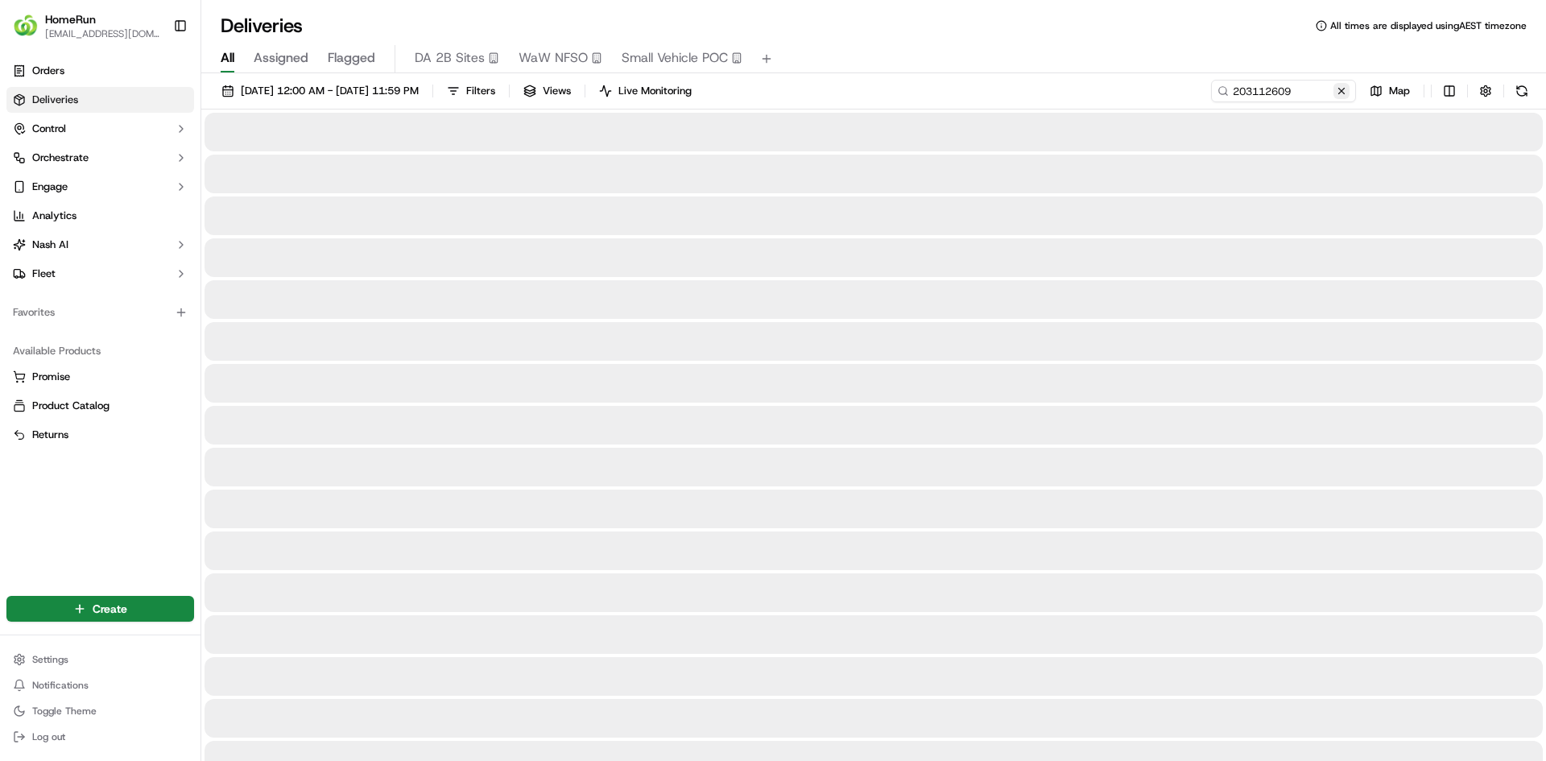
click at [1339, 86] on button at bounding box center [1341, 91] width 16 height 16
click at [1316, 93] on input at bounding box center [1259, 91] width 193 height 23
paste input "270434951"
click at [405, 93] on span "[DATE] 12:00 AM - [DATE] 11:59 PM" at bounding box center [330, 91] width 178 height 14
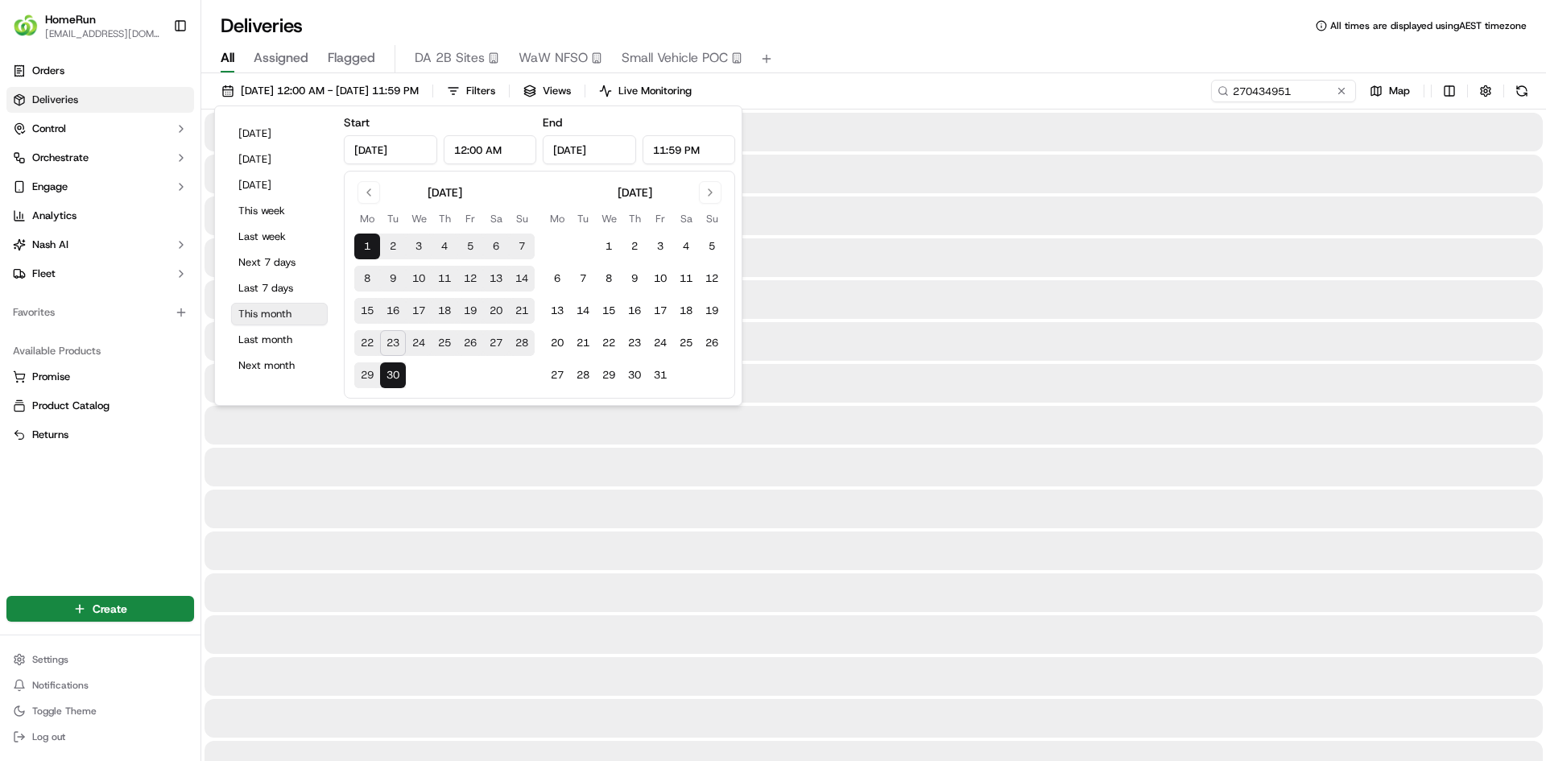
click at [274, 306] on button "This month" at bounding box center [279, 314] width 97 height 23
click at [1011, 66] on div "All Assigned Flagged DA 2B Sites WaW NFSO Small Vehicle POC" at bounding box center [873, 59] width 1345 height 28
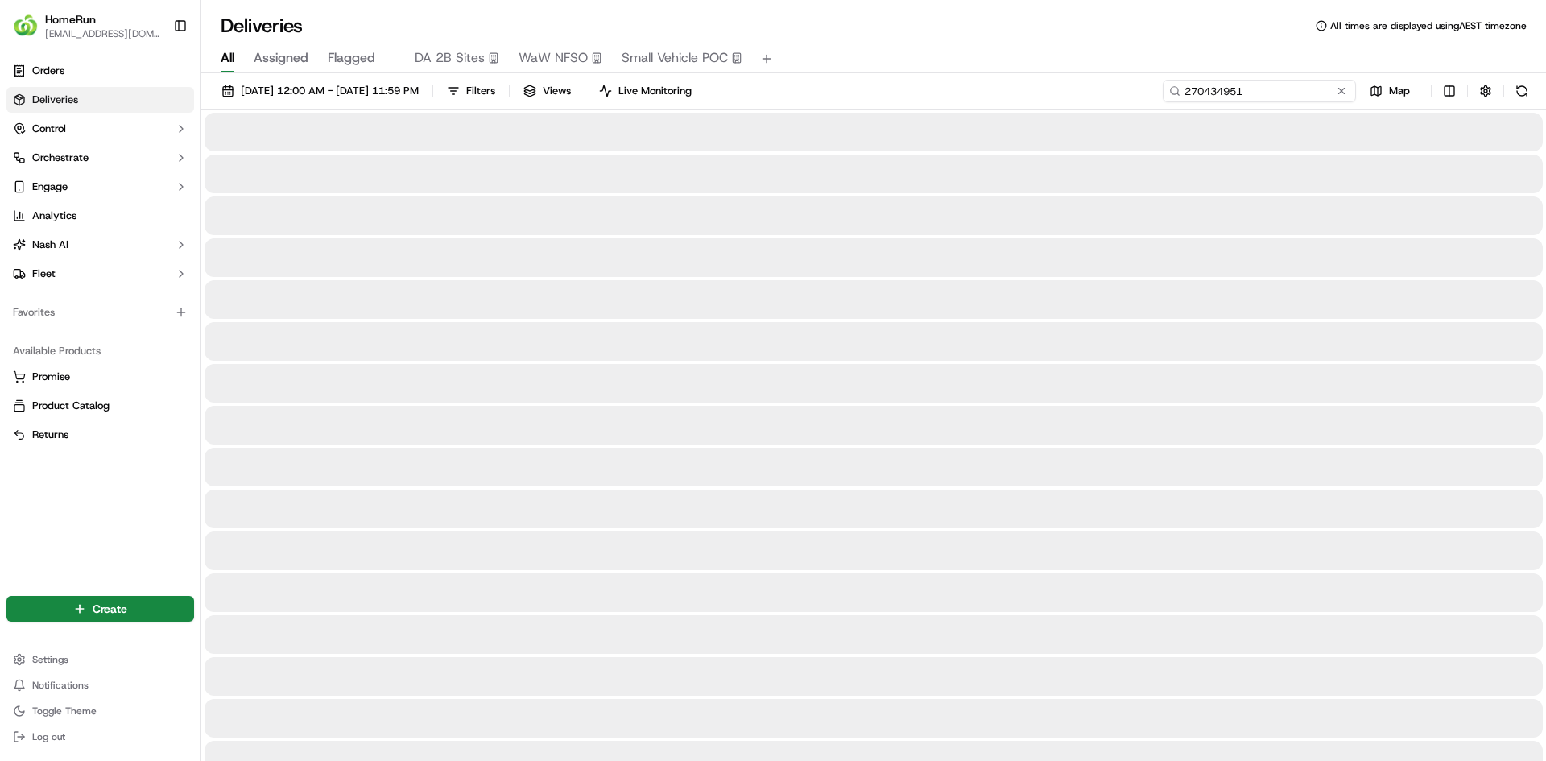
click at [1302, 93] on input "270434951" at bounding box center [1259, 91] width 193 height 23
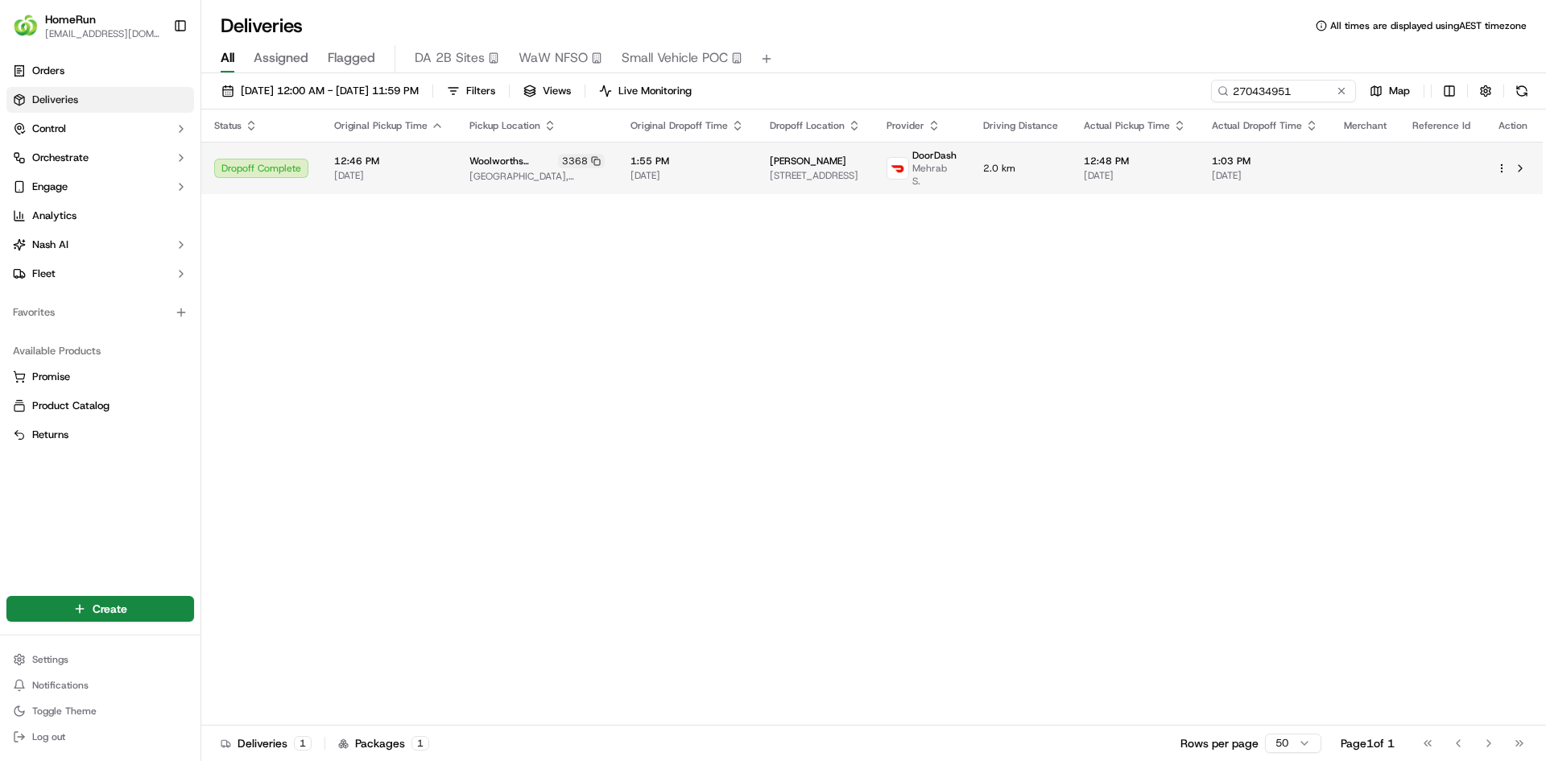
click at [899, 159] on img at bounding box center [897, 168] width 21 height 21
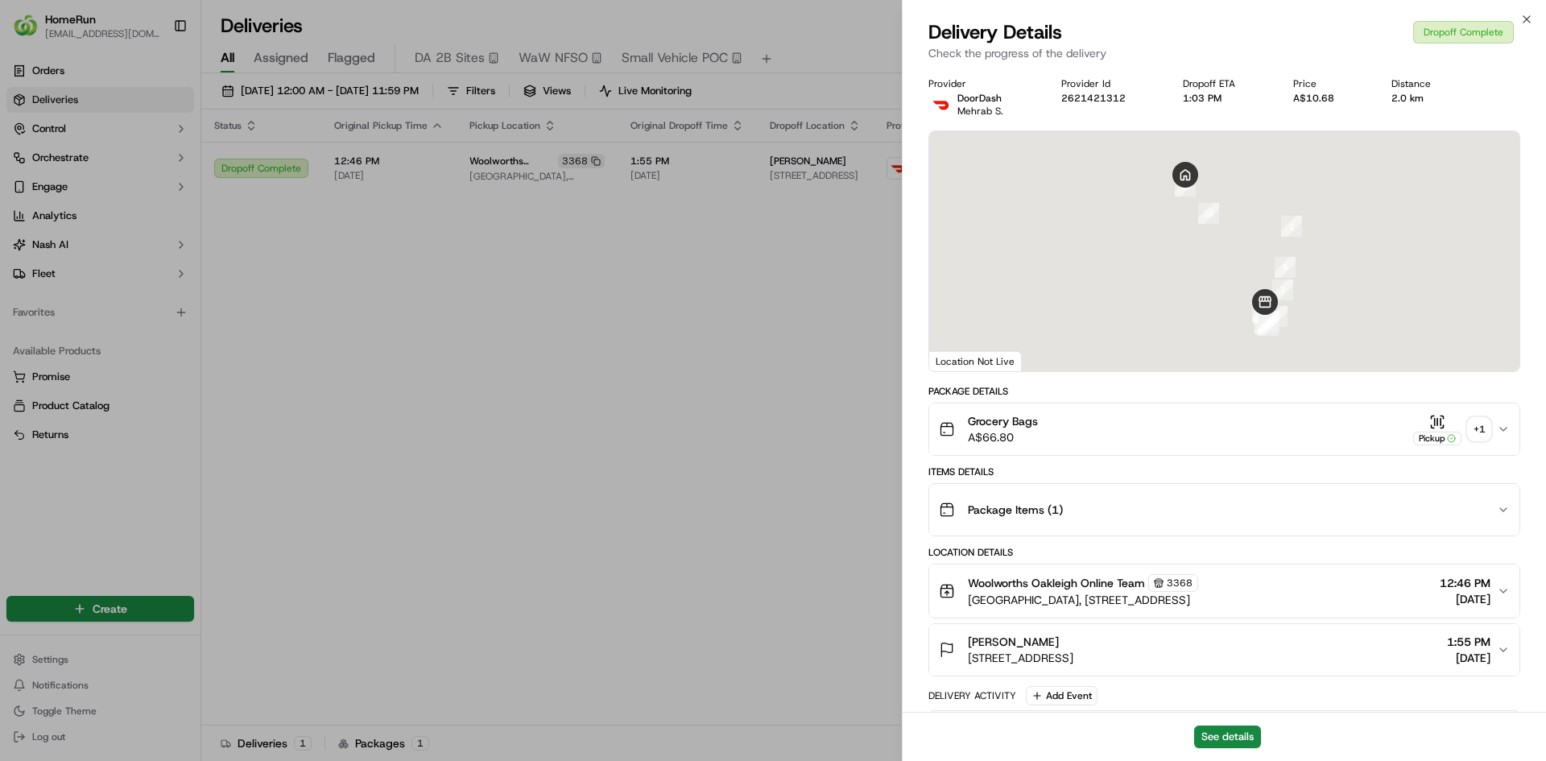
click at [1485, 423] on div "+ 1" at bounding box center [1479, 429] width 23 height 23
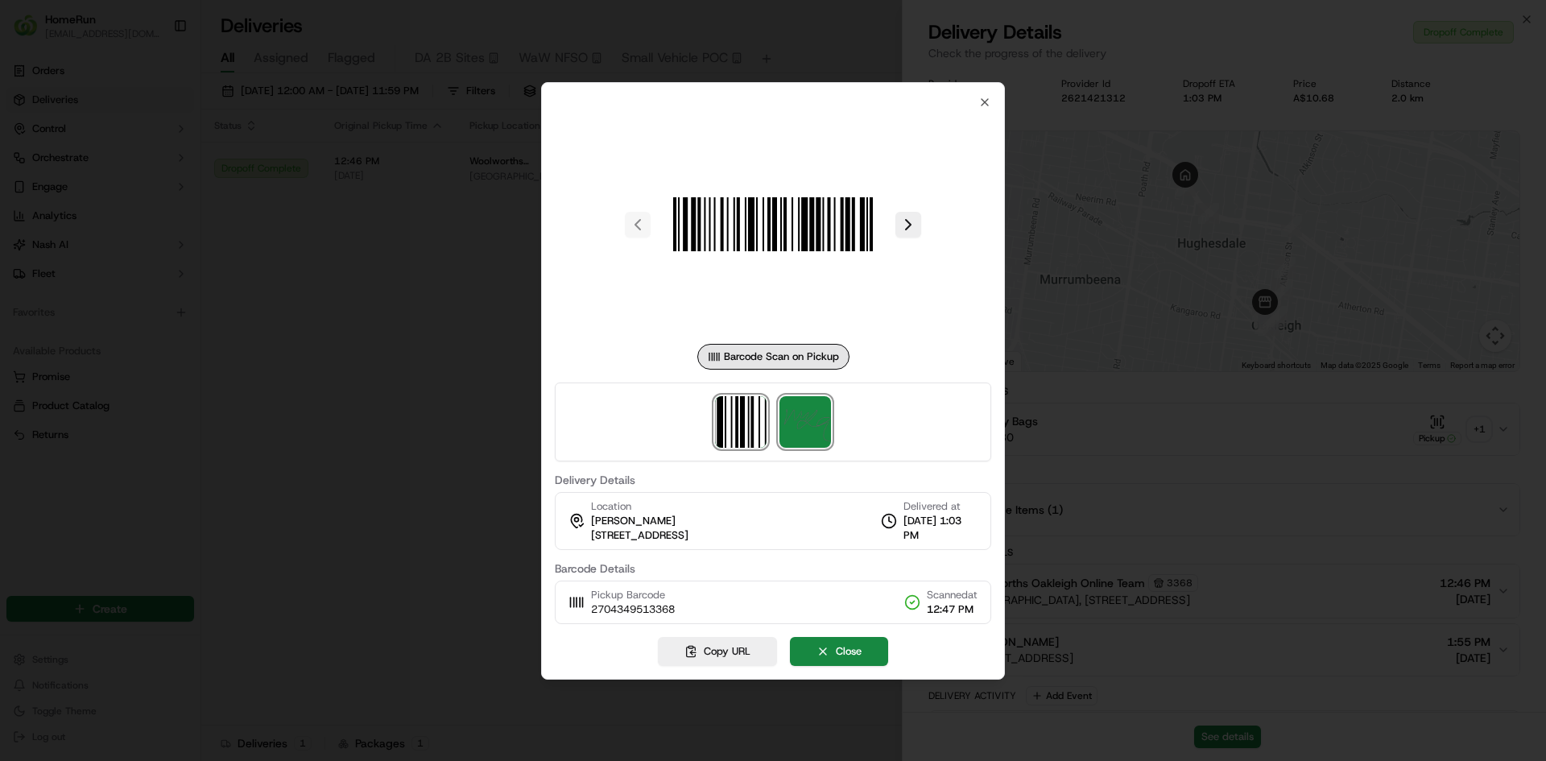
click at [794, 428] on img at bounding box center [805, 422] width 52 height 52
click at [382, 447] on div at bounding box center [773, 380] width 1546 height 761
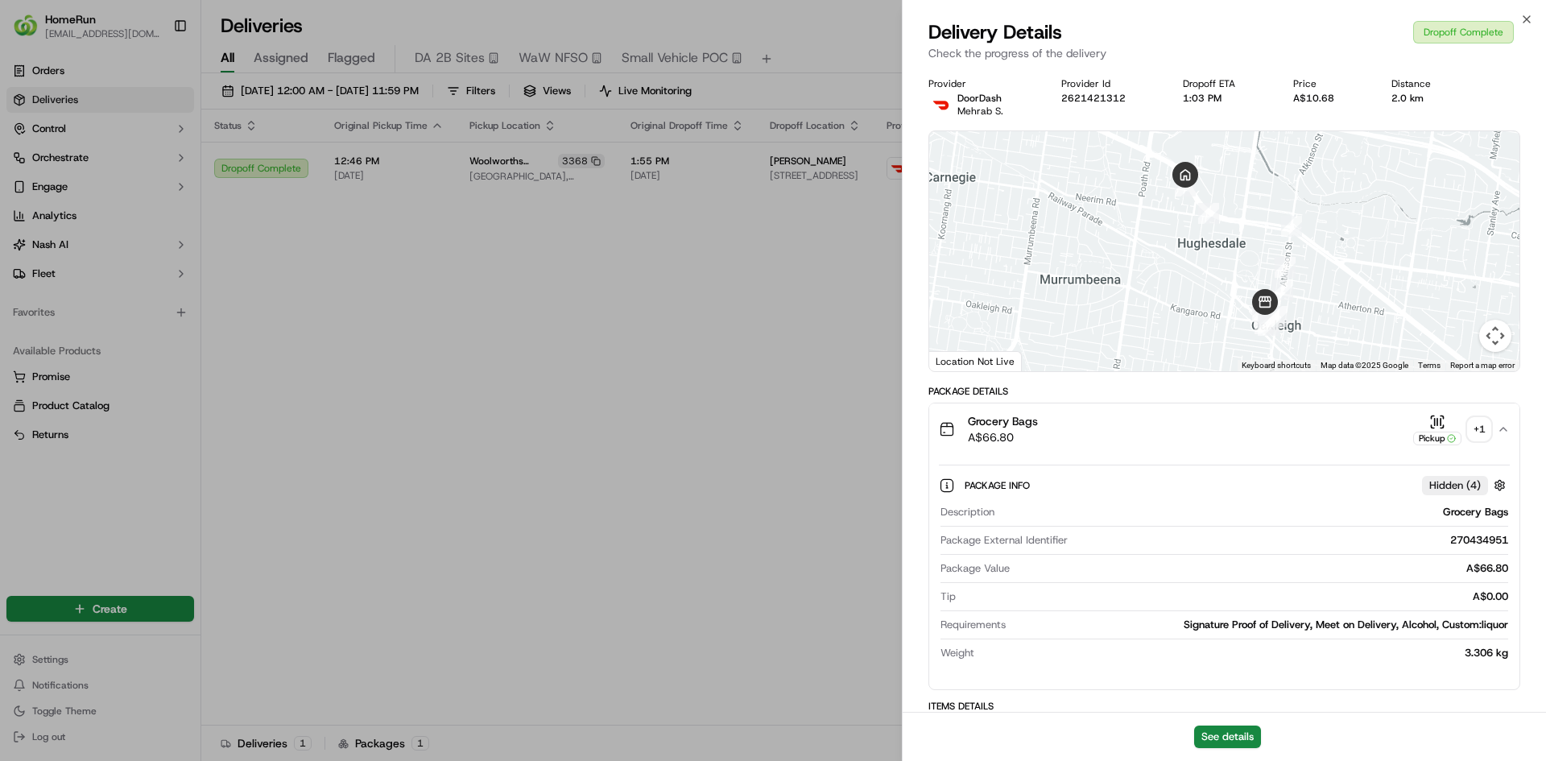
drag, startPoint x: 626, startPoint y: 499, endPoint x: 569, endPoint y: 444, distance: 79.7
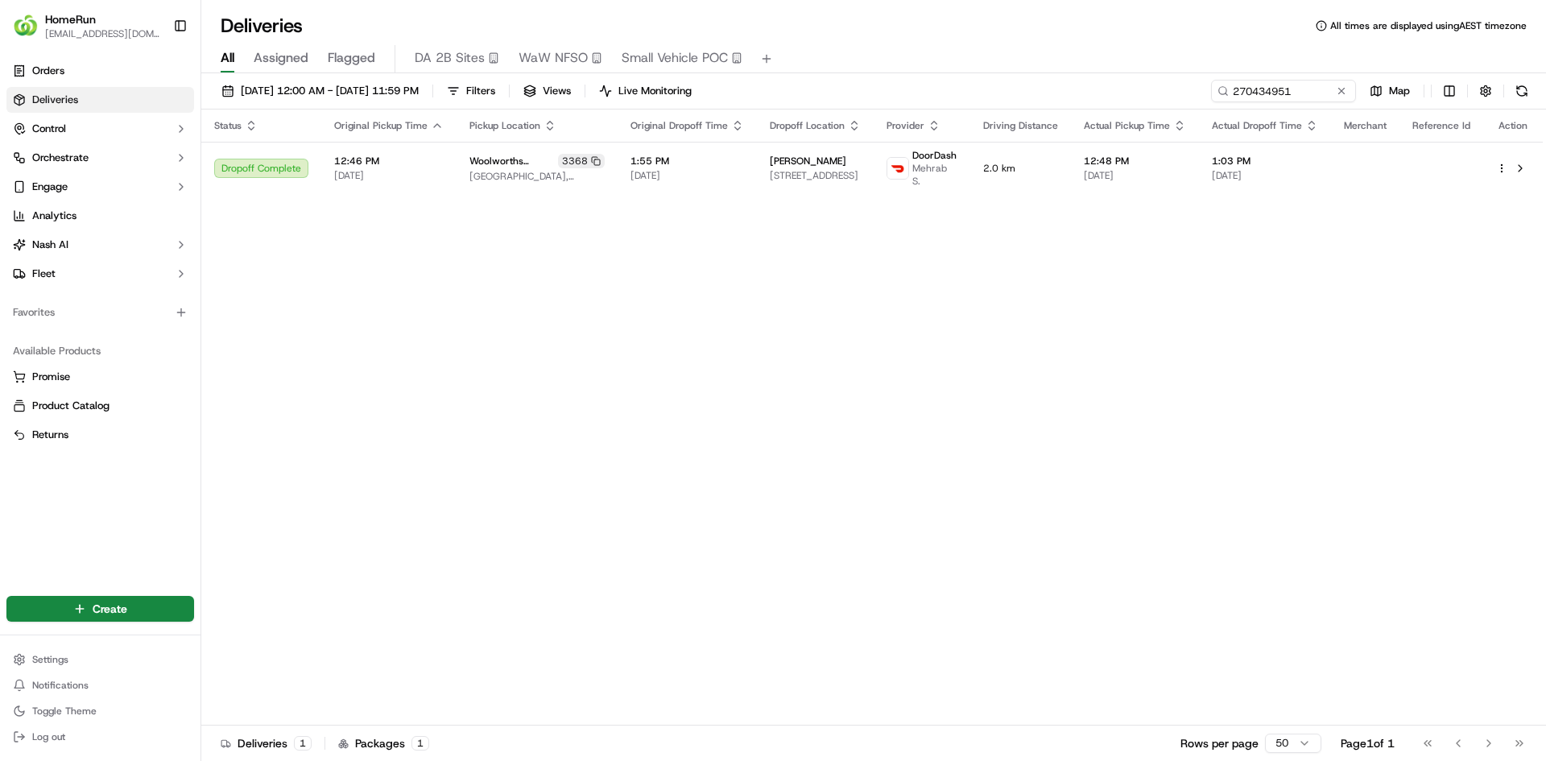
drag, startPoint x: 1141, startPoint y: 279, endPoint x: 1157, endPoint y: 272, distance: 17.7
click at [1144, 279] on div "Status Original Pickup Time Pickup Location Original Dropoff Time Dropoff Locat…" at bounding box center [871, 417] width 1341 height 616
drag, startPoint x: 1259, startPoint y: 85, endPoint x: 1034, endPoint y: 17, distance: 235.4
click at [1035, 36] on div "Deliveries All times are displayed using AEST timezone All Assigned Flagged DA …" at bounding box center [873, 380] width 1345 height 761
paste input "02620"
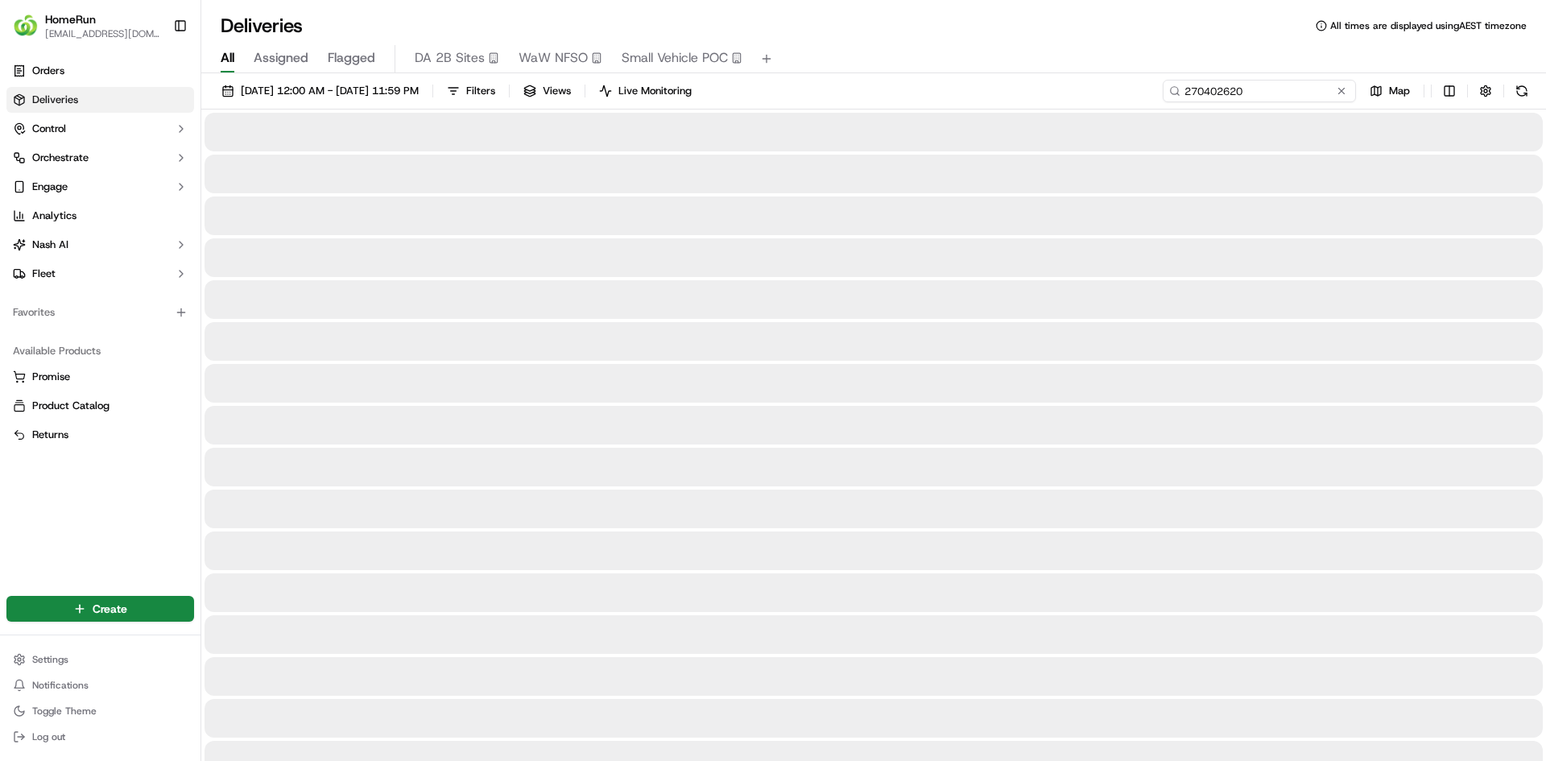
type input "270402620"
drag, startPoint x: 1273, startPoint y: 97, endPoint x: 1306, endPoint y: 92, distance: 33.4
click at [1274, 97] on input "270402620" at bounding box center [1259, 91] width 193 height 23
drag, startPoint x: 1286, startPoint y: 91, endPoint x: 1312, endPoint y: 91, distance: 25.8
click at [1287, 91] on input "270402620" at bounding box center [1259, 91] width 193 height 23
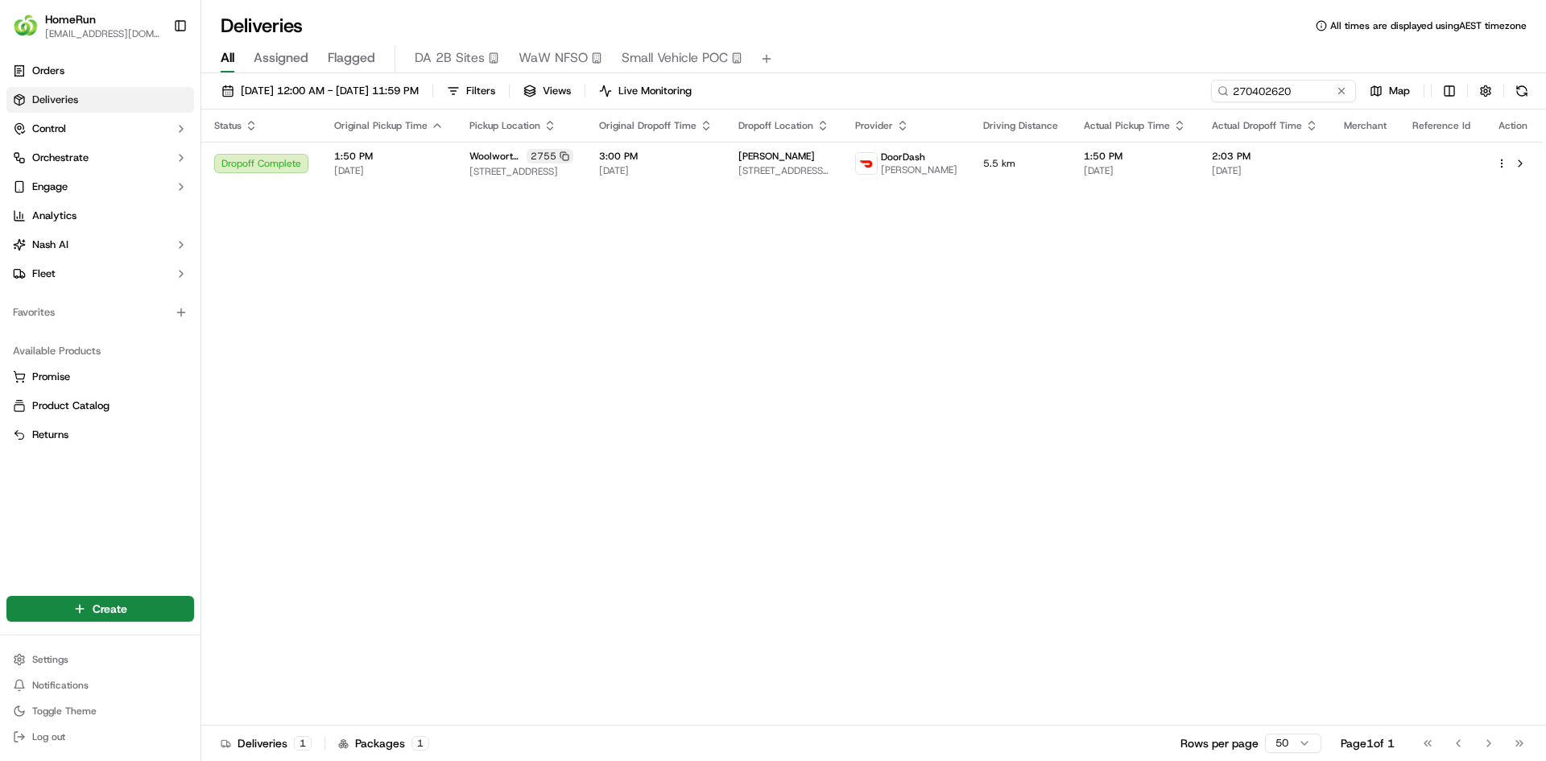
click at [1460, 436] on div "Status Original Pickup Time Pickup Location Original Dropoff Time Dropoff Locat…" at bounding box center [871, 417] width 1341 height 616
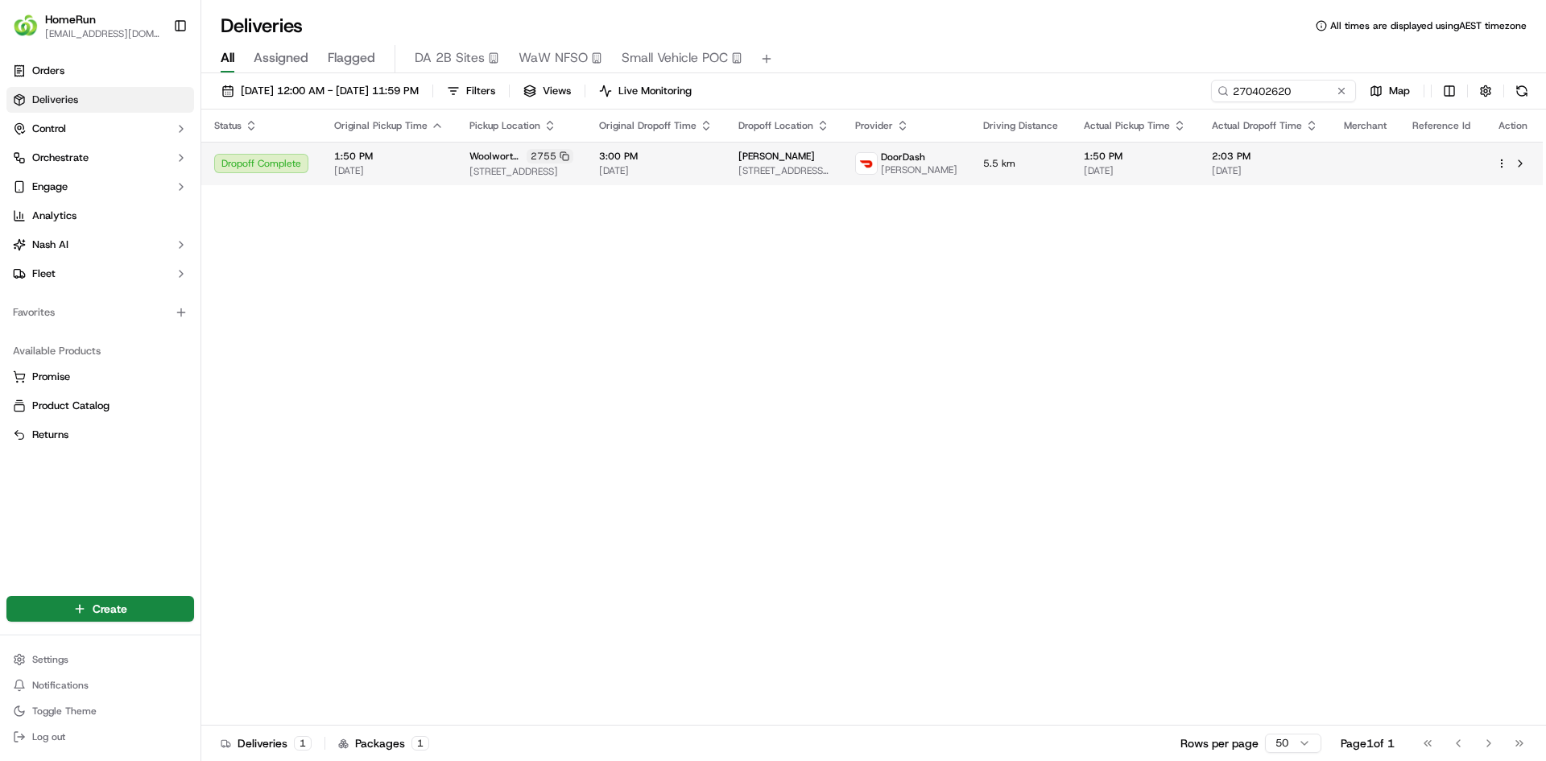
click at [1004, 174] on td "5.5 km" at bounding box center [1020, 163] width 101 height 43
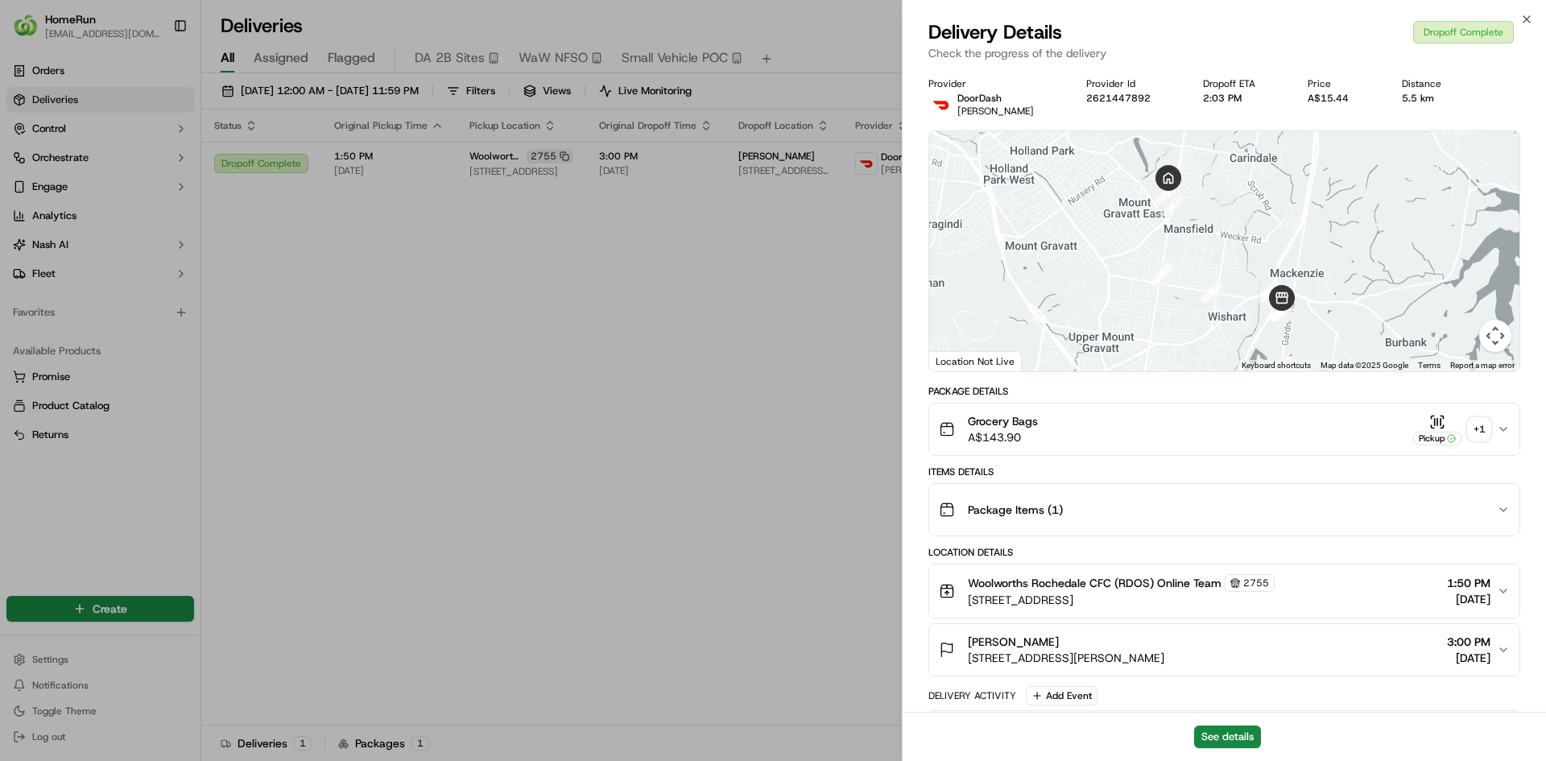
click at [1486, 427] on div "+ 1" at bounding box center [1479, 429] width 23 height 23
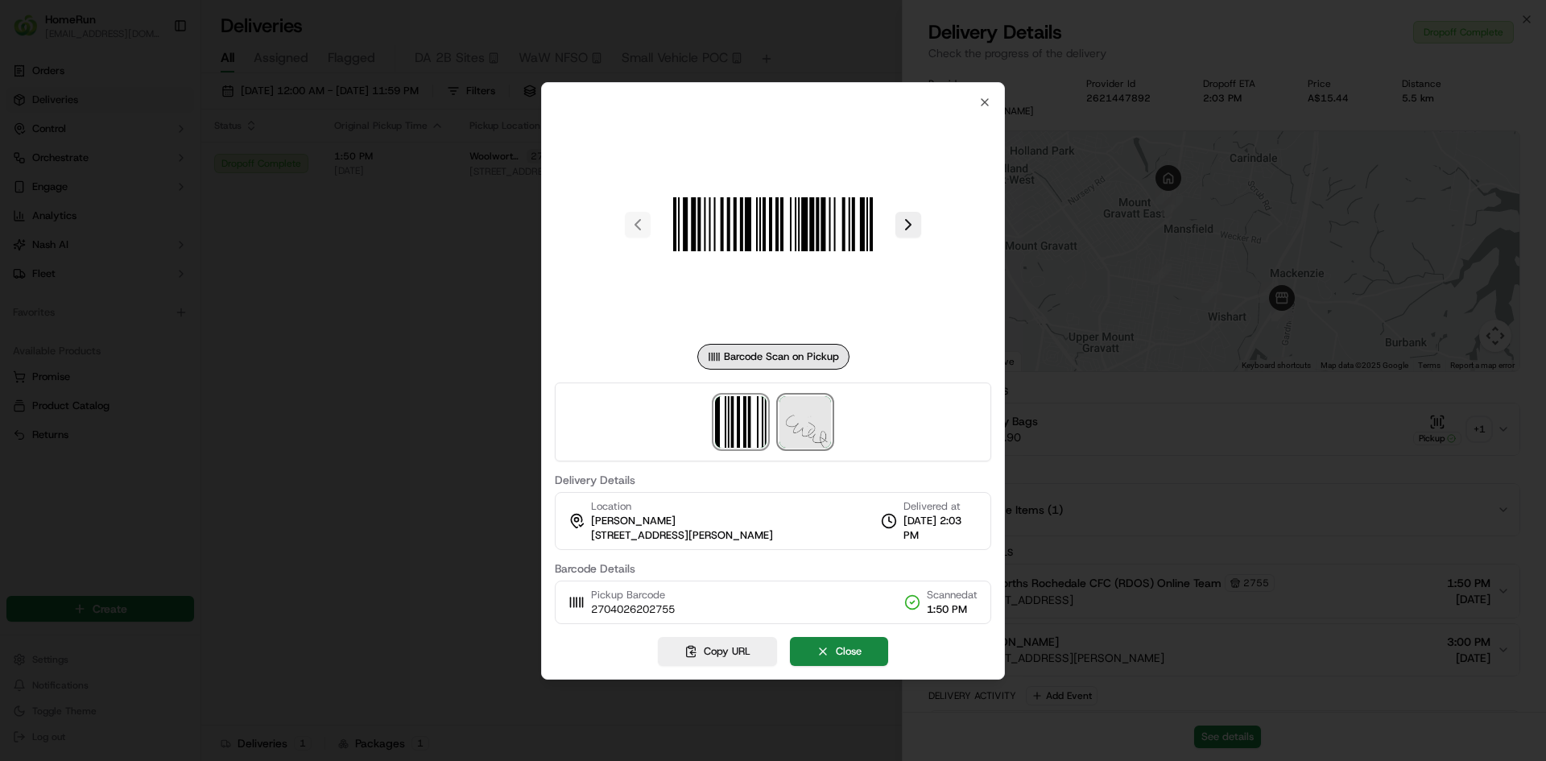
click at [812, 438] on img at bounding box center [805, 422] width 52 height 52
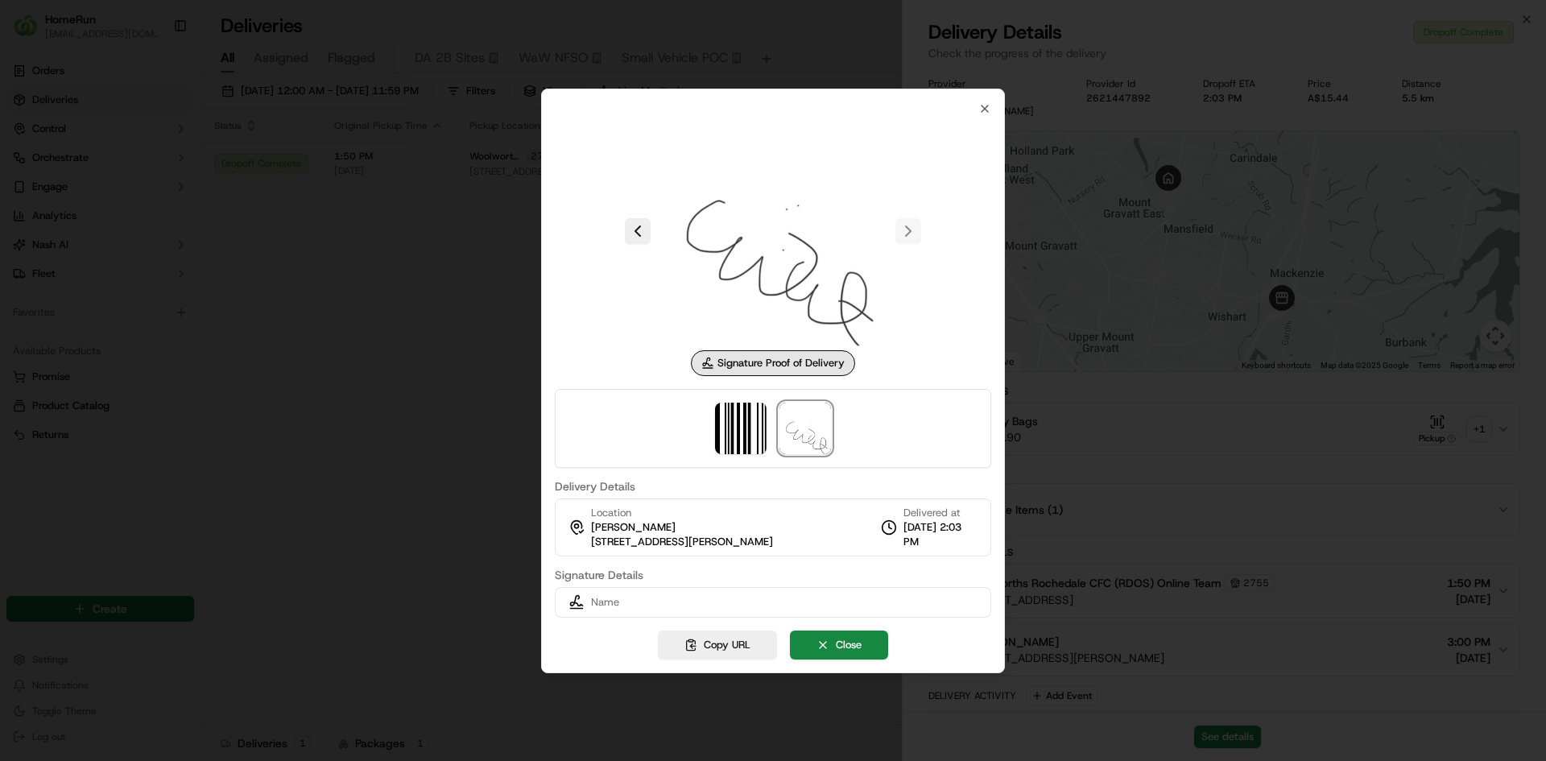
click at [333, 307] on div at bounding box center [773, 380] width 1546 height 761
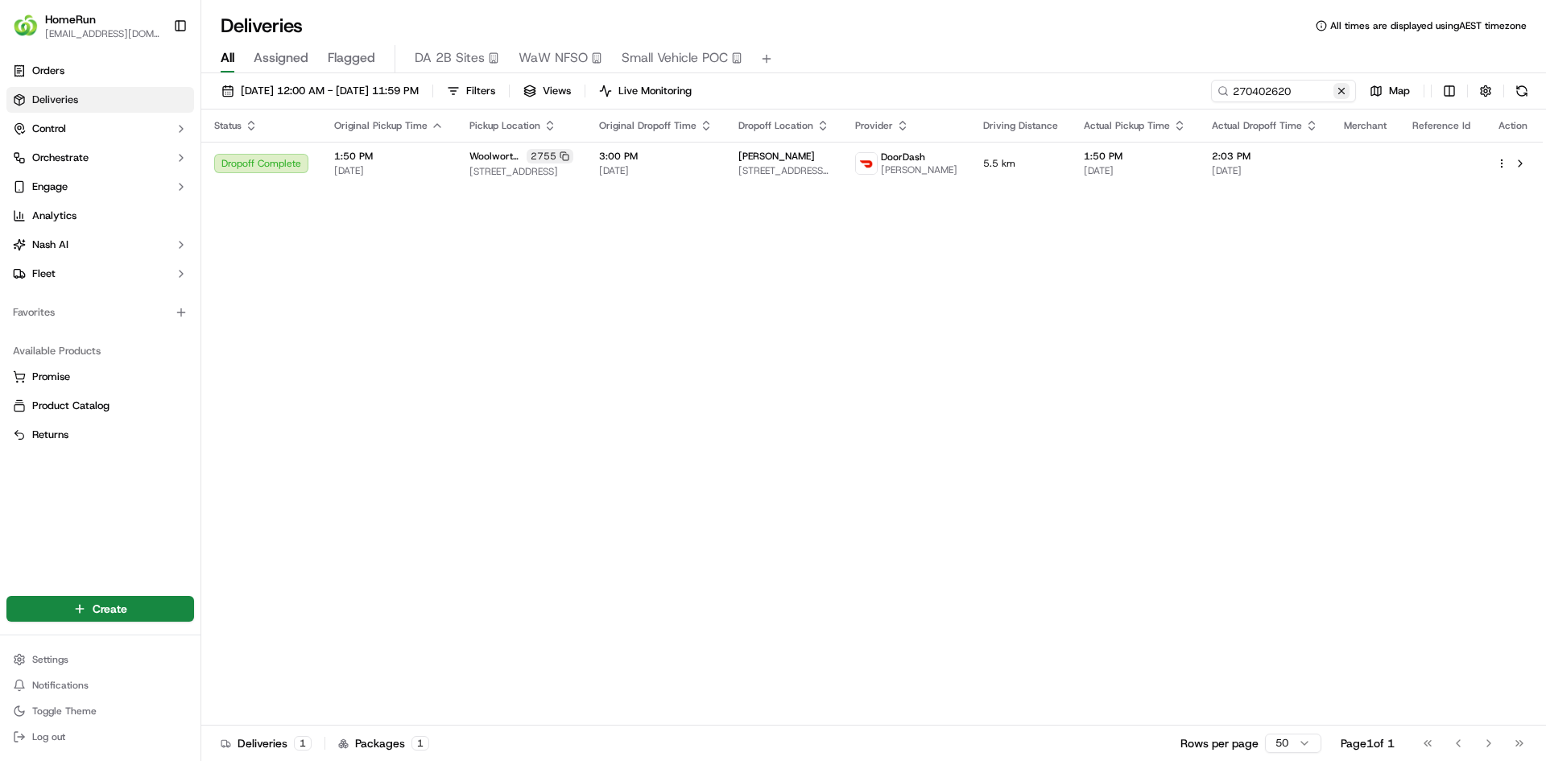
click at [1337, 93] on button at bounding box center [1341, 91] width 16 height 16
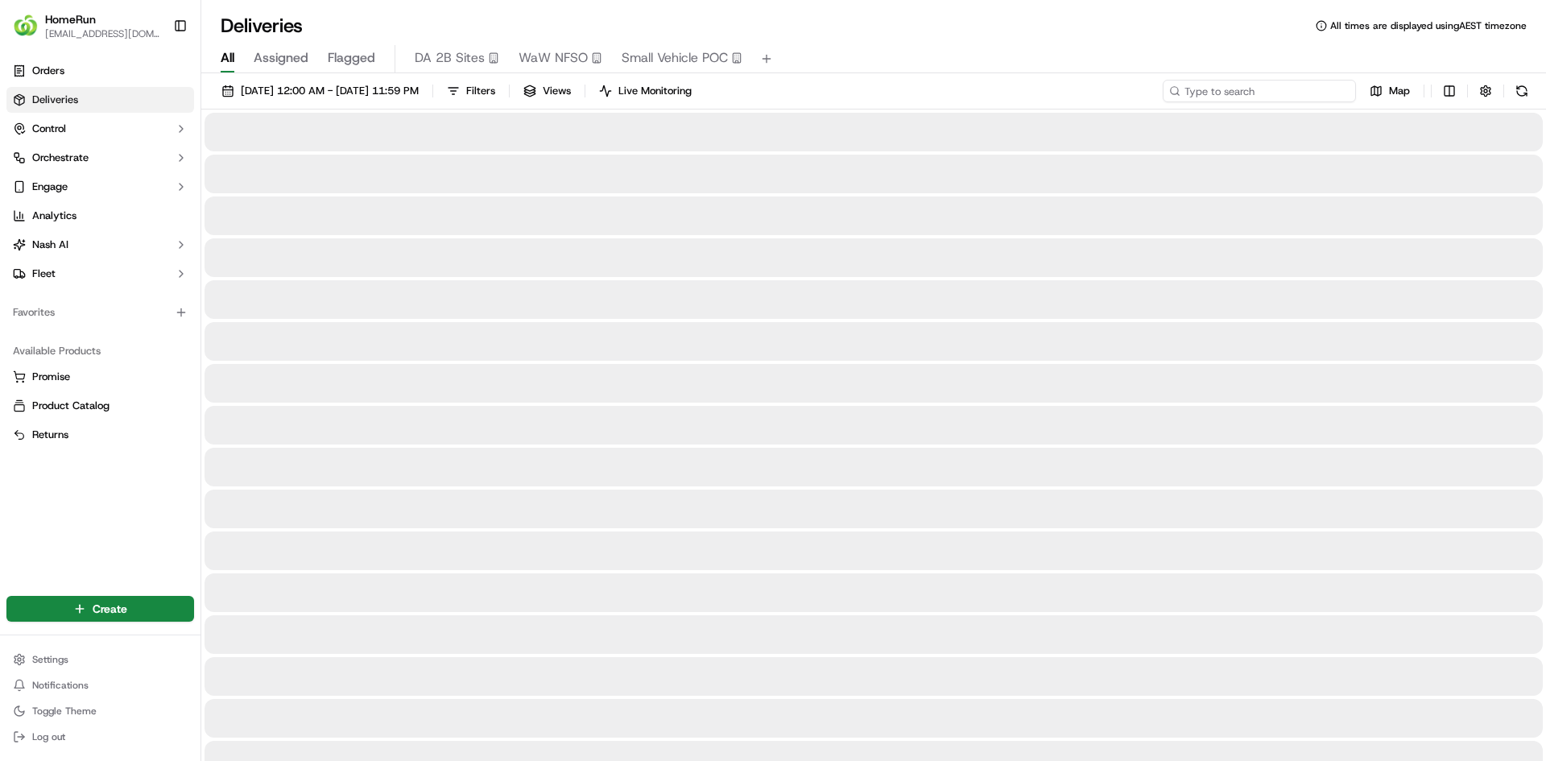
click at [1336, 92] on input at bounding box center [1259, 91] width 193 height 23
paste input "270372995"
type input "270372995"
click at [1321, 89] on input "270372995" at bounding box center [1259, 91] width 193 height 23
click at [1281, 88] on input "270372995" at bounding box center [1259, 91] width 193 height 23
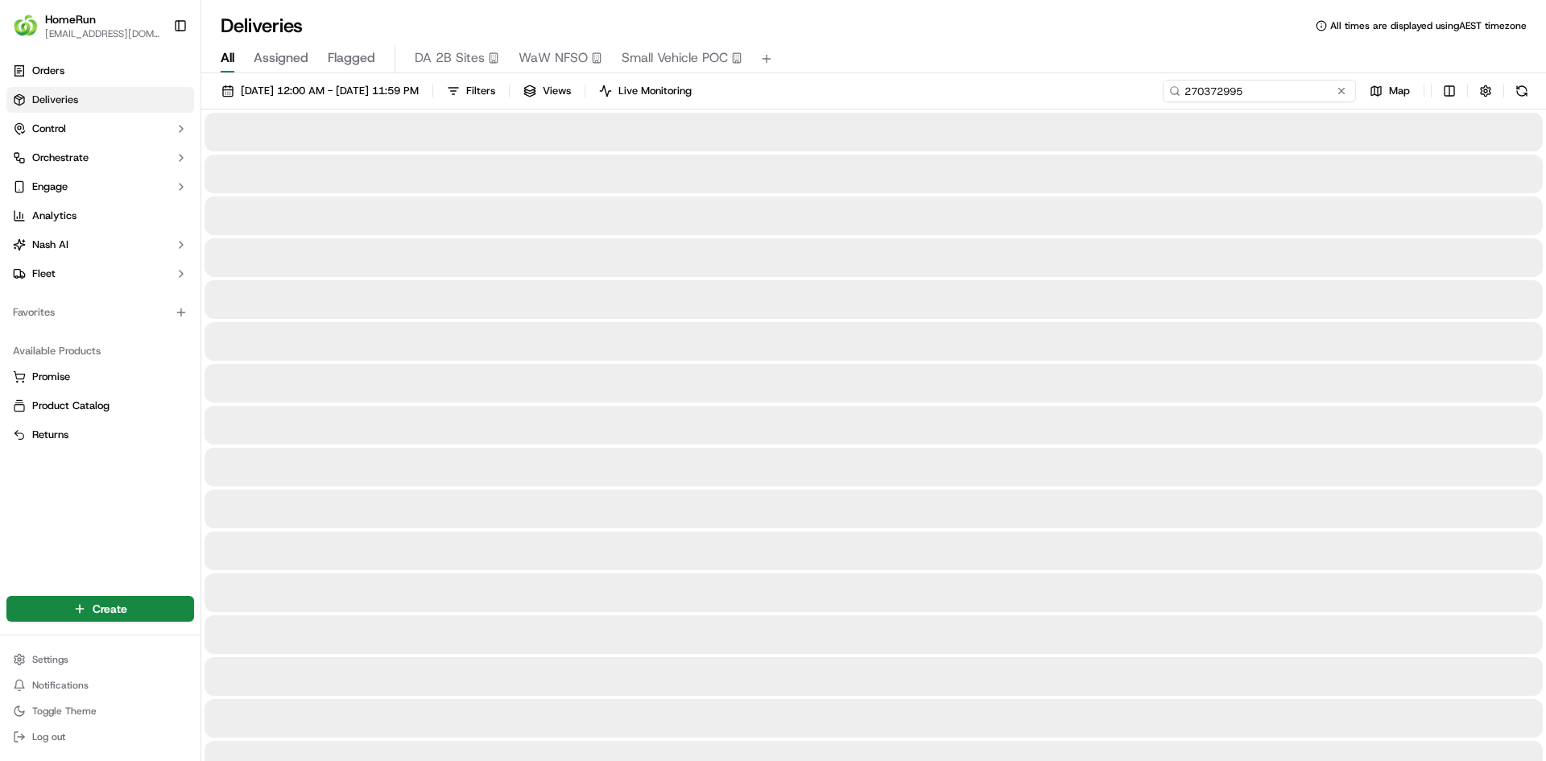
click at [1256, 92] on input "270372995" at bounding box center [1259, 91] width 193 height 23
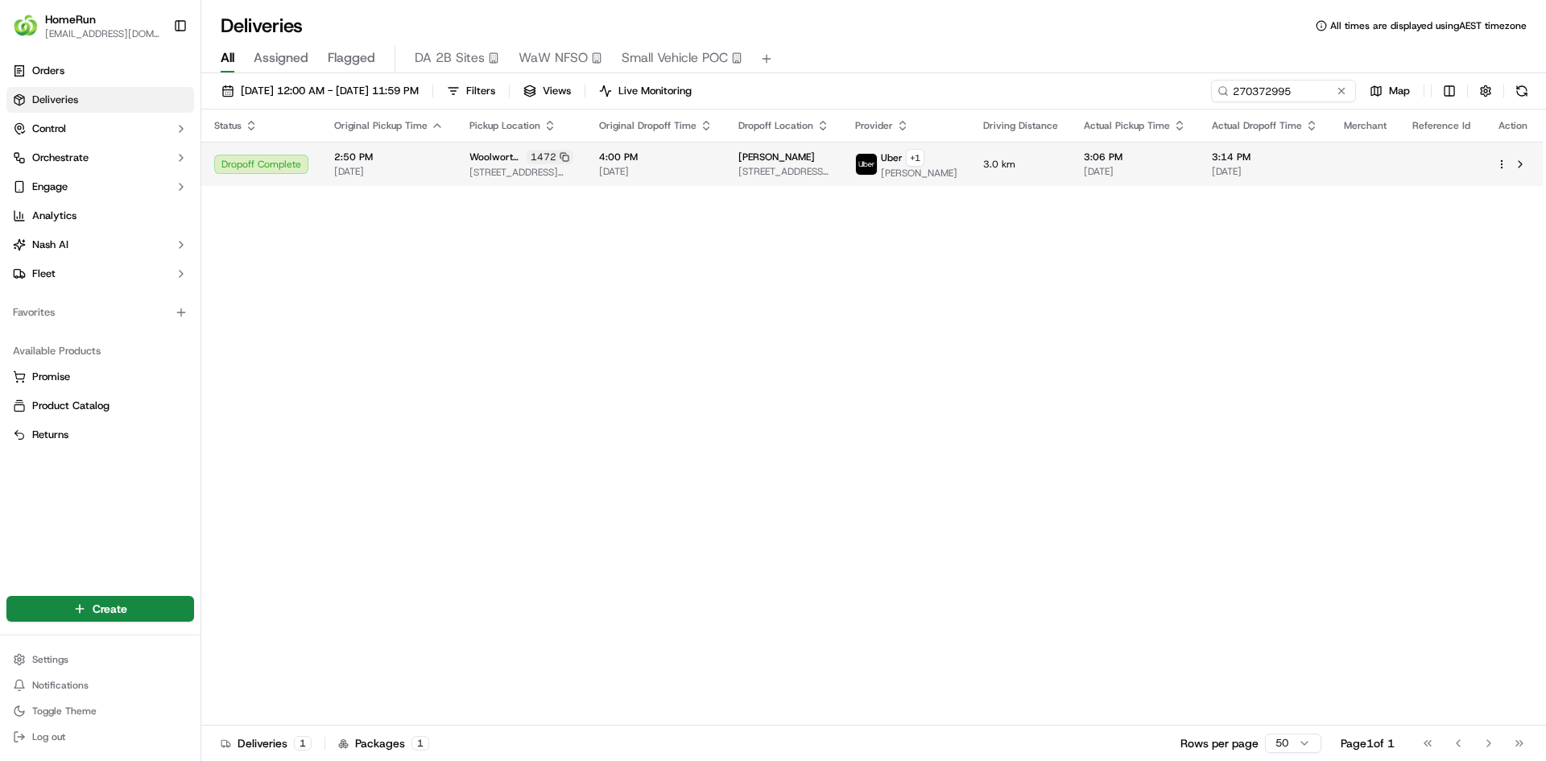
click at [1101, 168] on span "21/09/2025" at bounding box center [1135, 171] width 102 height 13
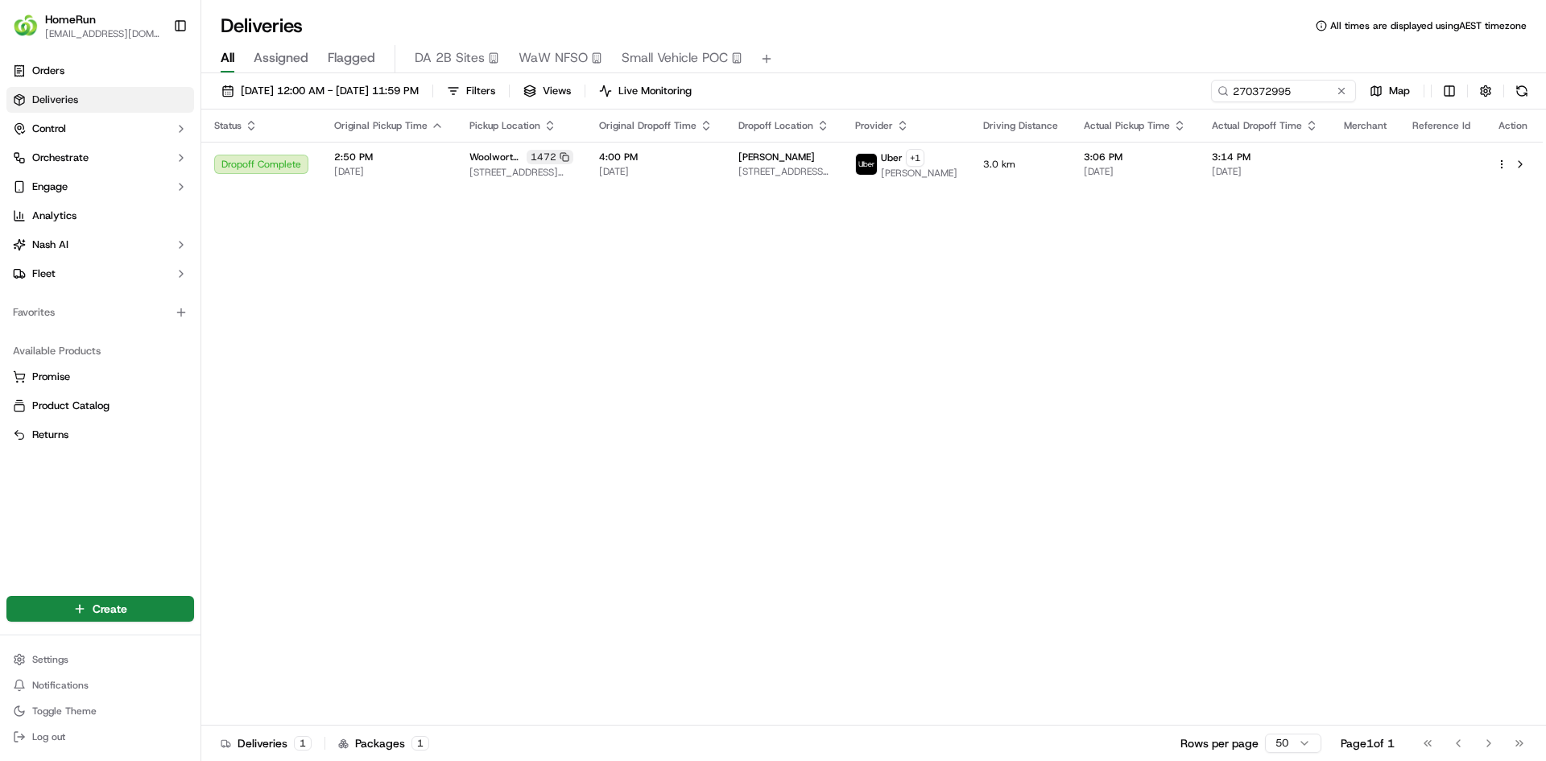
click at [969, 295] on div "Status Original Pickup Time Pickup Location Original Dropoff Time Dropoff Locat…" at bounding box center [871, 417] width 1341 height 616
drag, startPoint x: 1333, startPoint y: 91, endPoint x: 1320, endPoint y: 90, distance: 13.7
click at [1333, 92] on button at bounding box center [1341, 91] width 16 height 16
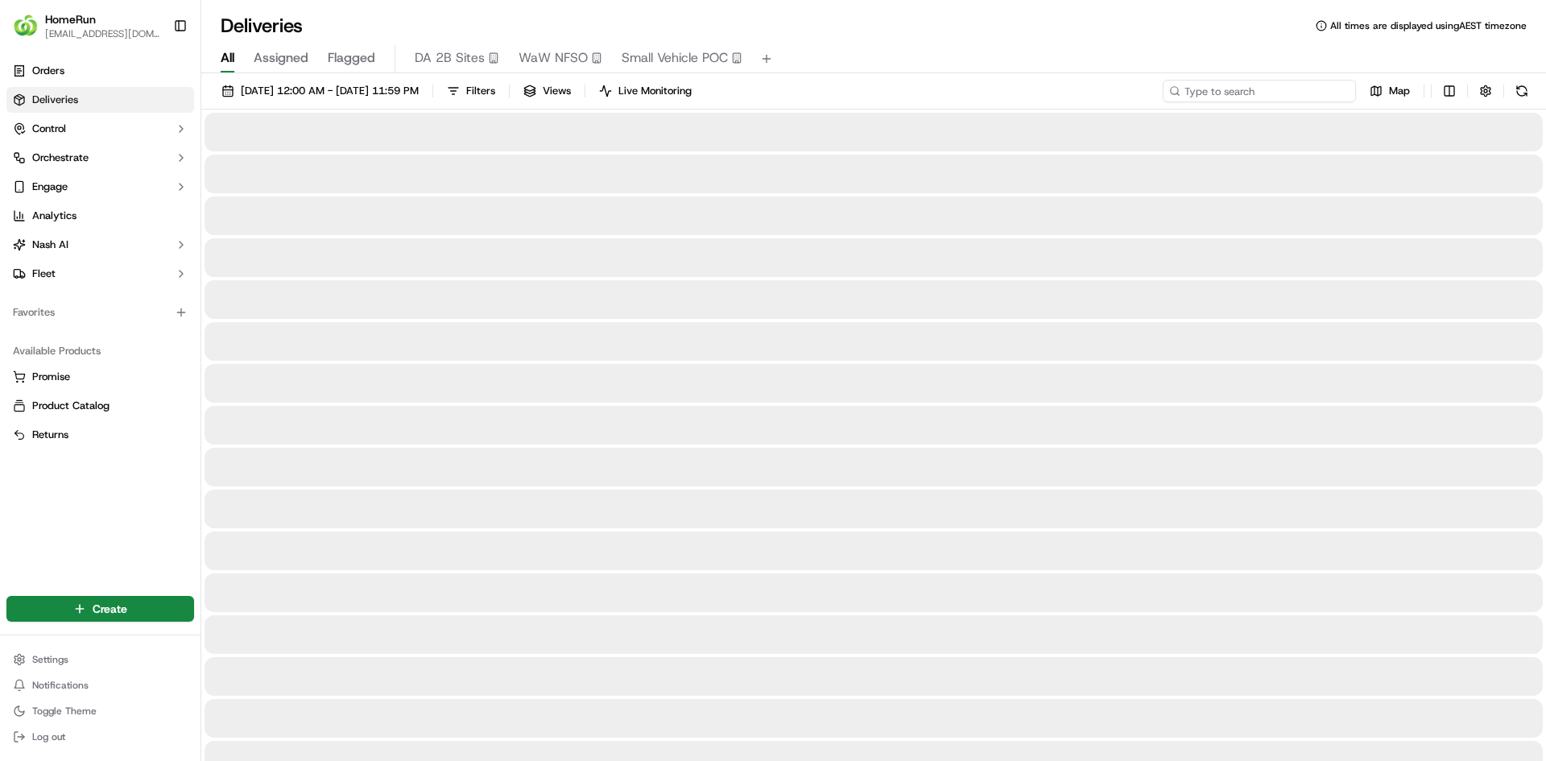
click at [1317, 90] on input at bounding box center [1259, 91] width 193 height 23
paste input "270526372"
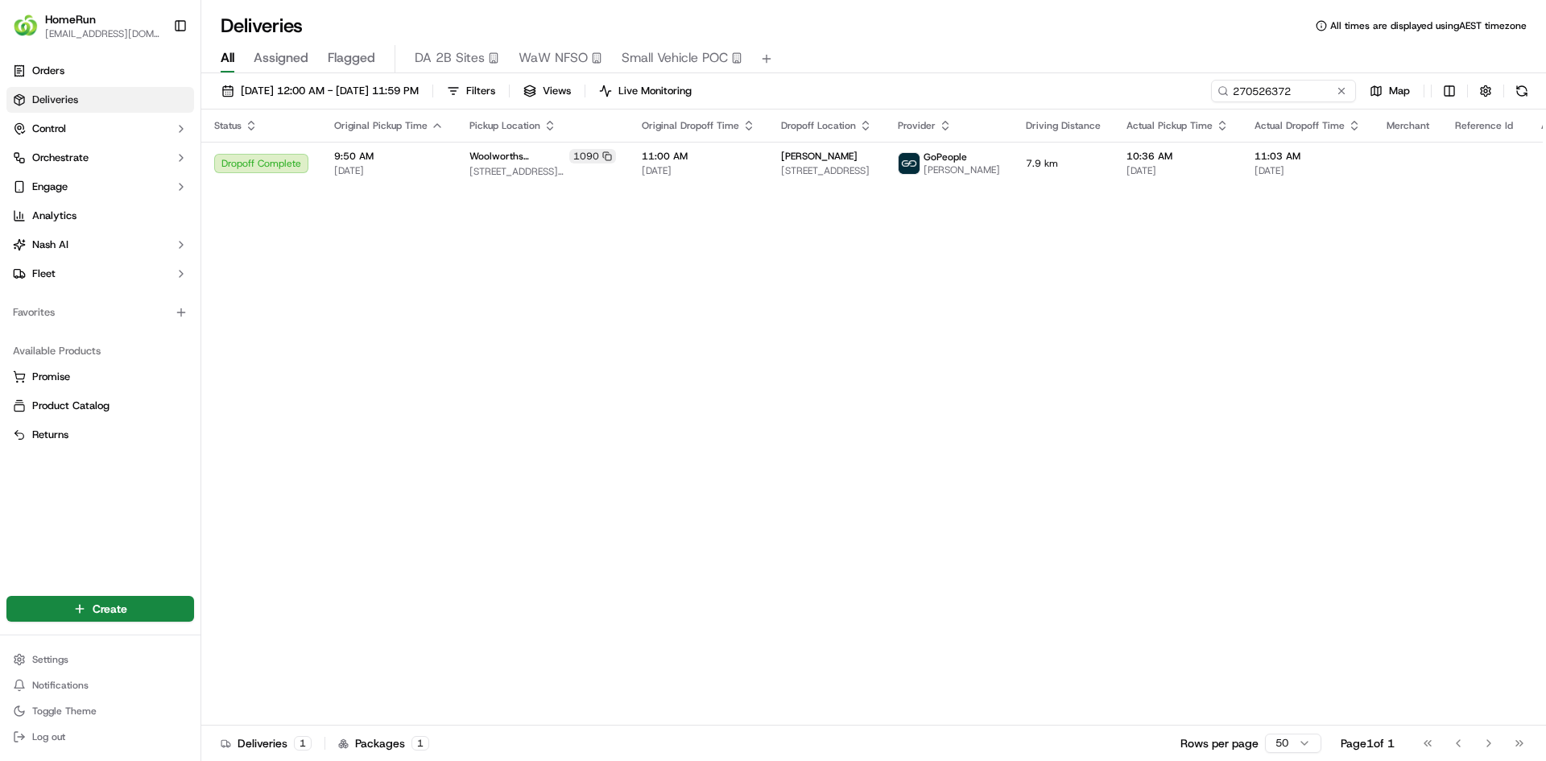
click at [1059, 270] on div "Status Original Pickup Time Pickup Location Original Dropoff Time Dropoff Locat…" at bounding box center [893, 417] width 1384 height 616
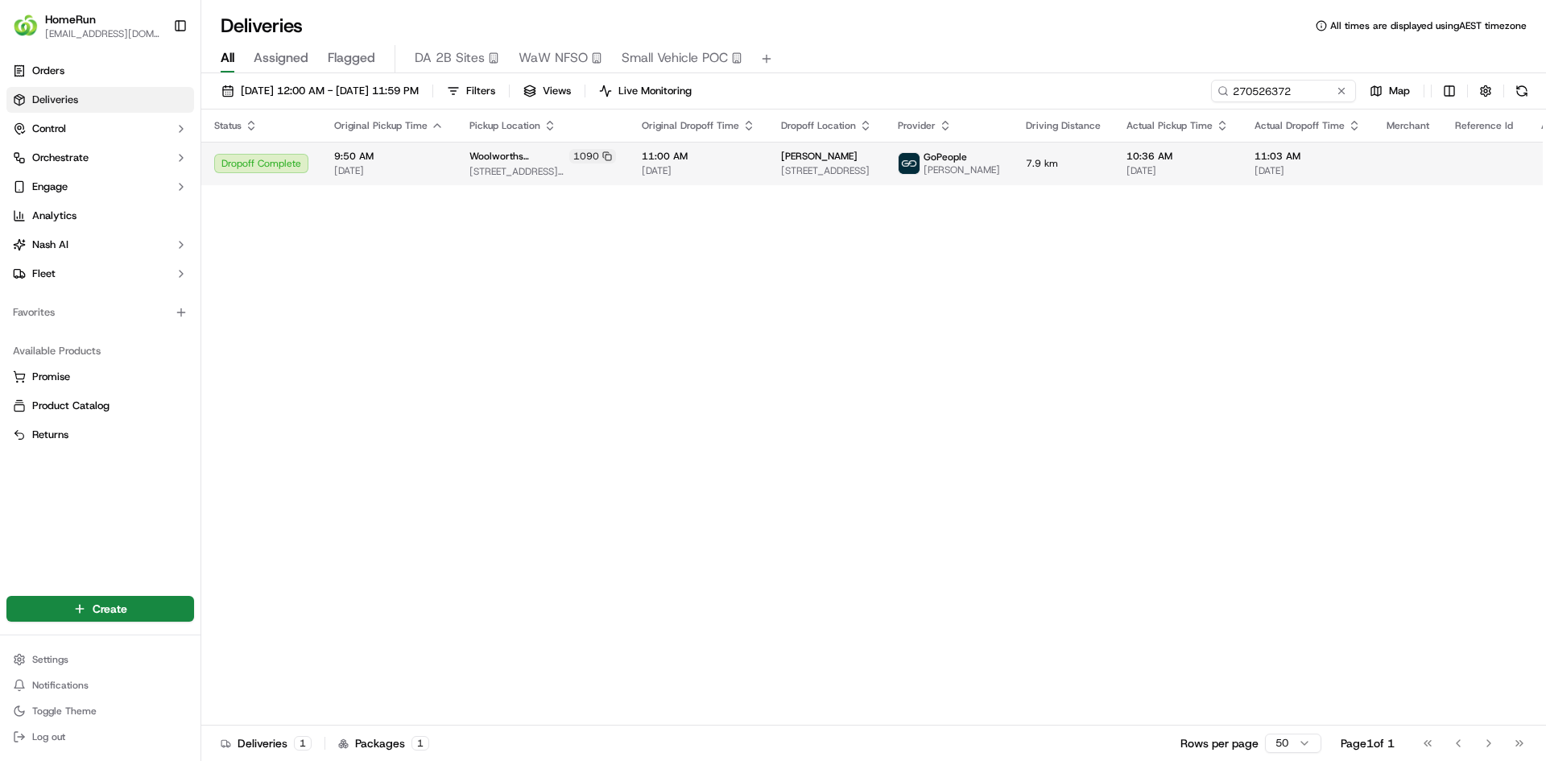
click at [1043, 171] on td "7.9 km" at bounding box center [1063, 163] width 101 height 43
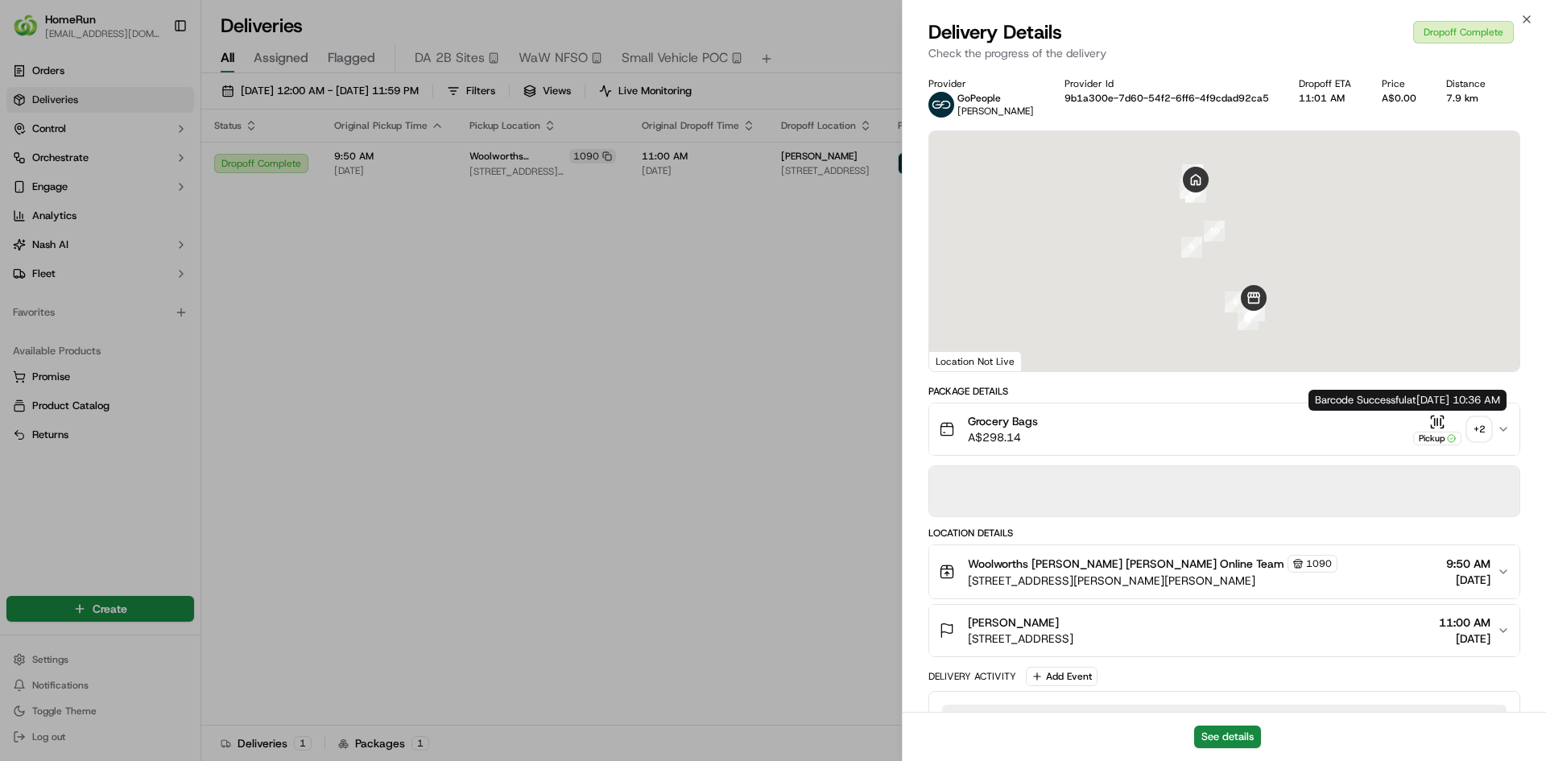
click at [1477, 430] on div "+ 2" at bounding box center [1479, 429] width 23 height 23
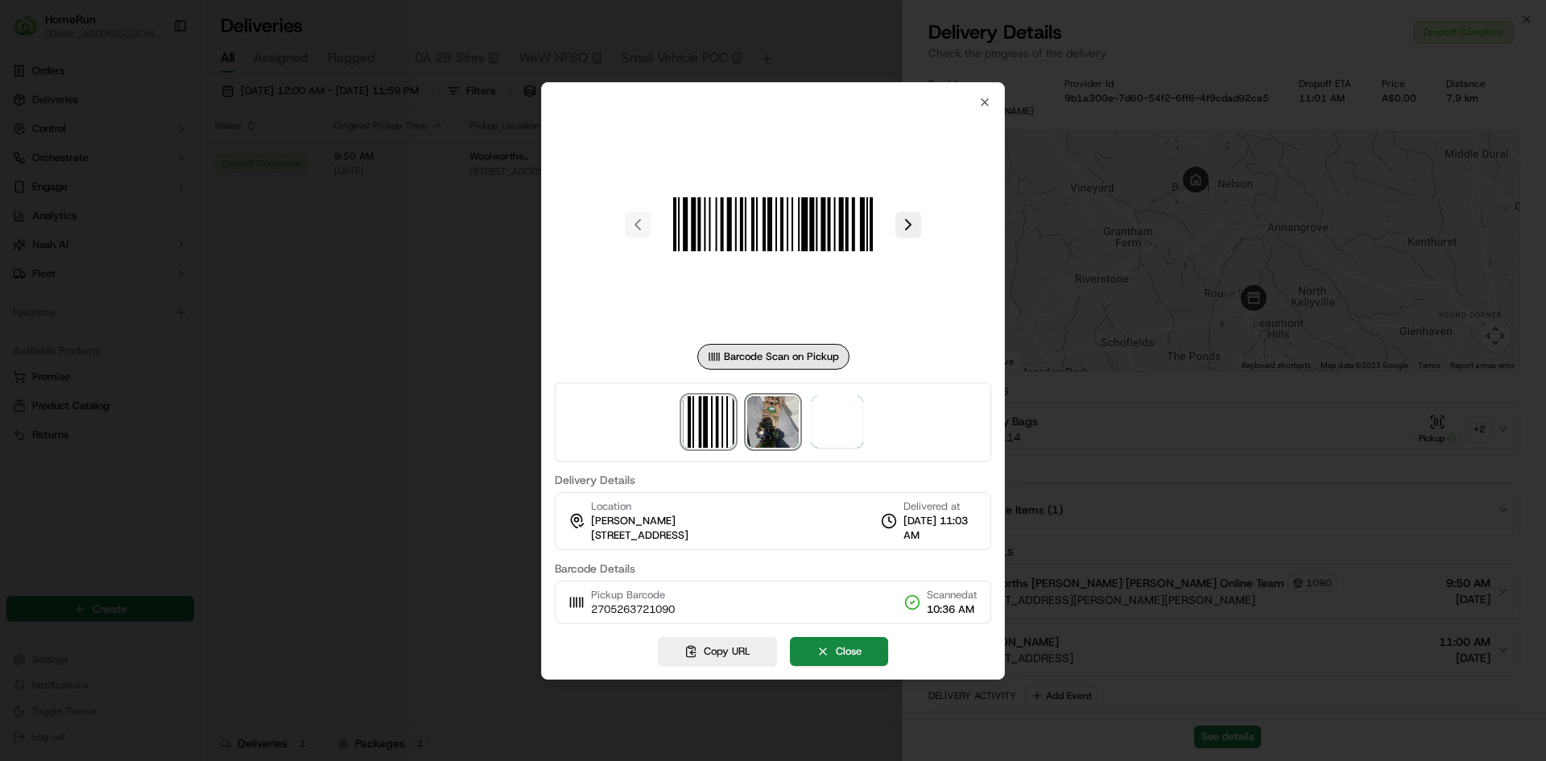
click at [784, 428] on img at bounding box center [773, 422] width 52 height 52
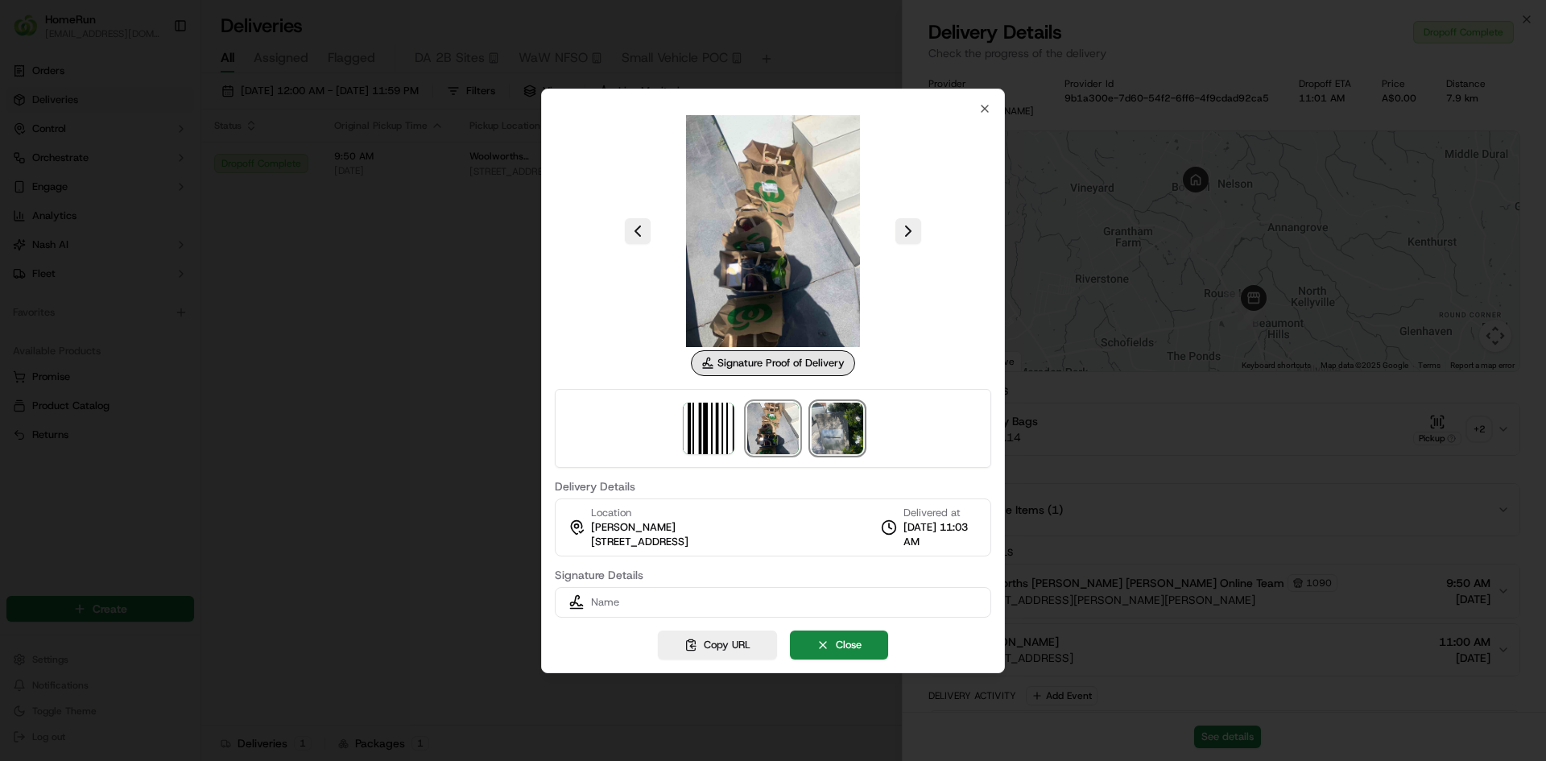
click at [835, 429] on img at bounding box center [838, 429] width 52 height 52
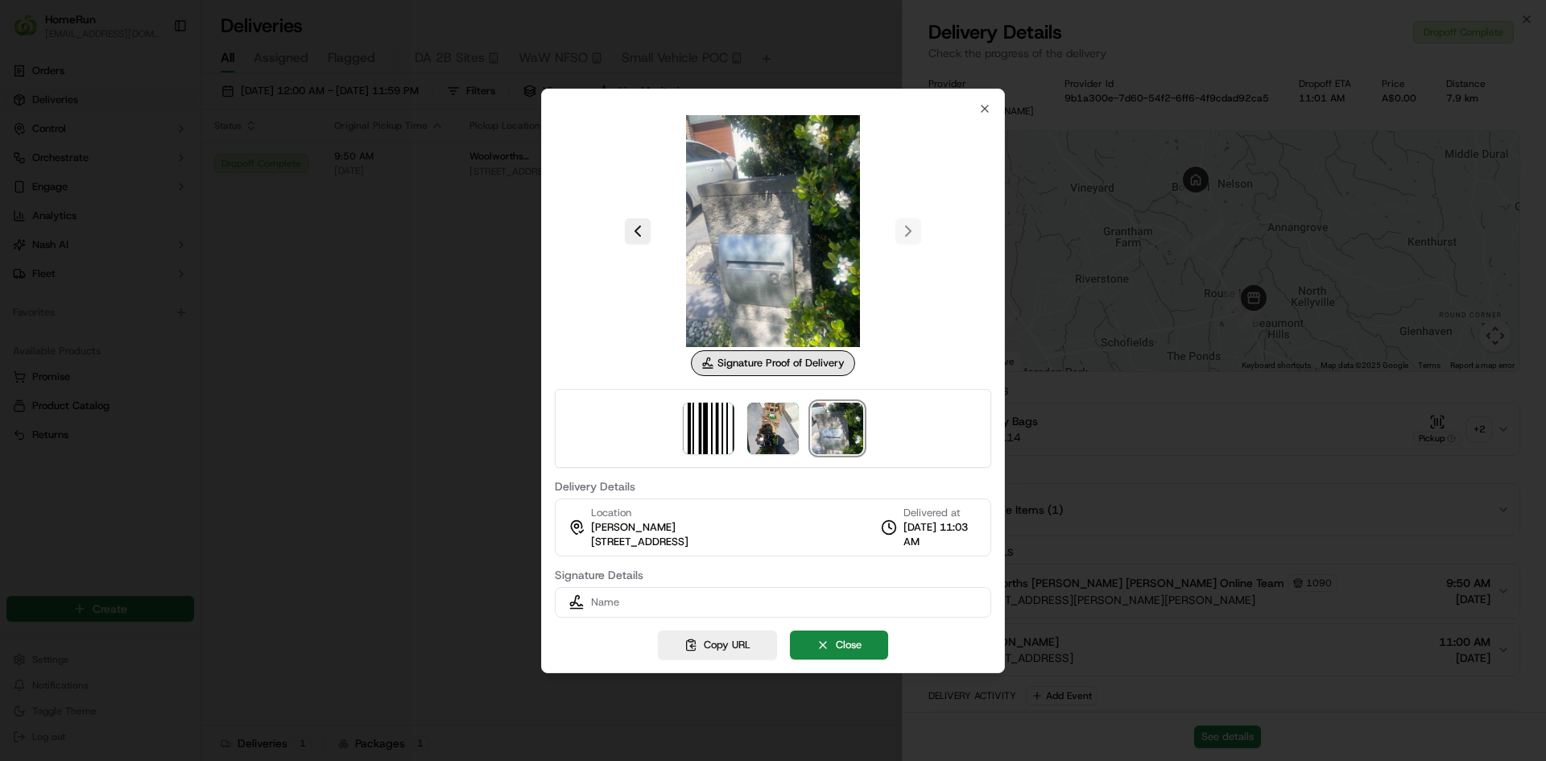
click at [518, 367] on div at bounding box center [773, 380] width 1546 height 761
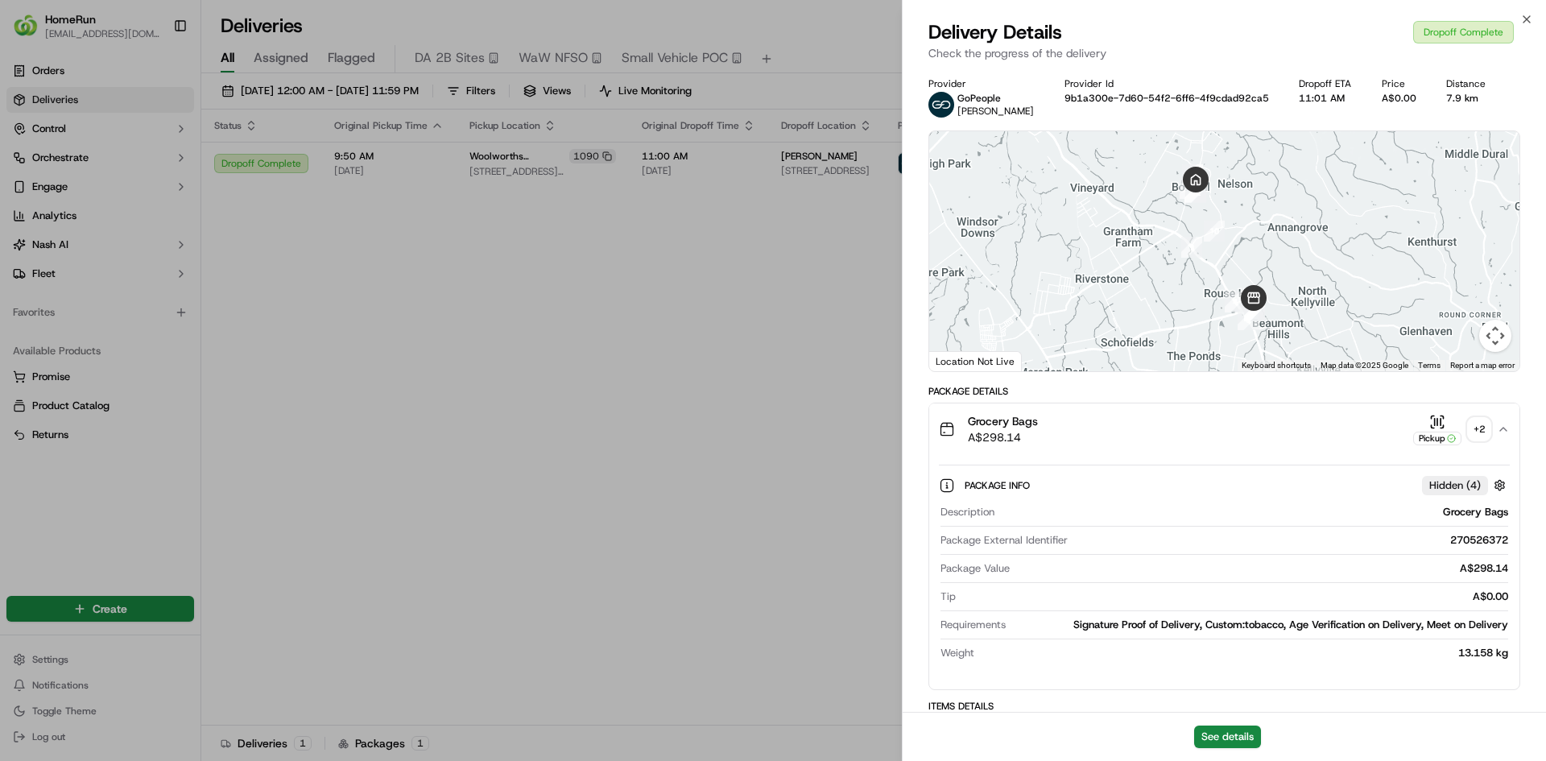
drag, startPoint x: 765, startPoint y: 296, endPoint x: 1038, endPoint y: 278, distance: 273.6
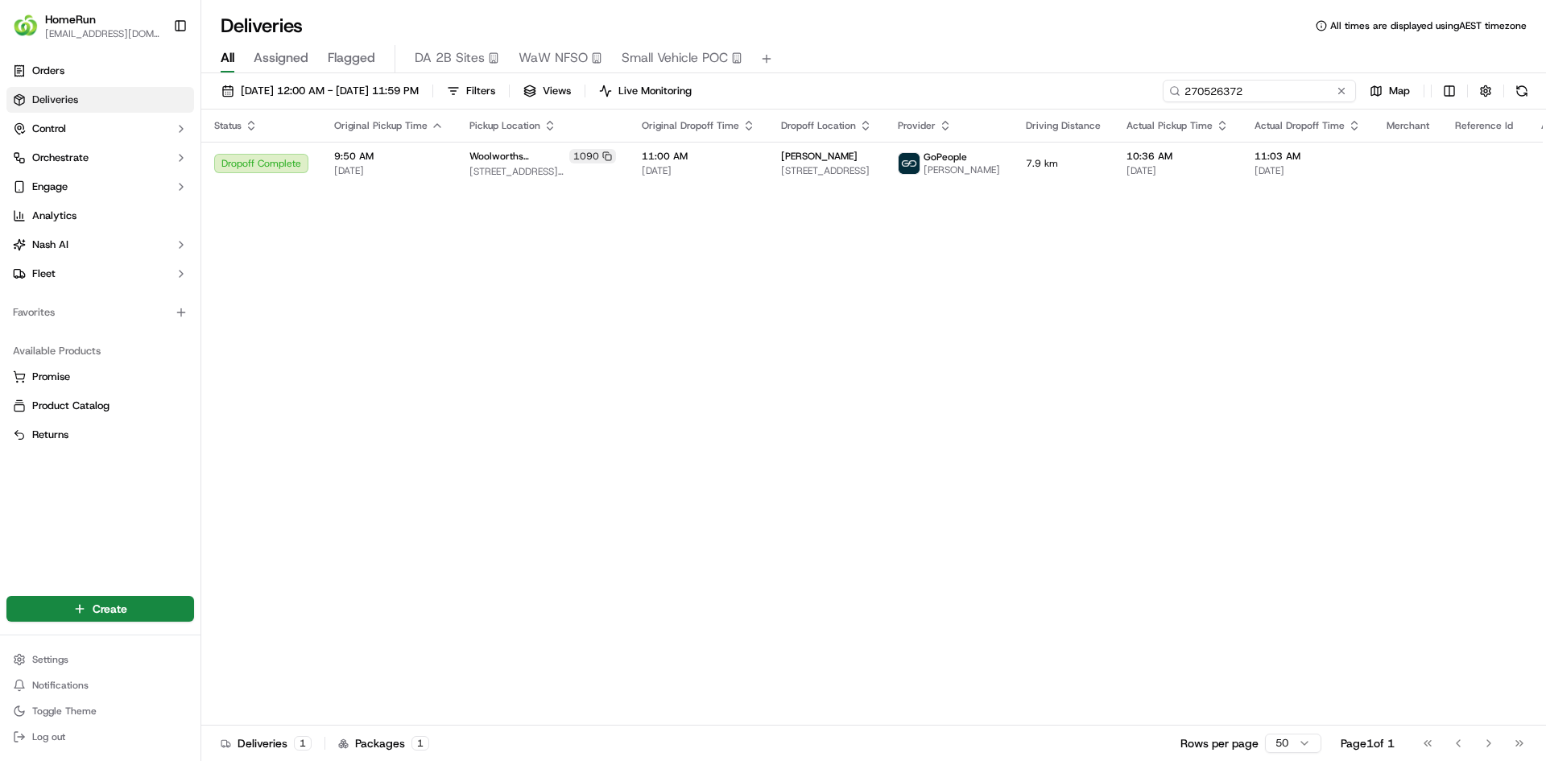
drag, startPoint x: 1301, startPoint y: 96, endPoint x: 813, endPoint y: 39, distance: 491.2
click at [915, 74] on div "01/09/2025 12:00 AM - 30/09/2025 11:59 PM Filters Views Live Monitoring 2705263…" at bounding box center [873, 418] width 1345 height 691
paste input "31365"
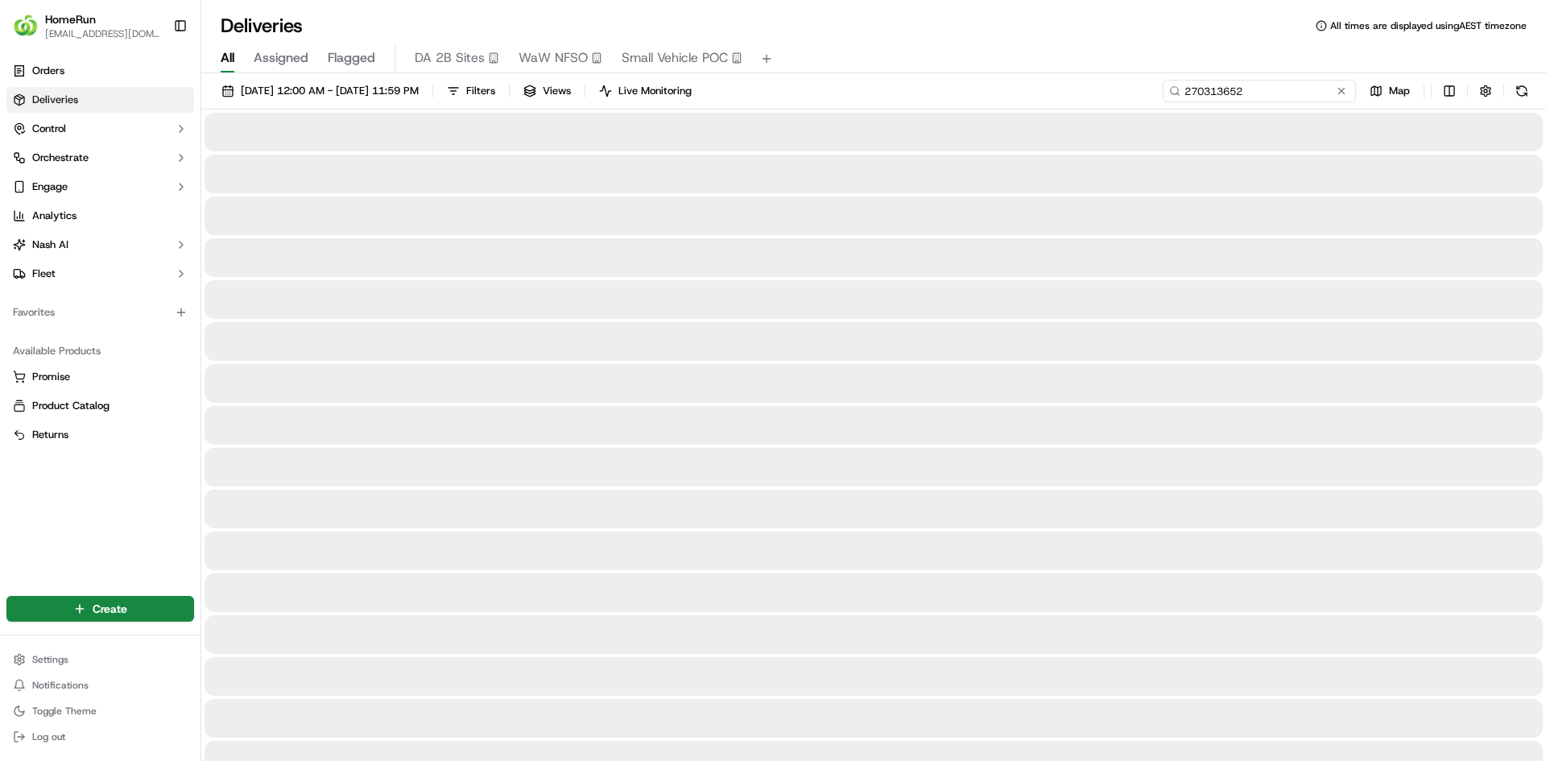
type input "270313652"
drag, startPoint x: 1347, startPoint y: 90, endPoint x: 1269, endPoint y: 86, distance: 78.2
click at [1347, 91] on button at bounding box center [1341, 91] width 16 height 16
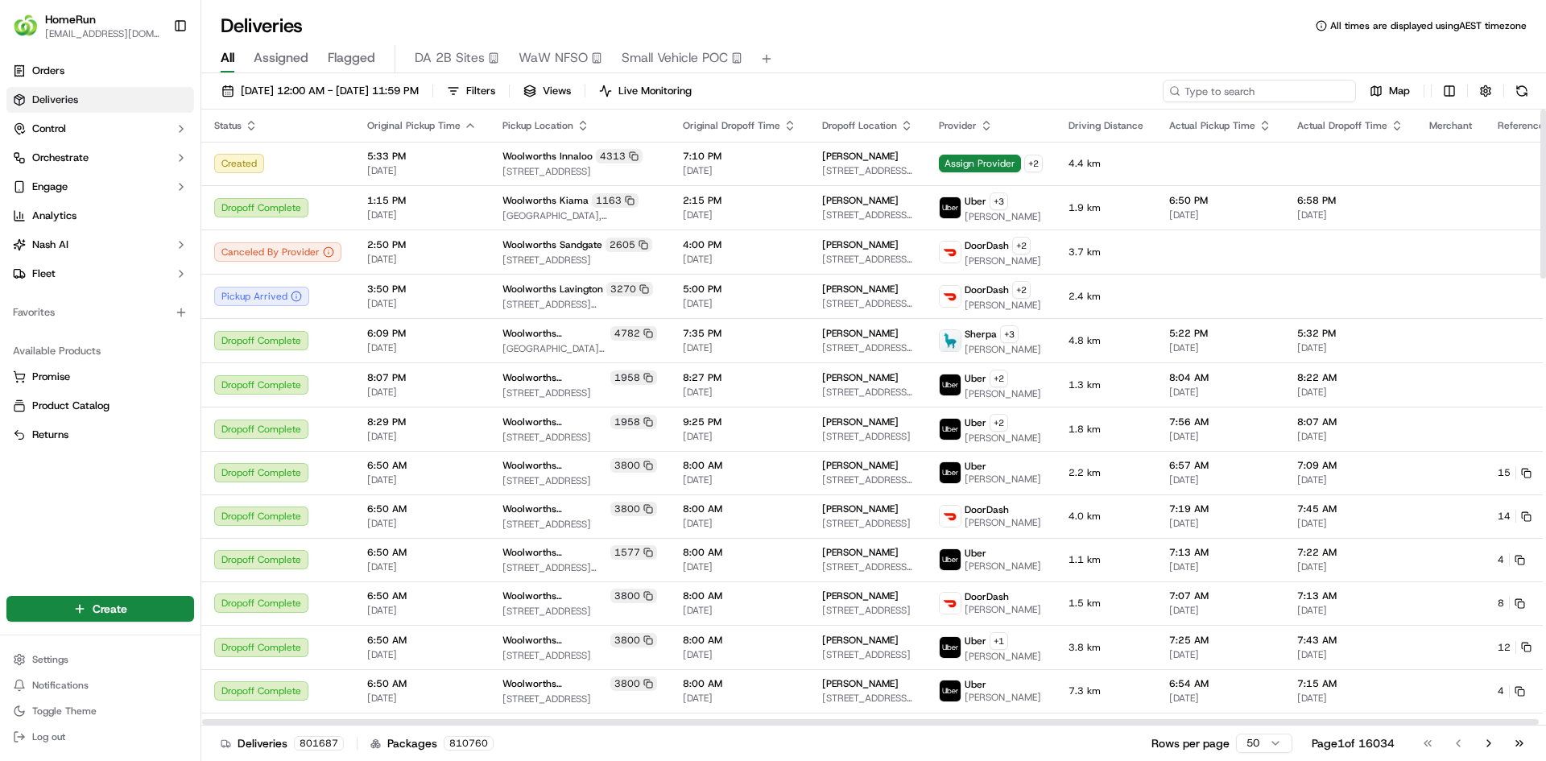
click at [1346, 95] on input at bounding box center [1259, 91] width 193 height 23
paste input "Order 270477081"
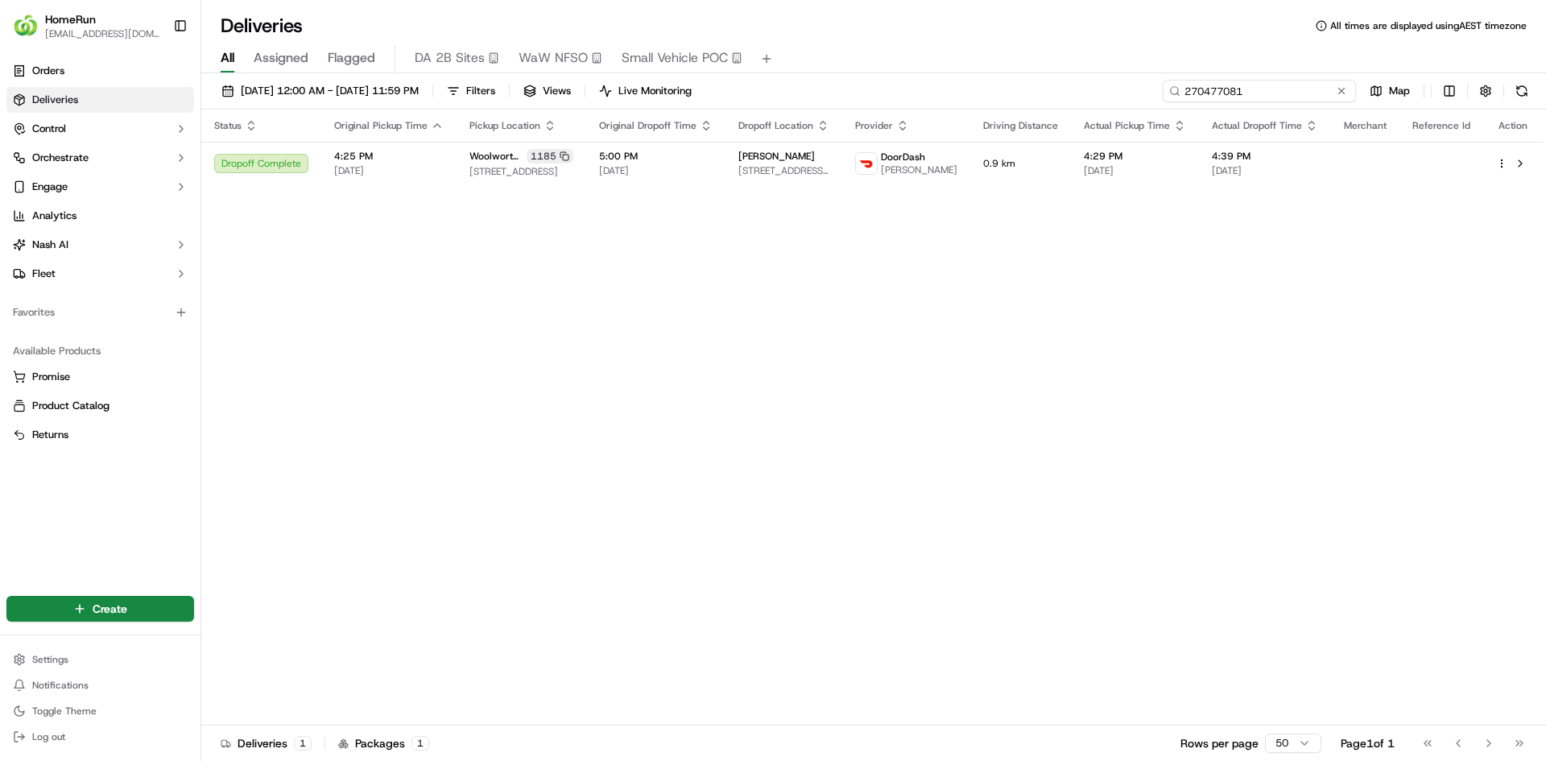
drag, startPoint x: 1304, startPoint y: 89, endPoint x: 1008, endPoint y: 98, distance: 296.4
click at [1008, 98] on div "01/09/2025 12:00 AM - 30/09/2025 11:59 PM Filters Views Live Monitoring 2704770…" at bounding box center [873, 95] width 1345 height 30
drag, startPoint x: 1138, startPoint y: 188, endPoint x: 1171, endPoint y: 200, distance: 34.9
click at [1142, 185] on td "4:29 PM 21/09/2025" at bounding box center [1135, 163] width 128 height 43
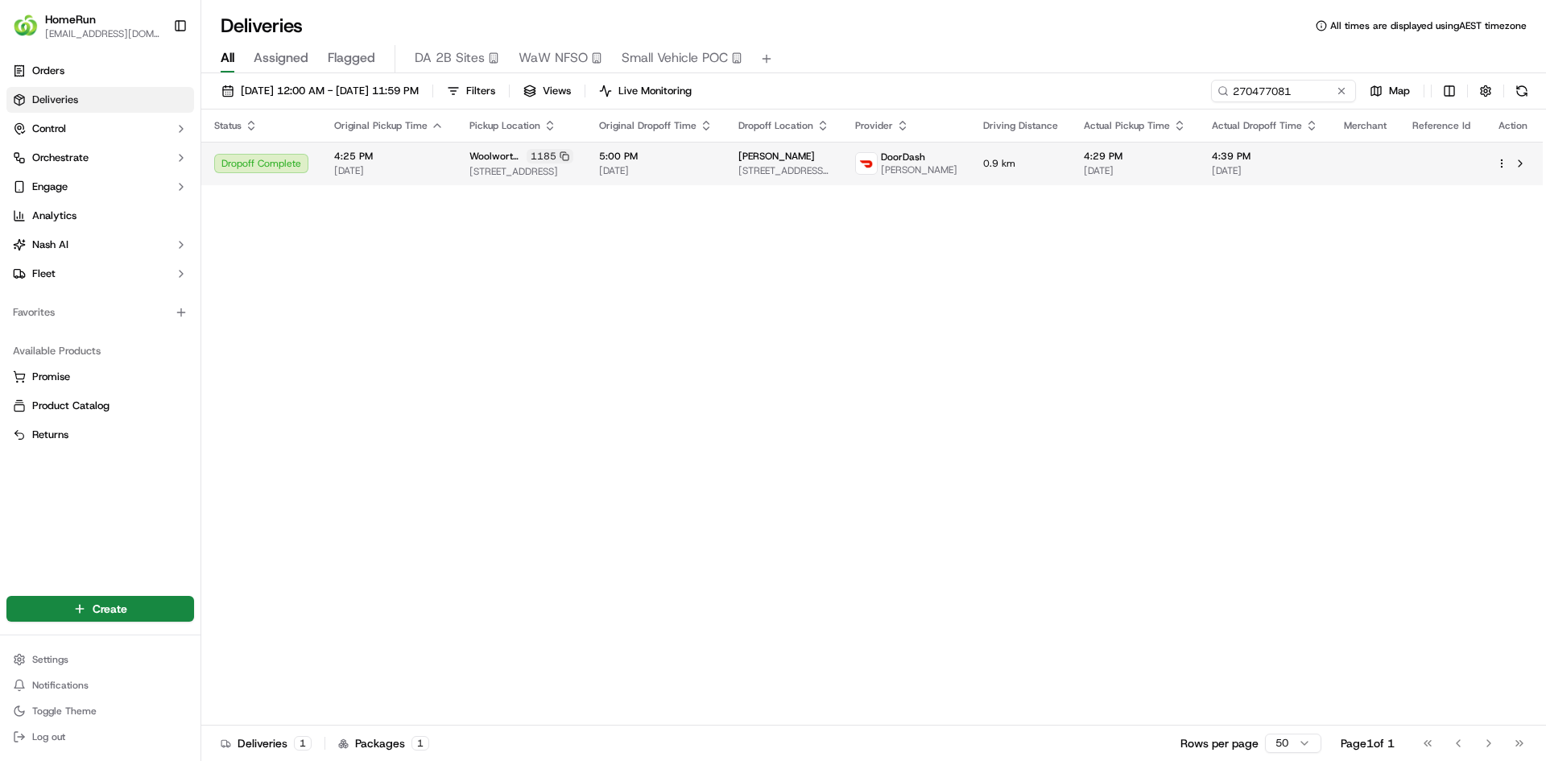
click at [1150, 177] on span "[DATE]" at bounding box center [1135, 170] width 102 height 13
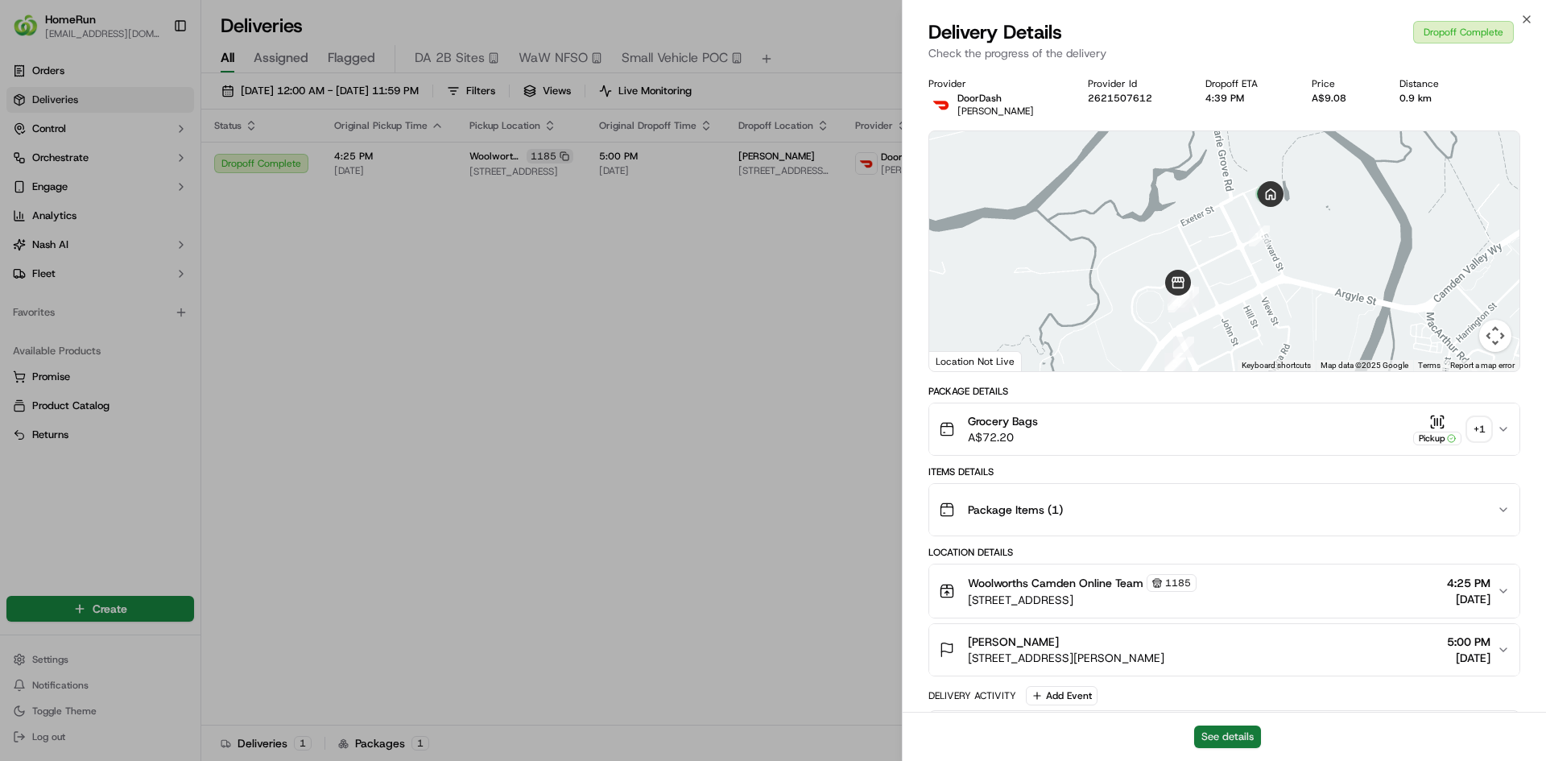
click at [1233, 737] on button "See details" at bounding box center [1227, 736] width 67 height 23
click at [1485, 426] on div "+ 1" at bounding box center [1479, 429] width 23 height 23
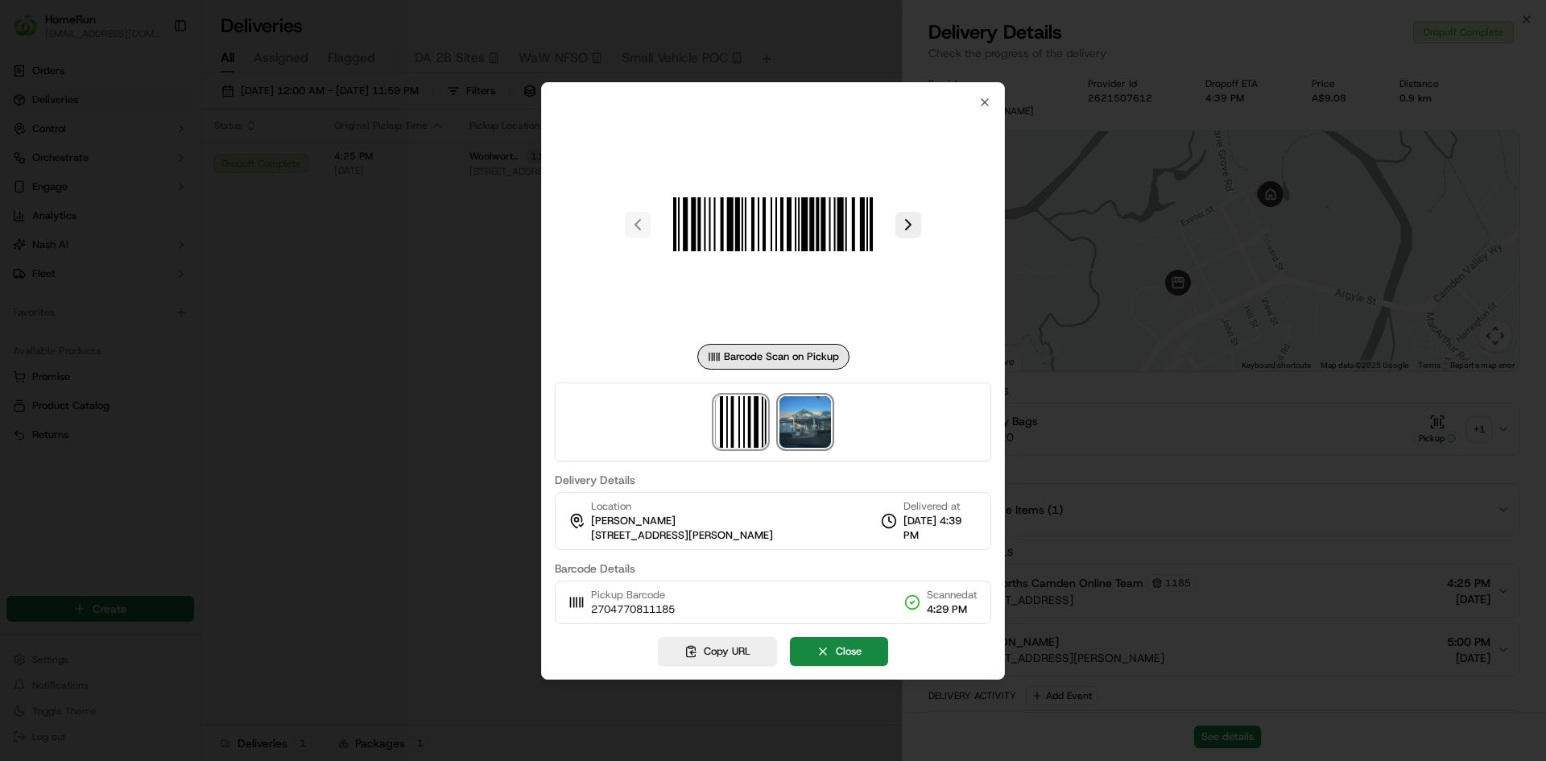
click at [821, 421] on img at bounding box center [805, 422] width 52 height 52
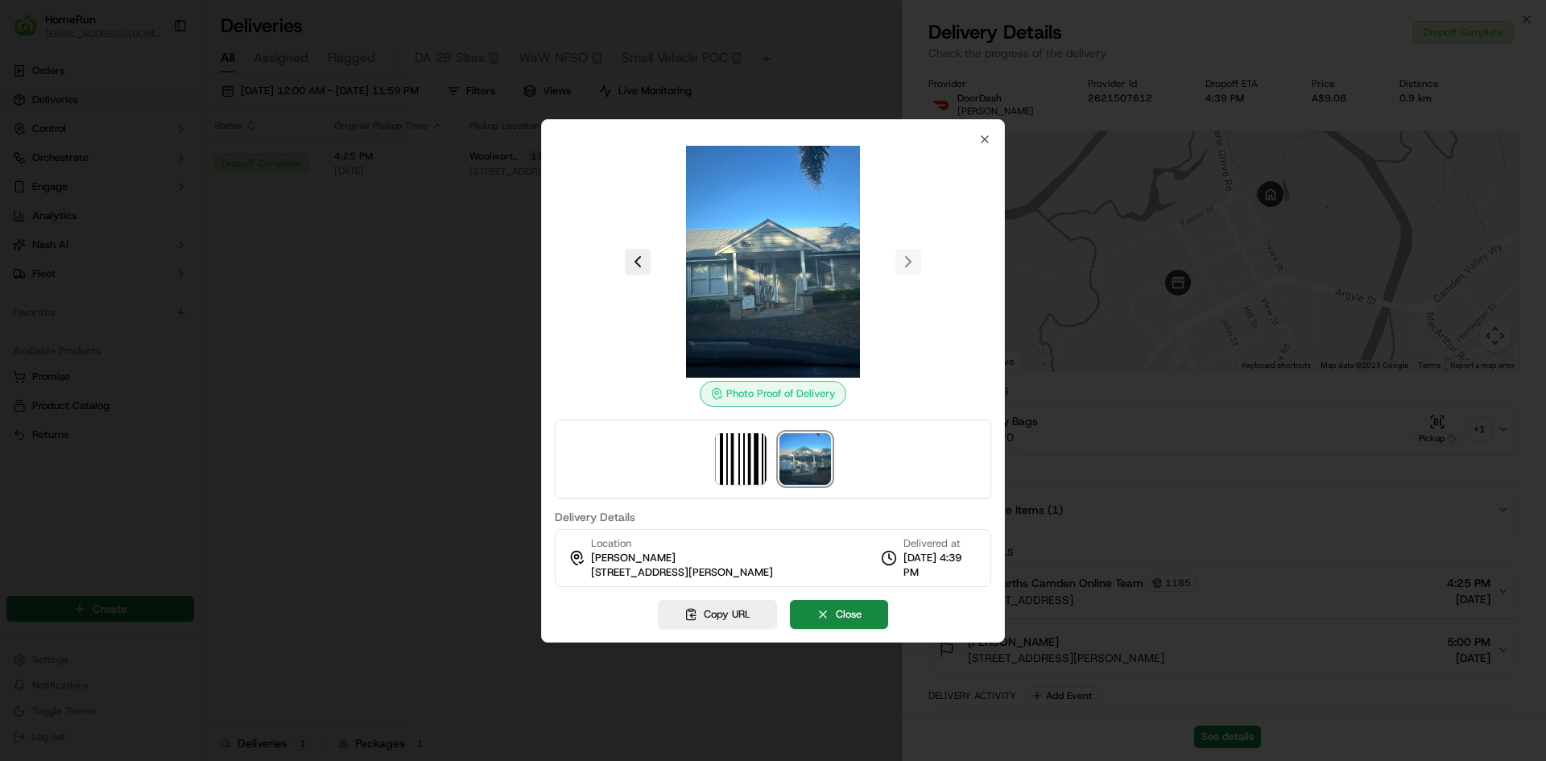
click at [433, 490] on div at bounding box center [773, 380] width 1546 height 761
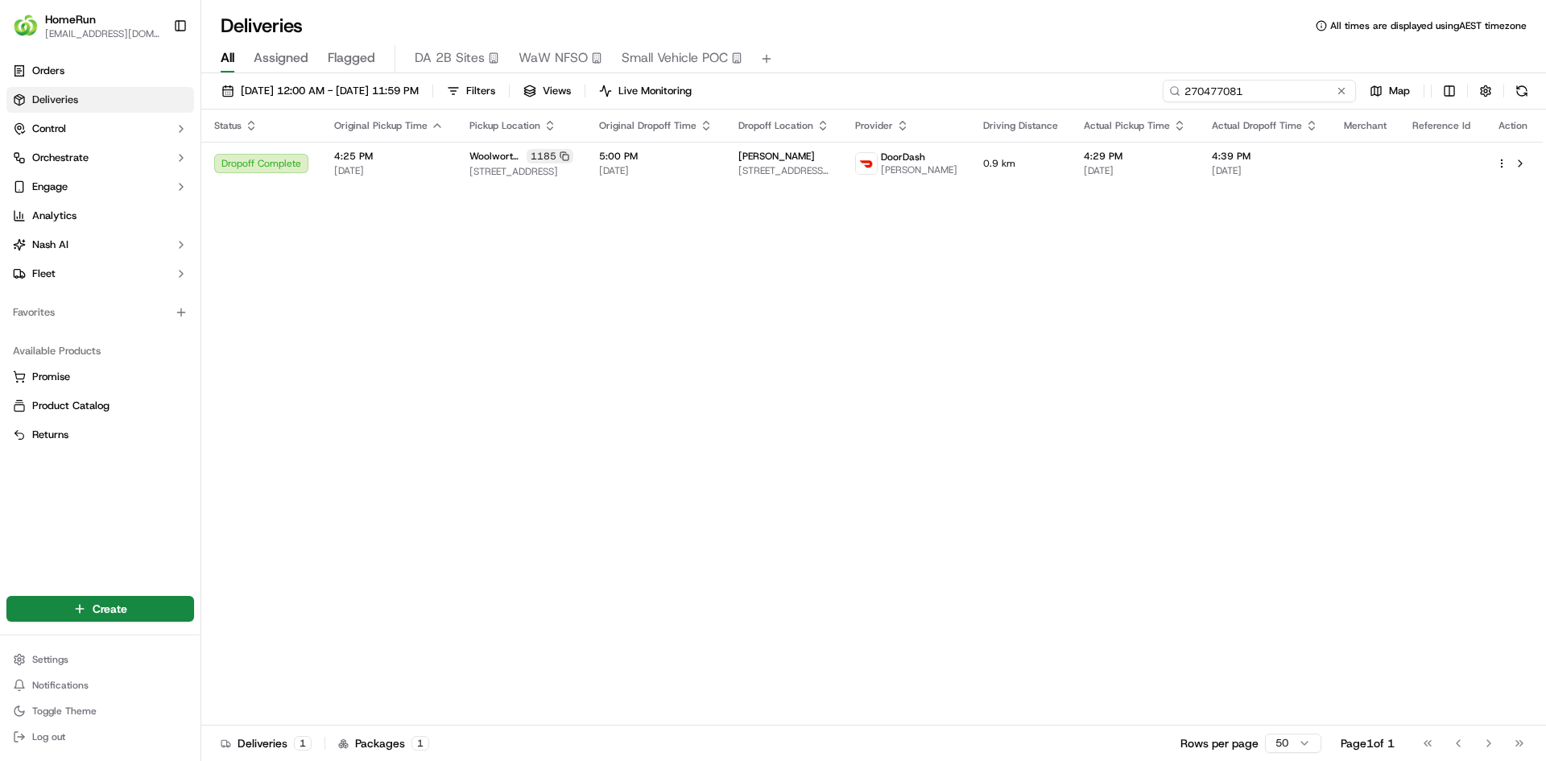
drag, startPoint x: 1307, startPoint y: 99, endPoint x: 1123, endPoint y: 68, distance: 186.2
click at [1146, 74] on div "01/09/2025 12:00 AM - 30/09/2025 11:59 PM Filters Views Live Monitoring 2704770…" at bounding box center [873, 418] width 1345 height 691
paste input "69585807"
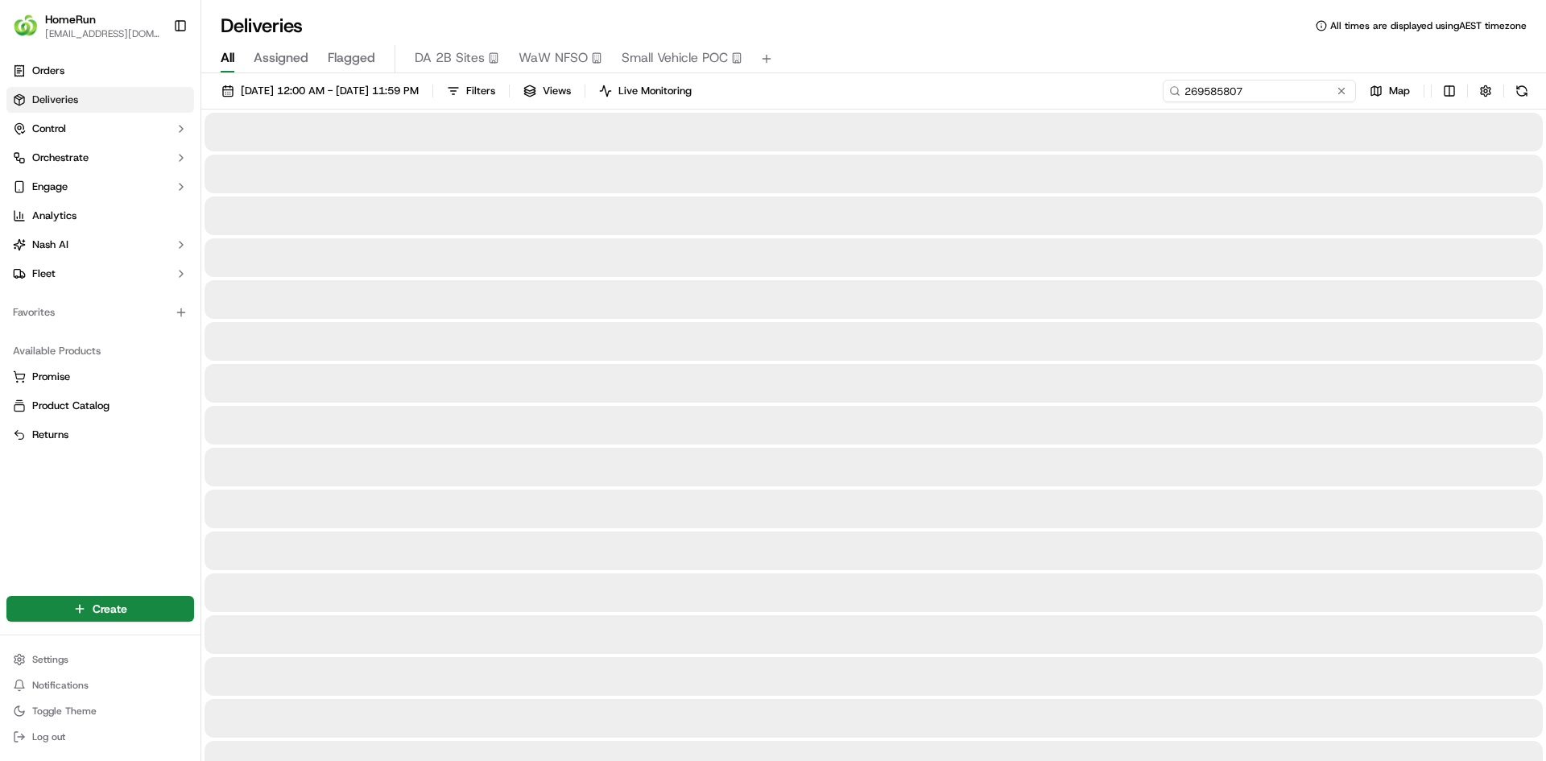
click at [1245, 87] on input "269585807" at bounding box center [1259, 91] width 193 height 23
click at [1278, 95] on input "269585807" at bounding box center [1259, 91] width 193 height 23
click at [1331, 93] on input "269585807" at bounding box center [1259, 91] width 193 height 23
click at [1309, 91] on input "269585807" at bounding box center [1259, 91] width 193 height 23
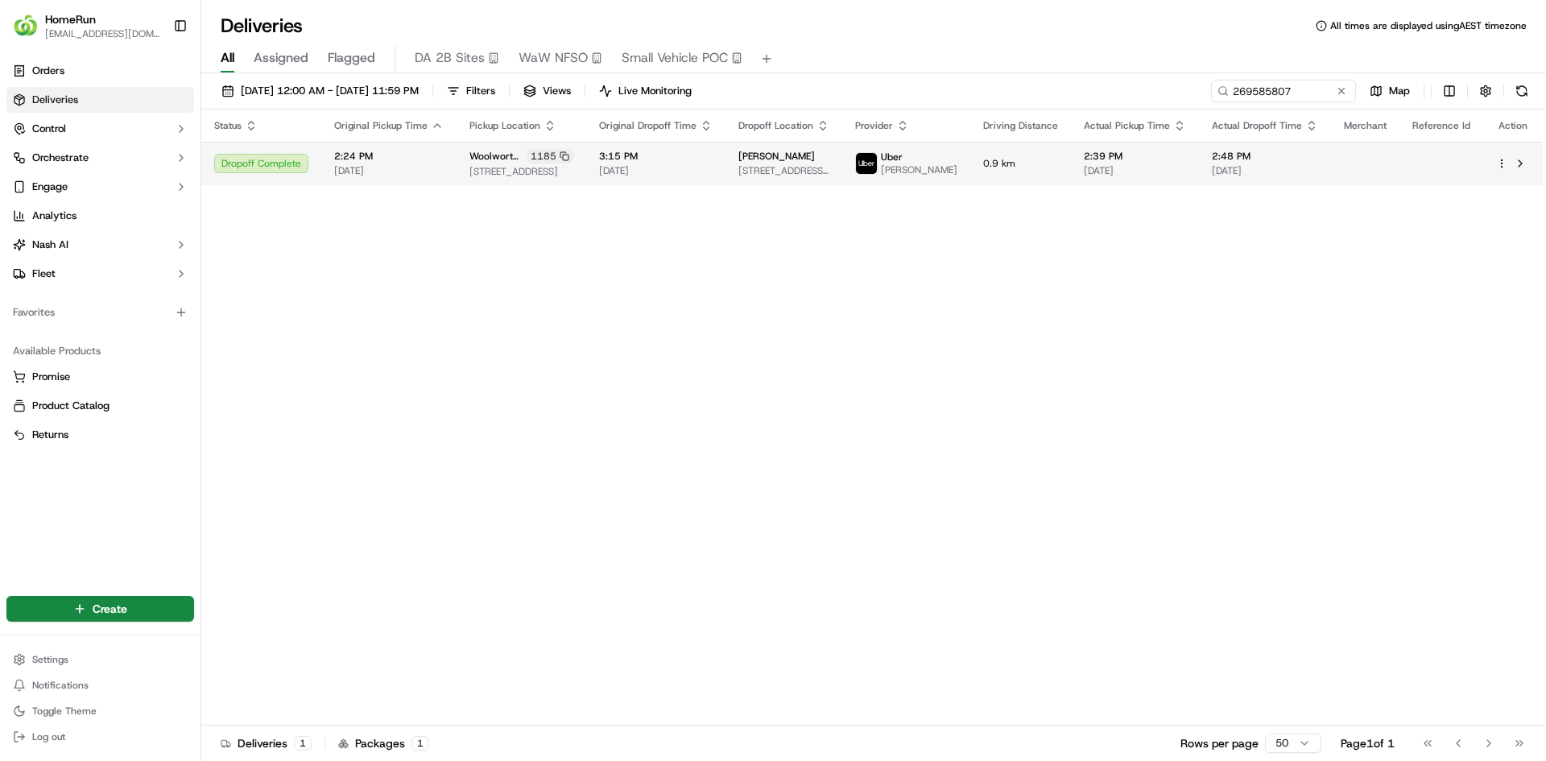
click at [774, 182] on td "Georgie Panetta 20 Edward St, Camden, NSW 2570, AU" at bounding box center [783, 163] width 117 height 43
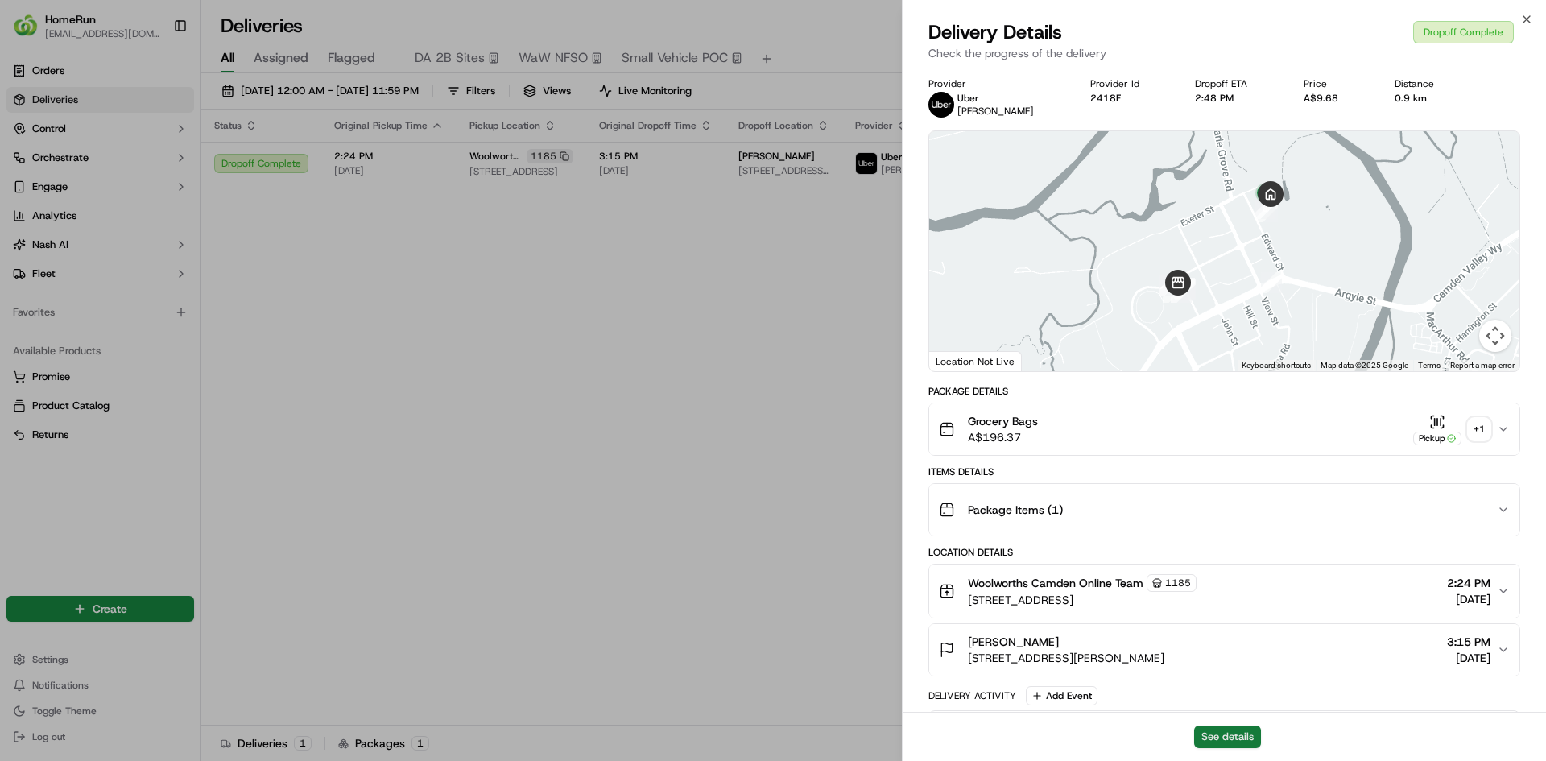
click at [1229, 736] on button "See details" at bounding box center [1227, 736] width 67 height 23
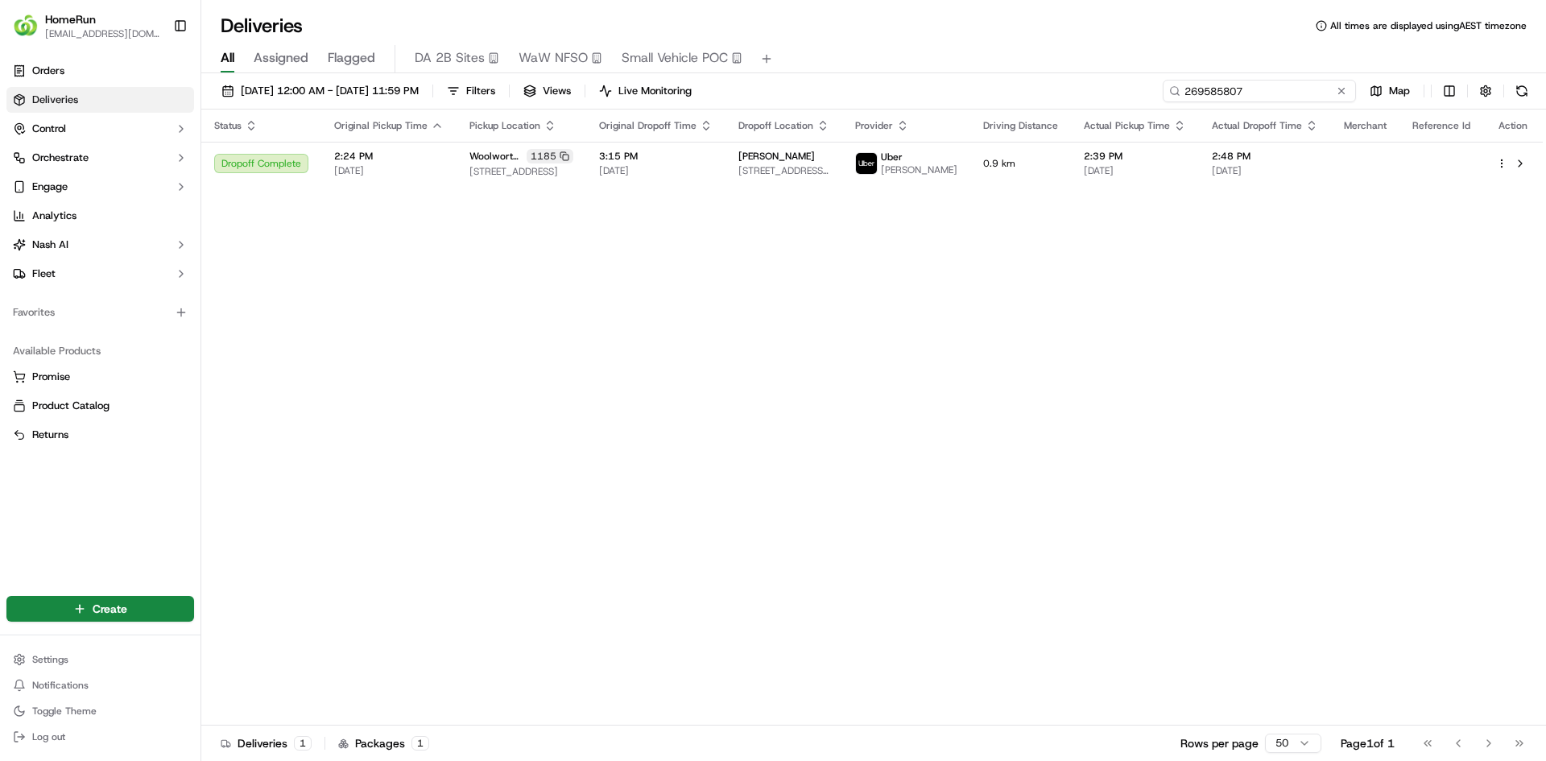
drag, startPoint x: 1312, startPoint y: 93, endPoint x: 1055, endPoint y: 106, distance: 256.3
click at [1067, 108] on div "01/09/2025 12:00 AM - 30/09/2025 11:59 PM Filters Views Live Monitoring 2695858…" at bounding box center [873, 95] width 1345 height 30
paste input "7007379"
type input "267007379"
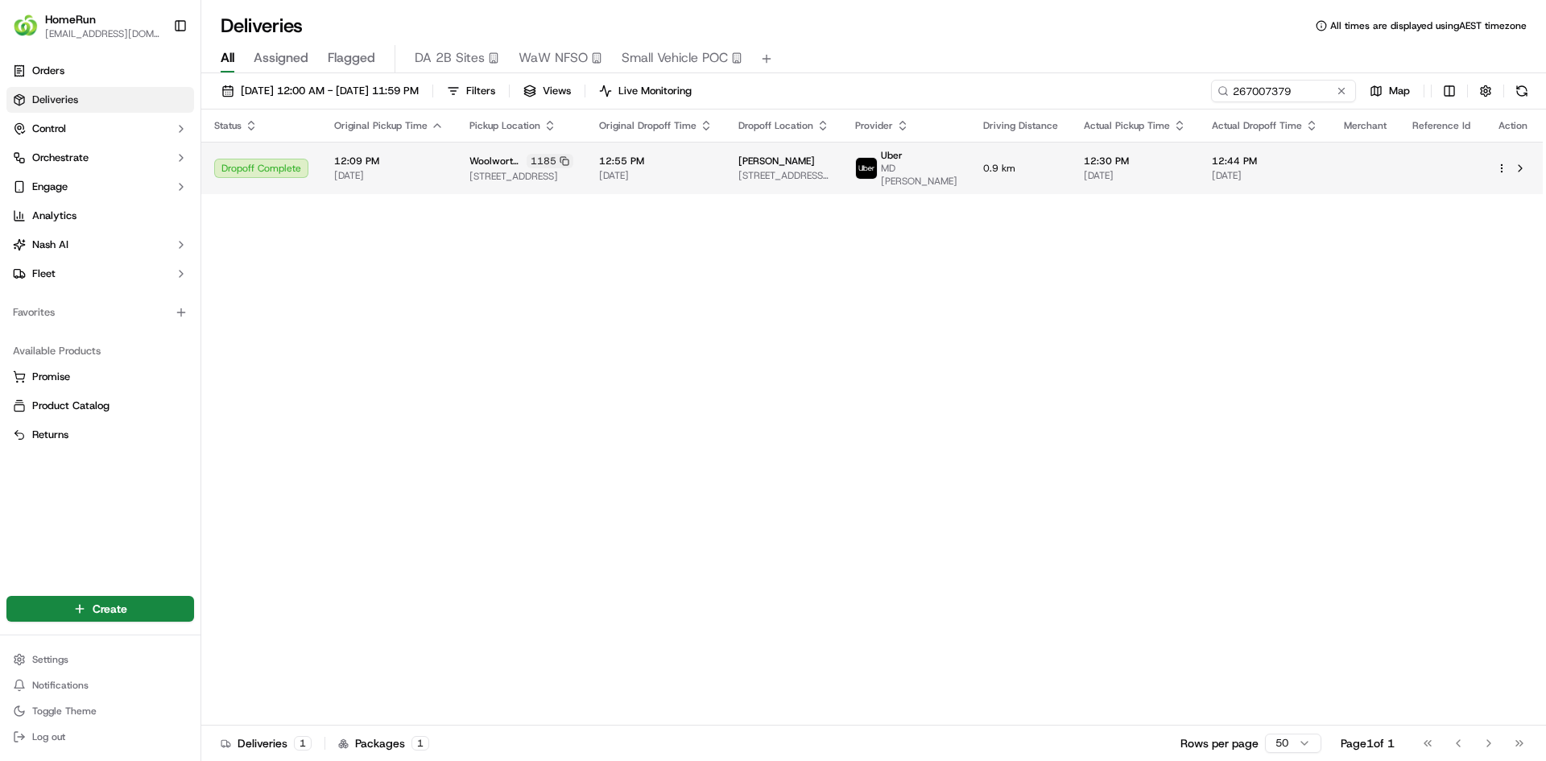
click at [1083, 177] on td "12:30 PM 06/09/2025" at bounding box center [1135, 168] width 128 height 52
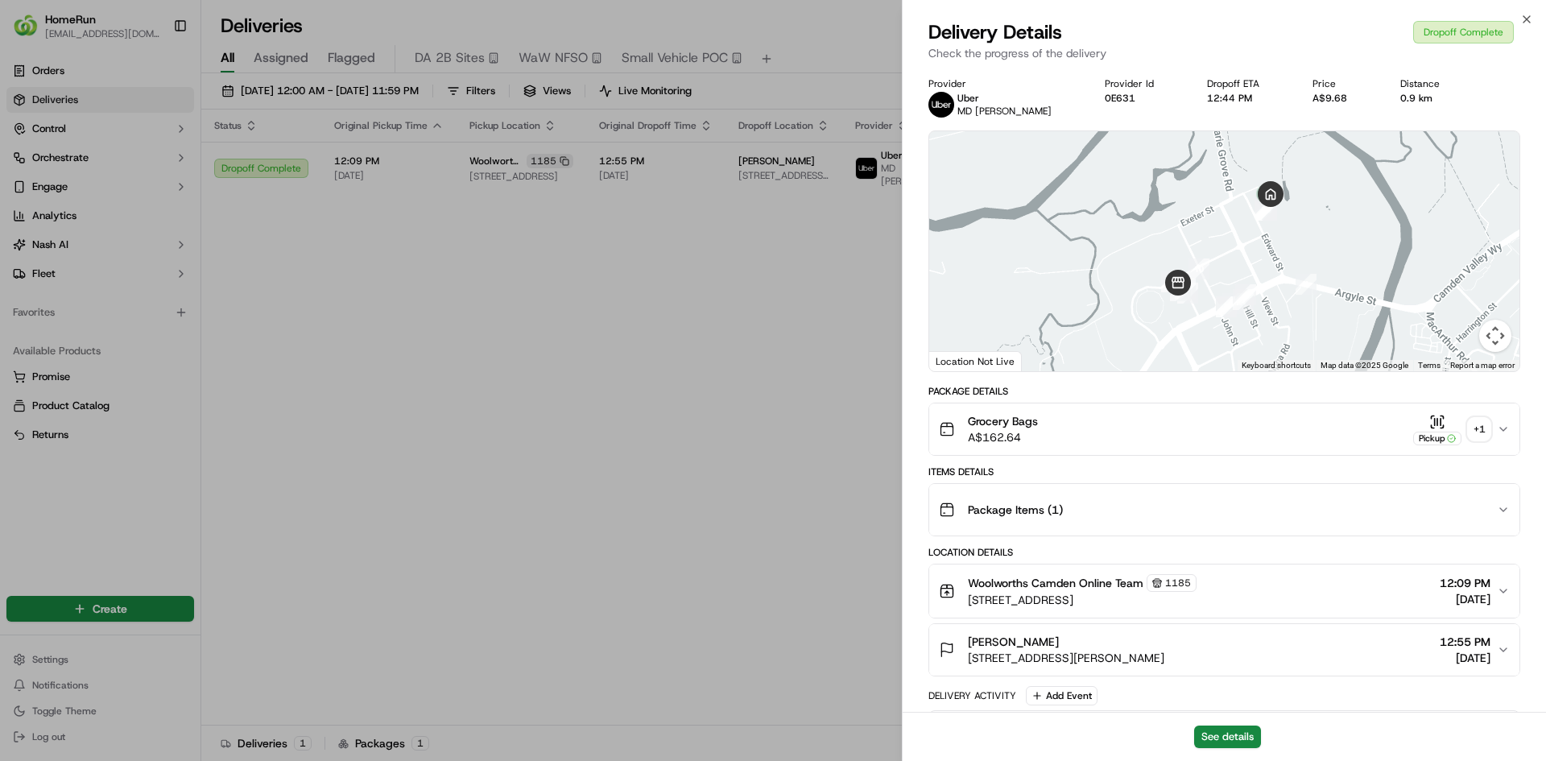
click at [1478, 425] on div "+ 1" at bounding box center [1479, 429] width 23 height 23
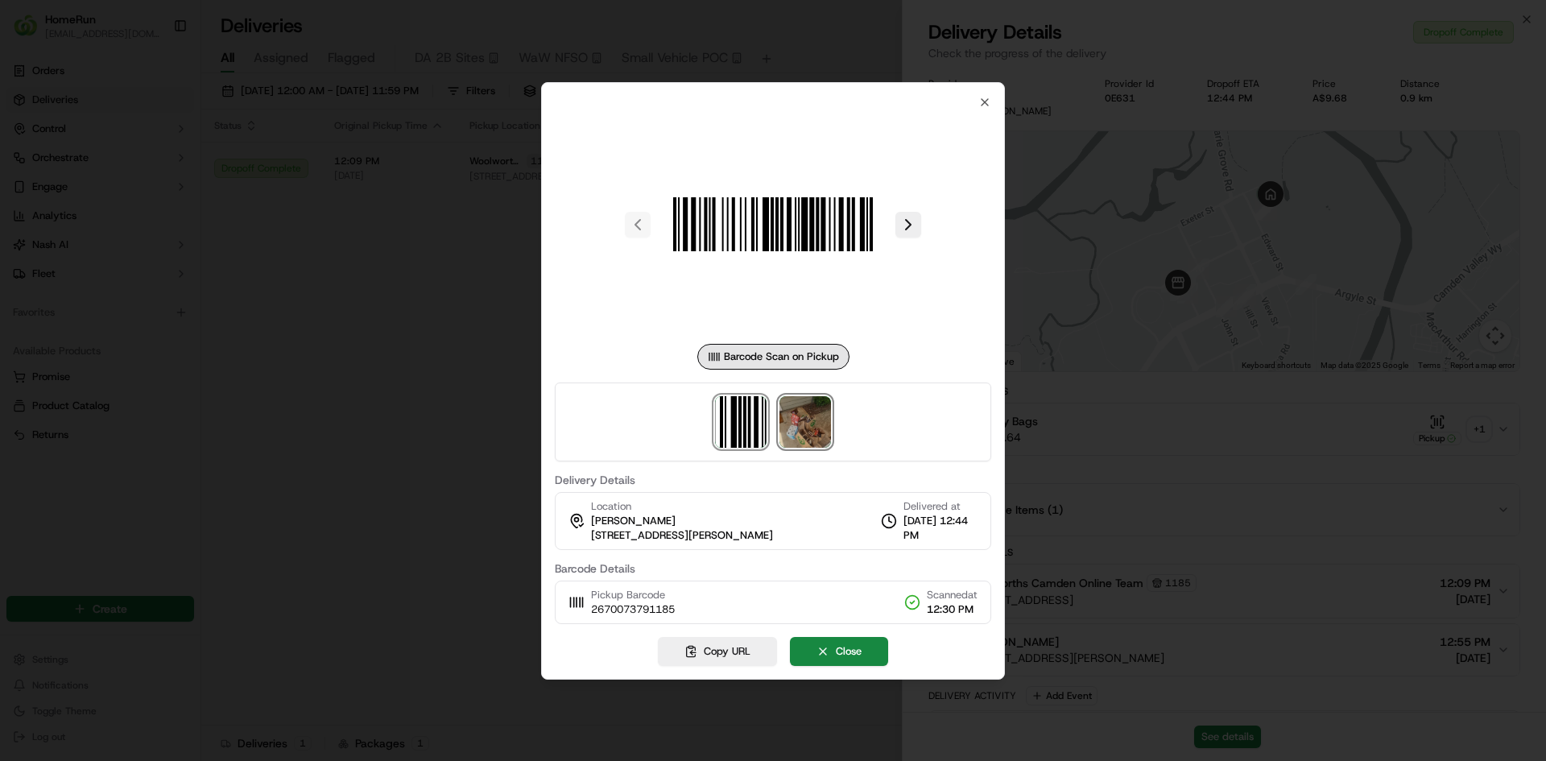
click at [805, 419] on img at bounding box center [805, 422] width 52 height 52
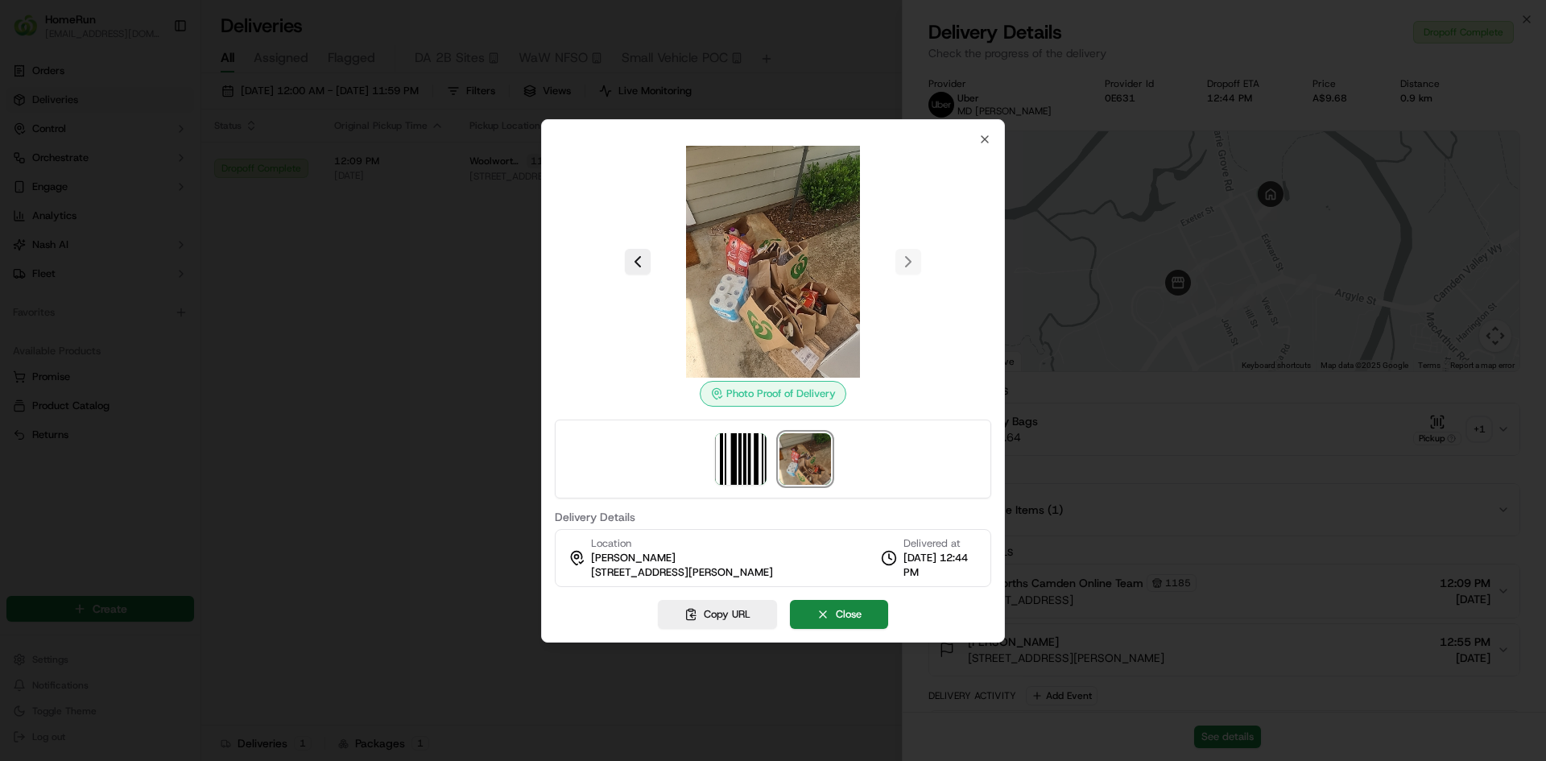
click at [423, 446] on div at bounding box center [773, 380] width 1546 height 761
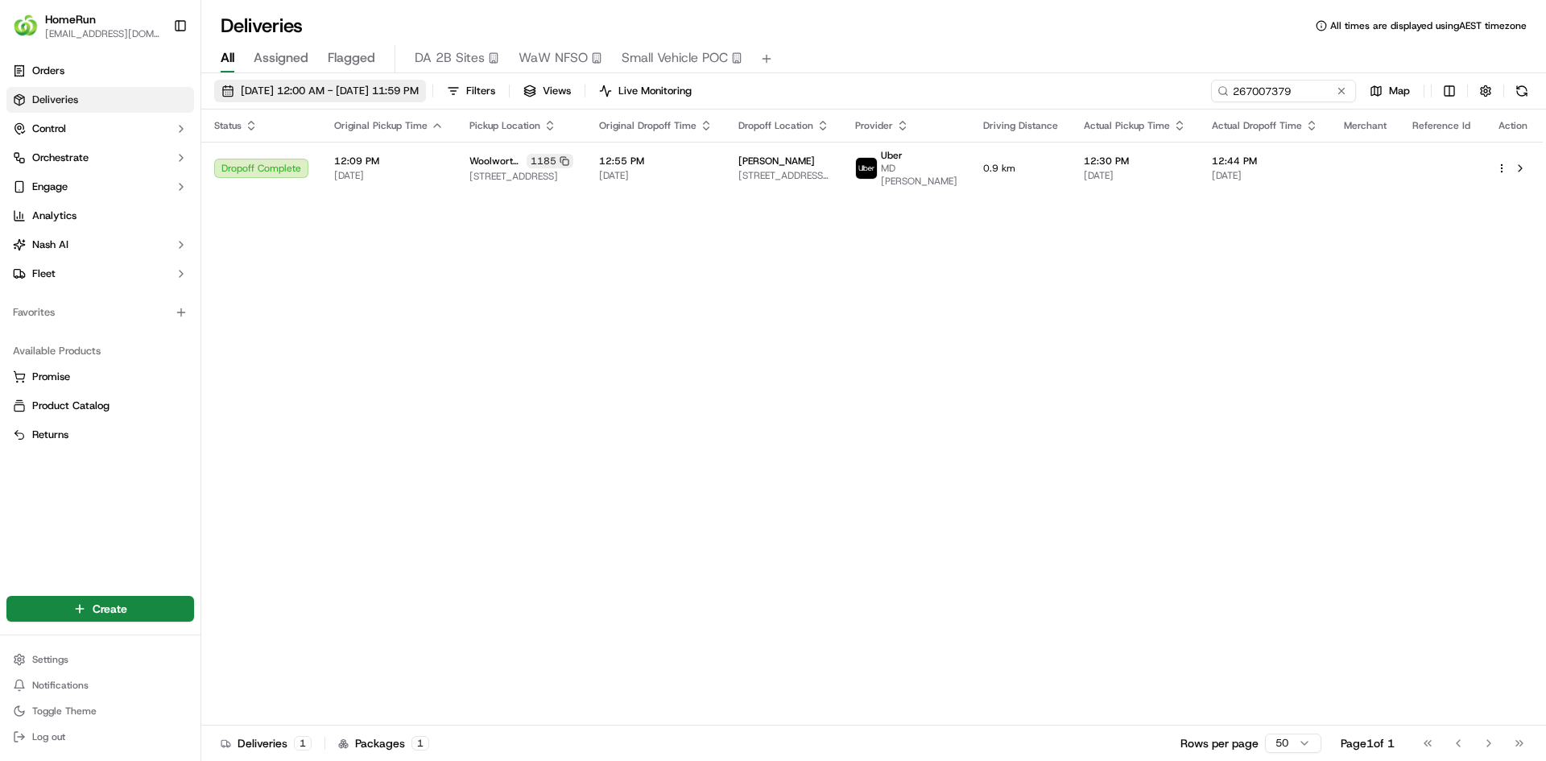
click at [375, 90] on span "01/09/2025 12:00 AM - 30/09/2025 11:59 PM" at bounding box center [330, 91] width 178 height 14
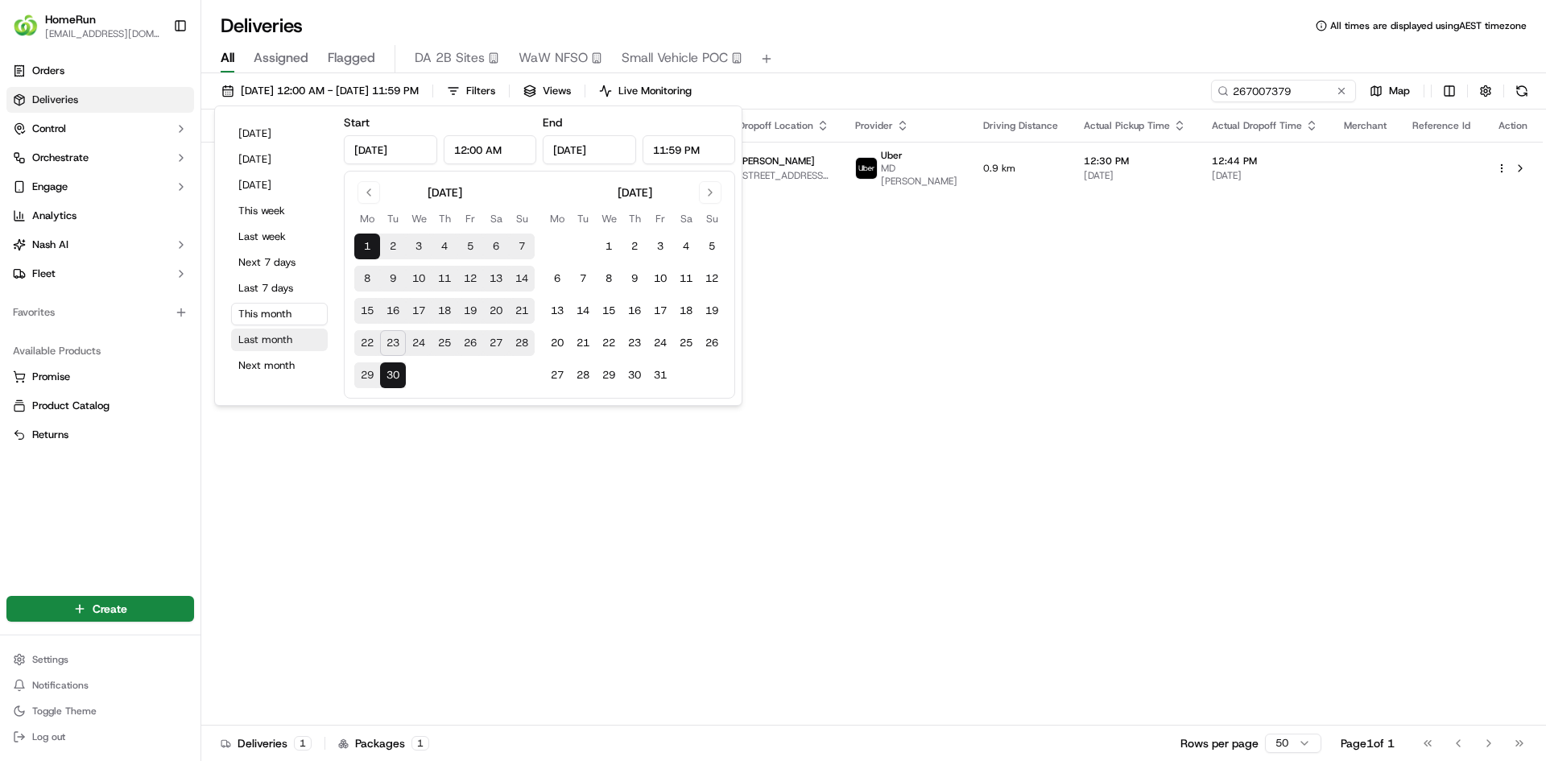
click at [271, 334] on button "Last month" at bounding box center [279, 339] width 97 height 23
type input "Aug 1, 2025"
type input "Aug 31, 2025"
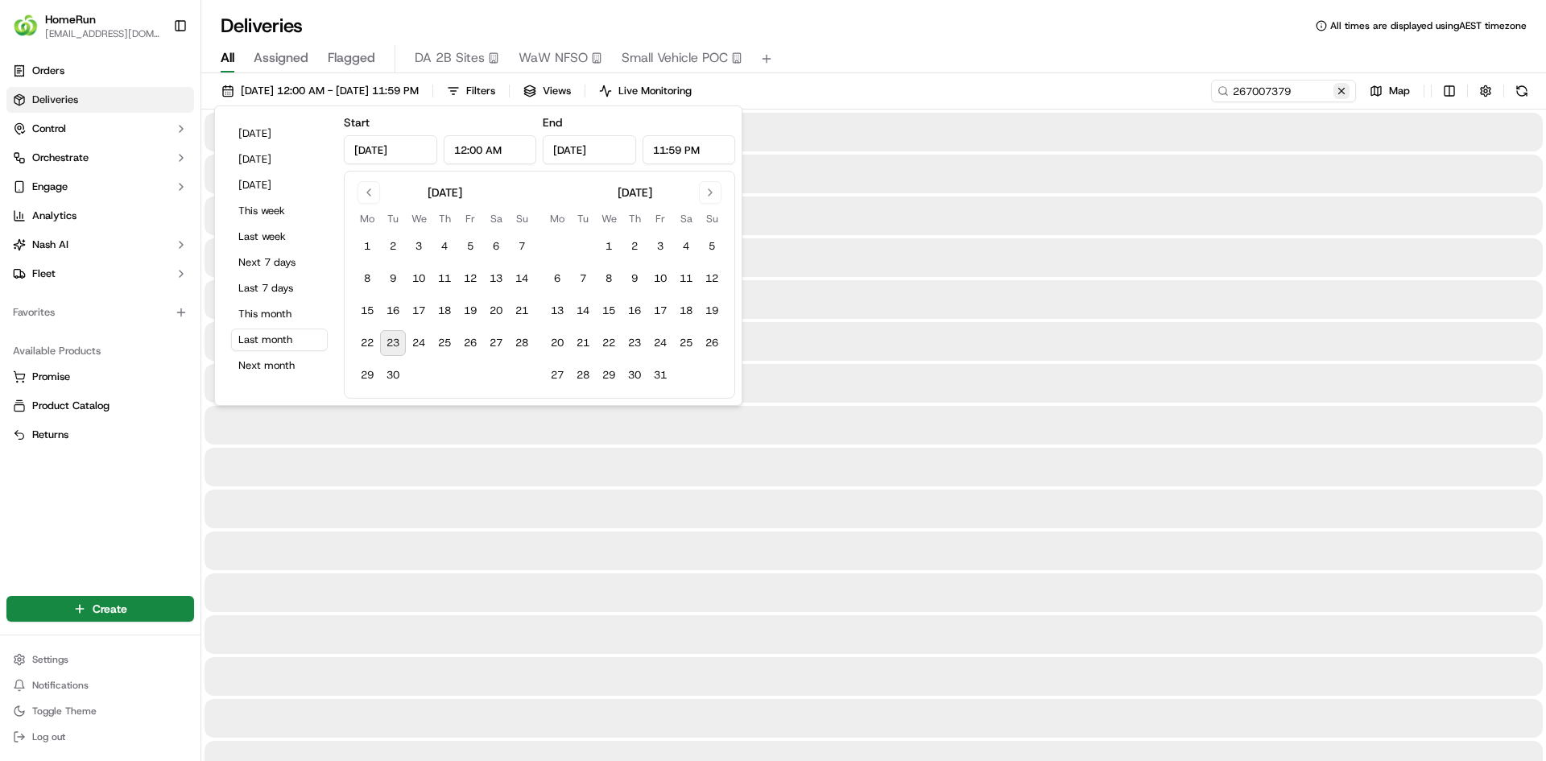
click at [1339, 89] on button at bounding box center [1341, 91] width 16 height 16
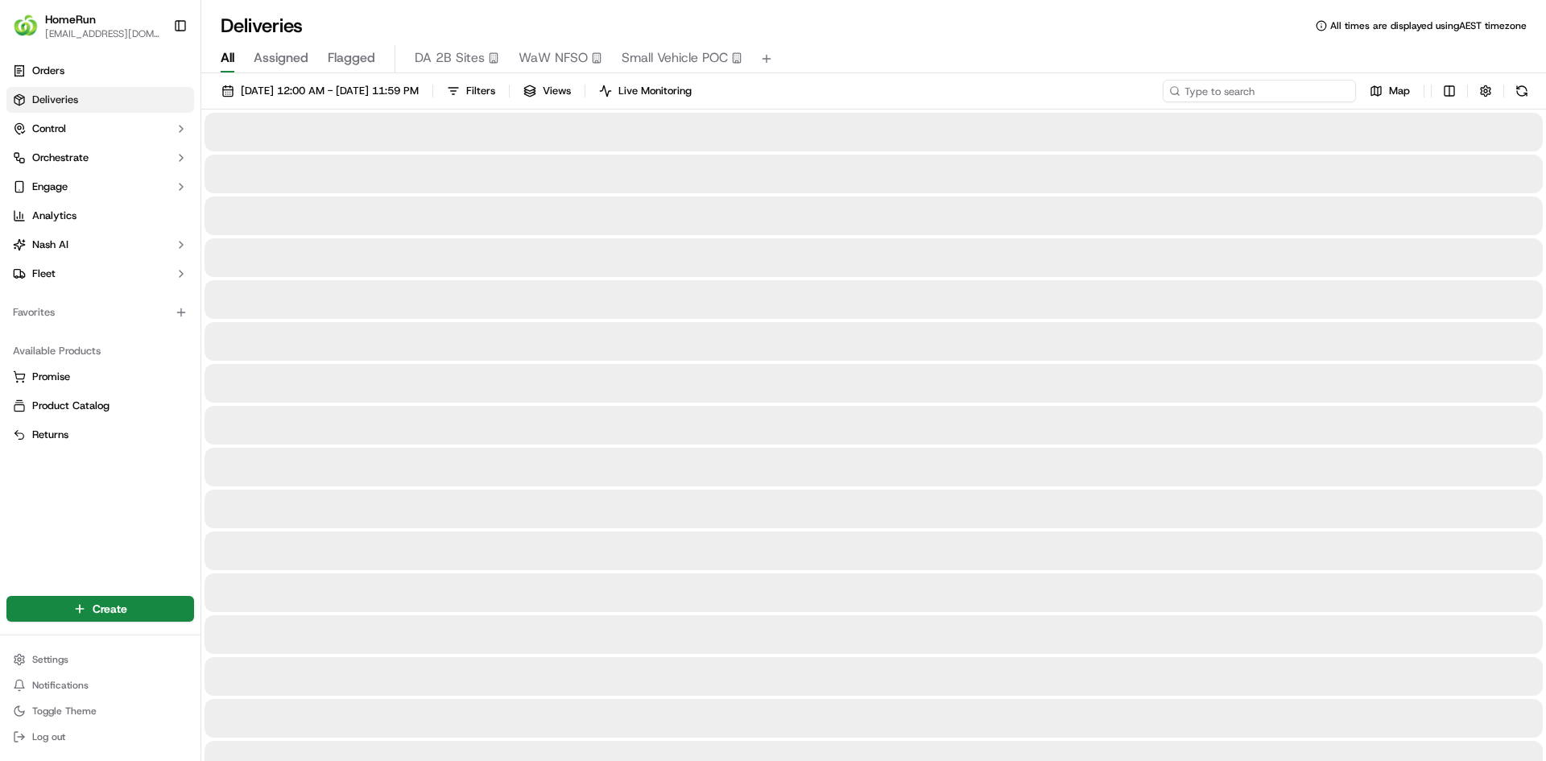
click at [1316, 87] on input at bounding box center [1259, 91] width 193 height 23
paste input "265307187"
click at [1264, 97] on input "265307187" at bounding box center [1259, 91] width 193 height 23
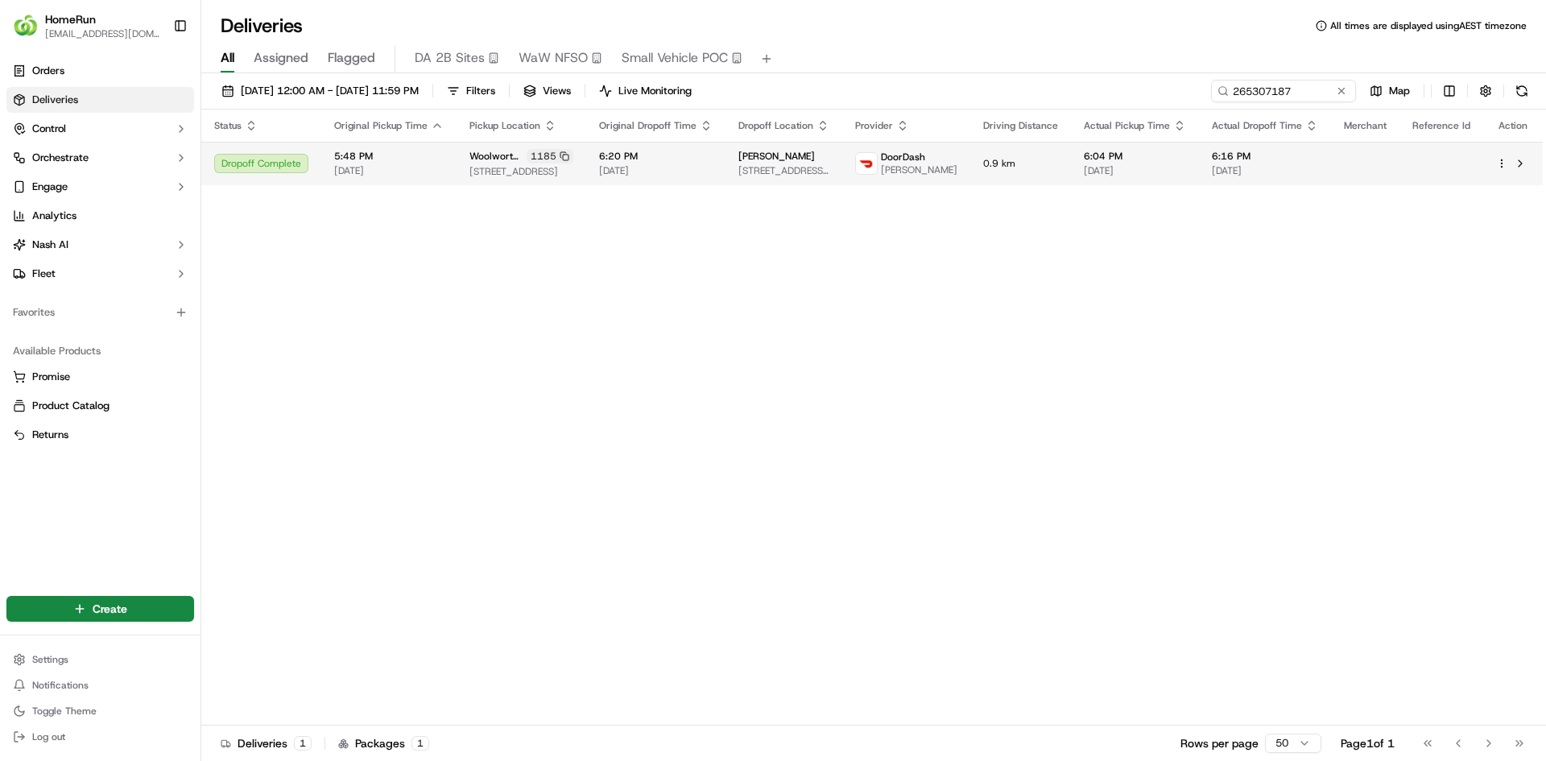
click at [1039, 154] on td "0.9 km" at bounding box center [1020, 163] width 101 height 43
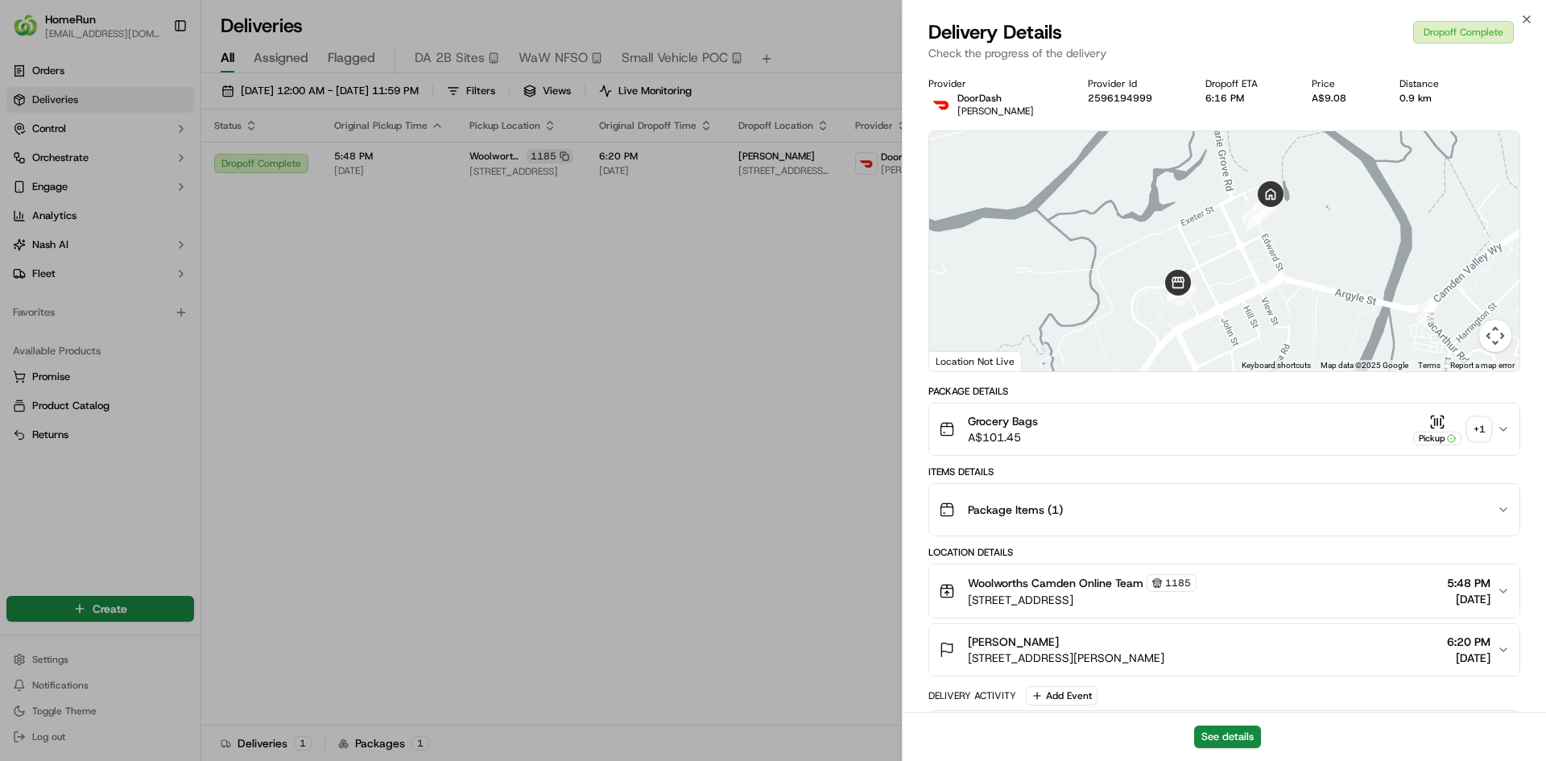
click at [1467, 428] on button "Pickup + 1" at bounding box center [1451, 429] width 77 height 31
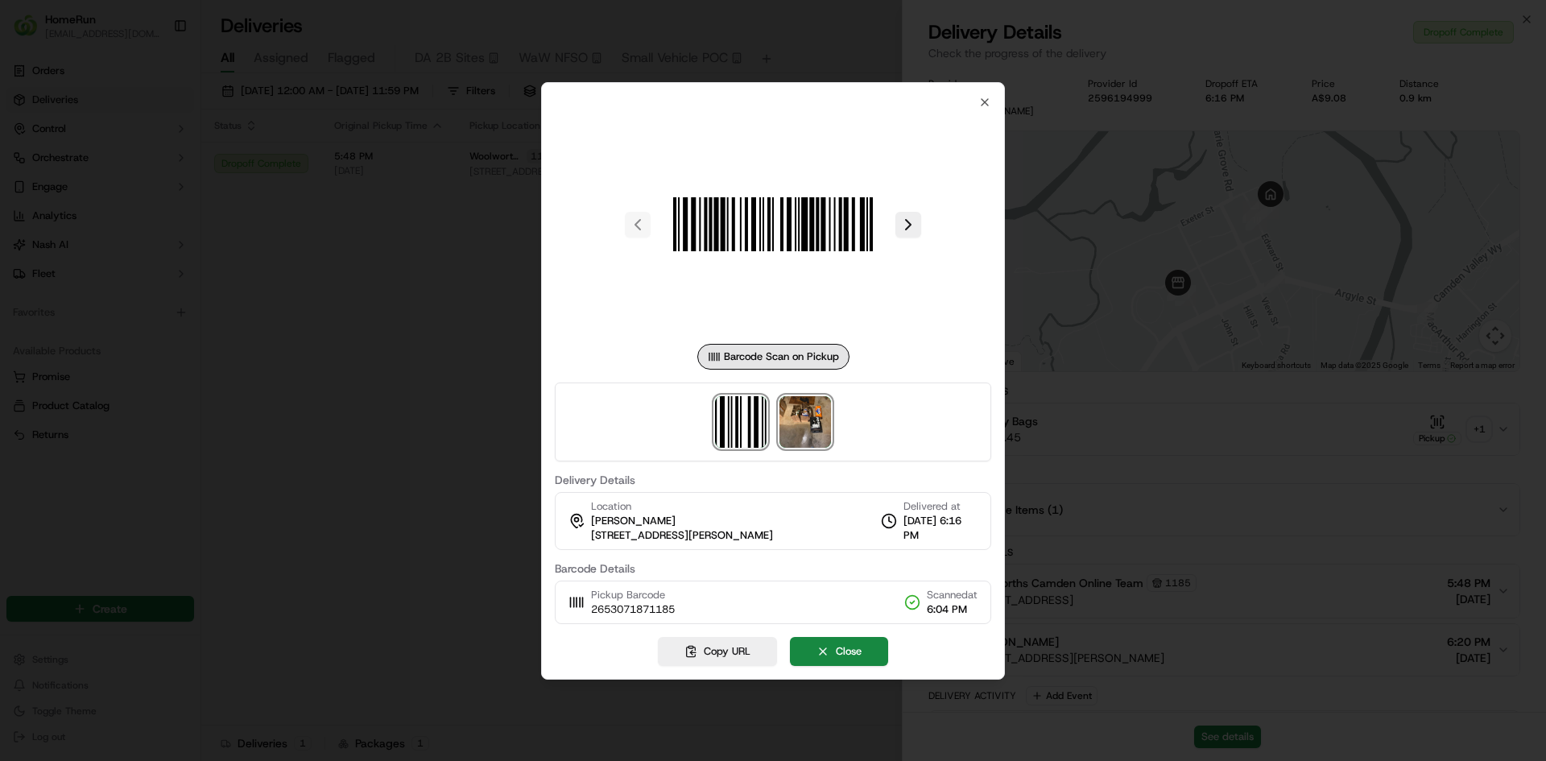
click at [808, 429] on img at bounding box center [805, 422] width 52 height 52
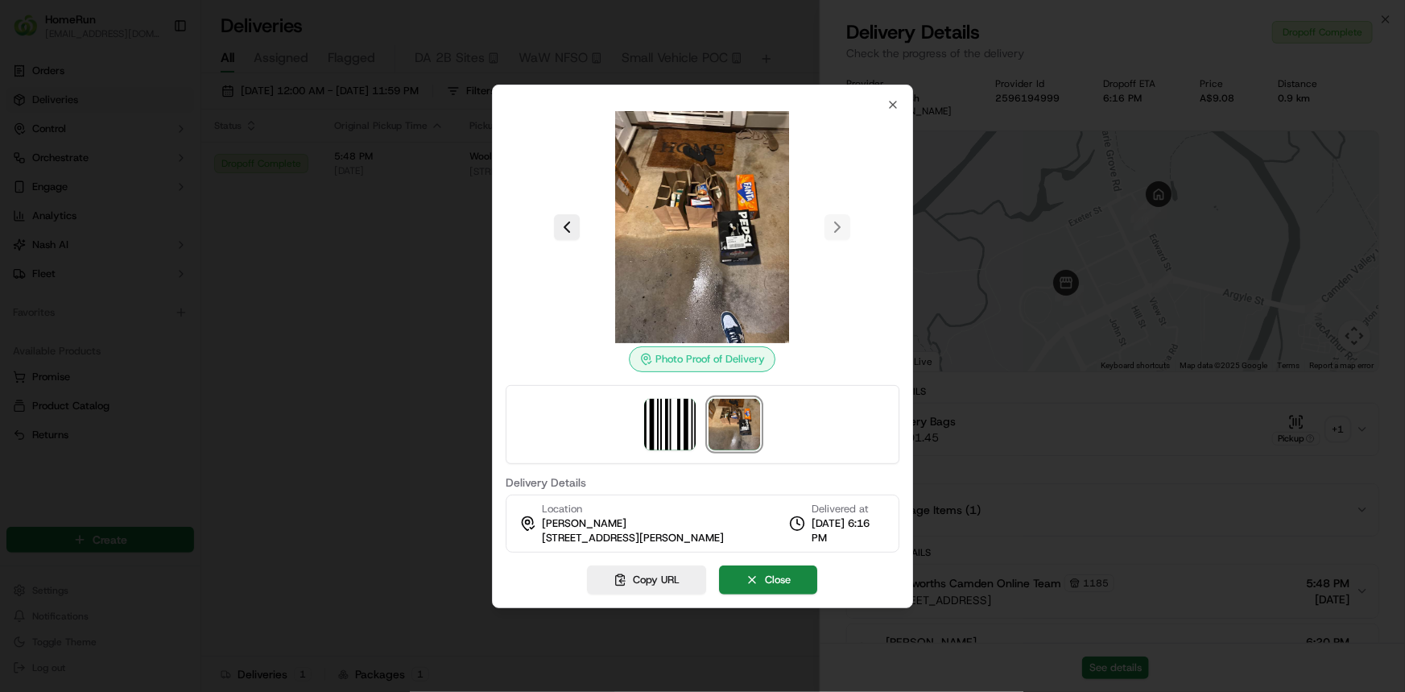
click at [370, 507] on div at bounding box center [702, 346] width 1405 height 692
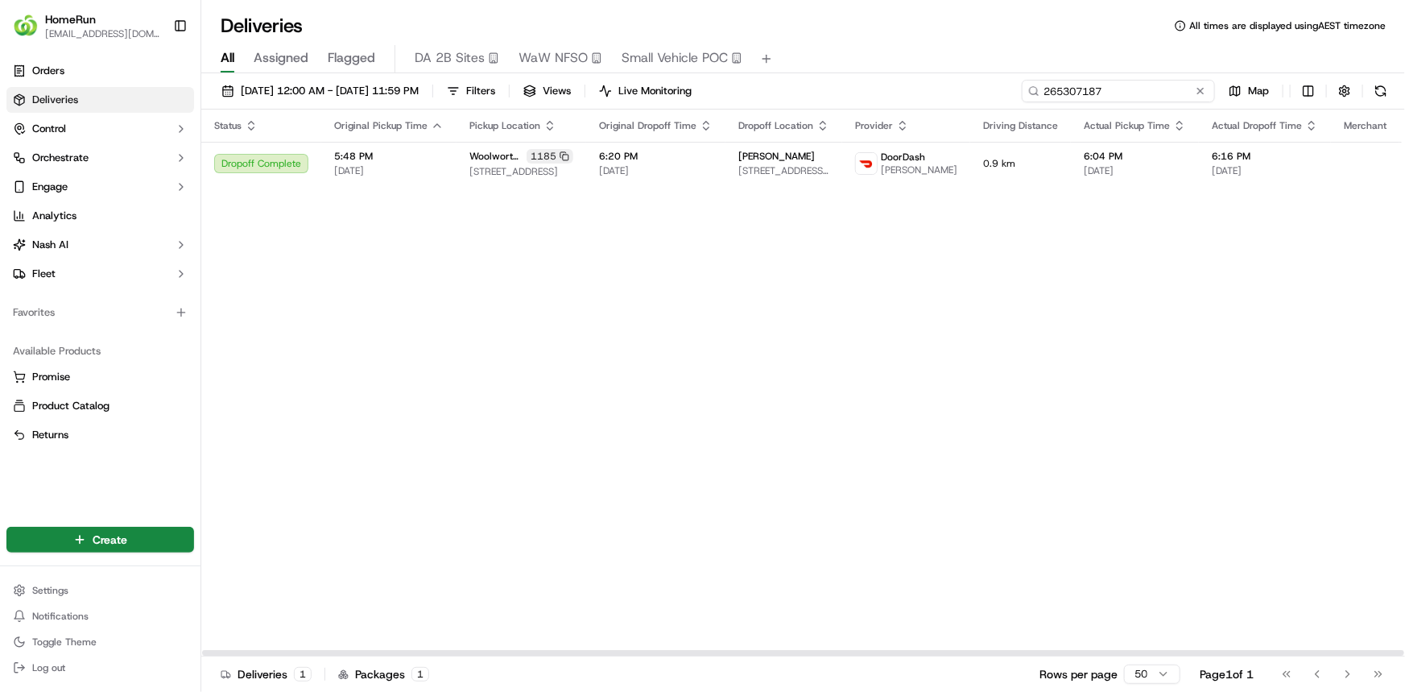
drag, startPoint x: 1157, startPoint y: 92, endPoint x: 998, endPoint y: 87, distance: 158.7
click at [998, 91] on div "01/08/2025 12:00 AM - 31/08/2025 11:59 PM Filters Views Live Monitoring 2653071…" at bounding box center [803, 95] width 1204 height 30
paste input "70477081"
type input "270477081"
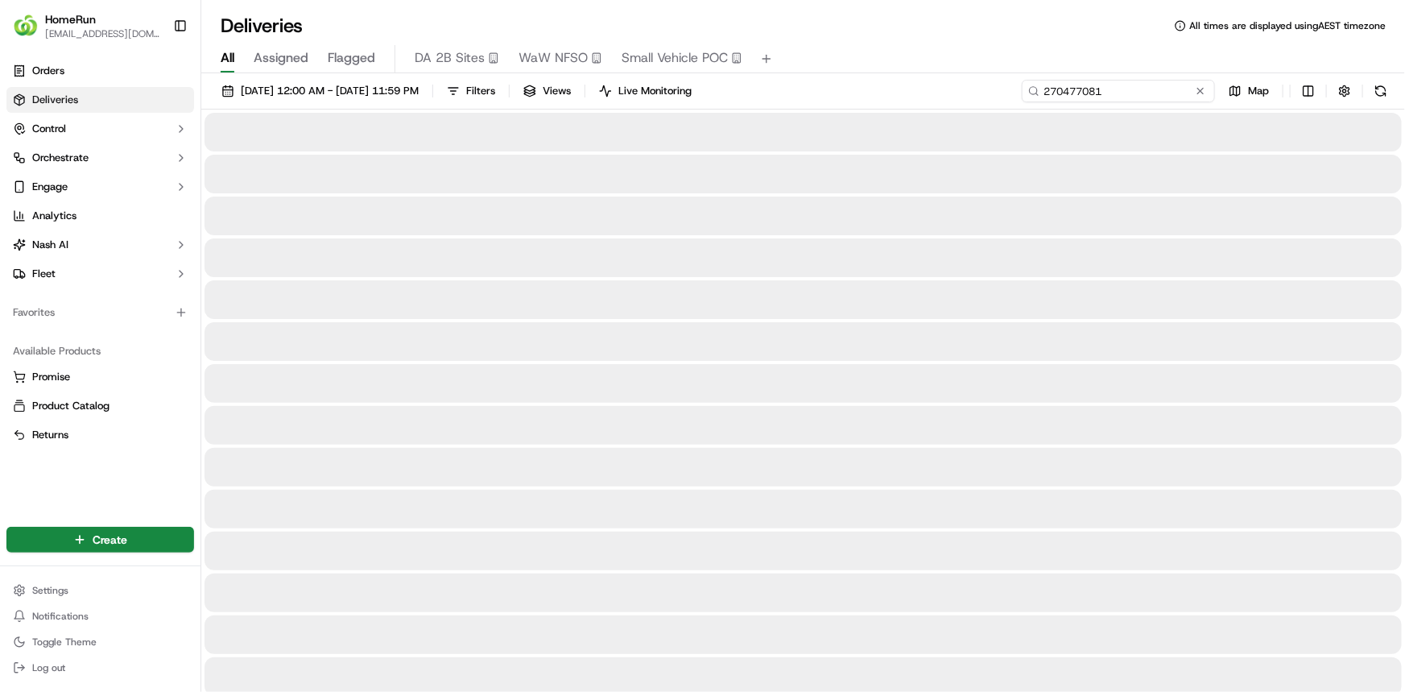
click at [1106, 93] on input "270477081" at bounding box center [1118, 91] width 193 height 23
click at [1109, 85] on input "270477081" at bounding box center [1118, 91] width 193 height 23
click at [1060, 86] on input "270477081" at bounding box center [1118, 91] width 193 height 23
click at [1140, 94] on input "270477081" at bounding box center [1118, 91] width 193 height 23
drag, startPoint x: 1141, startPoint y: 93, endPoint x: 1035, endPoint y: 107, distance: 107.3
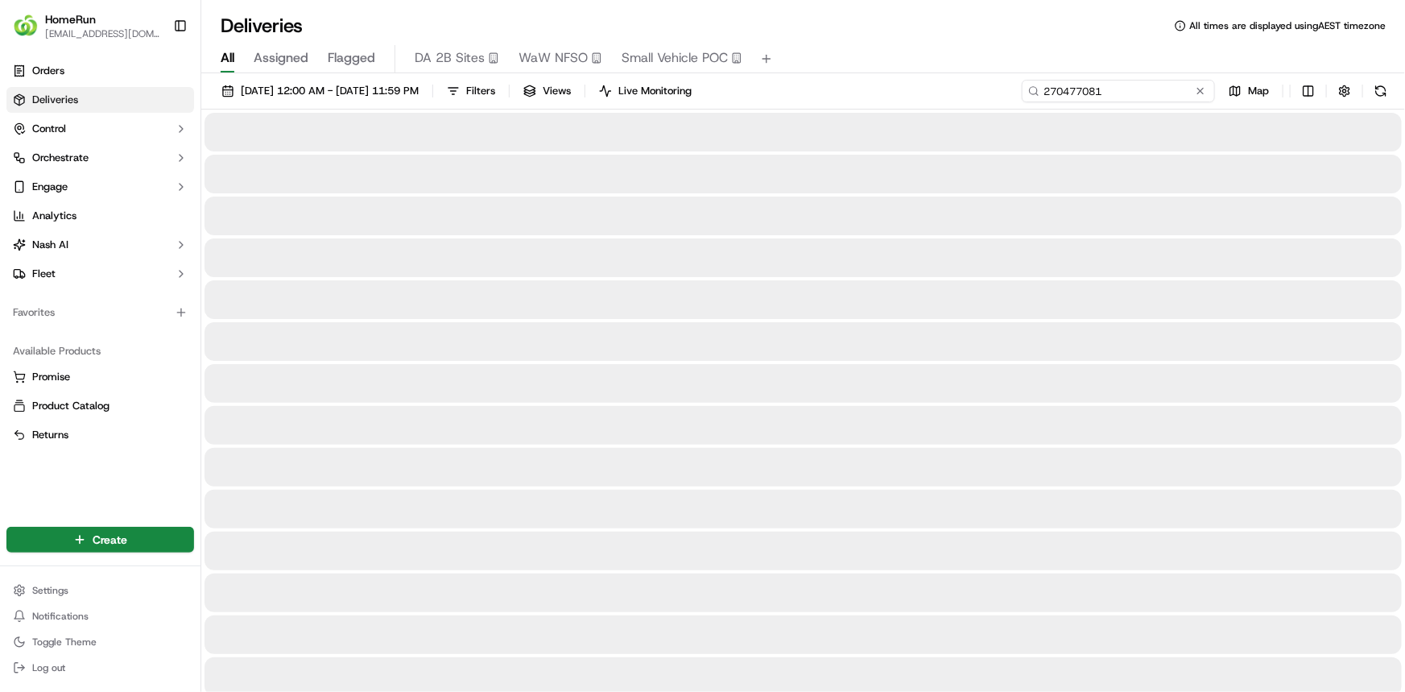
click at [1035, 107] on div "01/08/2025 12:00 AM - 31/08/2025 11:59 PM Filters Views Live Monitoring 2704770…" at bounding box center [803, 95] width 1204 height 30
click at [1156, 87] on input "270477081" at bounding box center [1118, 91] width 193 height 23
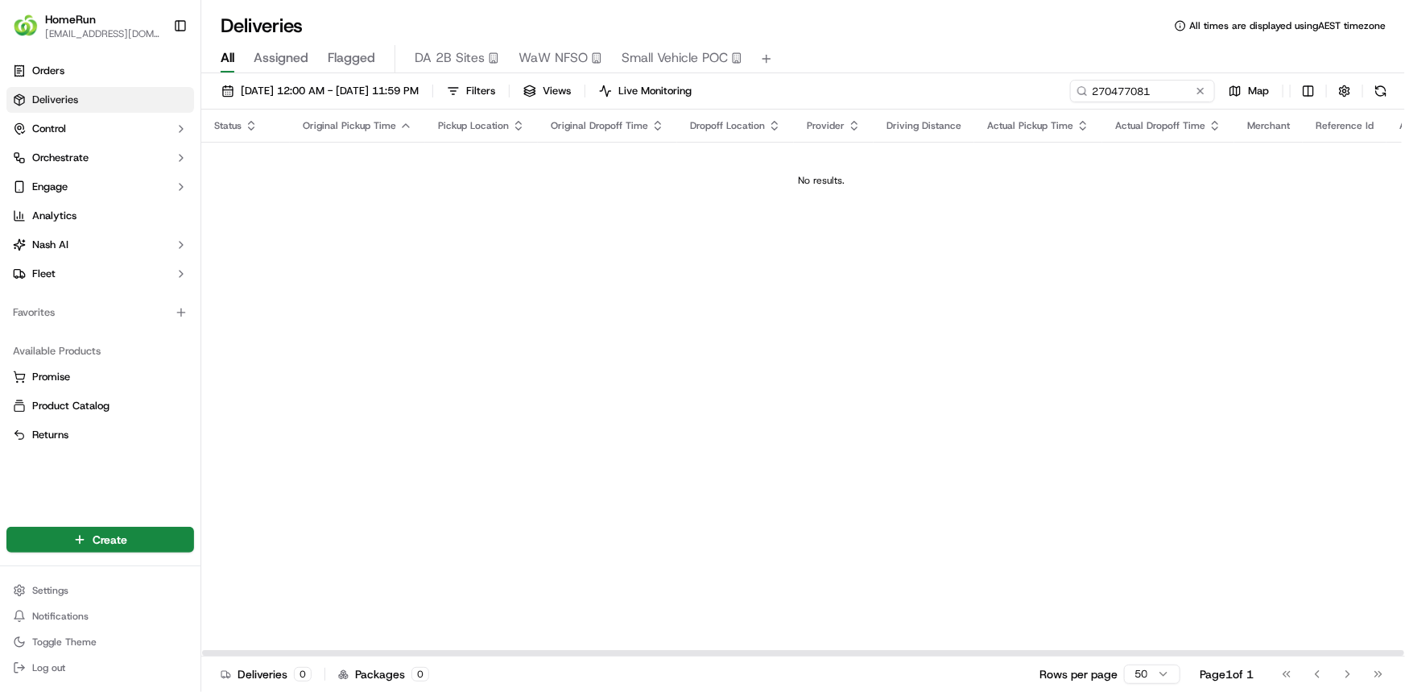
click at [713, 312] on div "Status Original Pickup Time Pickup Location Original Dropoff Time Dropoff Locat…" at bounding box center [821, 382] width 1240 height 547
drag, startPoint x: 779, startPoint y: 323, endPoint x: 896, endPoint y: 291, distance: 121.1
click at [783, 322] on div "Status Original Pickup Time Pickup Location Original Dropoff Time Dropoff Locat…" at bounding box center [821, 382] width 1240 height 547
drag, startPoint x: 1156, startPoint y: 87, endPoint x: 1022, endPoint y: 87, distance: 134.5
click at [1022, 87] on input "270477081" at bounding box center [1118, 91] width 193 height 23
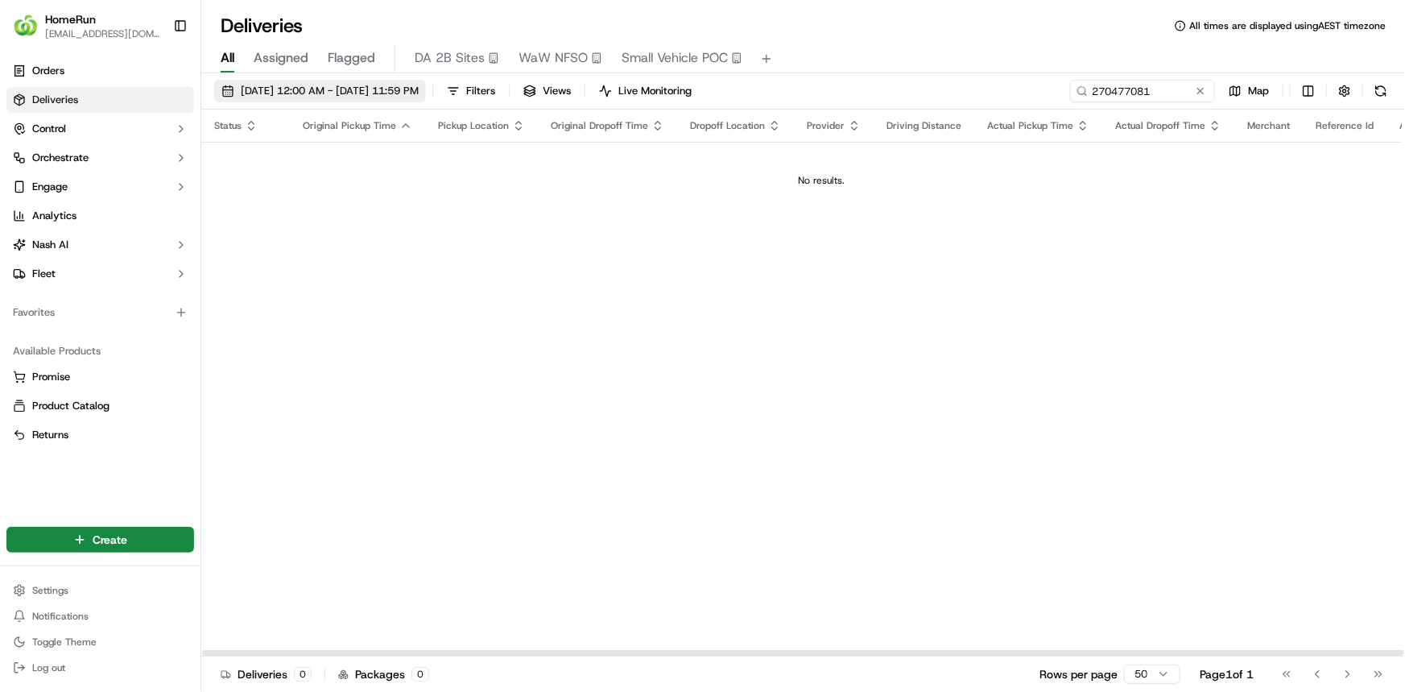
click at [419, 89] on span "01/08/2025 12:00 AM - 31/08/2025 11:59 PM" at bounding box center [330, 91] width 178 height 14
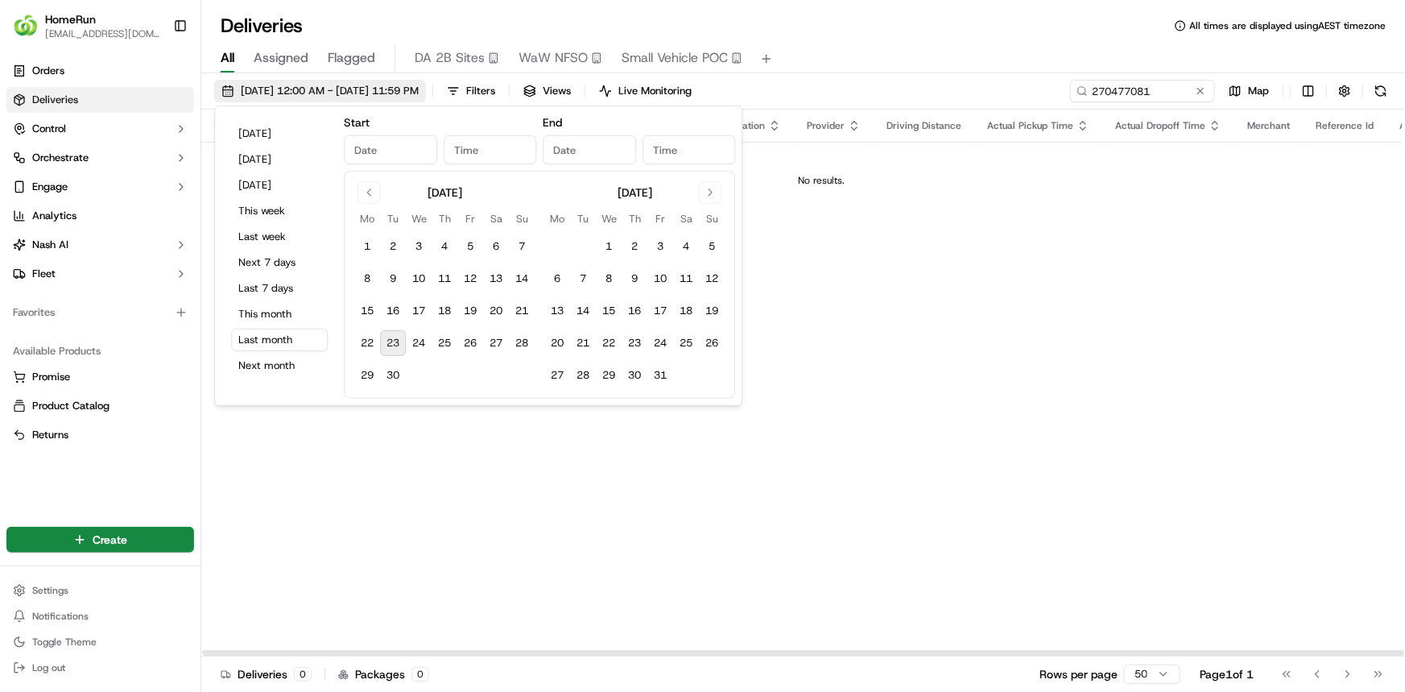
type input "Aug 1, 2025"
type input "12:00 AM"
type input "Aug 31, 2025"
type input "11:59 PM"
click at [290, 310] on button "This month" at bounding box center [279, 314] width 97 height 23
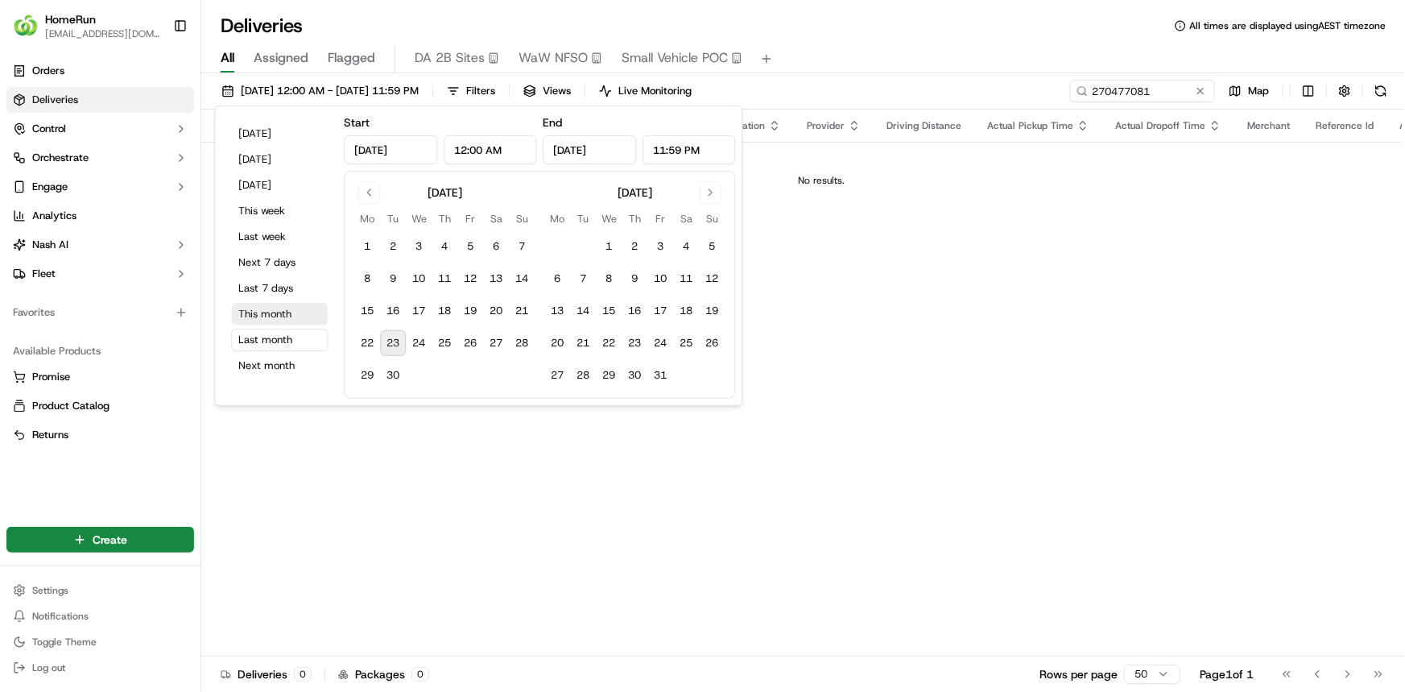
type input "Sep 1, 2025"
type input "Sep 30, 2025"
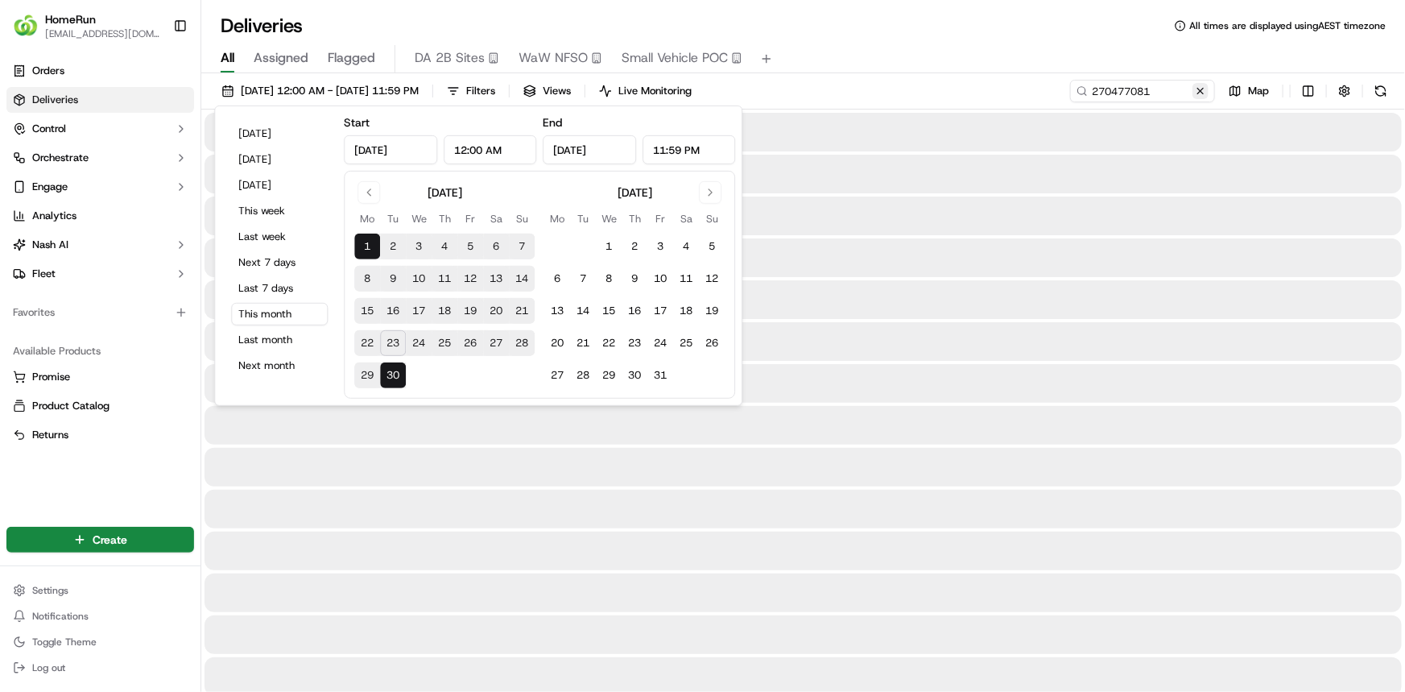
click at [1201, 93] on button at bounding box center [1200, 91] width 16 height 16
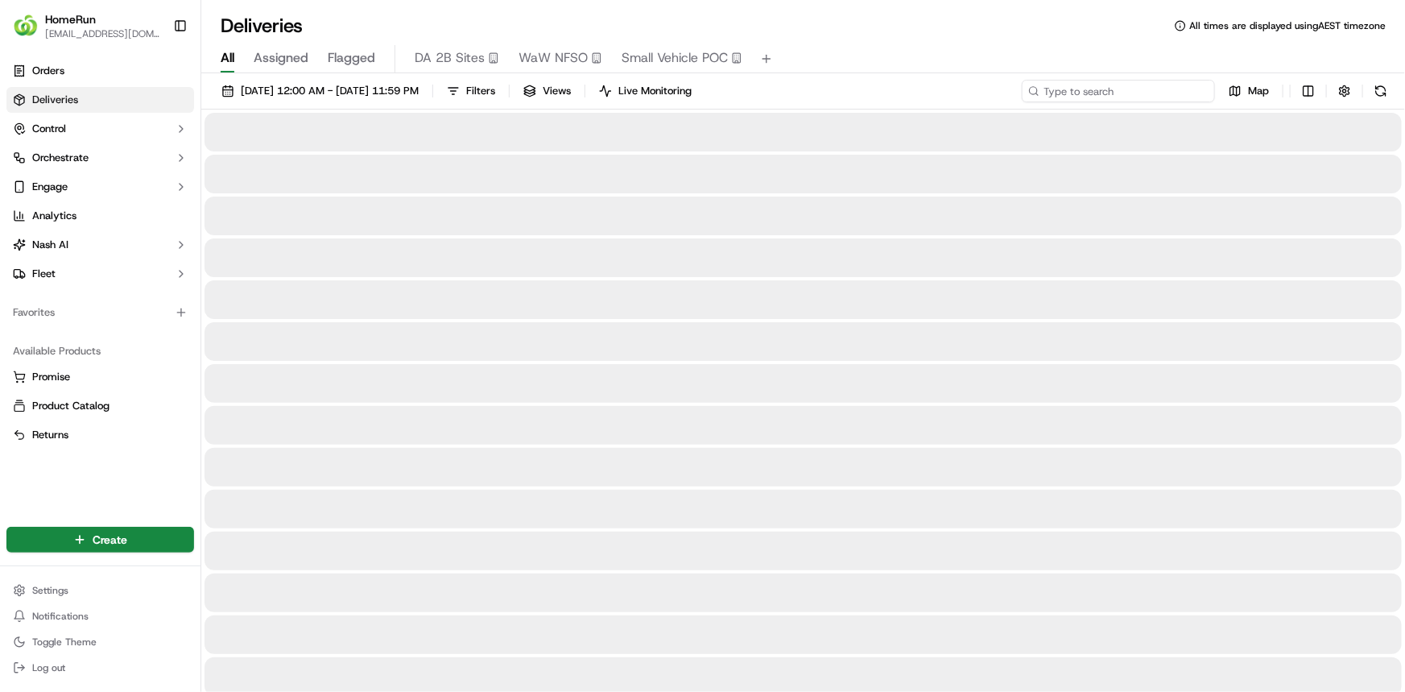
click at [1188, 89] on input at bounding box center [1118, 91] width 193 height 23
paste input "270373532"
drag, startPoint x: 1160, startPoint y: 93, endPoint x: 1159, endPoint y: 81, distance: 12.9
click at [1158, 90] on input "270373532" at bounding box center [1118, 91] width 193 height 23
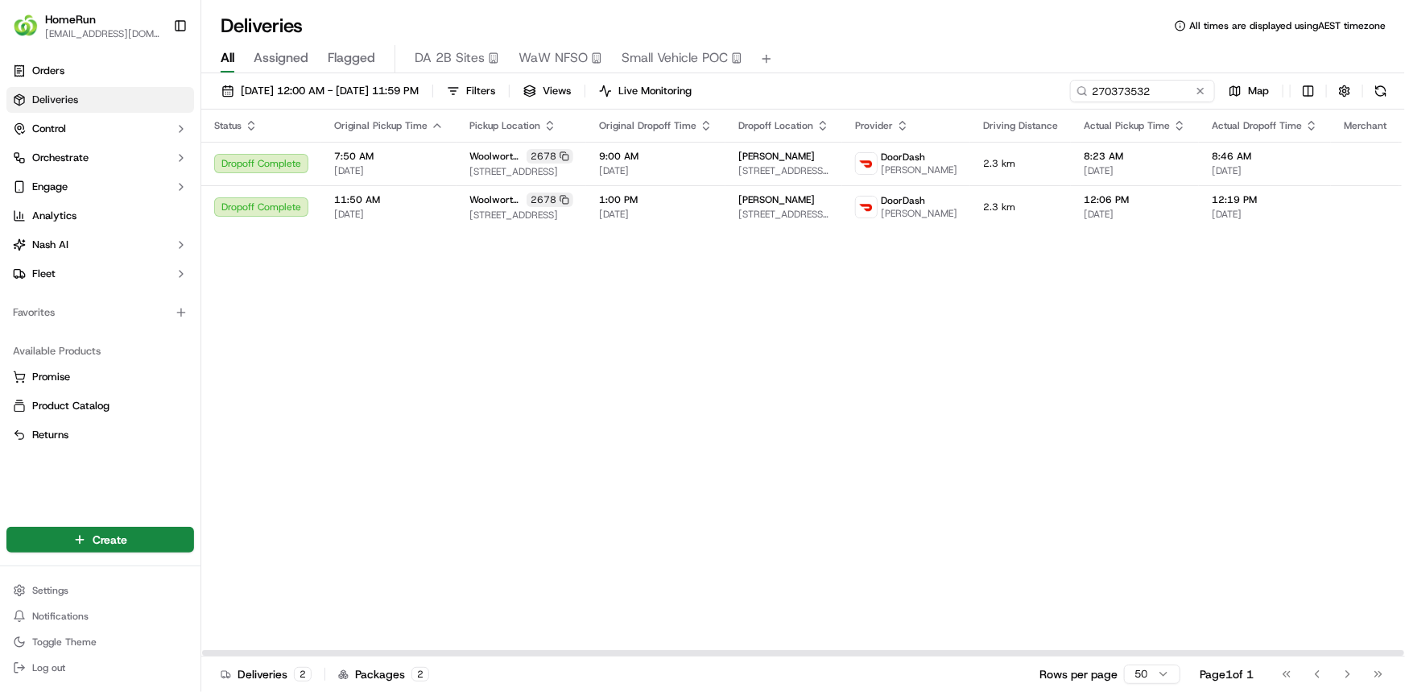
click at [922, 457] on div "Status Original Pickup Time Pickup Location Original Dropoff Time Dropoff Locat…" at bounding box center [871, 382] width 1341 height 547
click at [618, 393] on div "Status Original Pickup Time Pickup Location Original Dropoff Time Dropoff Locat…" at bounding box center [871, 382] width 1341 height 547
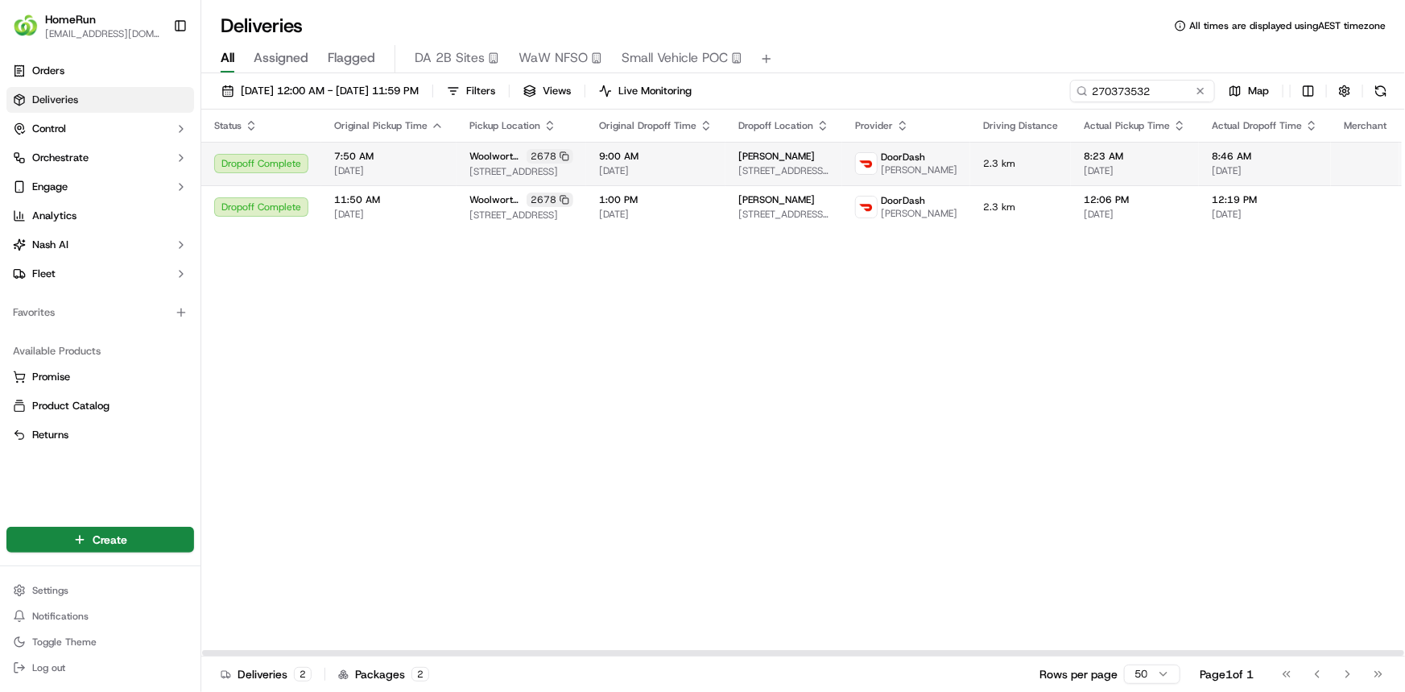
click at [827, 182] on td "Jeannette Luchterhand 9 Power Pl, Bridgeman Downs, QLD 4035, AU" at bounding box center [783, 163] width 117 height 43
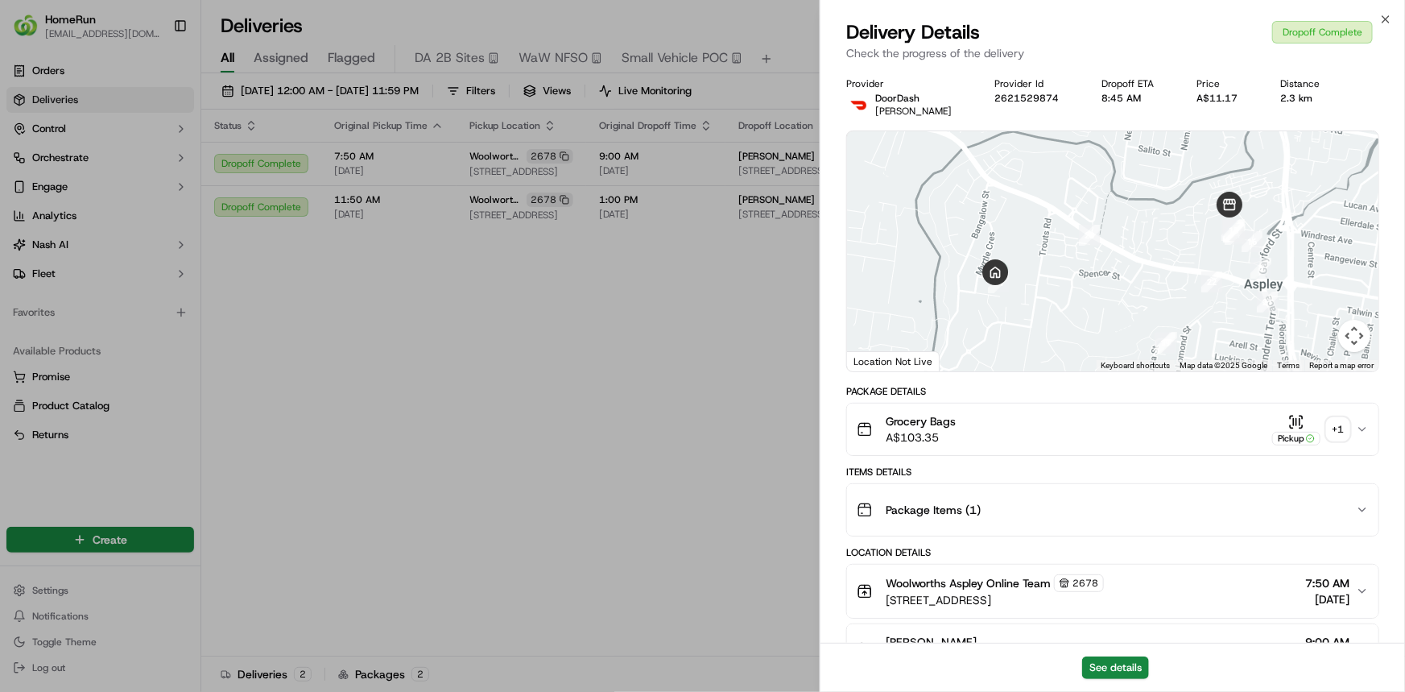
click at [1343, 433] on div "+ 1" at bounding box center [1338, 429] width 23 height 23
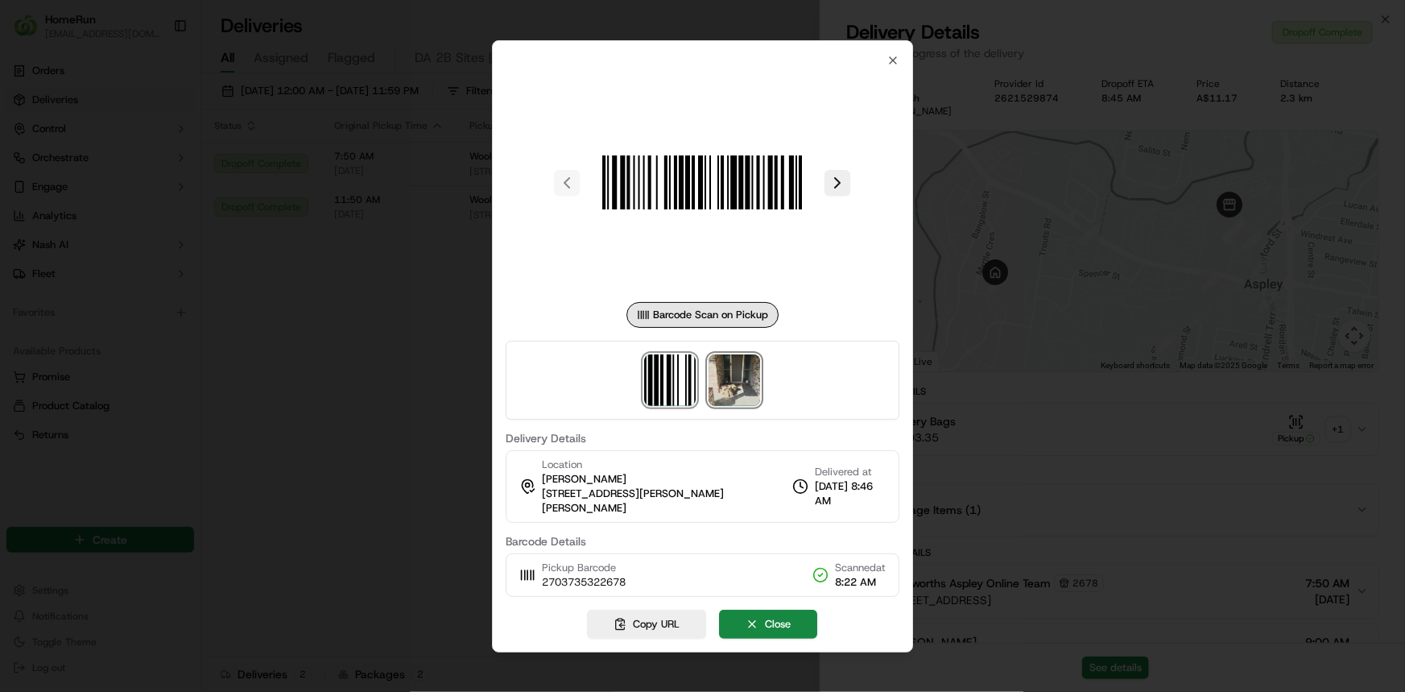
click at [737, 406] on img at bounding box center [735, 380] width 52 height 52
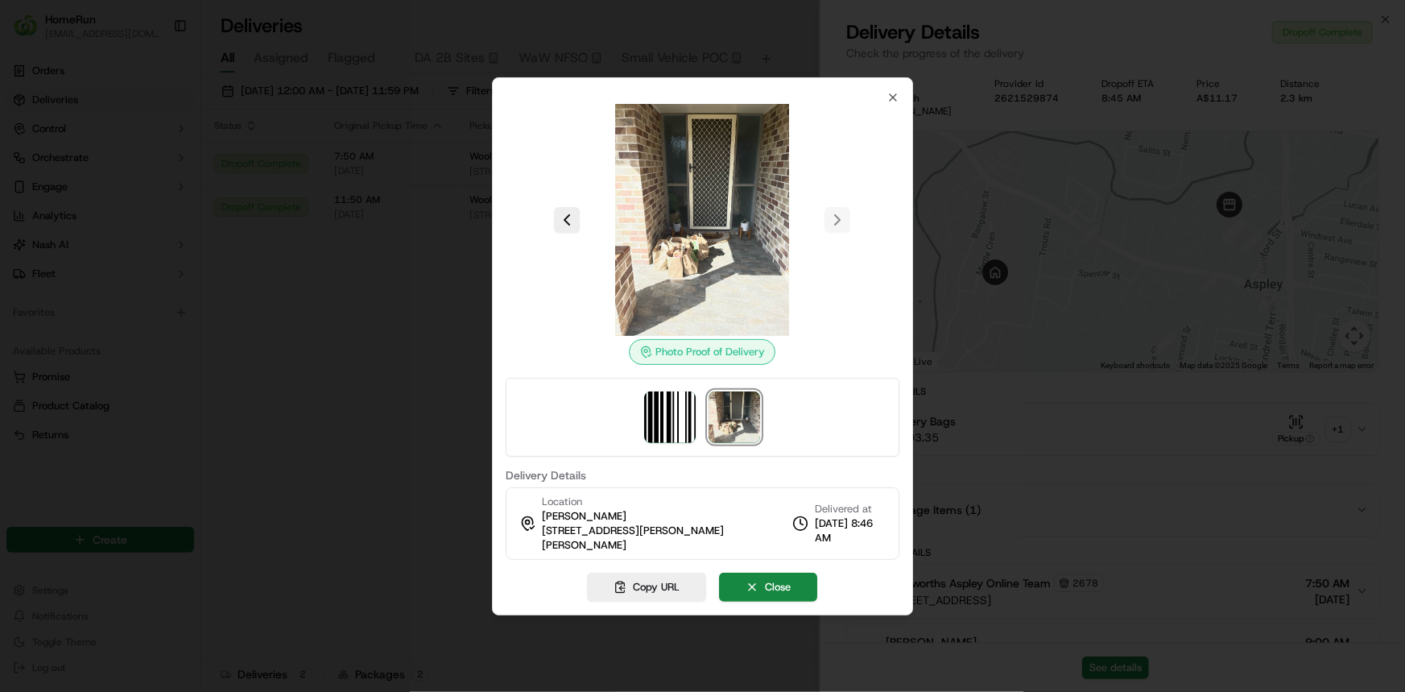
click at [267, 431] on div at bounding box center [702, 346] width 1405 height 692
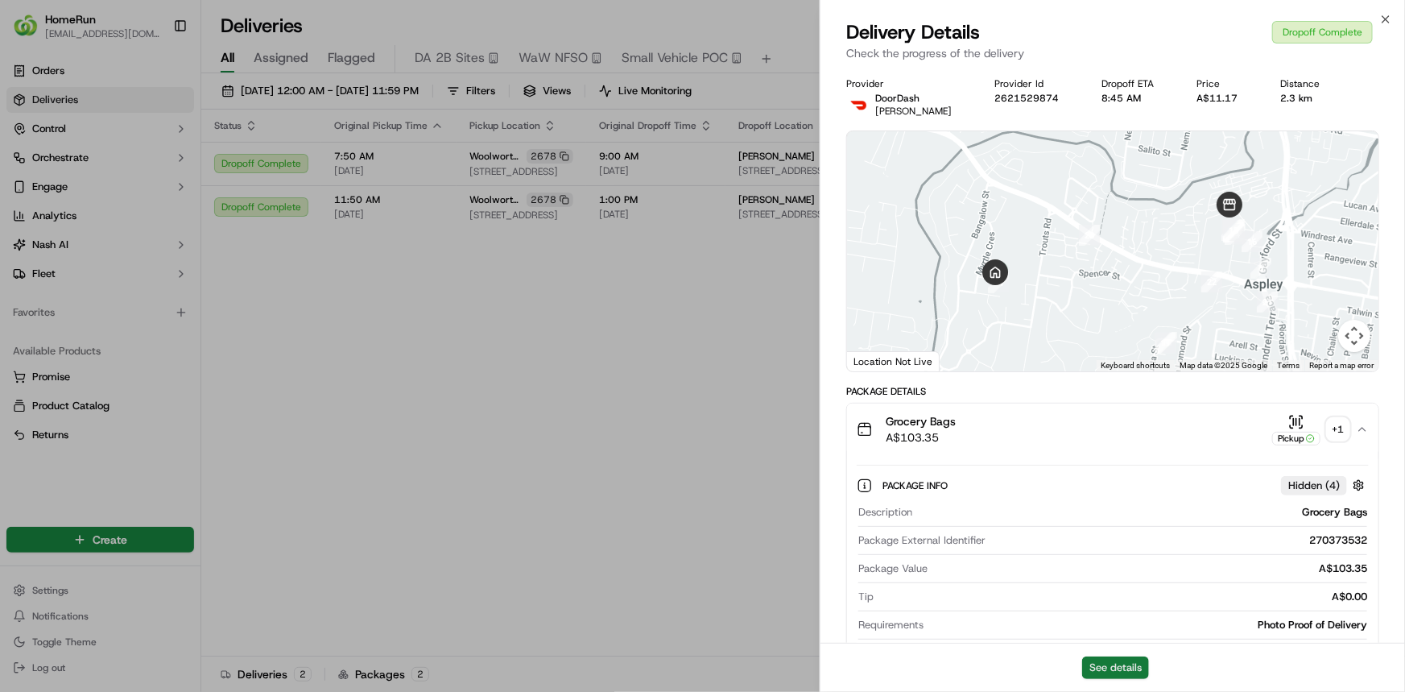
click at [1121, 670] on button "See details" at bounding box center [1115, 667] width 67 height 23
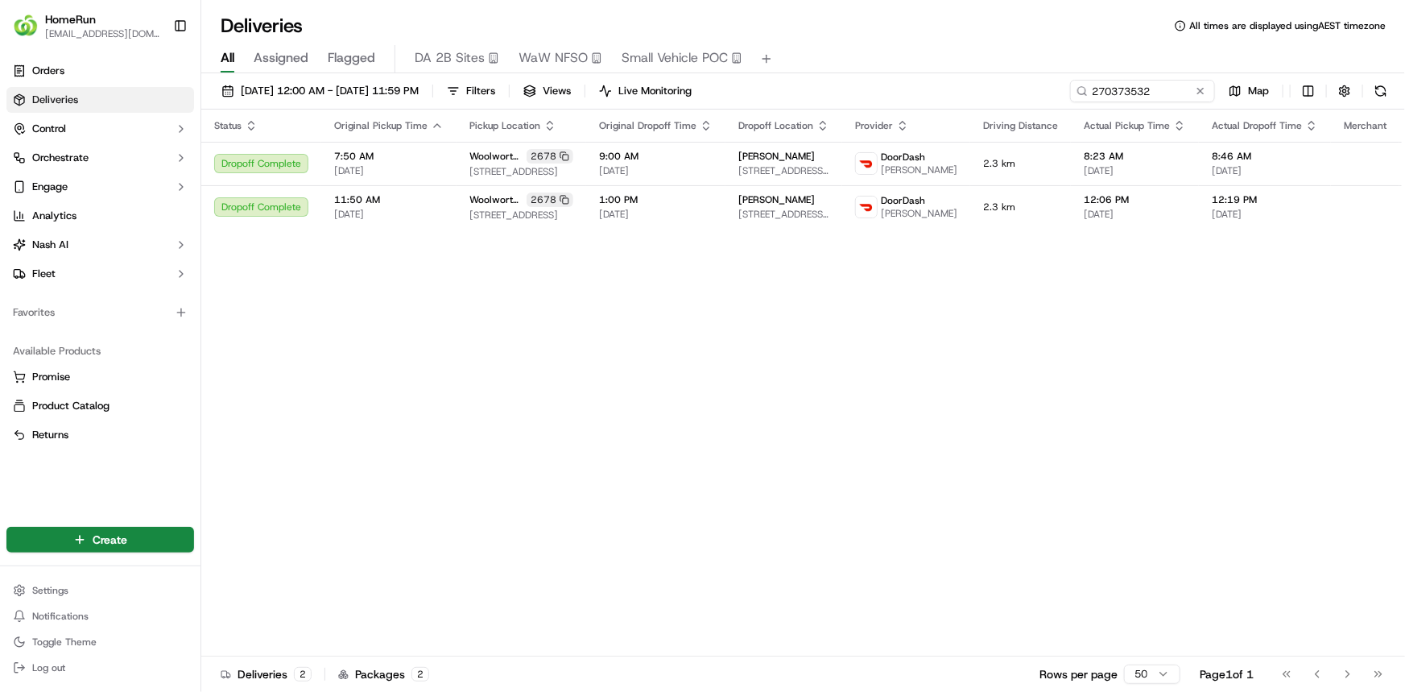
drag, startPoint x: 625, startPoint y: 325, endPoint x: 1334, endPoint y: 112, distance: 740.7
drag, startPoint x: 1183, startPoint y: 94, endPoint x: 717, endPoint y: 68, distance: 467.7
click at [742, 73] on div "01/09/2025 12:00 AM - 30/09/2025 11:59 PM Filters Views Live Monitoring 2703735…" at bounding box center [803, 384] width 1204 height 622
paste input "36565690"
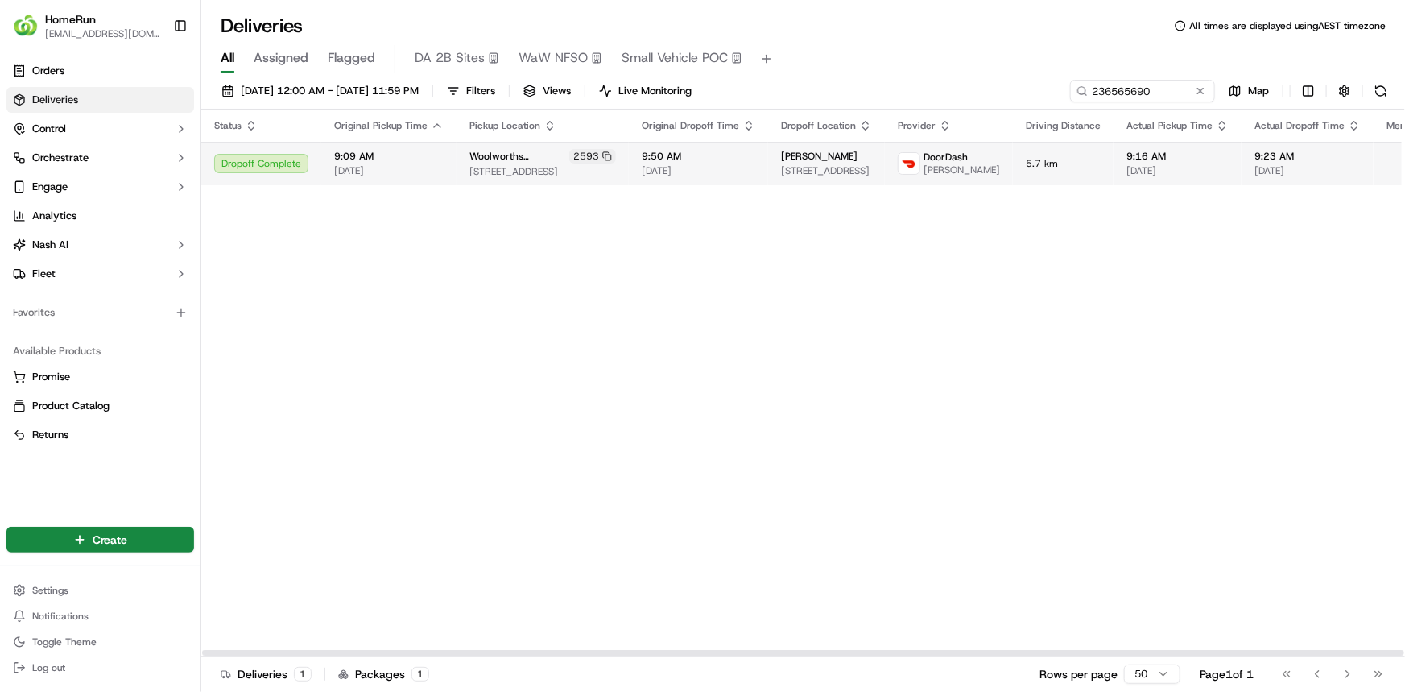
click at [898, 169] on img at bounding box center [908, 163] width 21 height 21
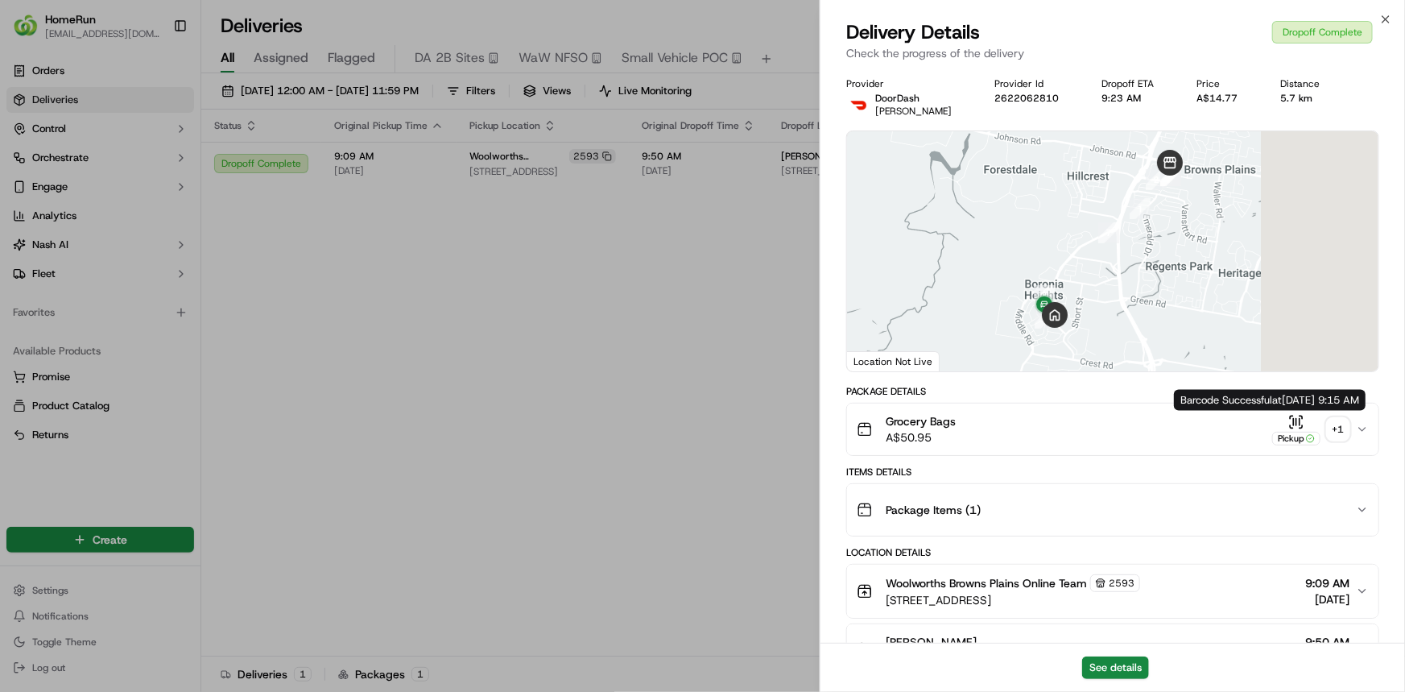
click at [1332, 432] on div "+ 1" at bounding box center [1338, 429] width 23 height 23
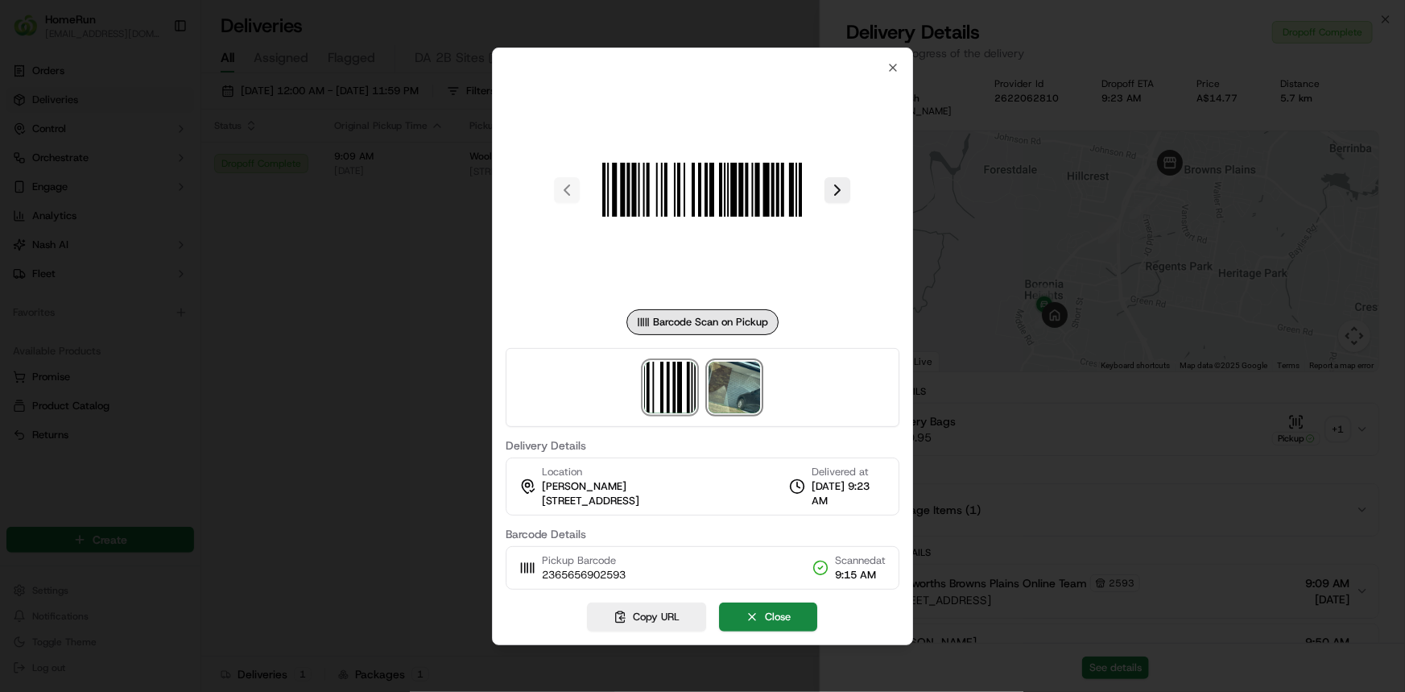
click at [737, 376] on img at bounding box center [735, 387] width 52 height 52
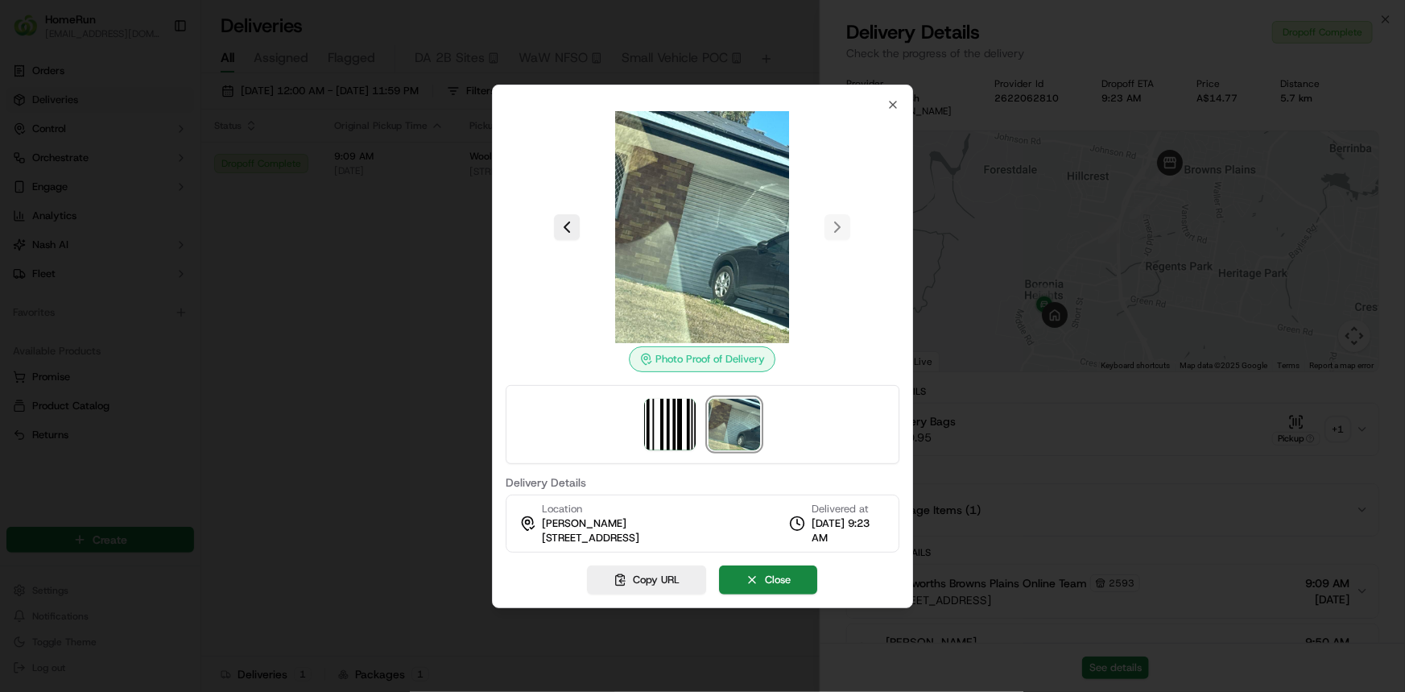
click at [1031, 428] on div at bounding box center [702, 346] width 1405 height 692
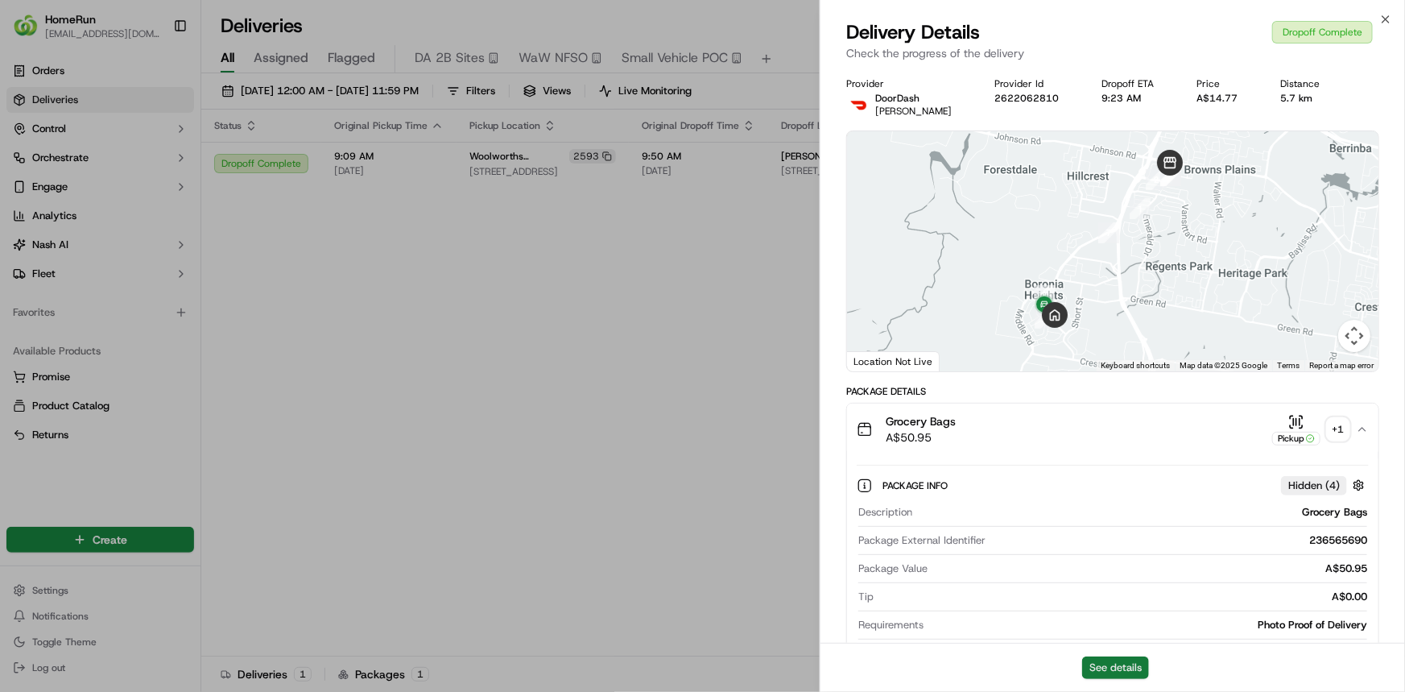
click at [1119, 665] on button "See details" at bounding box center [1115, 667] width 67 height 23
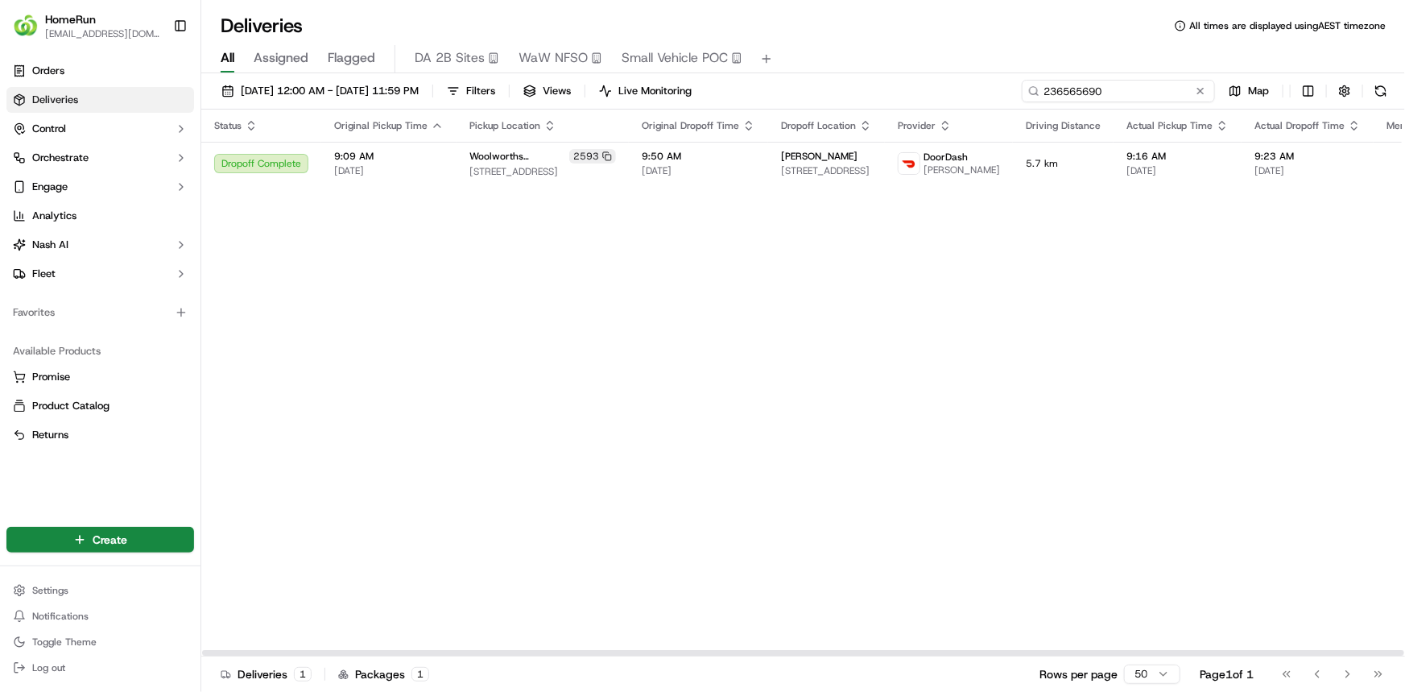
drag, startPoint x: 1165, startPoint y: 89, endPoint x: 709, endPoint y: 12, distance: 462.2
click at [717, 14] on div "Deliveries All times are displayed using AEST timezone All Assigned Flagged DA …" at bounding box center [803, 346] width 1204 height 692
paste input "69509852"
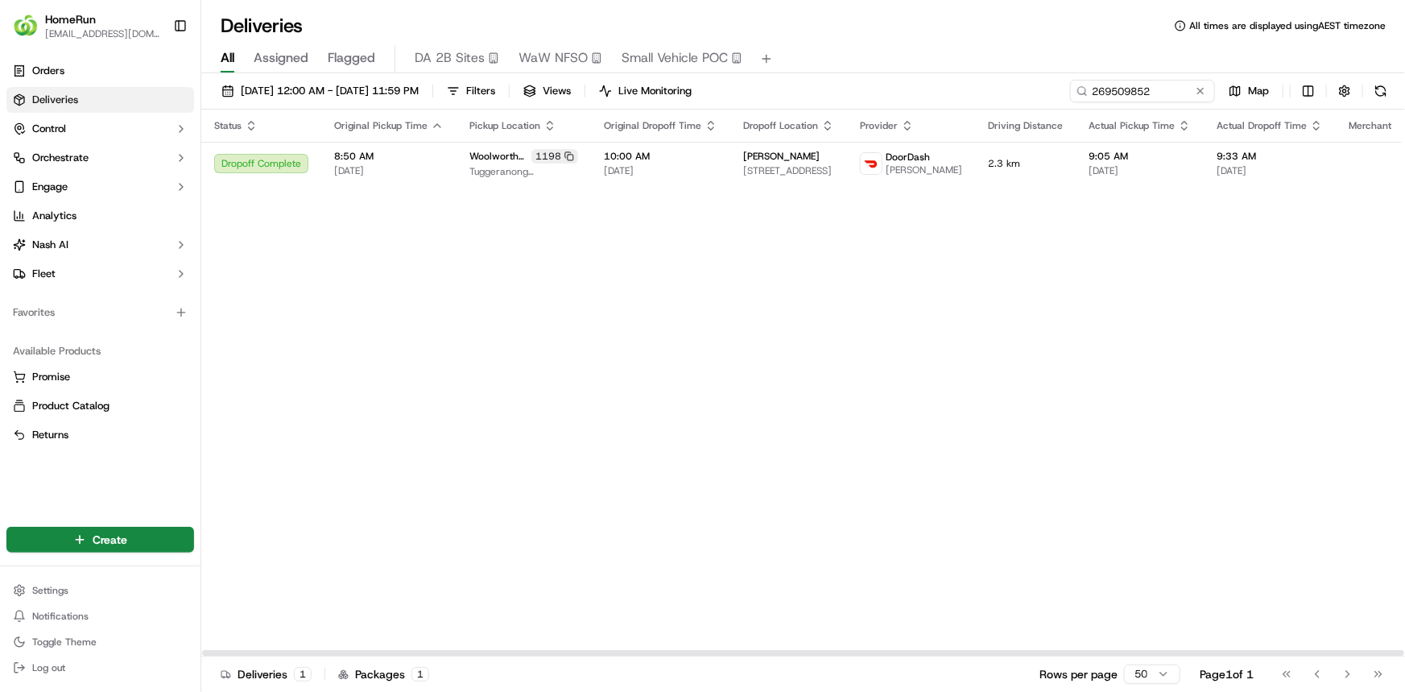
click at [797, 138] on th "Dropoff Location" at bounding box center [788, 125] width 117 height 32
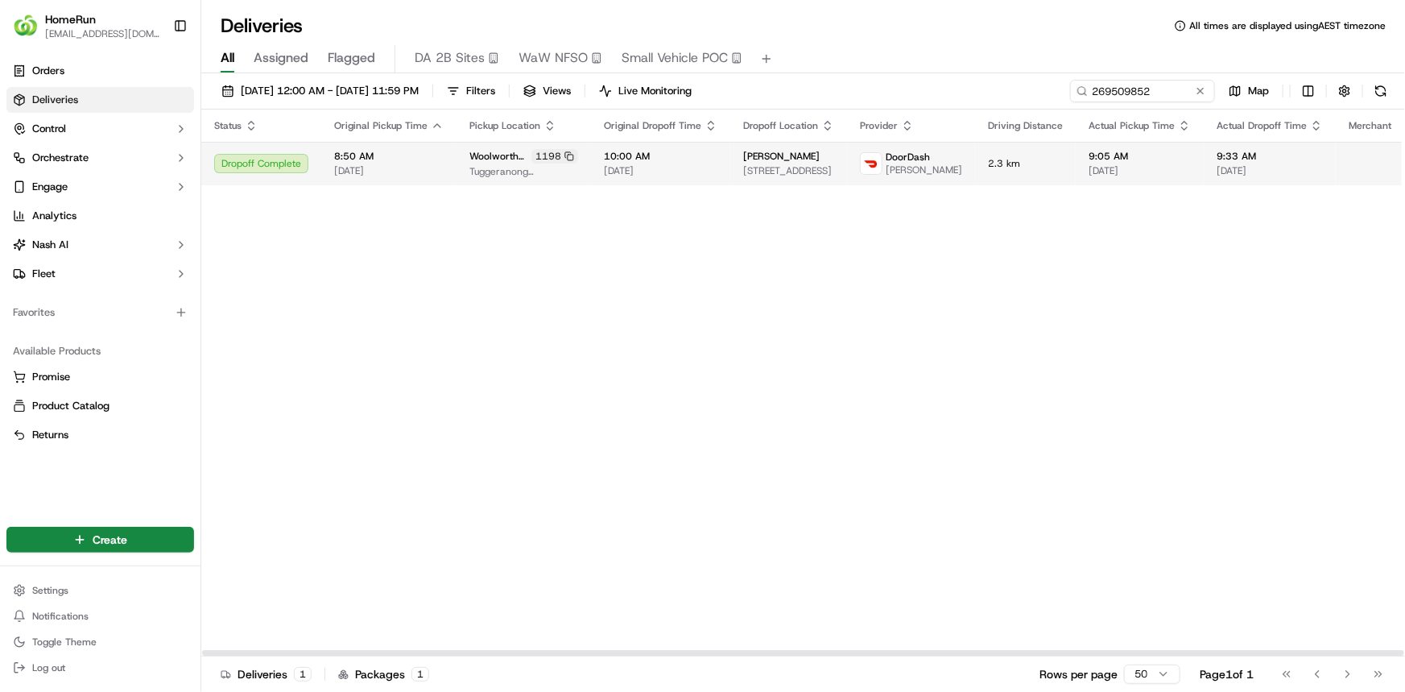
click at [796, 148] on td "Anne Faulkner 37A Learmonth Dr, Kambah, ACT 2902, AU" at bounding box center [788, 163] width 117 height 43
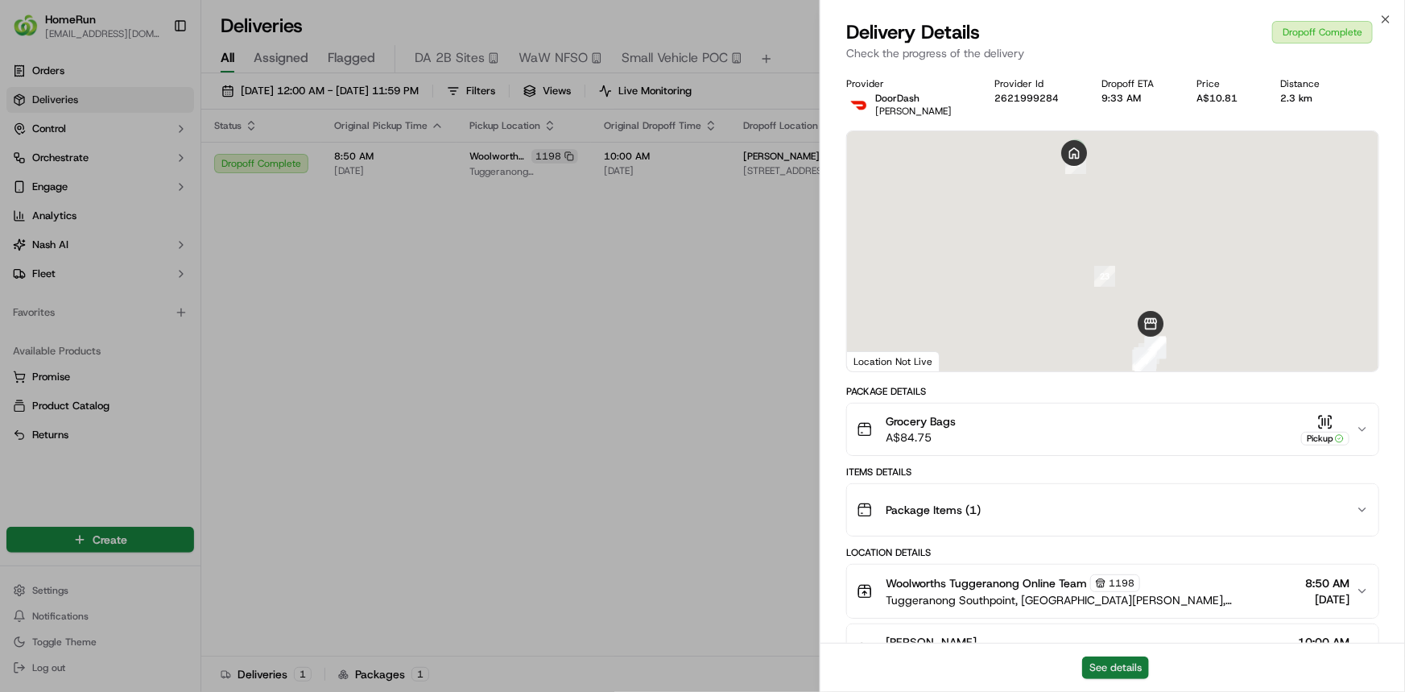
click at [1116, 668] on button "See details" at bounding box center [1115, 667] width 67 height 23
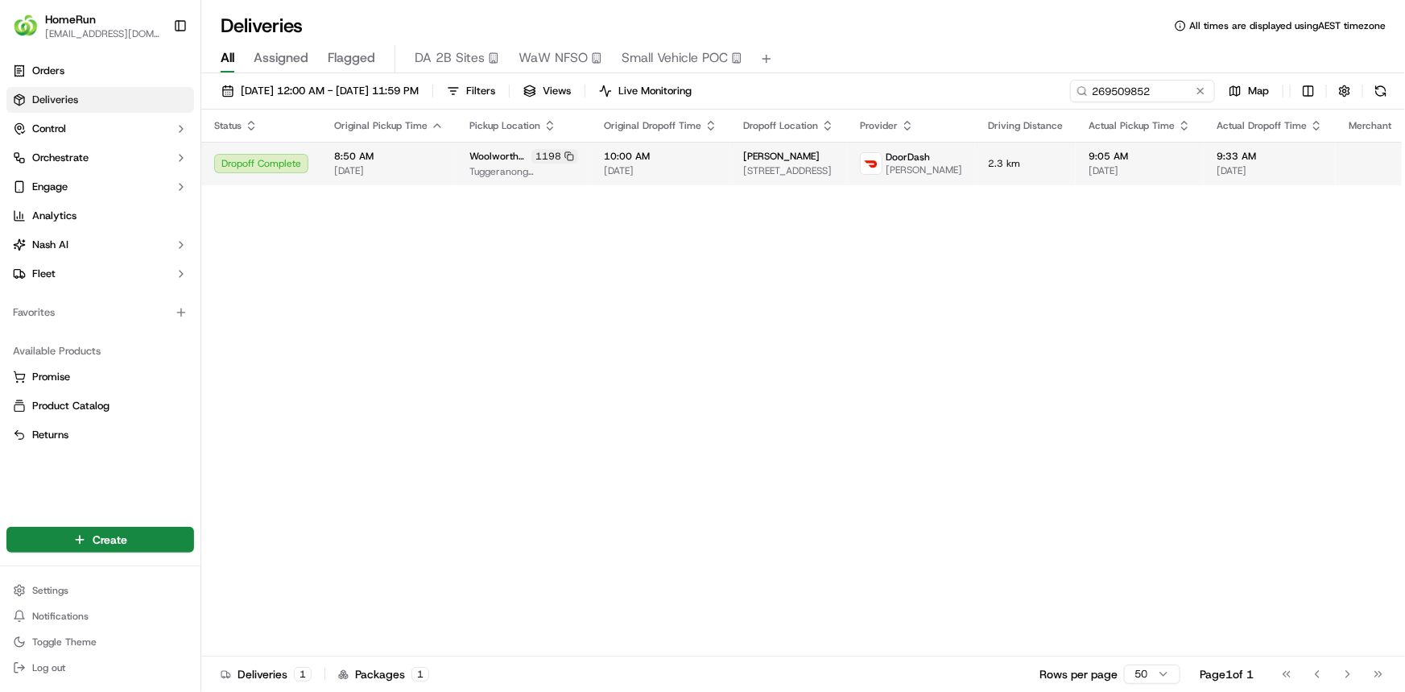
drag, startPoint x: 611, startPoint y: 342, endPoint x: 1107, endPoint y: 161, distance: 528.0
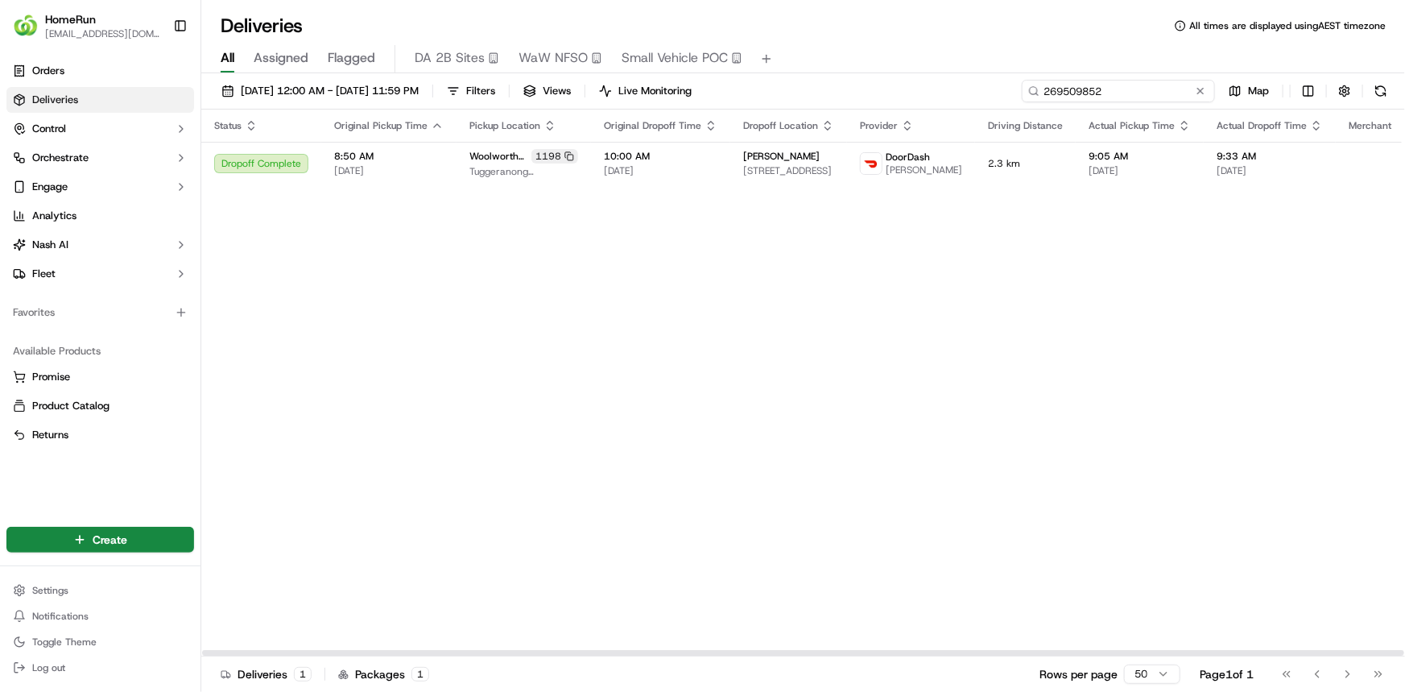
drag, startPoint x: 1018, startPoint y: 32, endPoint x: 929, endPoint y: 10, distance: 91.2
click at [936, 14] on div "Deliveries All times are displayed using AEST timezone All Assigned Flagged DA …" at bounding box center [803, 346] width 1204 height 692
paste input "70337053"
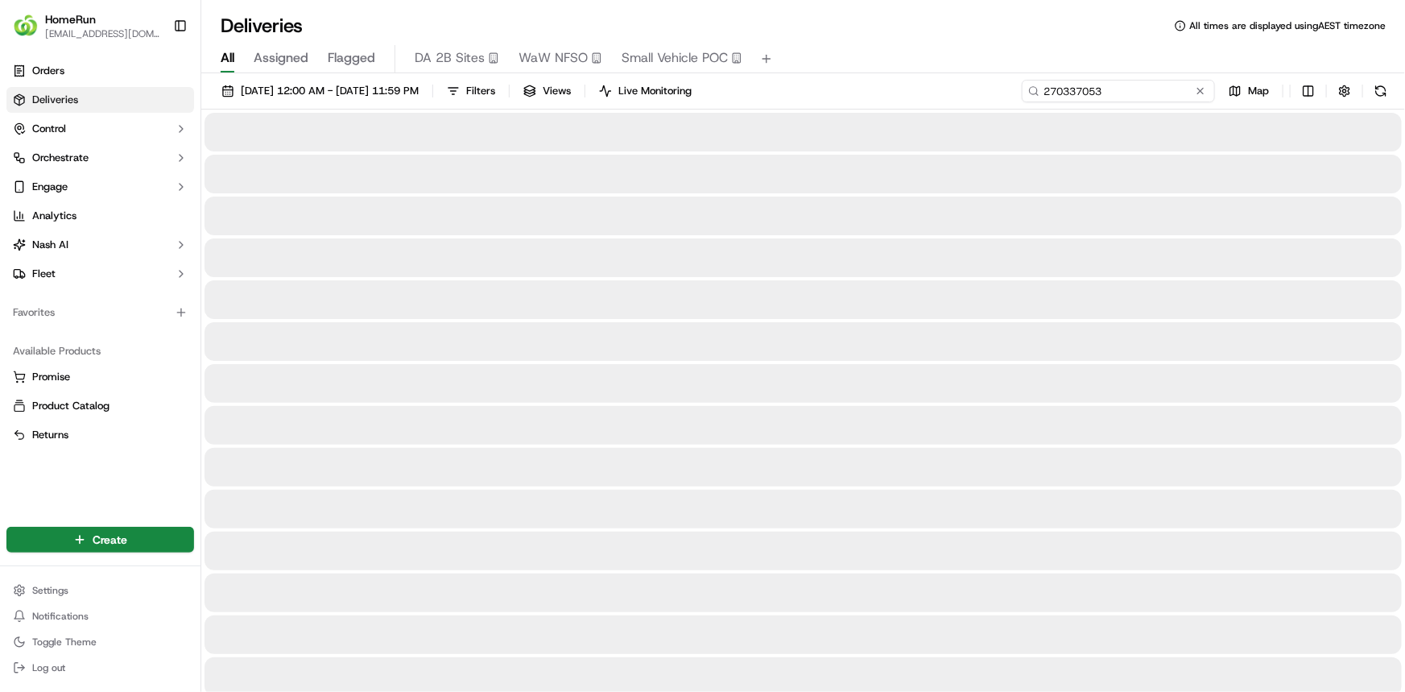
click at [1137, 92] on input "270337053" at bounding box center [1118, 91] width 193 height 23
click at [1156, 83] on input "270337053" at bounding box center [1118, 91] width 193 height 23
drag, startPoint x: 1148, startPoint y: 94, endPoint x: 1157, endPoint y: 89, distance: 10.1
click at [1150, 93] on input "270337053" at bounding box center [1118, 91] width 193 height 23
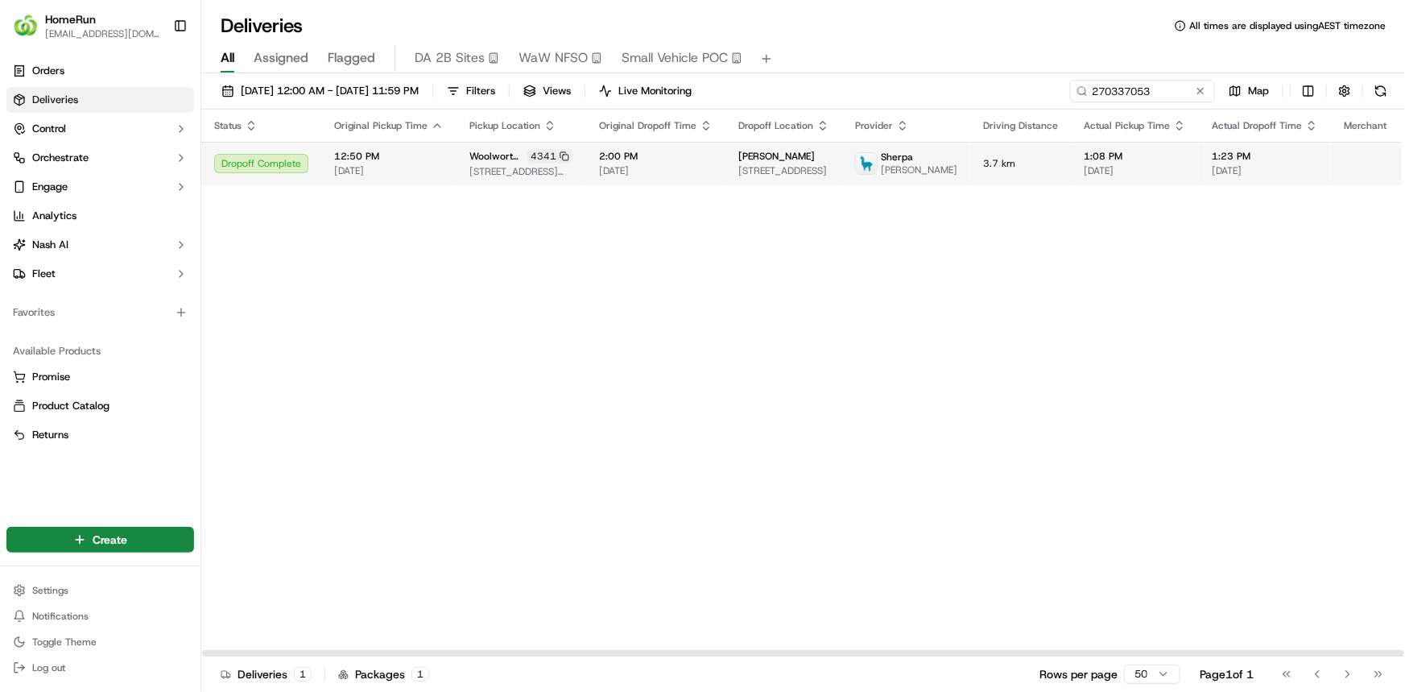
click at [898, 176] on span "Rayhan V." at bounding box center [919, 169] width 76 height 13
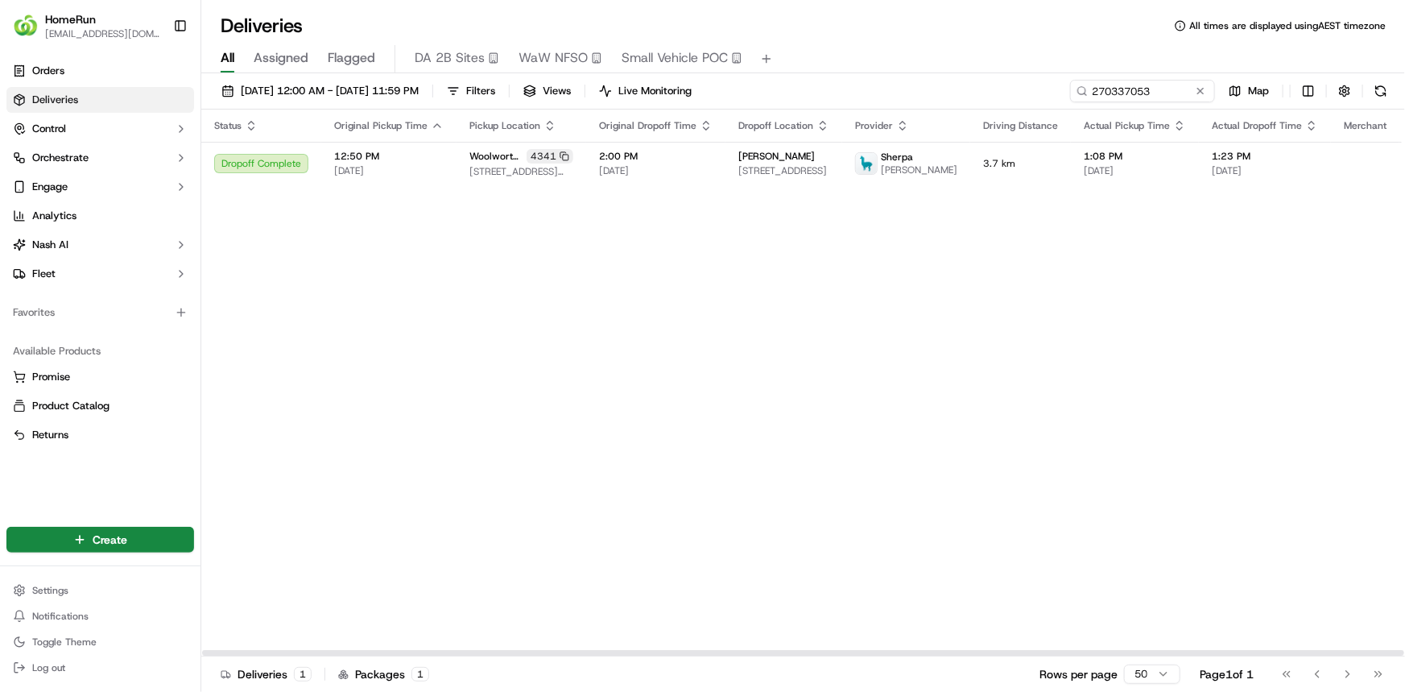
drag, startPoint x: 1014, startPoint y: 359, endPoint x: 383, endPoint y: 52, distance: 701.8
click at [1014, 360] on div "Status Original Pickup Time Pickup Location Original Dropoff Time Dropoff Locat…" at bounding box center [871, 382] width 1341 height 547
click at [655, 345] on div "Status Original Pickup Time Pickup Location Original Dropoff Time Dropoff Locat…" at bounding box center [871, 382] width 1341 height 547
drag, startPoint x: 1035, startPoint y: 85, endPoint x: 970, endPoint y: 73, distance: 66.2
click at [970, 73] on div "01/09/2025 12:00 AM - 30/09/2025 11:59 PM Filters Views Live Monitoring 2703370…" at bounding box center [803, 384] width 1204 height 622
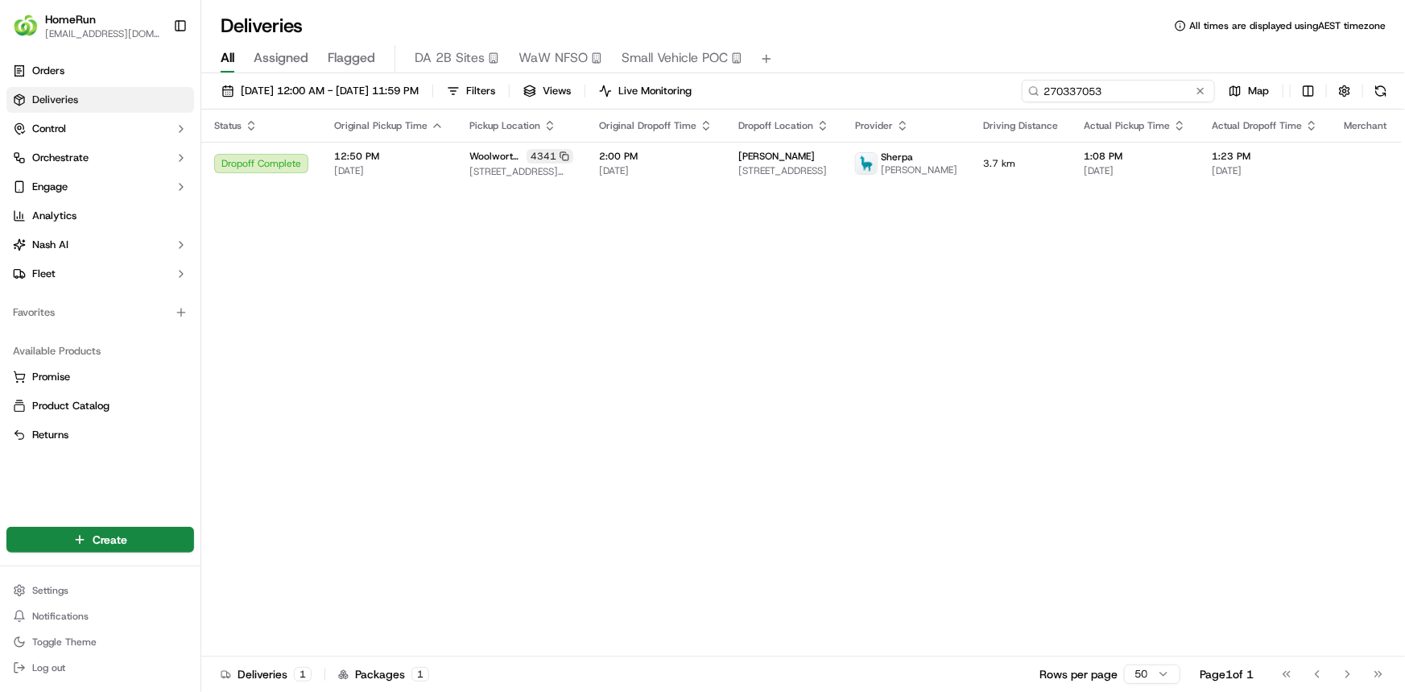
paste input "438245"
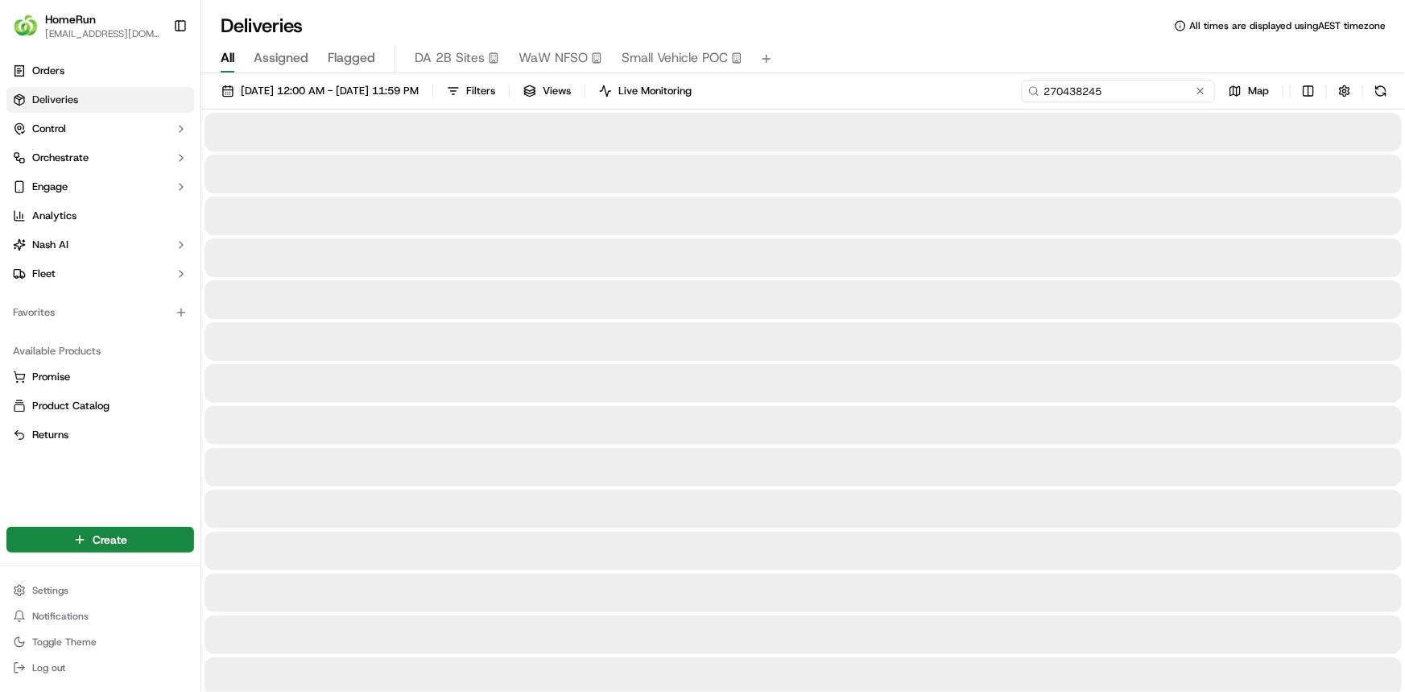
click at [1109, 88] on input "270438245" at bounding box center [1118, 91] width 193 height 23
click at [1121, 85] on input "270438245" at bounding box center [1118, 91] width 193 height 23
drag, startPoint x: 1122, startPoint y: 87, endPoint x: 1121, endPoint y: 76, distance: 10.5
click at [1122, 85] on input "270438245" at bounding box center [1118, 91] width 193 height 23
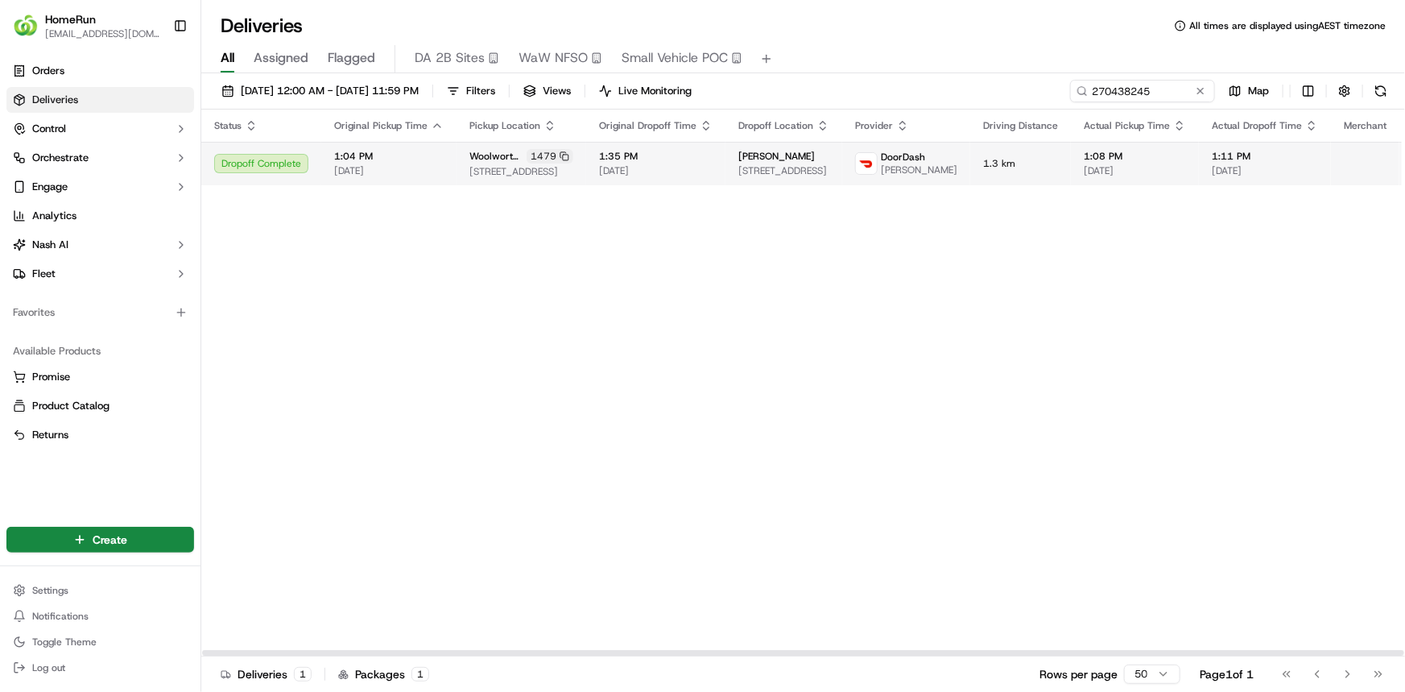
click at [923, 163] on td "DoorDash Narinderjit S." at bounding box center [906, 163] width 128 height 43
click at [970, 174] on td "1.3 km" at bounding box center [1020, 163] width 101 height 43
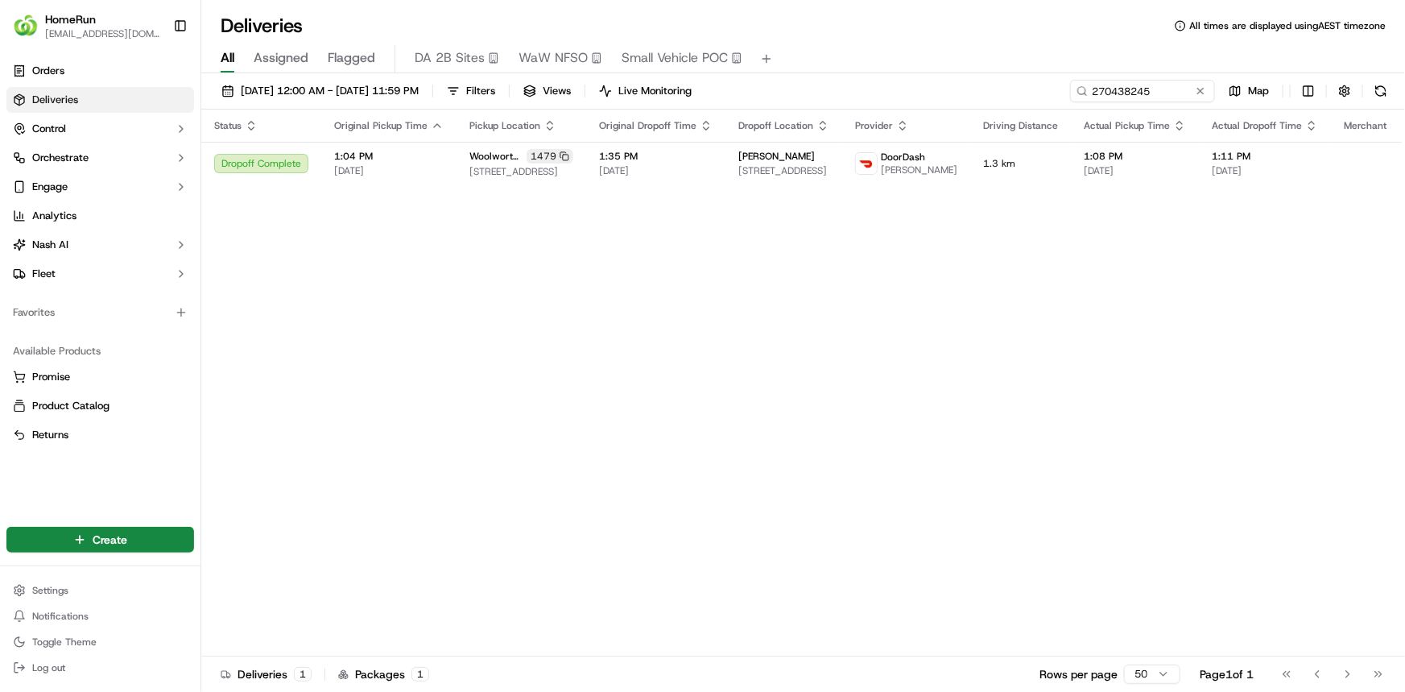
drag, startPoint x: 628, startPoint y: 320, endPoint x: 189, endPoint y: 11, distance: 536.8
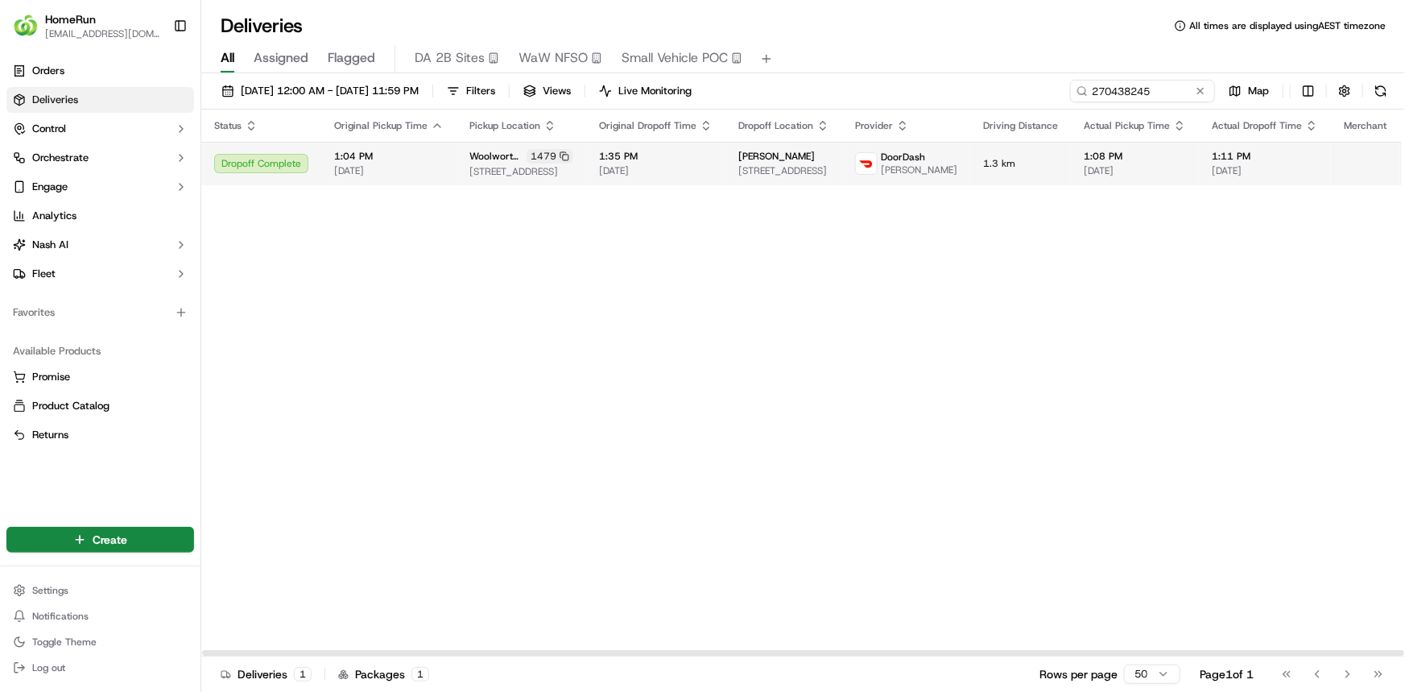
click at [787, 173] on span "2 Alderney St, U 1, Minto, NSW 2566, AU" at bounding box center [783, 170] width 91 height 13
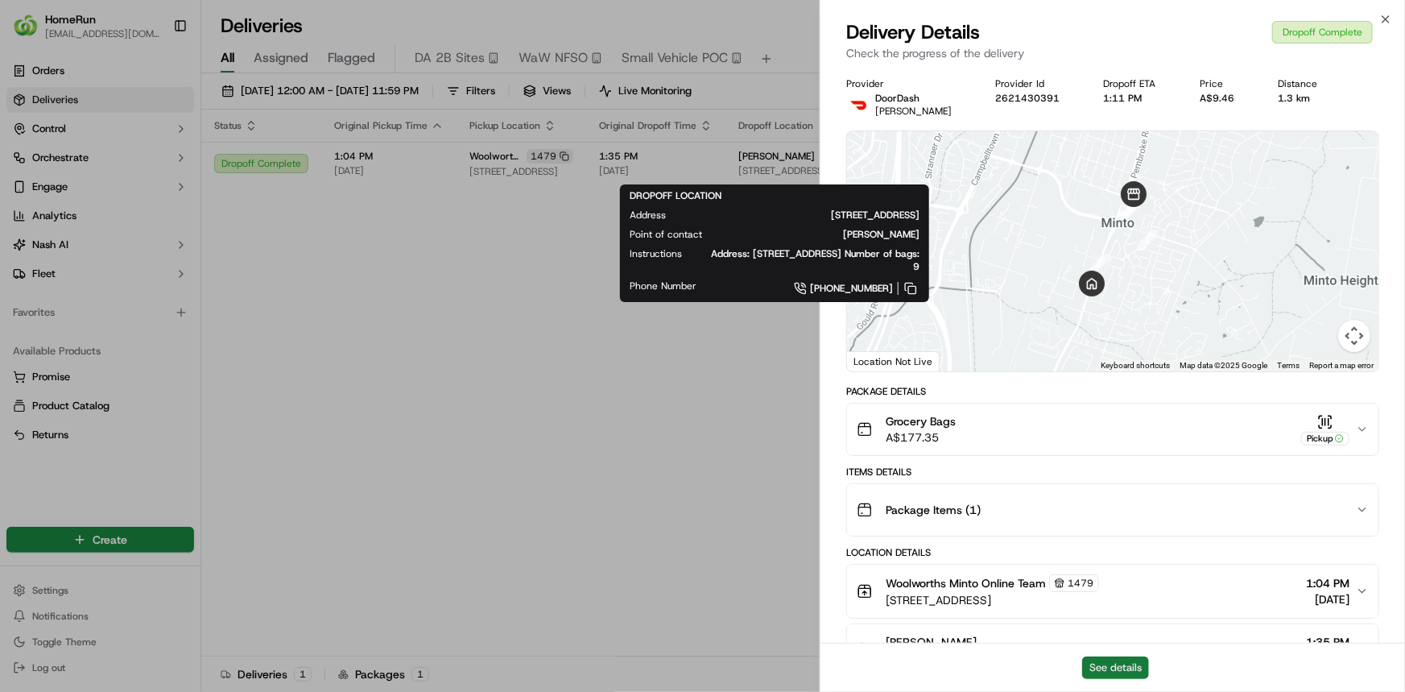
click at [1146, 674] on button "See details" at bounding box center [1115, 667] width 67 height 23
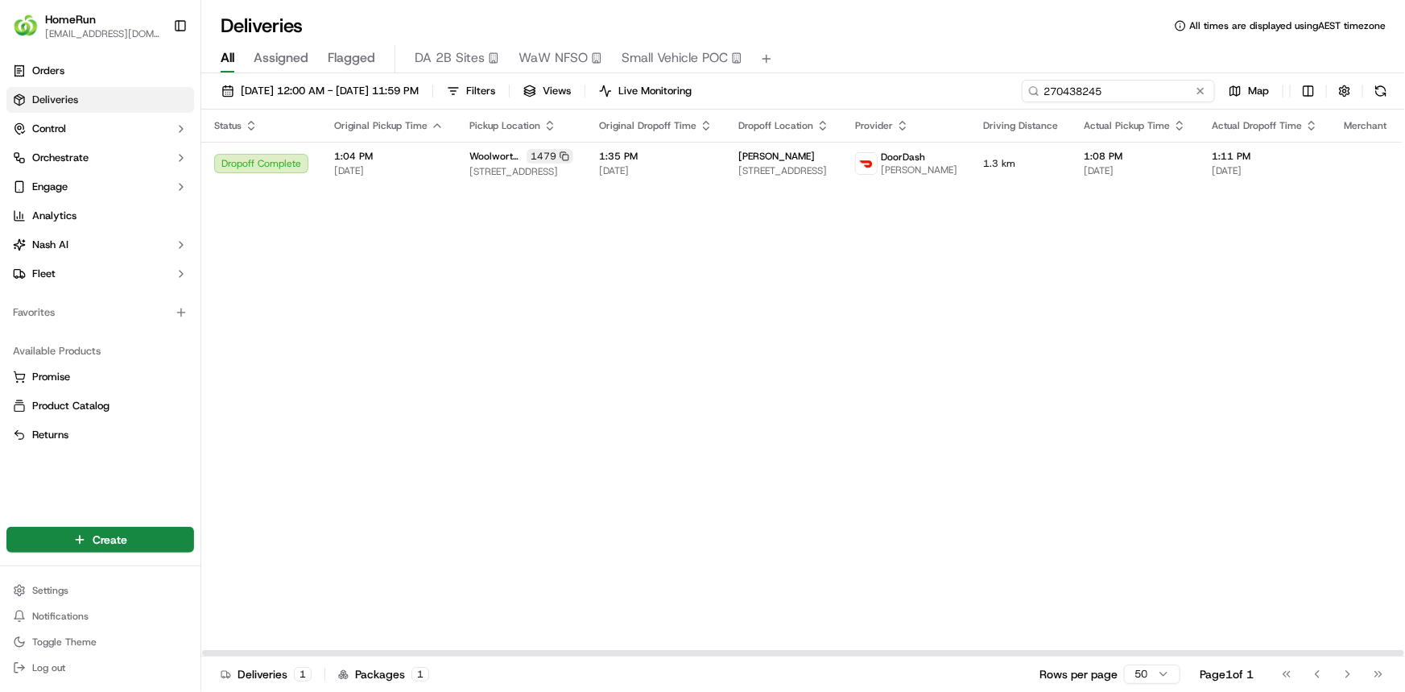
drag, startPoint x: 1159, startPoint y: 93, endPoint x: 791, endPoint y: 11, distance: 377.6
click at [797, 30] on div "Deliveries All times are displayed using AEST timezone All Assigned Flagged DA …" at bounding box center [803, 346] width 1204 height 692
paste input "09560"
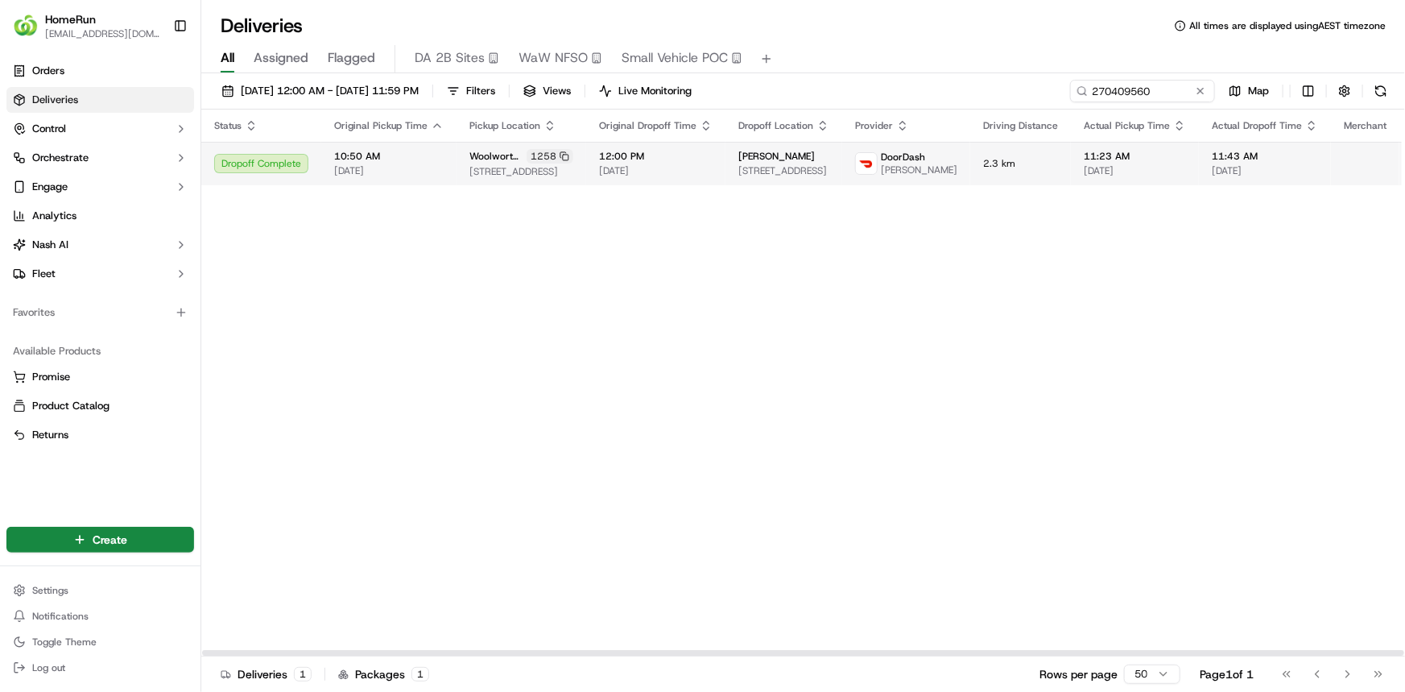
click at [1084, 172] on span "[DATE]" at bounding box center [1135, 170] width 102 height 13
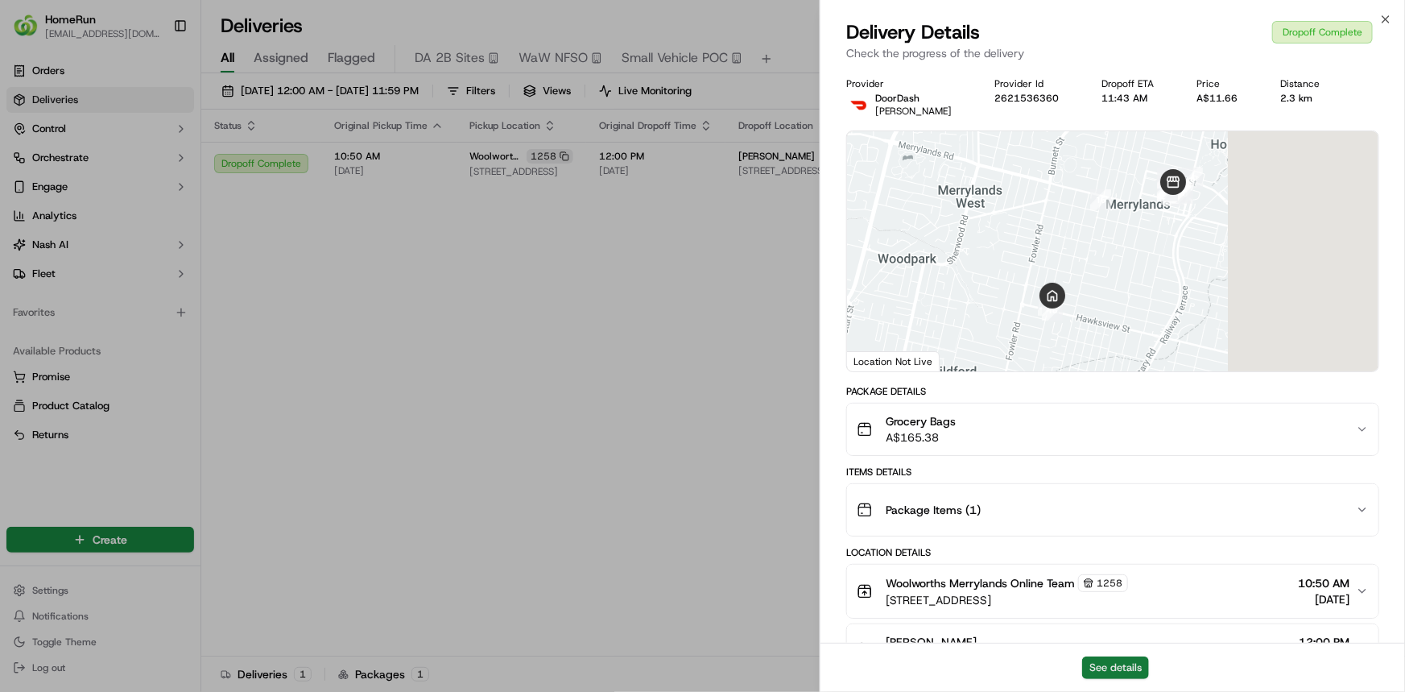
click at [1117, 667] on button "See details" at bounding box center [1115, 667] width 67 height 23
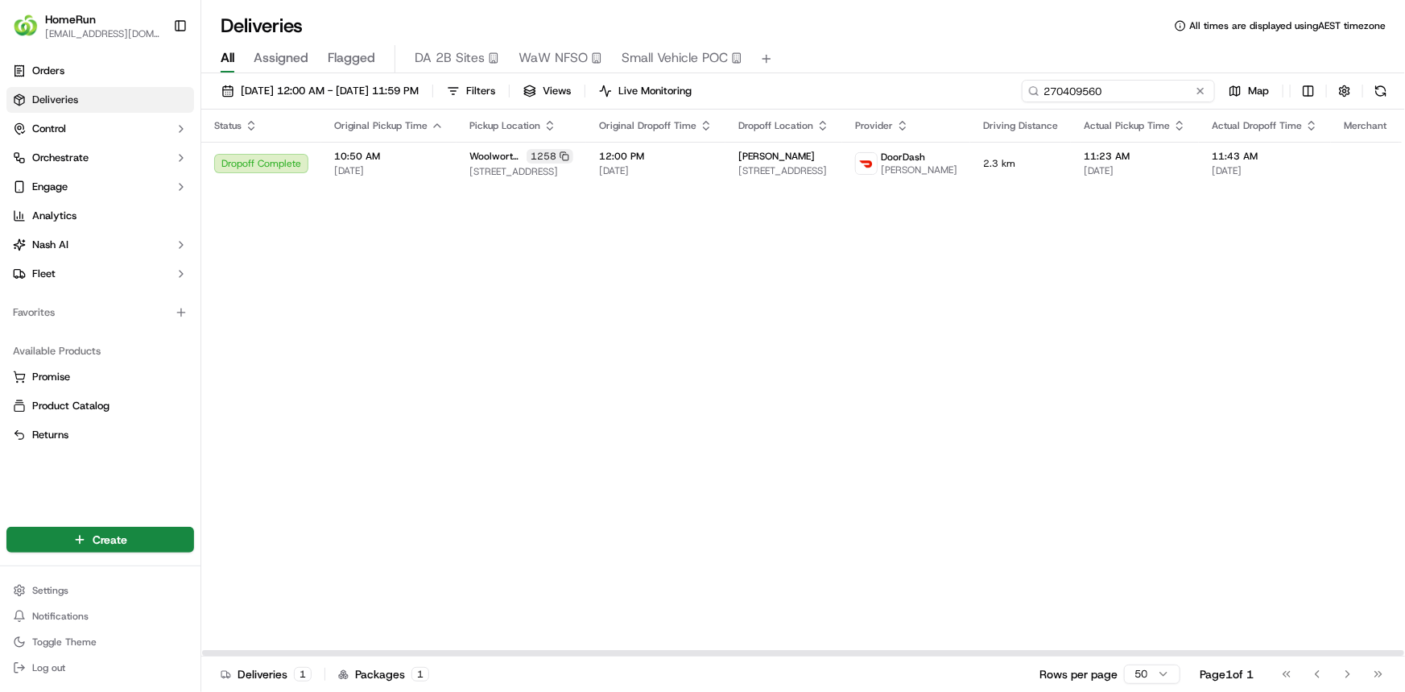
drag, startPoint x: 1156, startPoint y: 94, endPoint x: 850, endPoint y: 68, distance: 307.1
click at [862, 68] on div "Deliveries All times are displayed using AEST timezone All Assigned Flagged DA …" at bounding box center [803, 346] width 1204 height 692
paste input "344875"
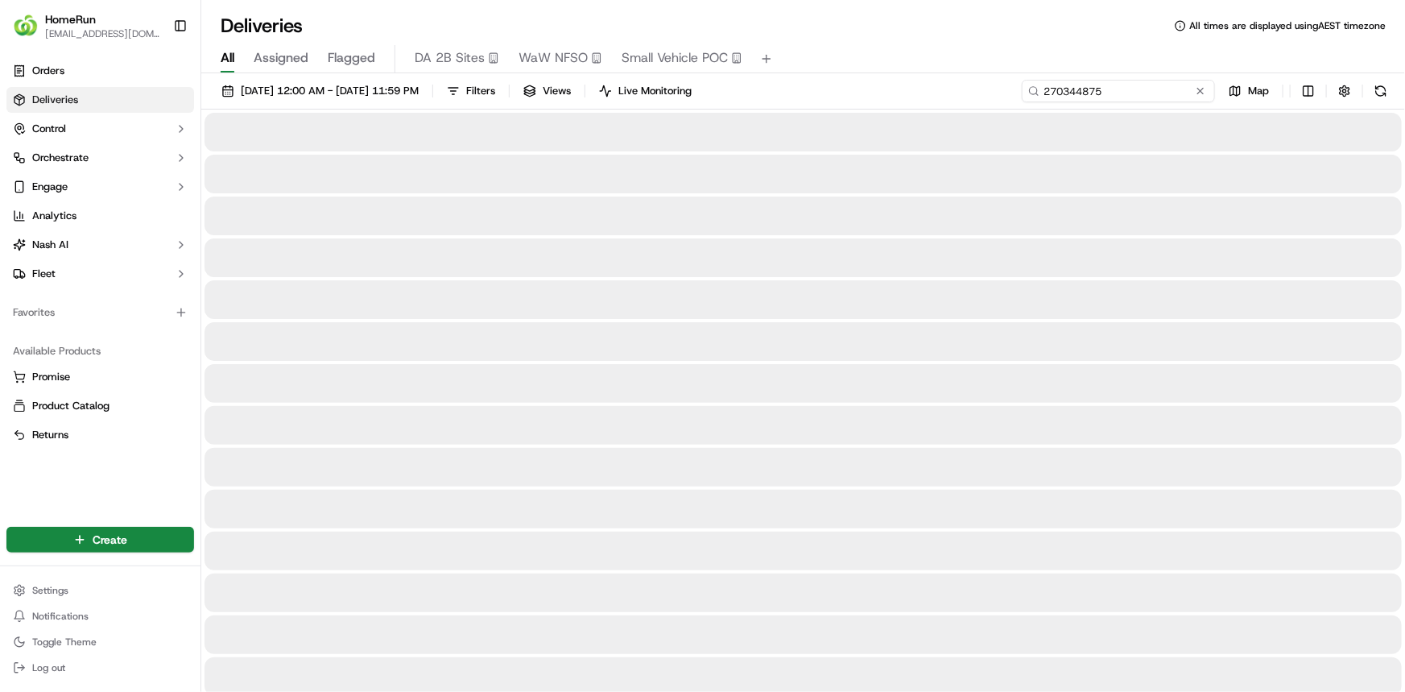
type input "270344875"
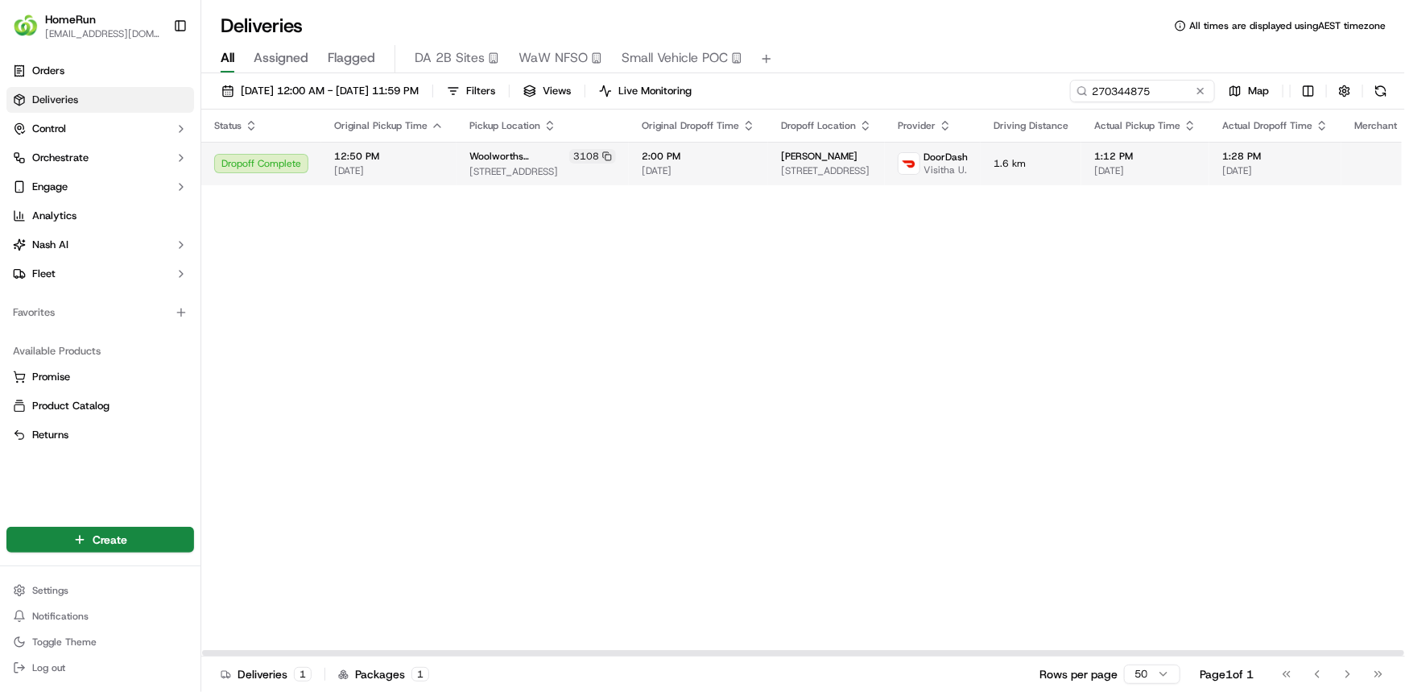
click at [1222, 153] on span "1:28 PM" at bounding box center [1275, 156] width 106 height 13
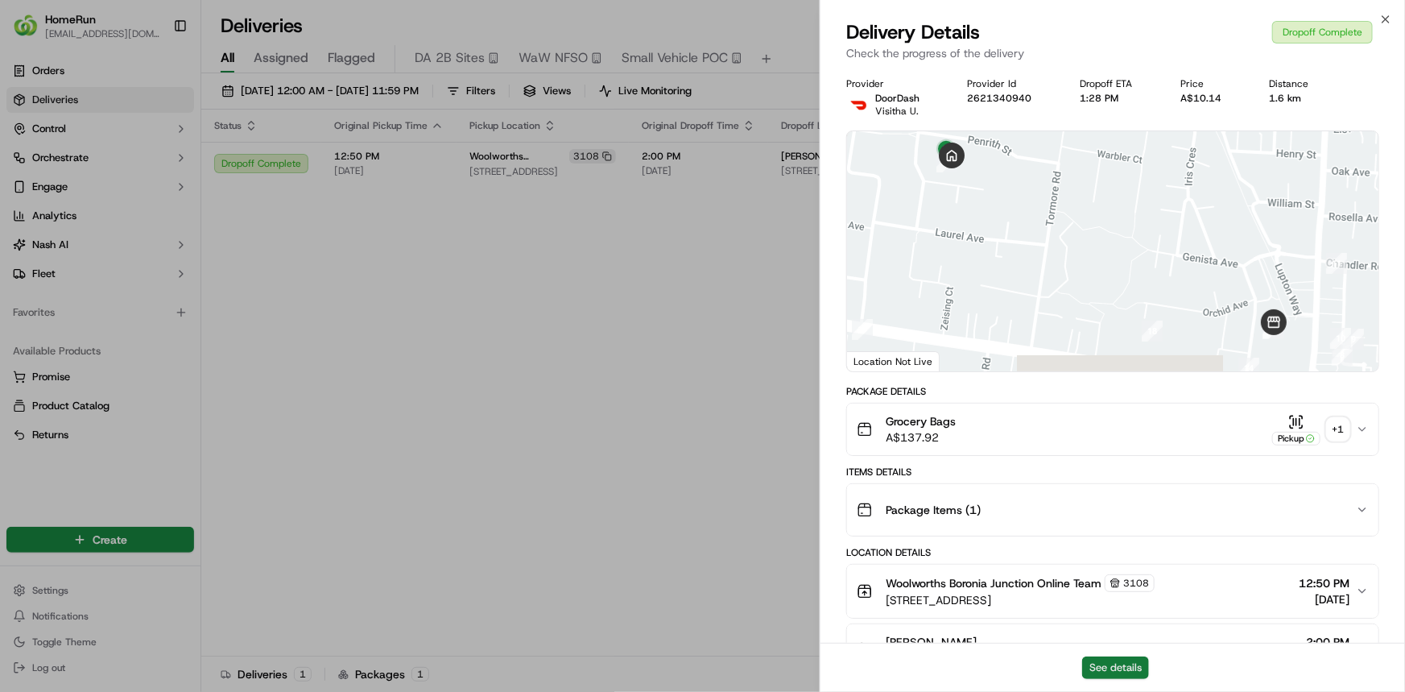
click at [1087, 668] on button "See details" at bounding box center [1115, 667] width 67 height 23
click at [1343, 432] on div "+ 1" at bounding box center [1338, 429] width 23 height 23
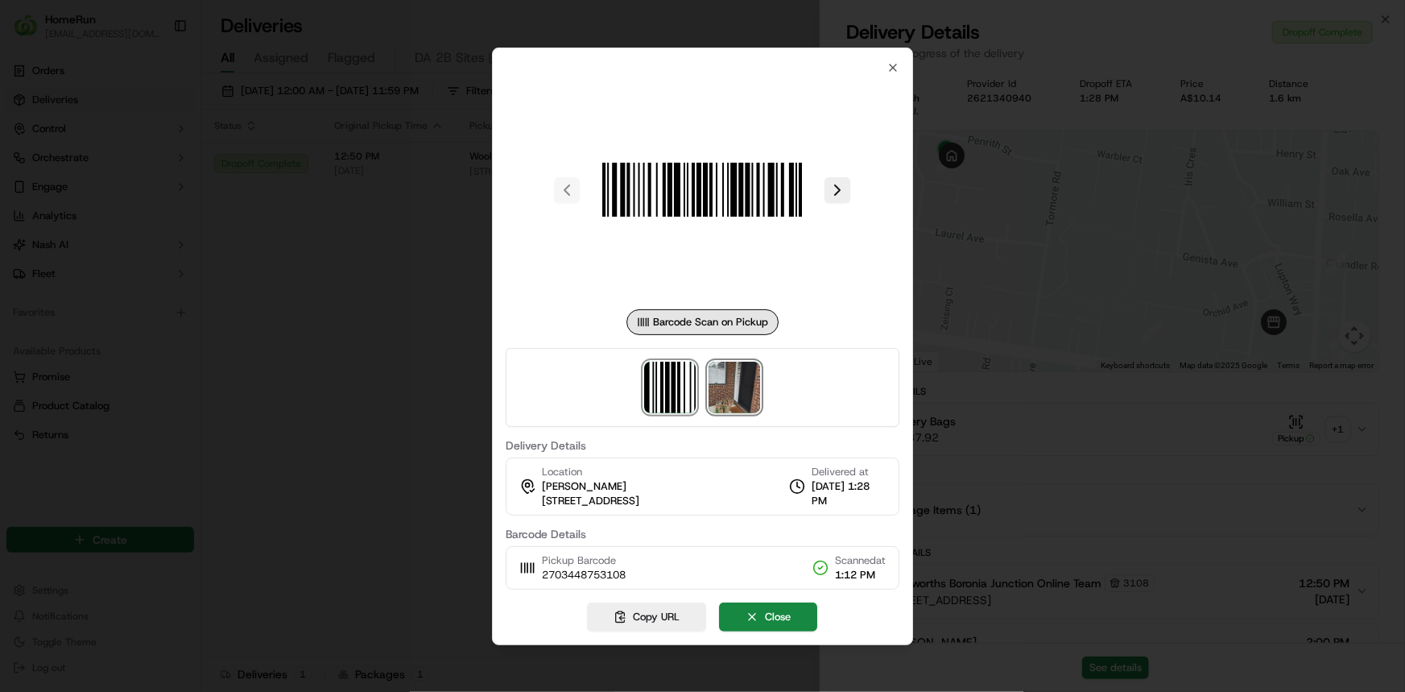
click at [734, 394] on img at bounding box center [735, 387] width 52 height 52
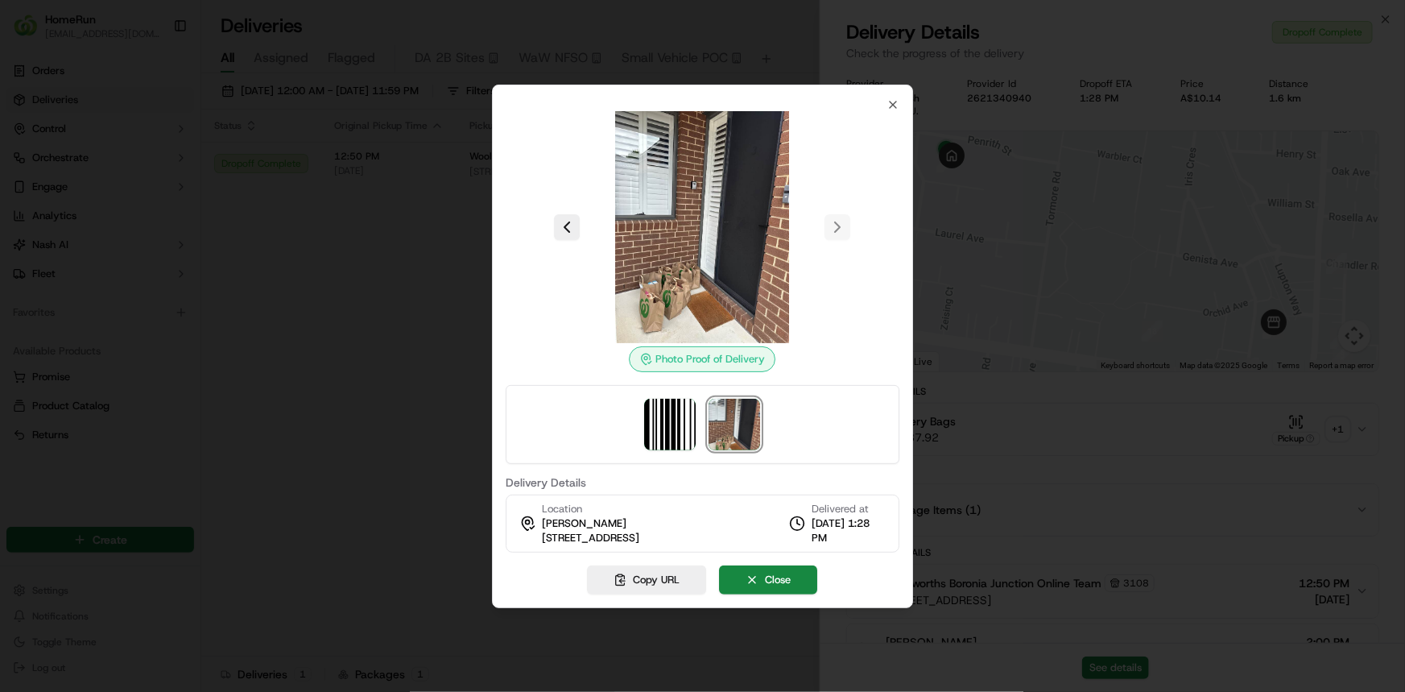
click at [353, 331] on div at bounding box center [702, 346] width 1405 height 692
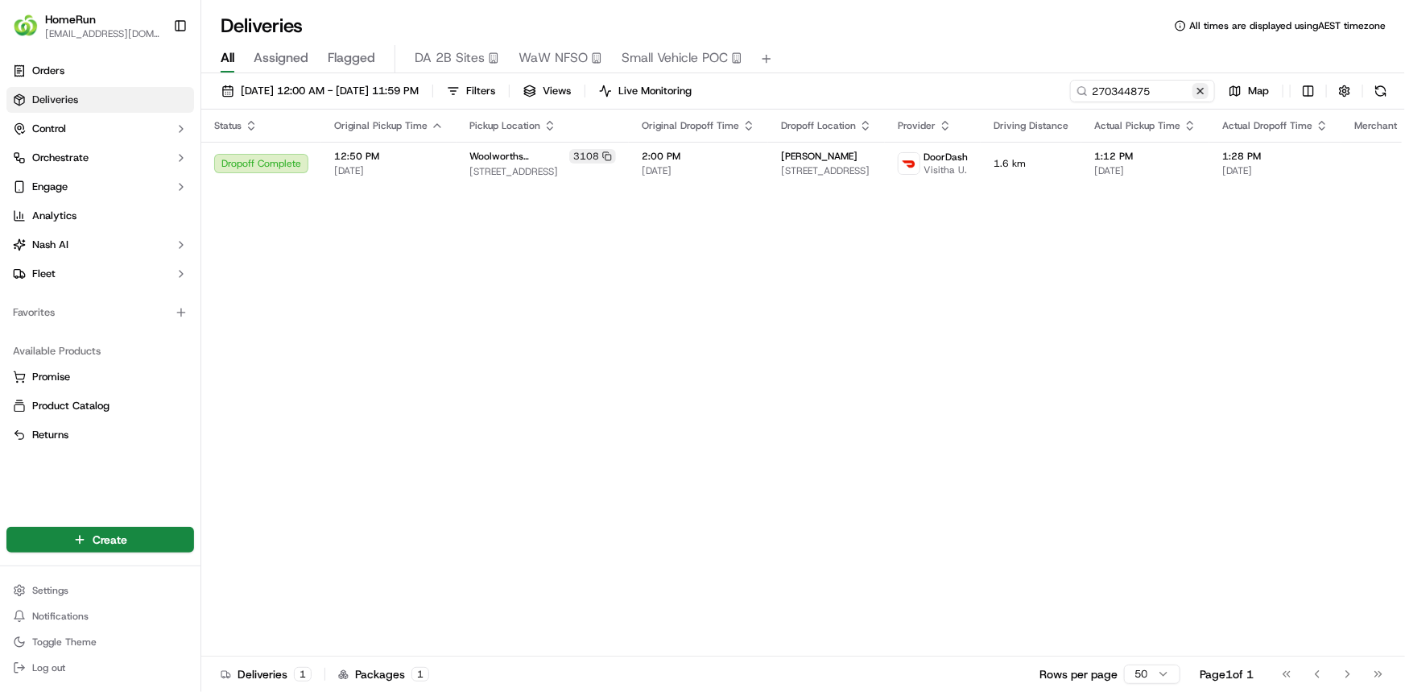
click at [1200, 89] on button at bounding box center [1200, 91] width 16 height 16
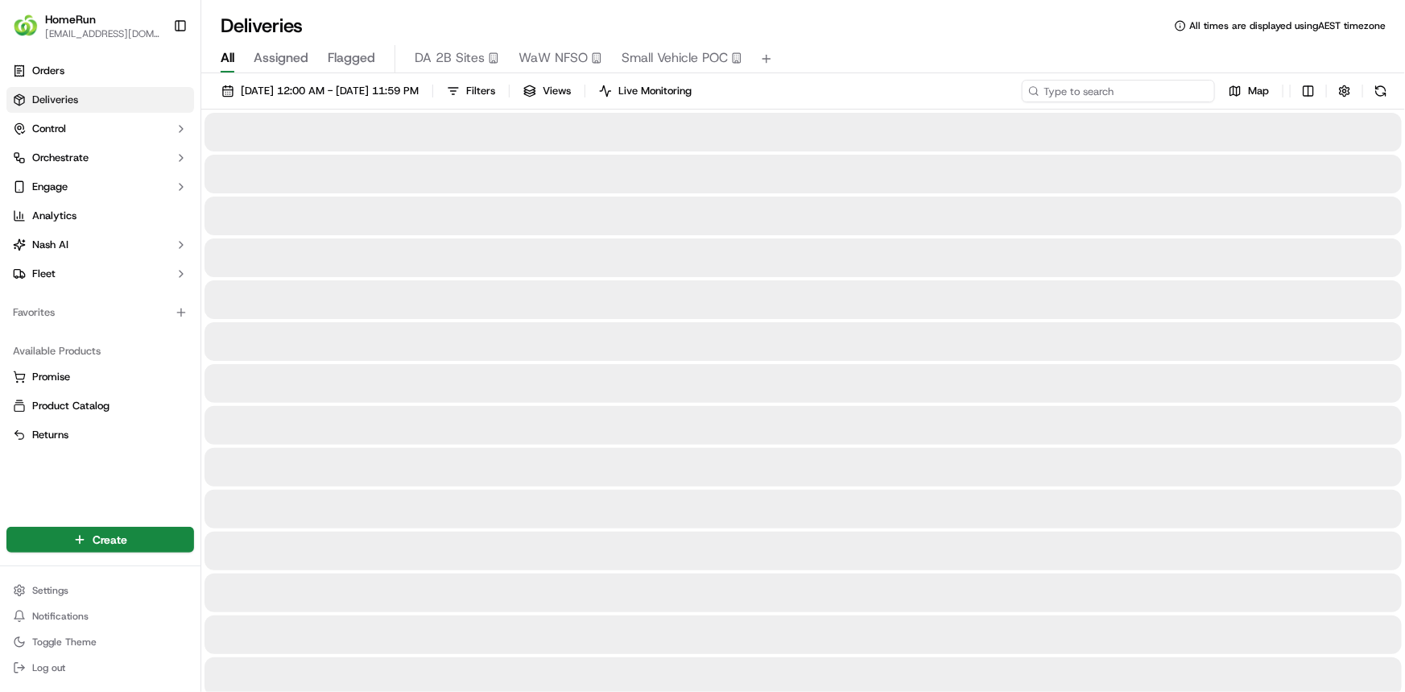
click at [1170, 88] on input at bounding box center [1118, 91] width 193 height 23
paste input "270475484"
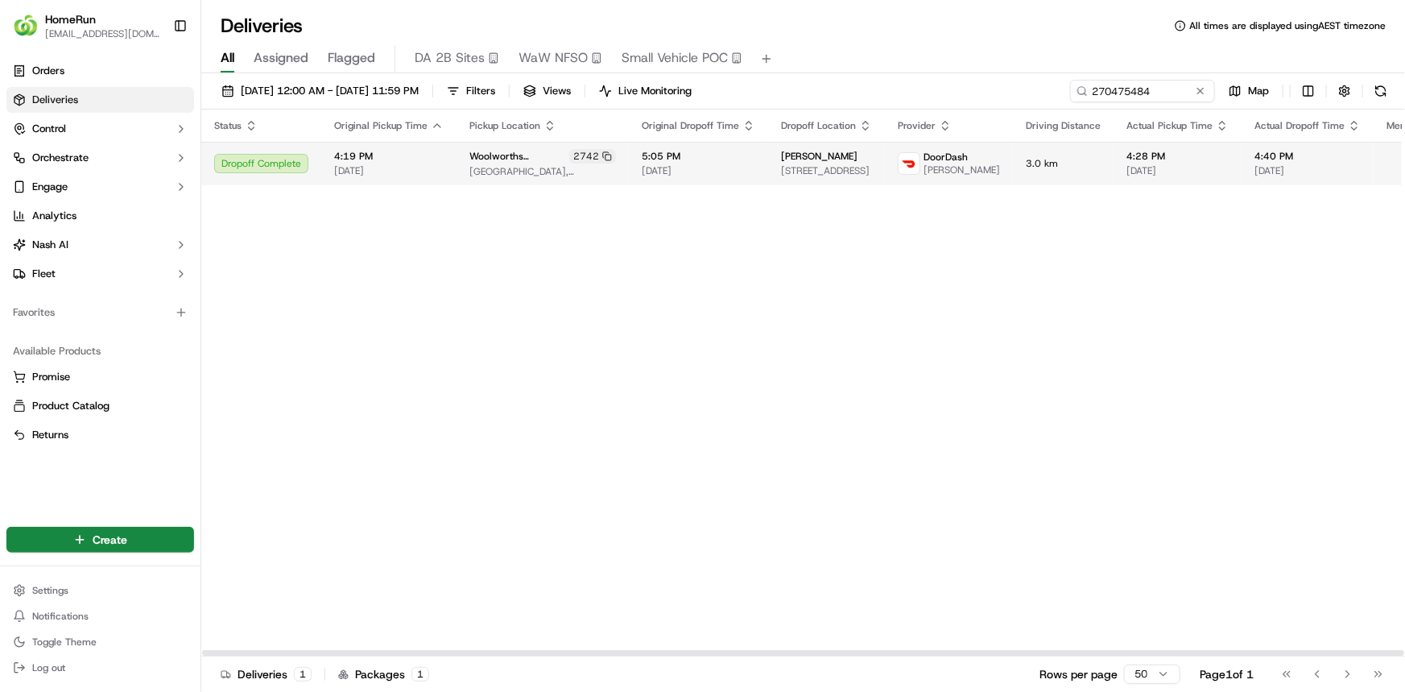
click at [684, 161] on span "5:05 PM" at bounding box center [699, 156] width 114 height 13
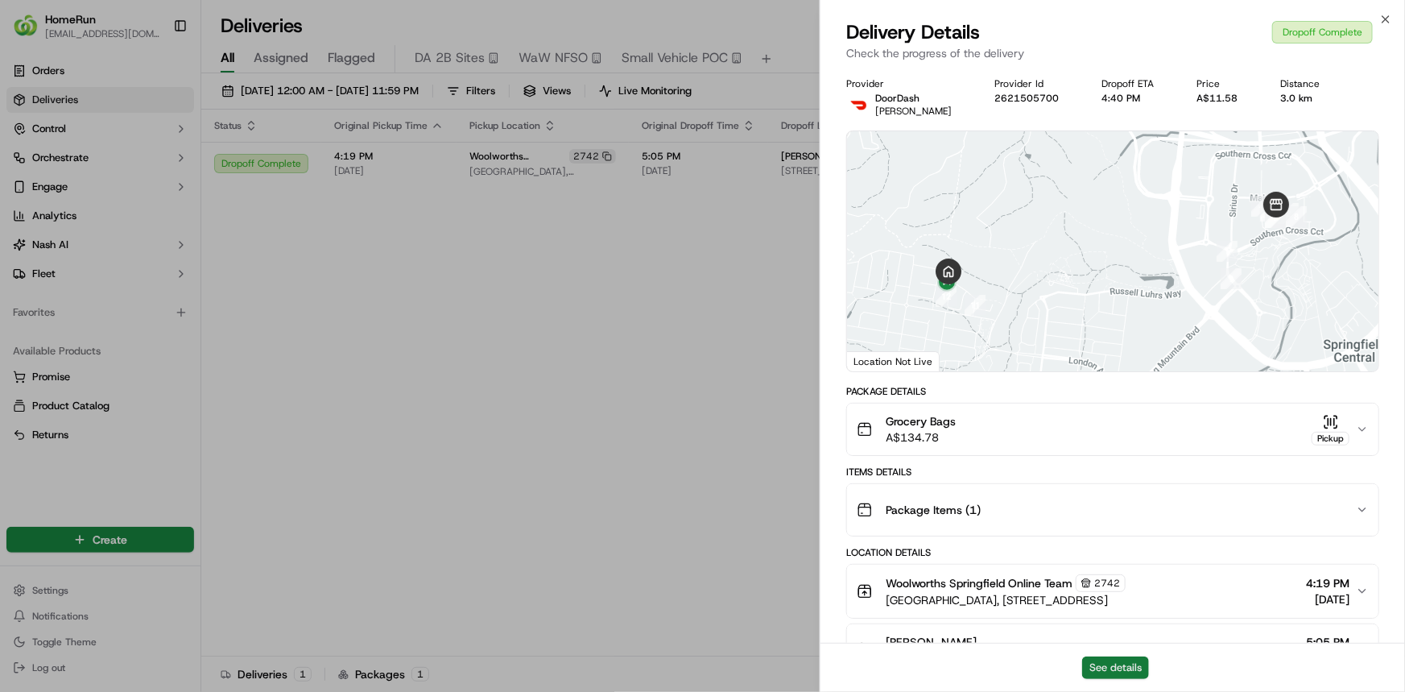
click at [1136, 660] on button "See details" at bounding box center [1115, 667] width 67 height 23
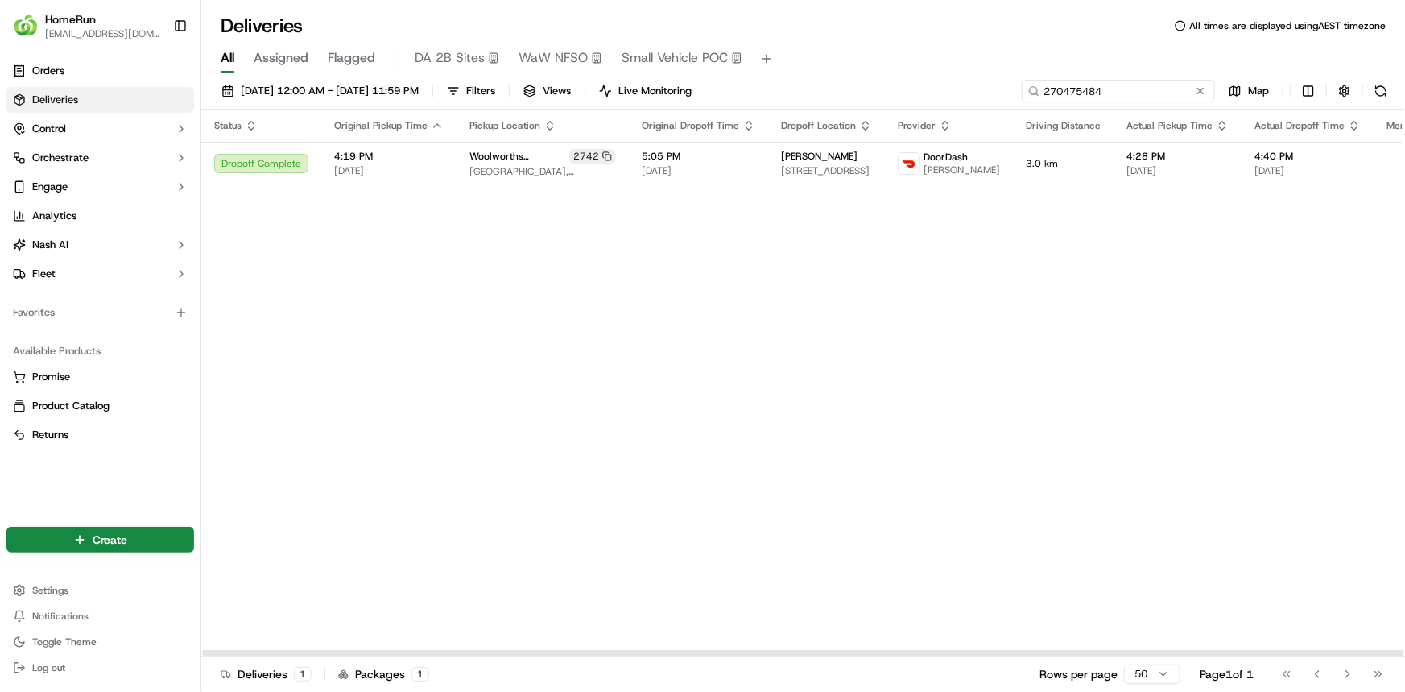
drag, startPoint x: 1159, startPoint y: 93, endPoint x: 901, endPoint y: 64, distance: 260.0
click at [922, 64] on div "Deliveries All times are displayed using AEST timezone All Assigned Flagged DA …" at bounding box center [803, 346] width 1204 height 692
paste input "58024"
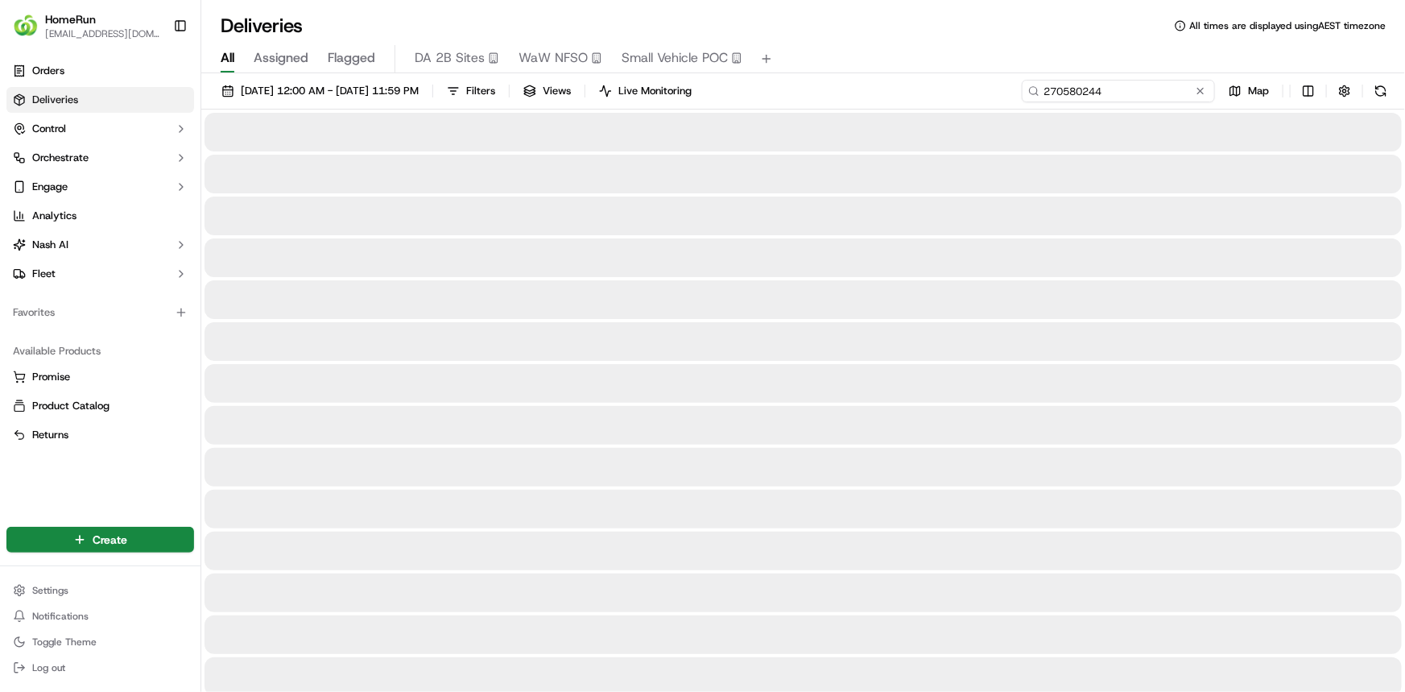
type input "270580244"
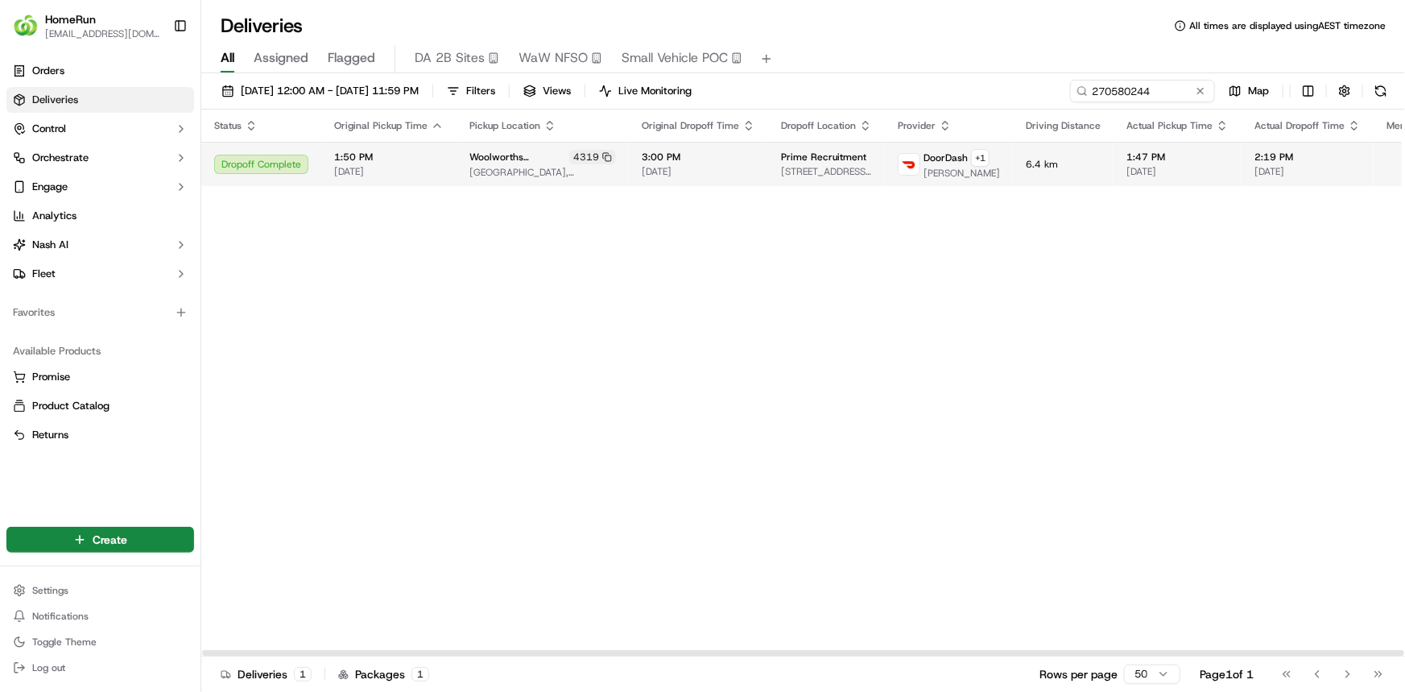
click at [941, 159] on td "DoorDash + 1 Syed A." at bounding box center [949, 164] width 128 height 44
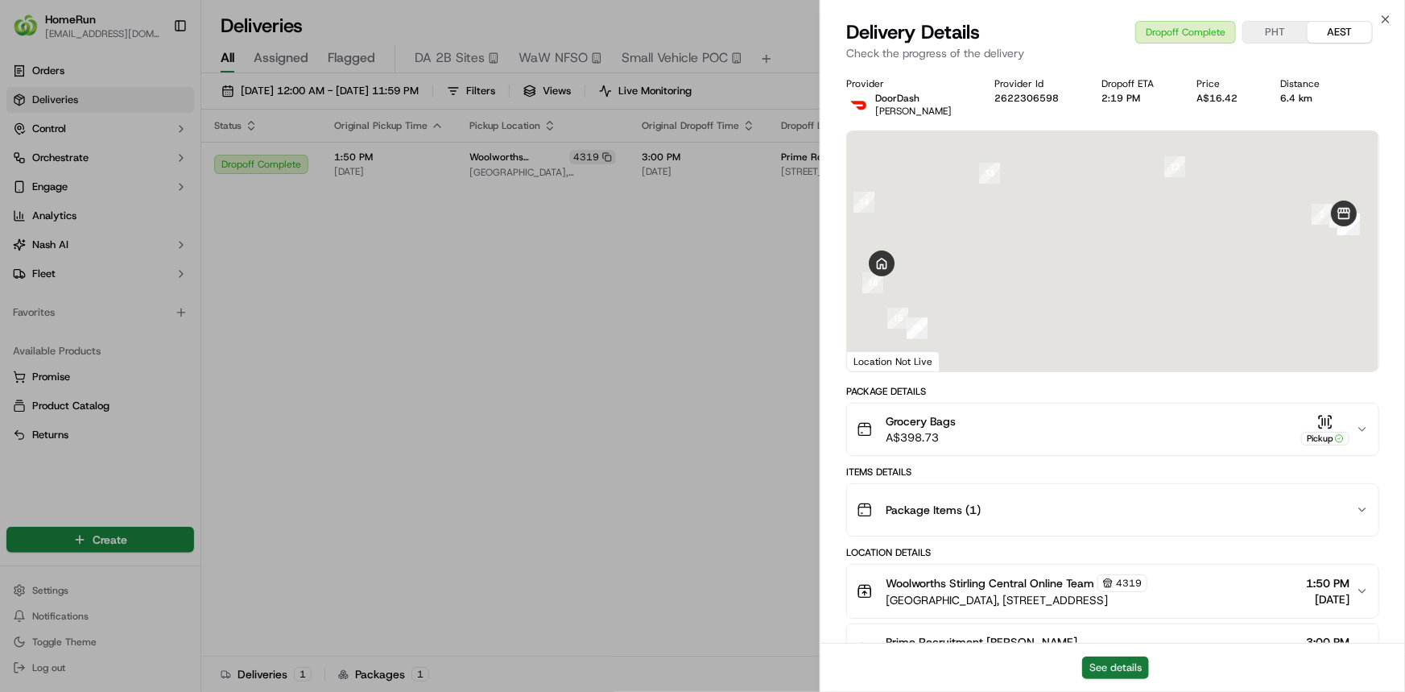
click at [1113, 670] on button "See details" at bounding box center [1115, 667] width 67 height 23
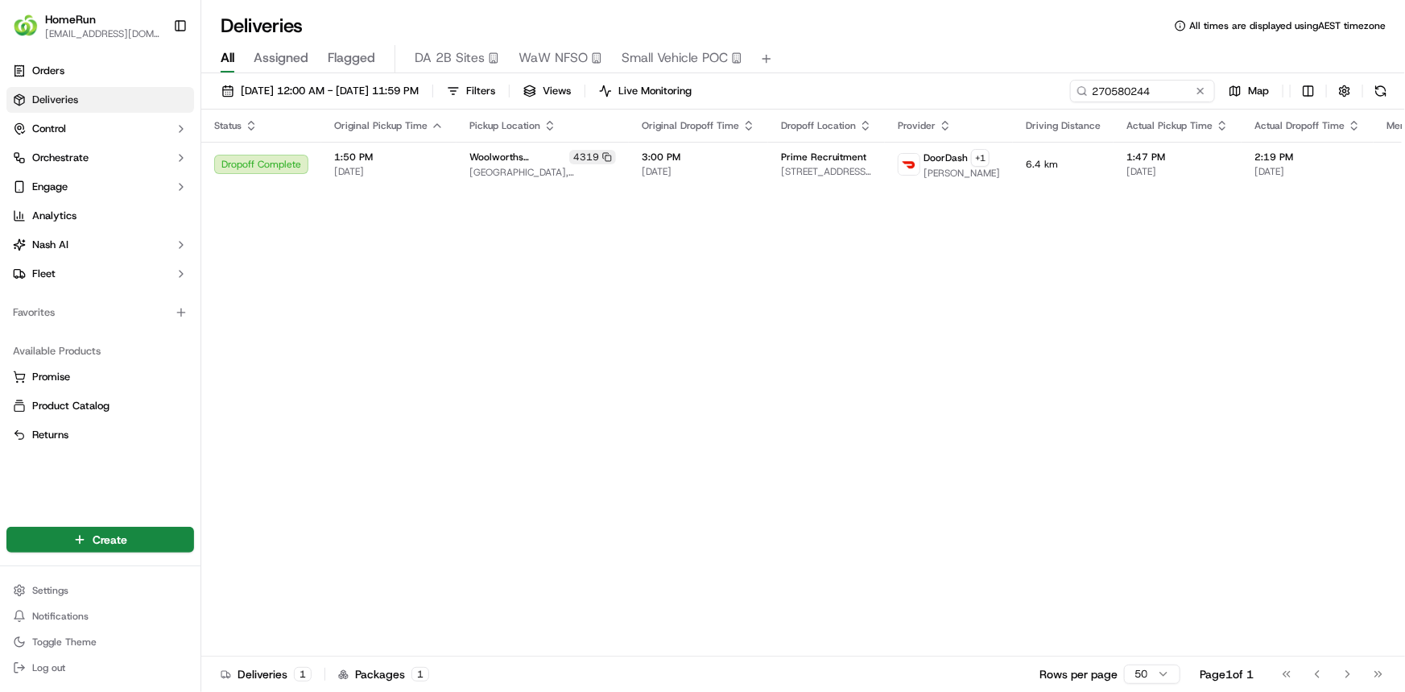
drag, startPoint x: 620, startPoint y: 321, endPoint x: 1080, endPoint y: 120, distance: 501.8
drag, startPoint x: 1175, startPoint y: 87, endPoint x: 774, endPoint y: 19, distance: 407.5
click at [841, 29] on div "Deliveries All times are displayed using AEST timezone All Assigned Flagged DA …" at bounding box center [803, 346] width 1204 height 692
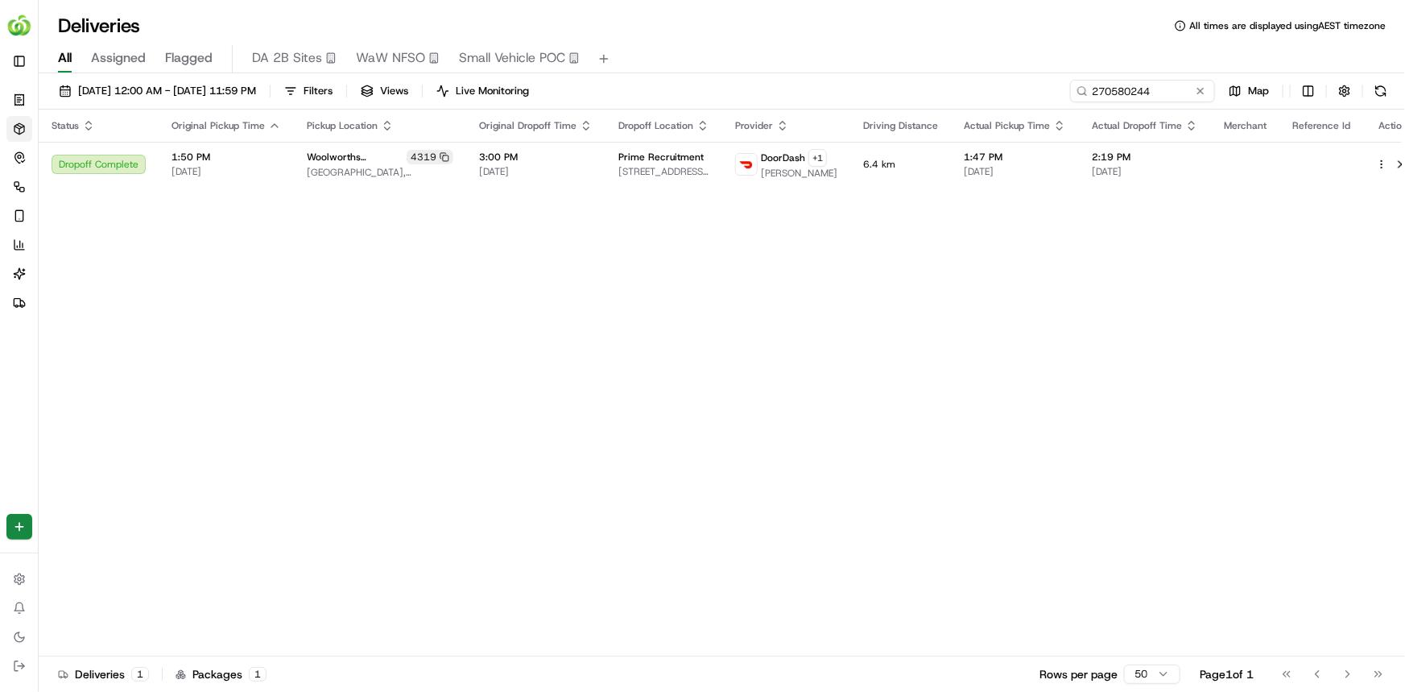
click at [659, 324] on div "Status Original Pickup Time Pickup Location Original Dropoff Time Dropoff Locat…" at bounding box center [731, 382] width 1384 height 547
click at [1200, 85] on button at bounding box center [1200, 91] width 16 height 16
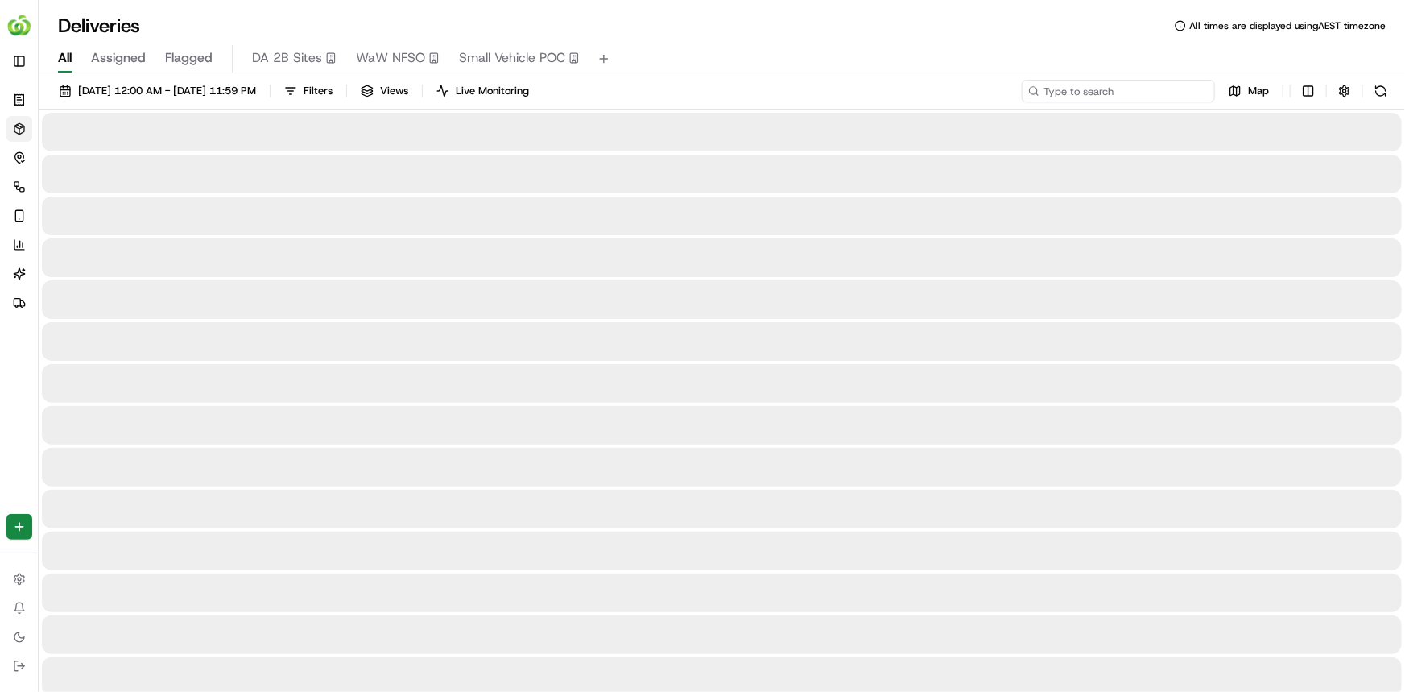
click at [1181, 84] on input at bounding box center [1118, 91] width 193 height 23
paste input "270592986"
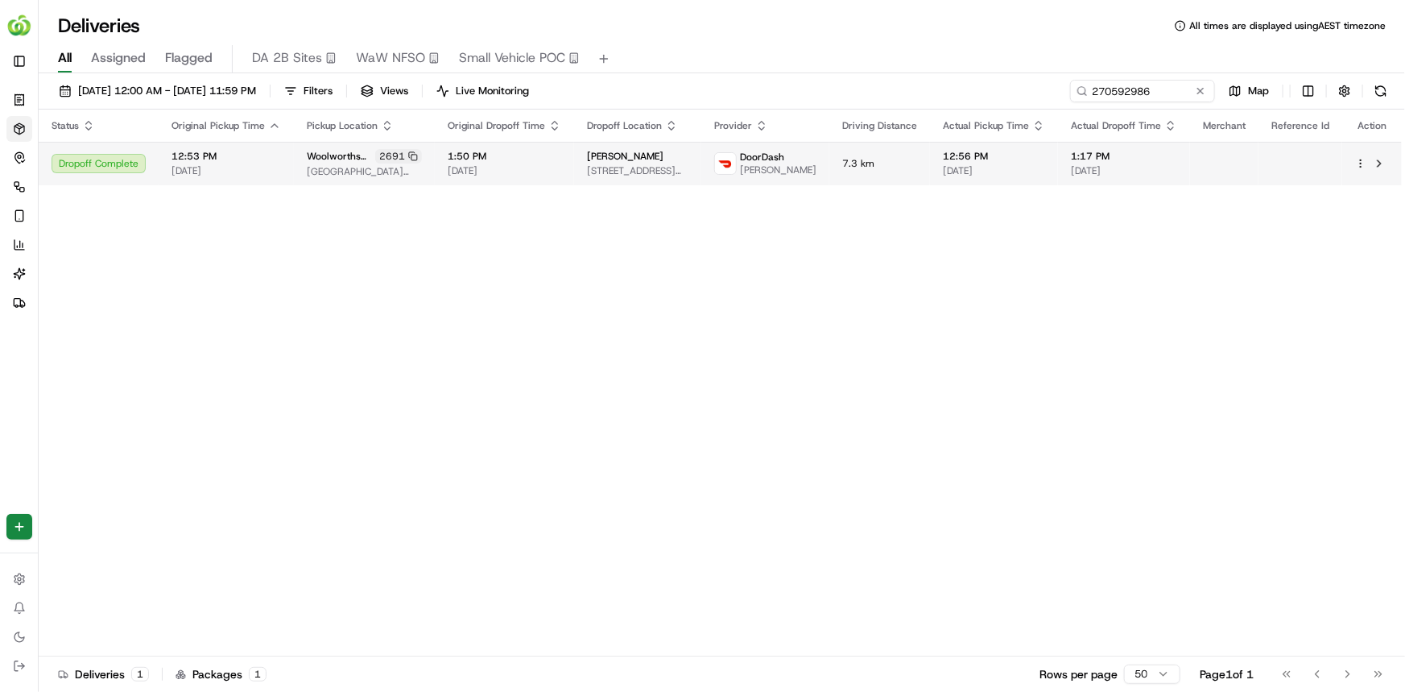
click at [911, 163] on span "7.3 km" at bounding box center [879, 163] width 75 height 13
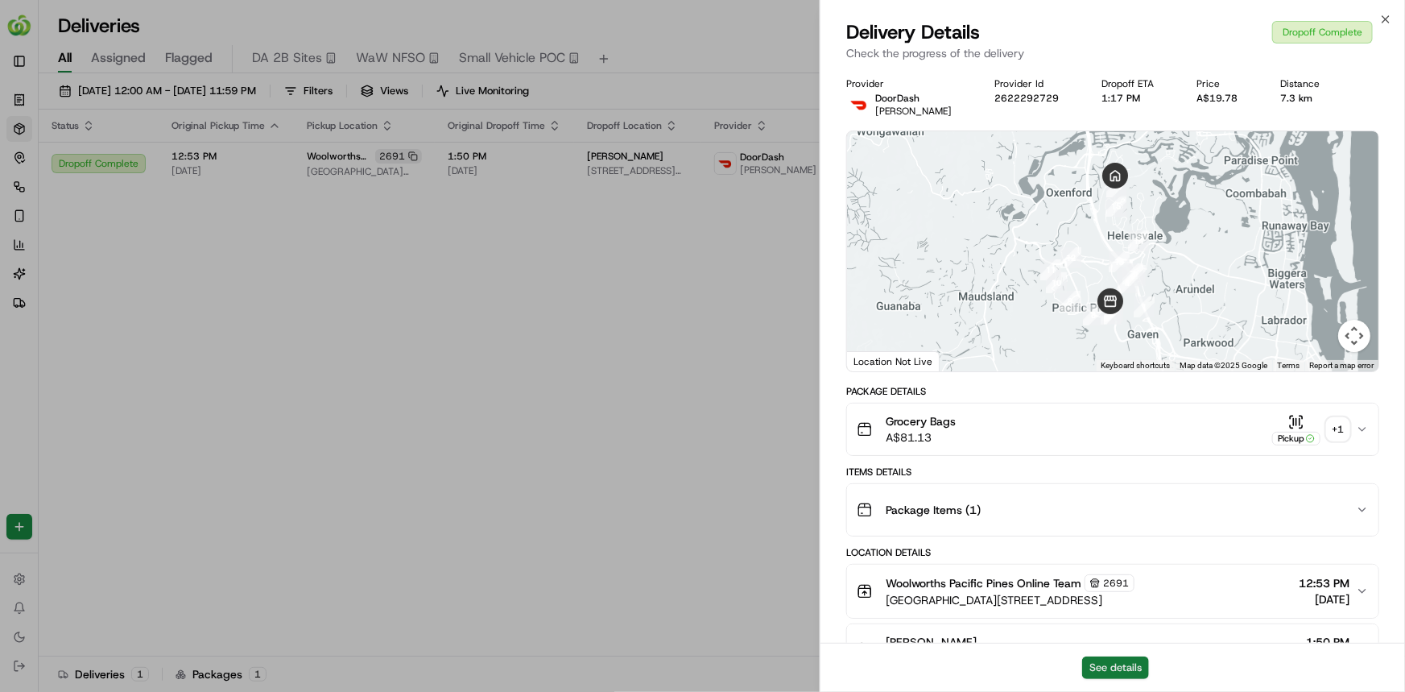
click at [1138, 663] on button "See details" at bounding box center [1115, 667] width 67 height 23
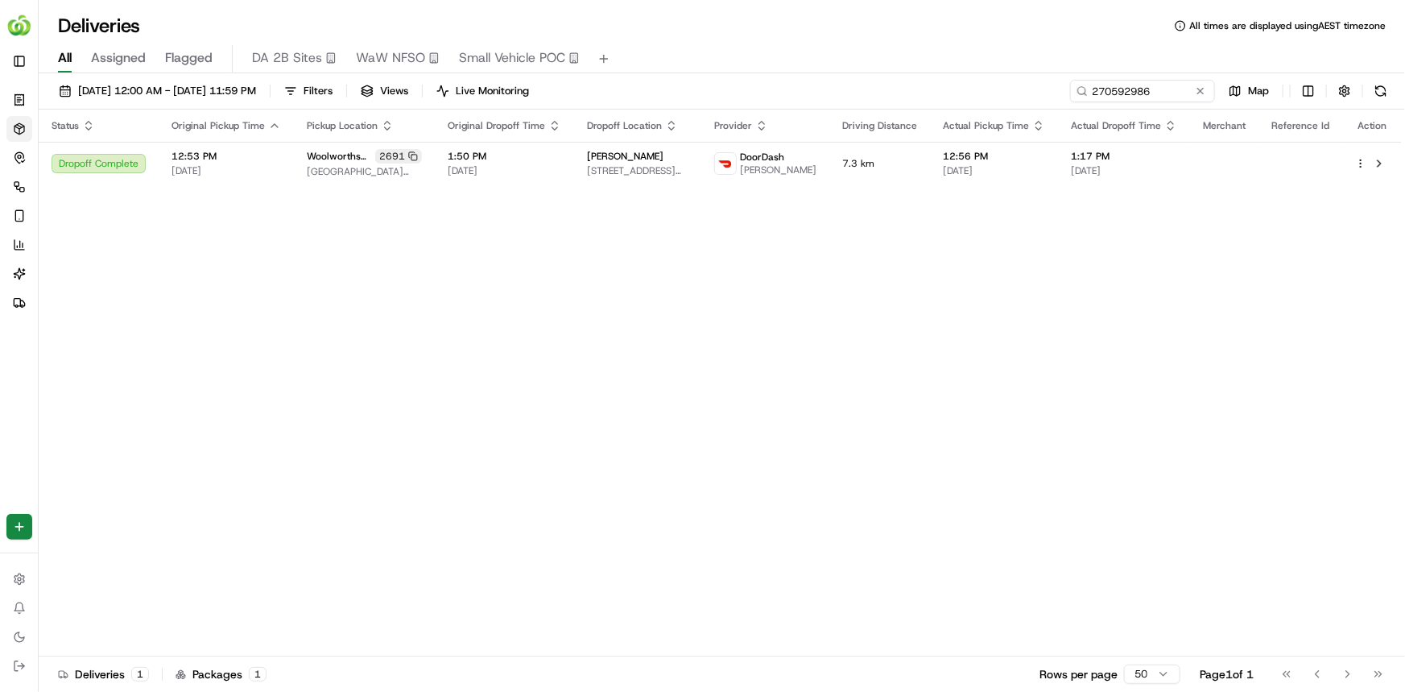
drag, startPoint x: 645, startPoint y: 408, endPoint x: 1068, endPoint y: 331, distance: 429.7
click at [648, 410] on div "Status Original Pickup Time Pickup Location Original Dropoff Time Dropoff Locat…" at bounding box center [720, 382] width 1363 height 547
drag, startPoint x: 1147, startPoint y: 96, endPoint x: 741, endPoint y: 56, distance: 407.7
click at [812, 68] on div "Deliveries All times are displayed using AEST timezone All Assigned Flagged DA …" at bounding box center [722, 346] width 1366 height 692
paste input "239102"
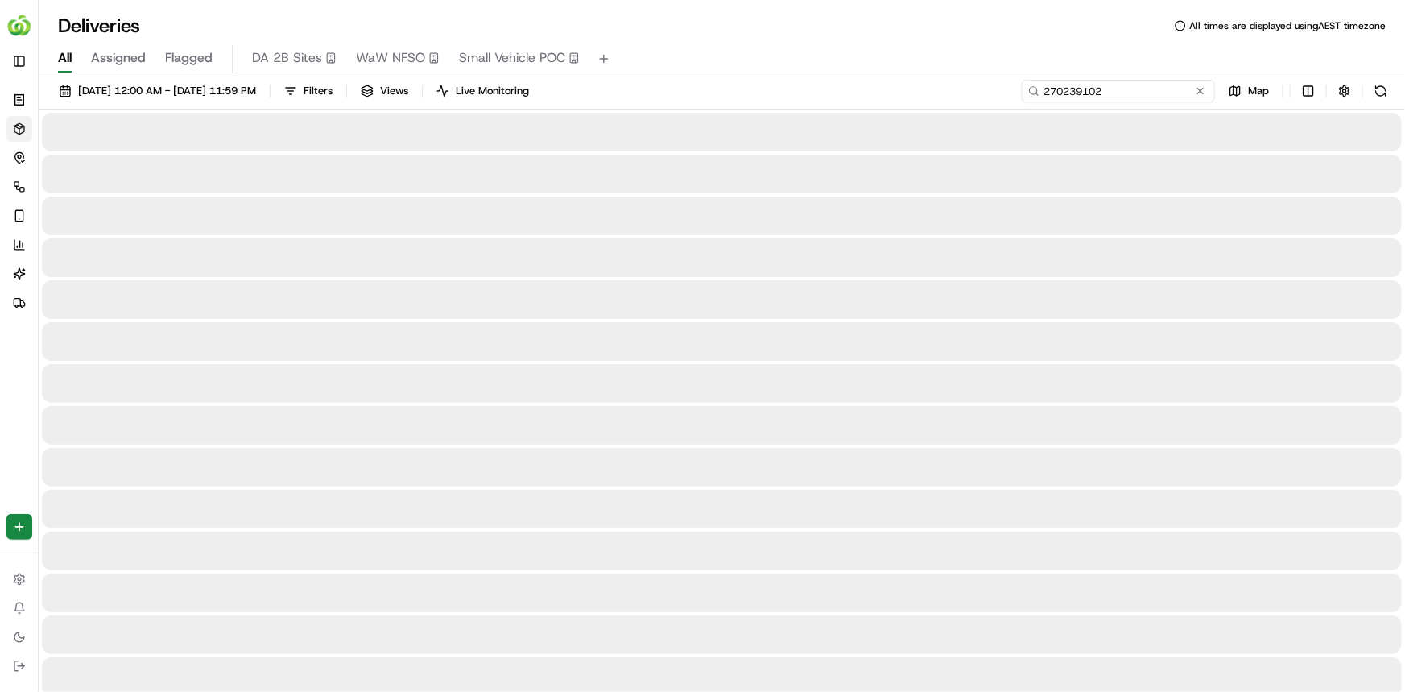
type input "270239102"
click at [1106, 97] on input "270239102" at bounding box center [1118, 91] width 193 height 23
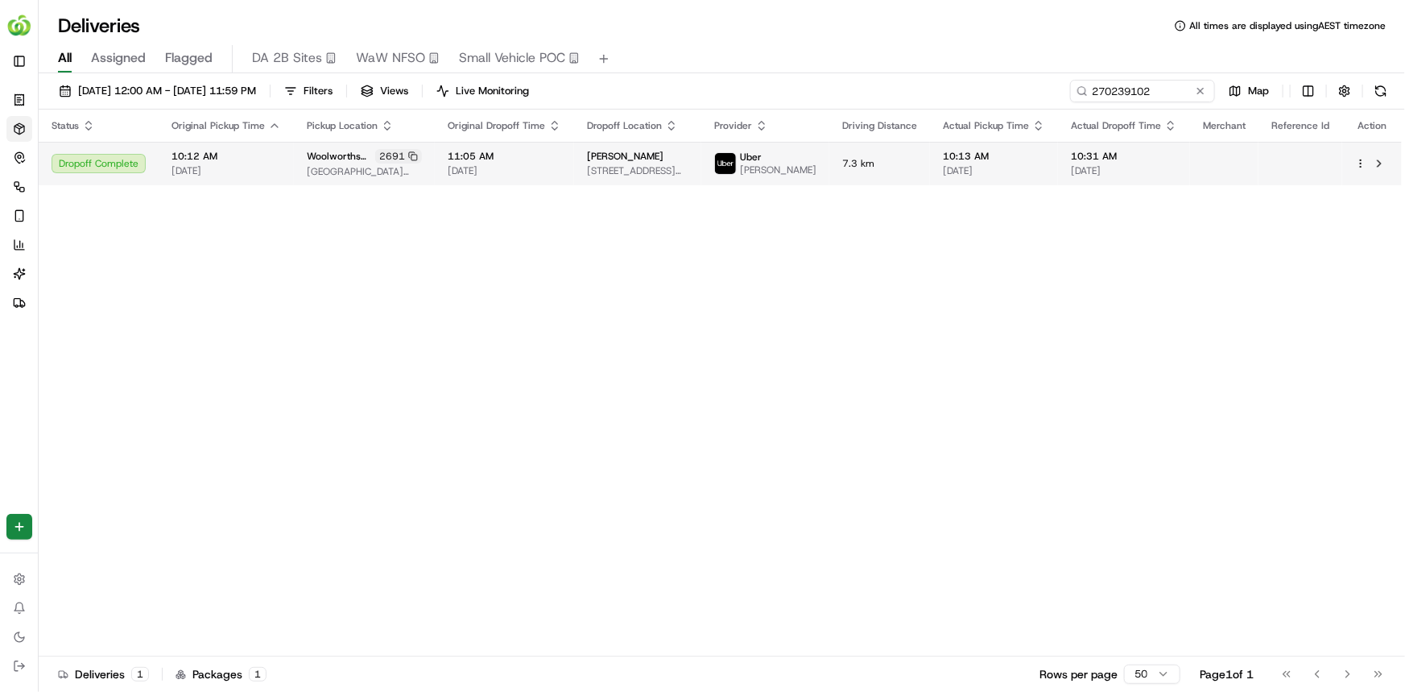
click at [881, 164] on span "7.3 km" at bounding box center [879, 163] width 75 height 13
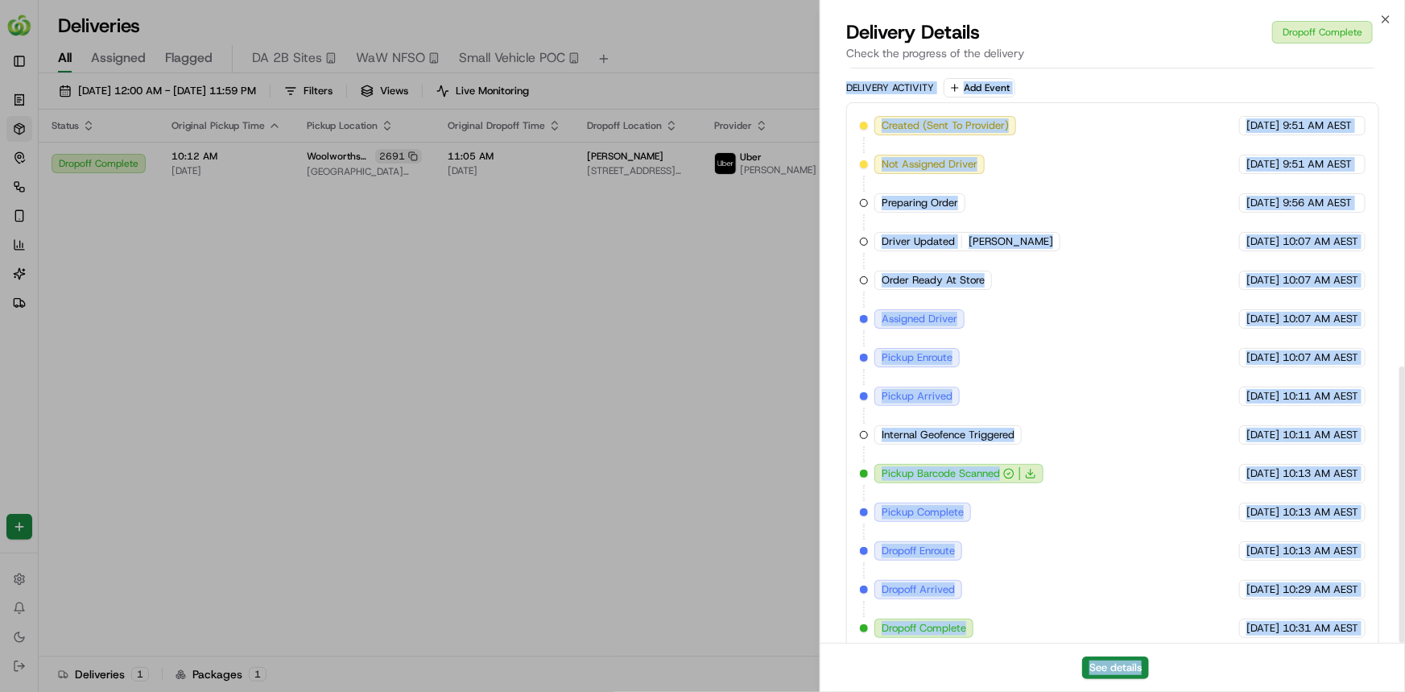
scroll to position [622, 0]
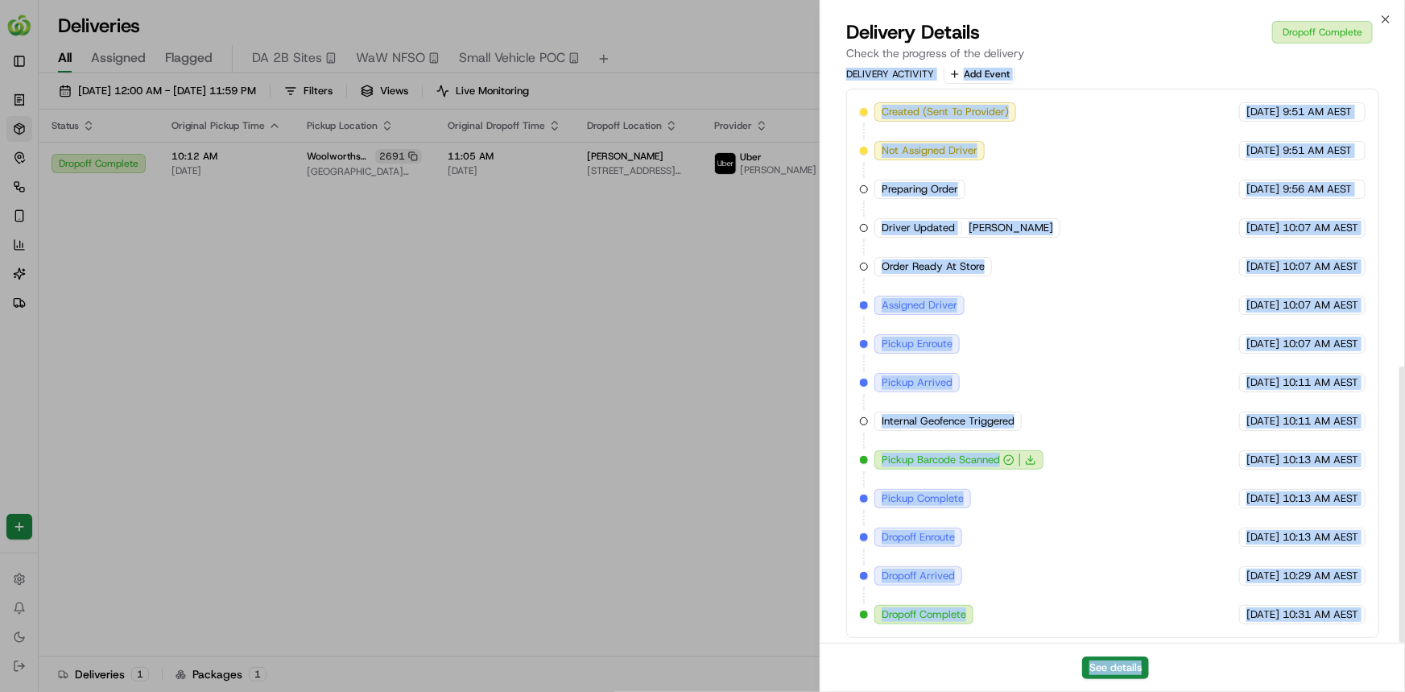
drag, startPoint x: 1289, startPoint y: 523, endPoint x: 1283, endPoint y: 657, distance: 133.8
click at [1283, 657] on div "Delivery Details Dropoff Complete Check the progress of the delivery Provider U…" at bounding box center [1112, 355] width 585 height 672
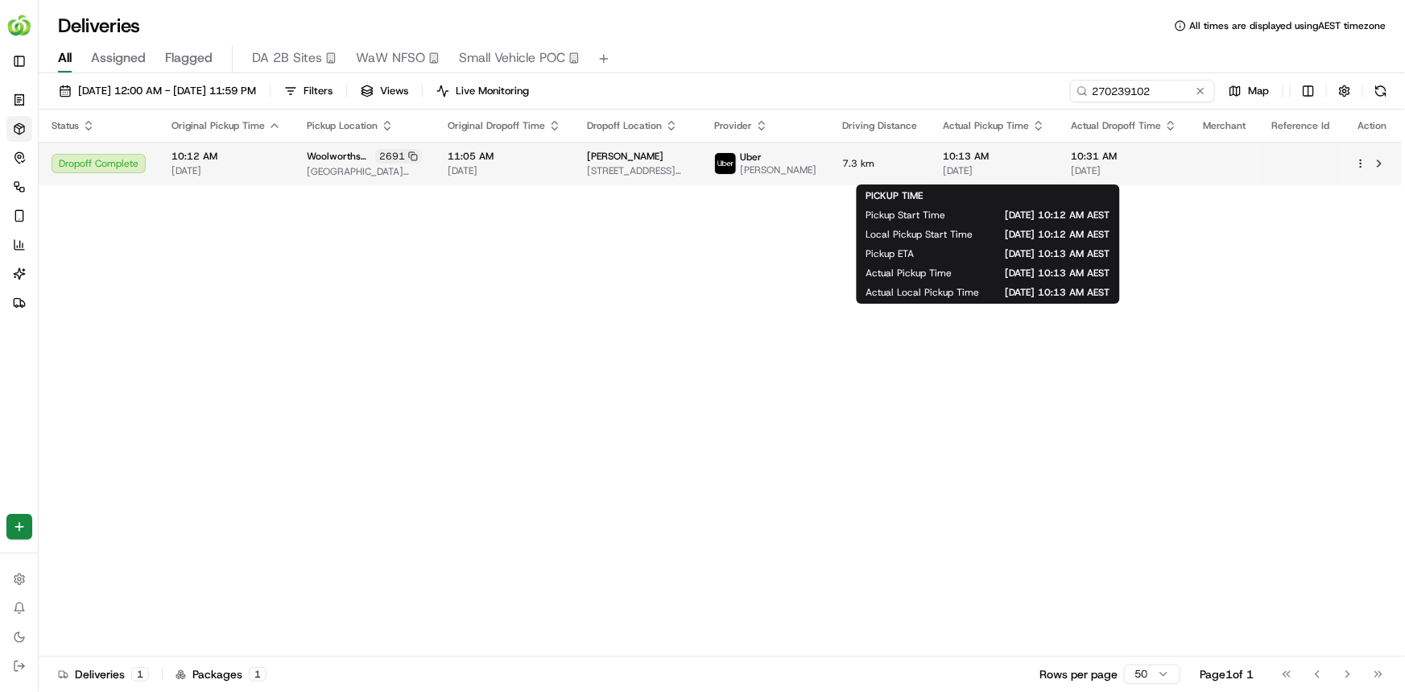
click at [1002, 175] on span "20/09/2025" at bounding box center [994, 170] width 102 height 13
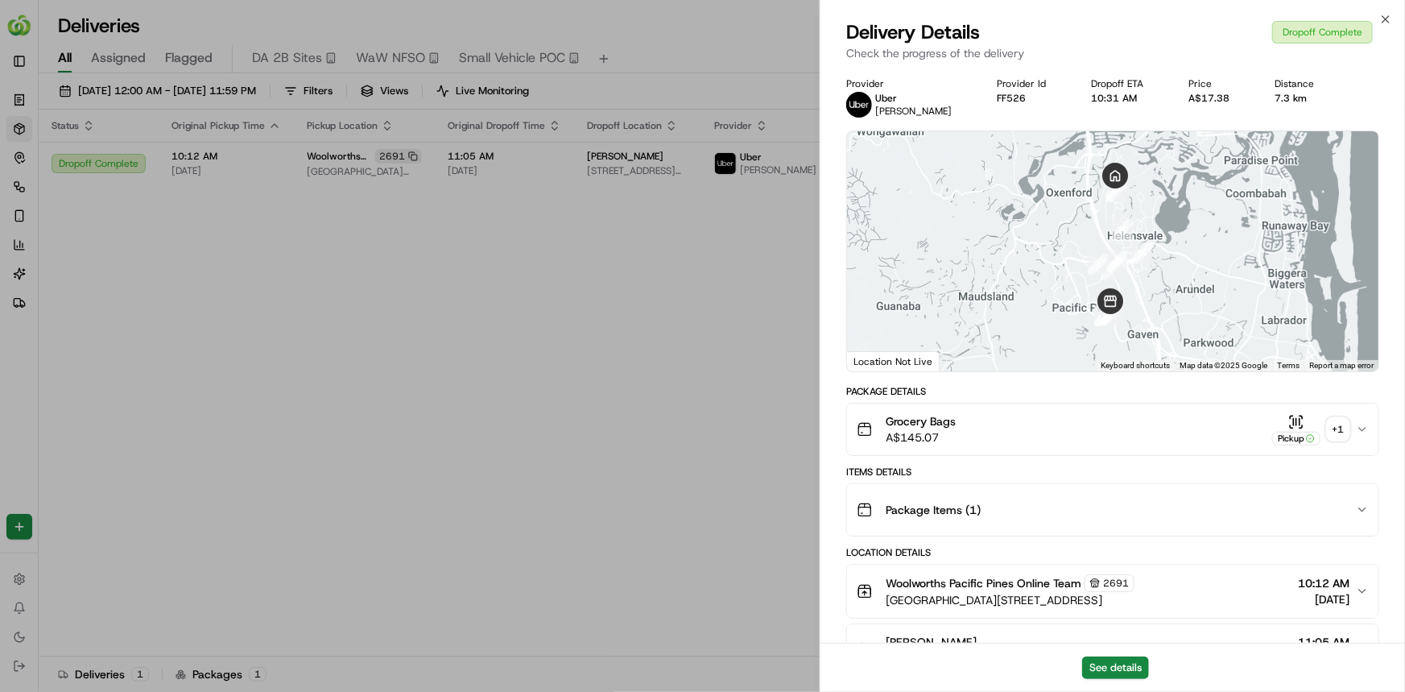
click at [1336, 423] on div "+ 1" at bounding box center [1338, 429] width 23 height 23
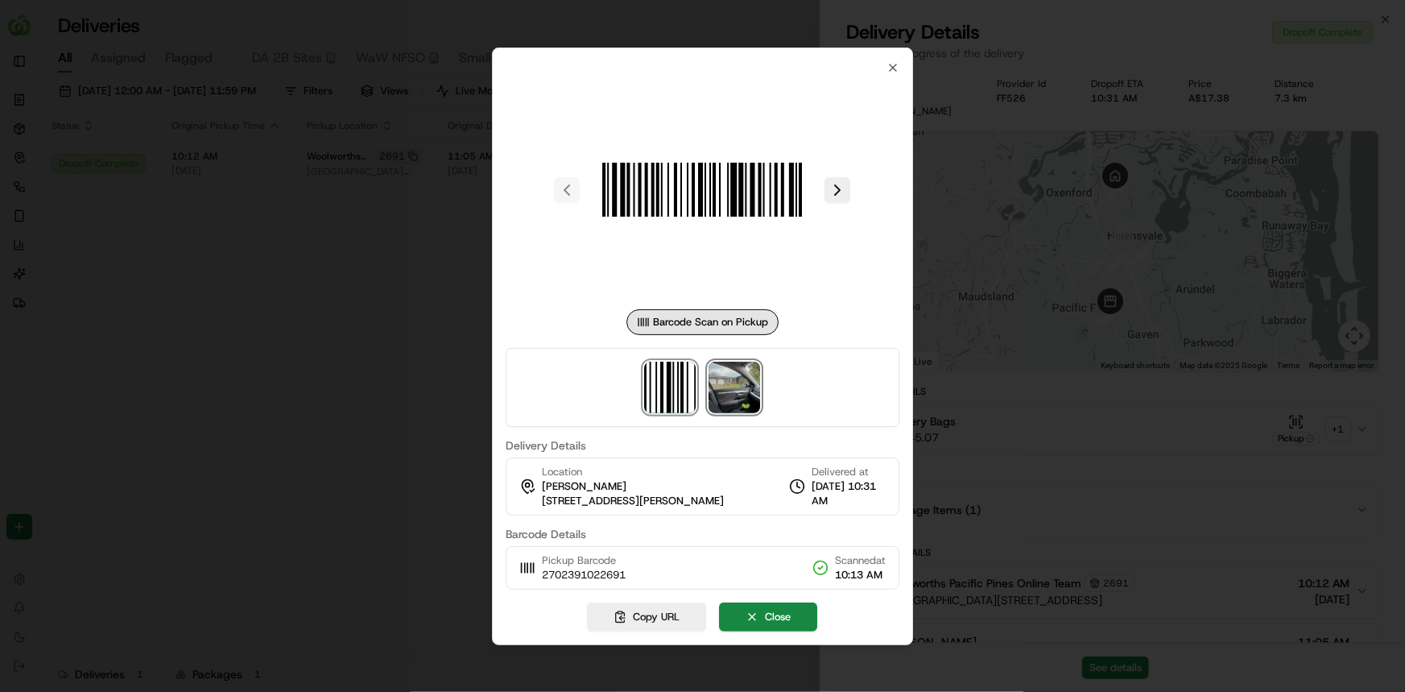
click at [755, 401] on img at bounding box center [735, 387] width 52 height 52
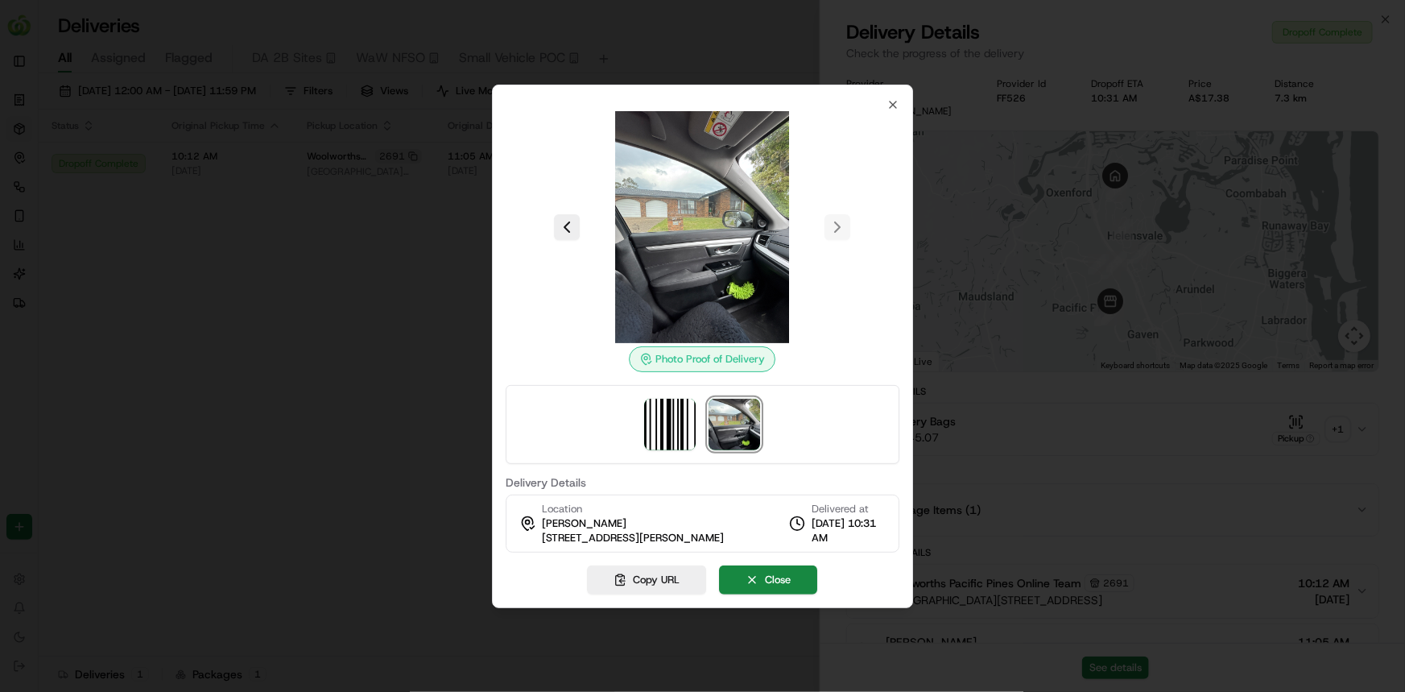
click at [286, 375] on div at bounding box center [702, 346] width 1405 height 692
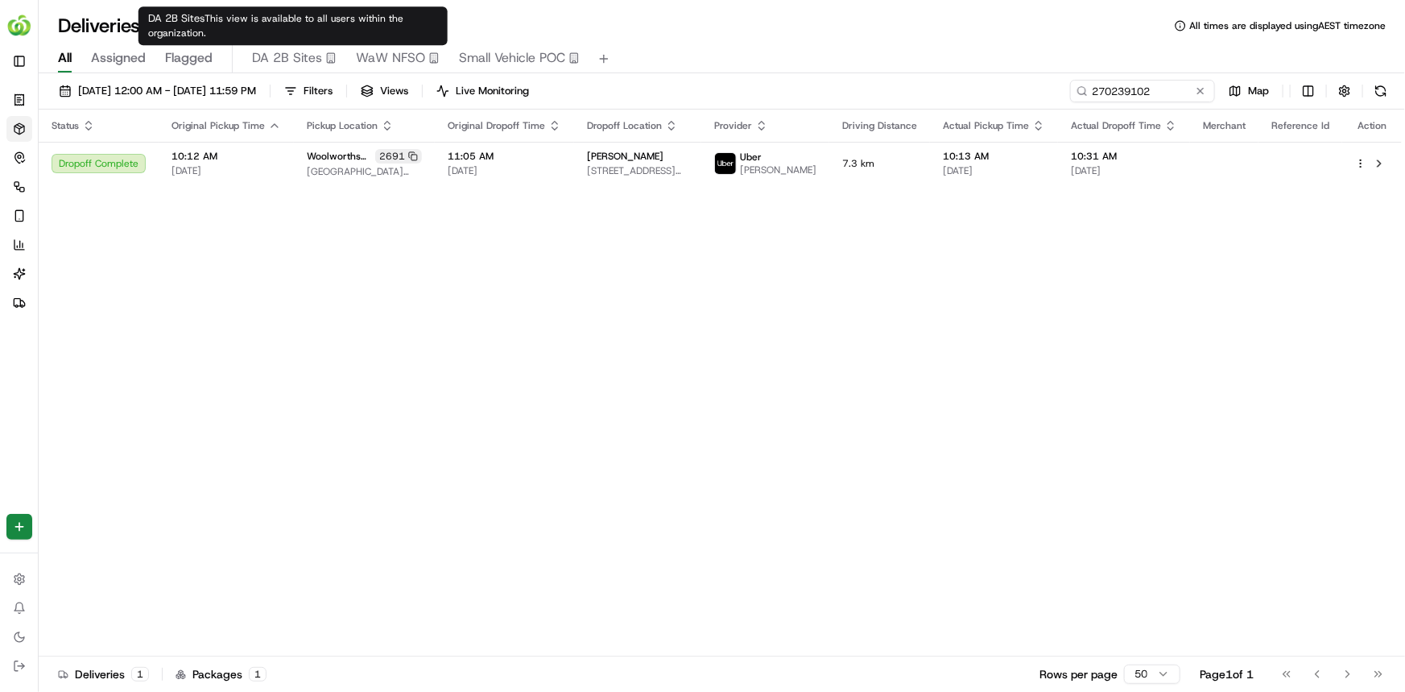
click at [669, 382] on div "Status Original Pickup Time Pickup Location Original Dropoff Time Dropoff Locat…" at bounding box center [720, 382] width 1363 height 547
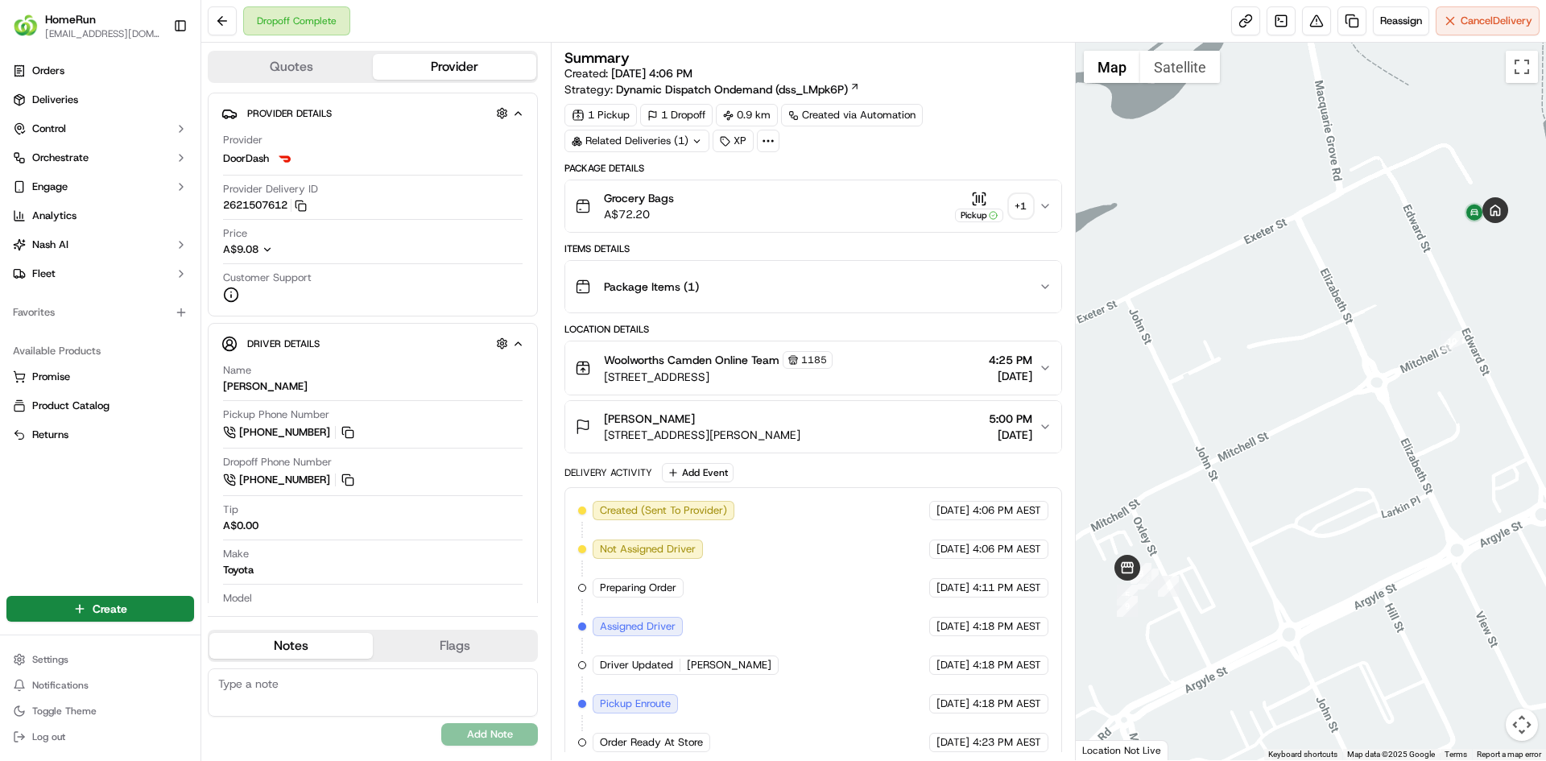
click at [1019, 198] on div "+ 1" at bounding box center [1021, 206] width 23 height 23
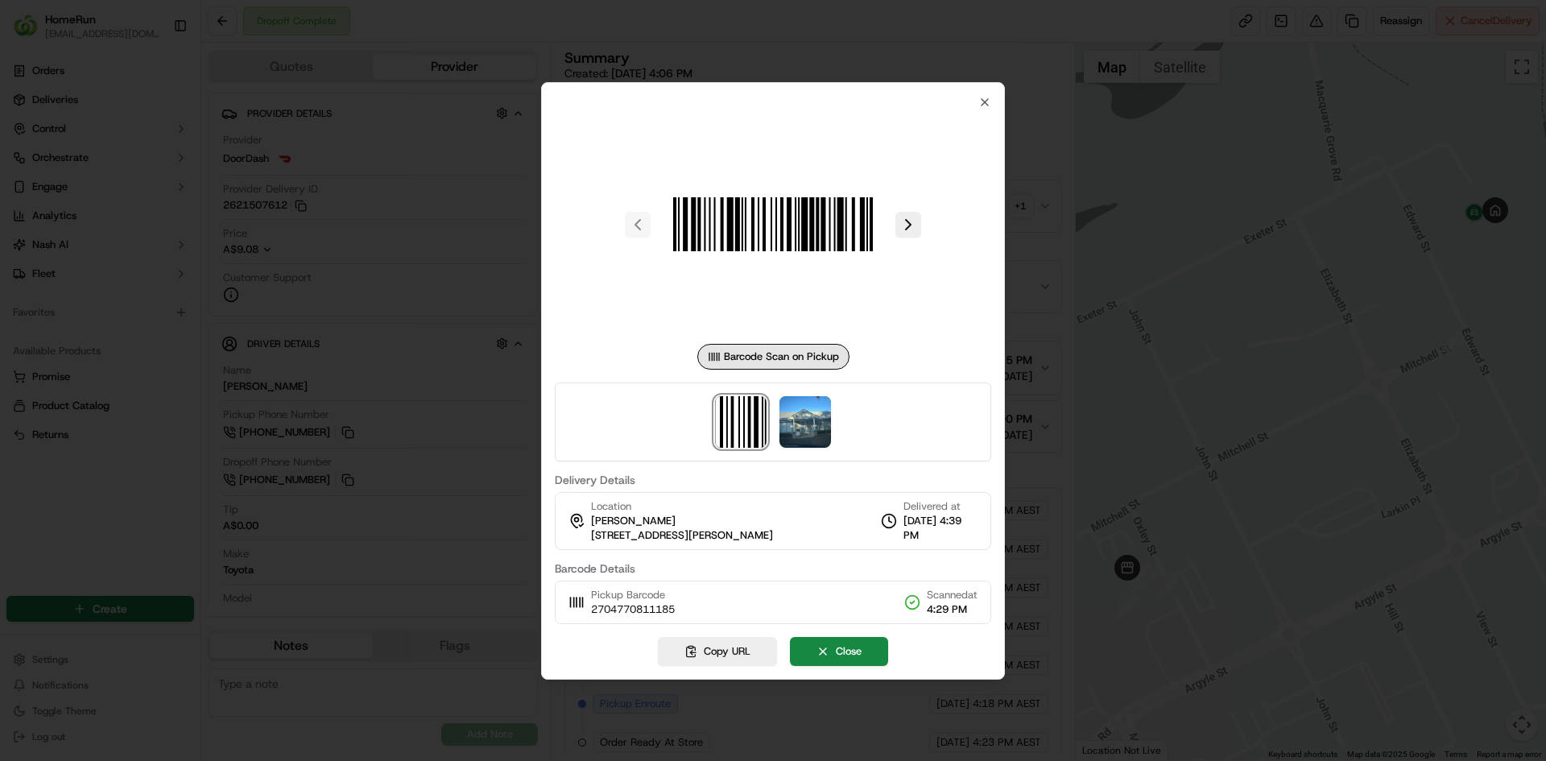
click at [832, 424] on div at bounding box center [773, 421] width 436 height 79
click at [824, 423] on img at bounding box center [805, 422] width 52 height 52
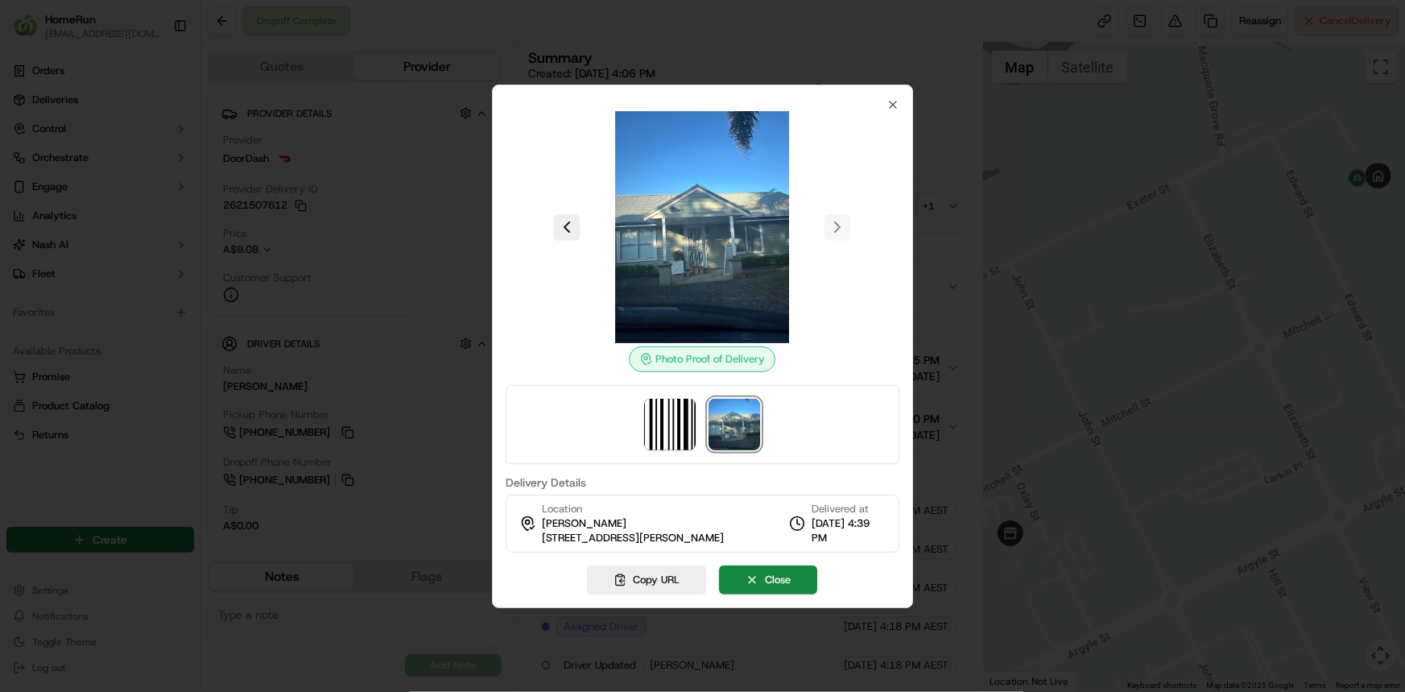
drag, startPoint x: 1498, startPoint y: 0, endPoint x: 834, endPoint y: 225, distance: 701.4
click at [834, 225] on div at bounding box center [703, 227] width 394 height 232
click at [837, 225] on div at bounding box center [703, 227] width 394 height 232
click at [895, 104] on icon "button" at bounding box center [892, 104] width 13 height 13
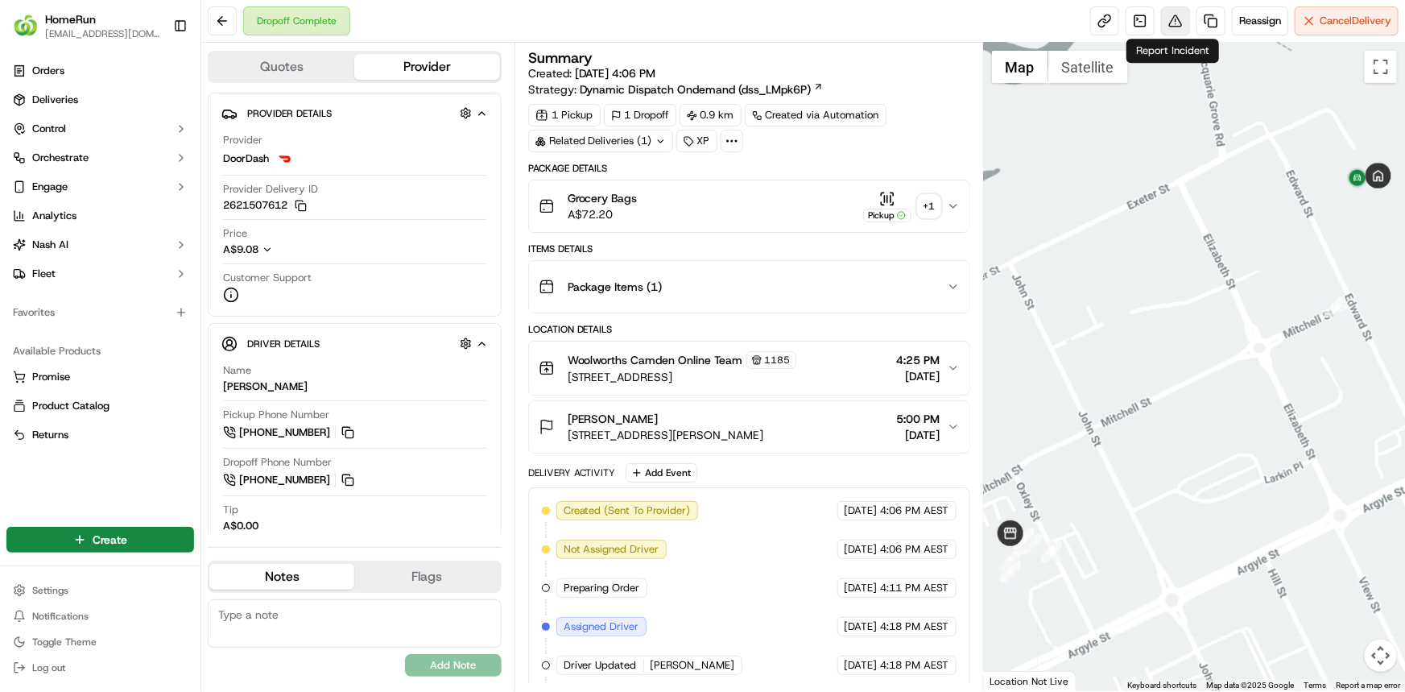
click at [1171, 23] on button at bounding box center [1175, 20] width 29 height 29
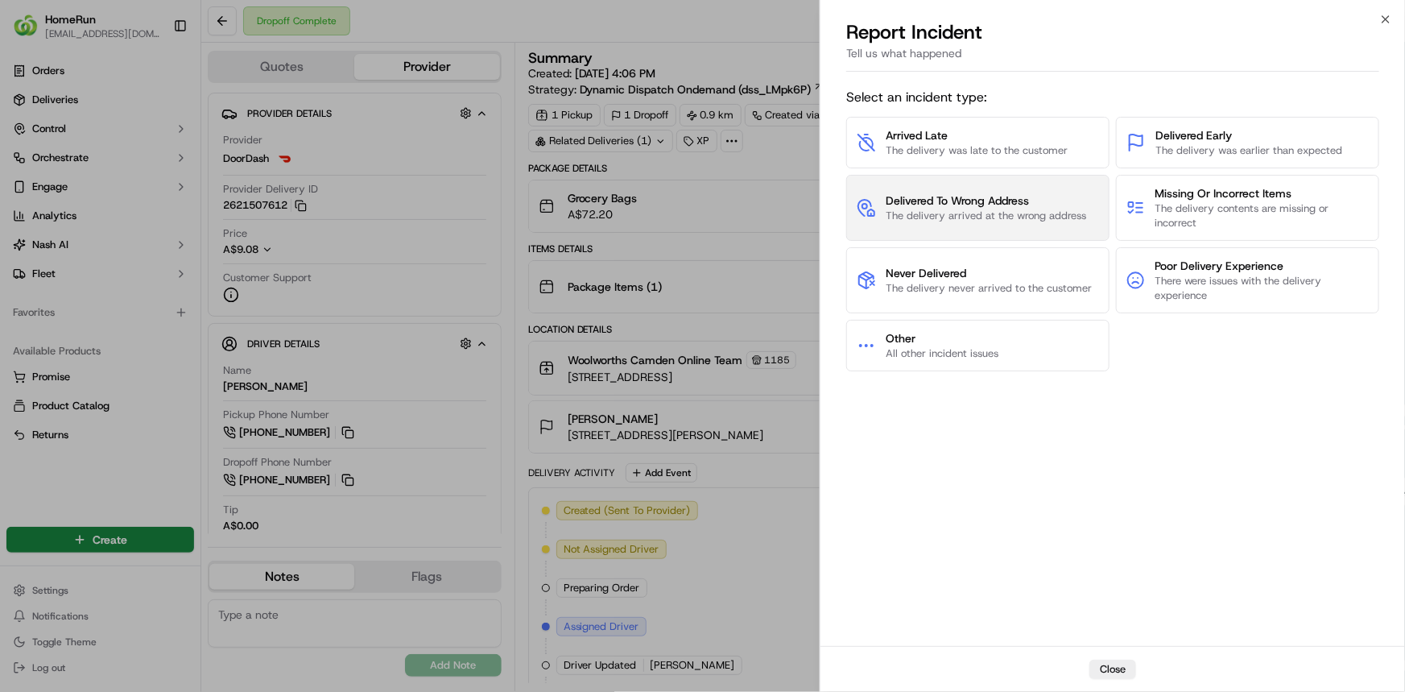
click at [1027, 204] on span "Delivered To Wrong Address" at bounding box center [986, 200] width 200 height 16
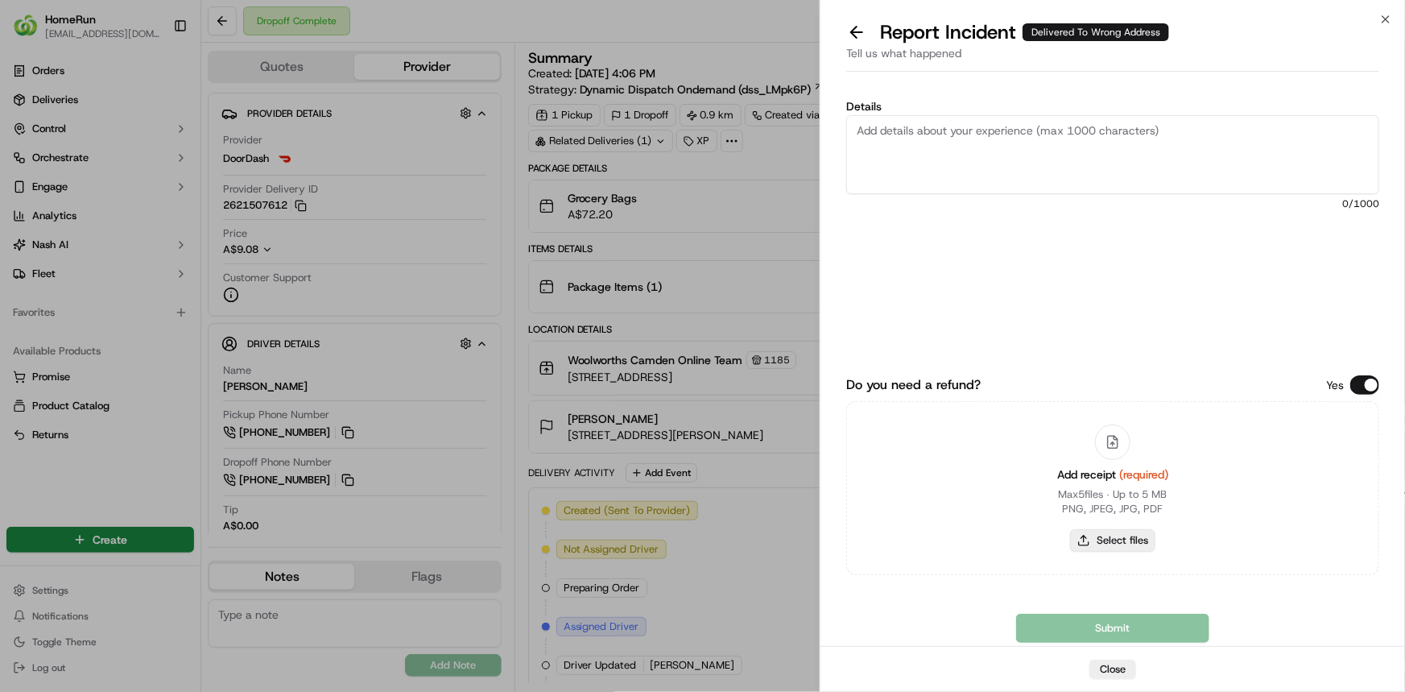
click at [1135, 539] on button "Select files" at bounding box center [1112, 540] width 85 height 23
type input "C:\fakepath\inv-270477081.pdf"
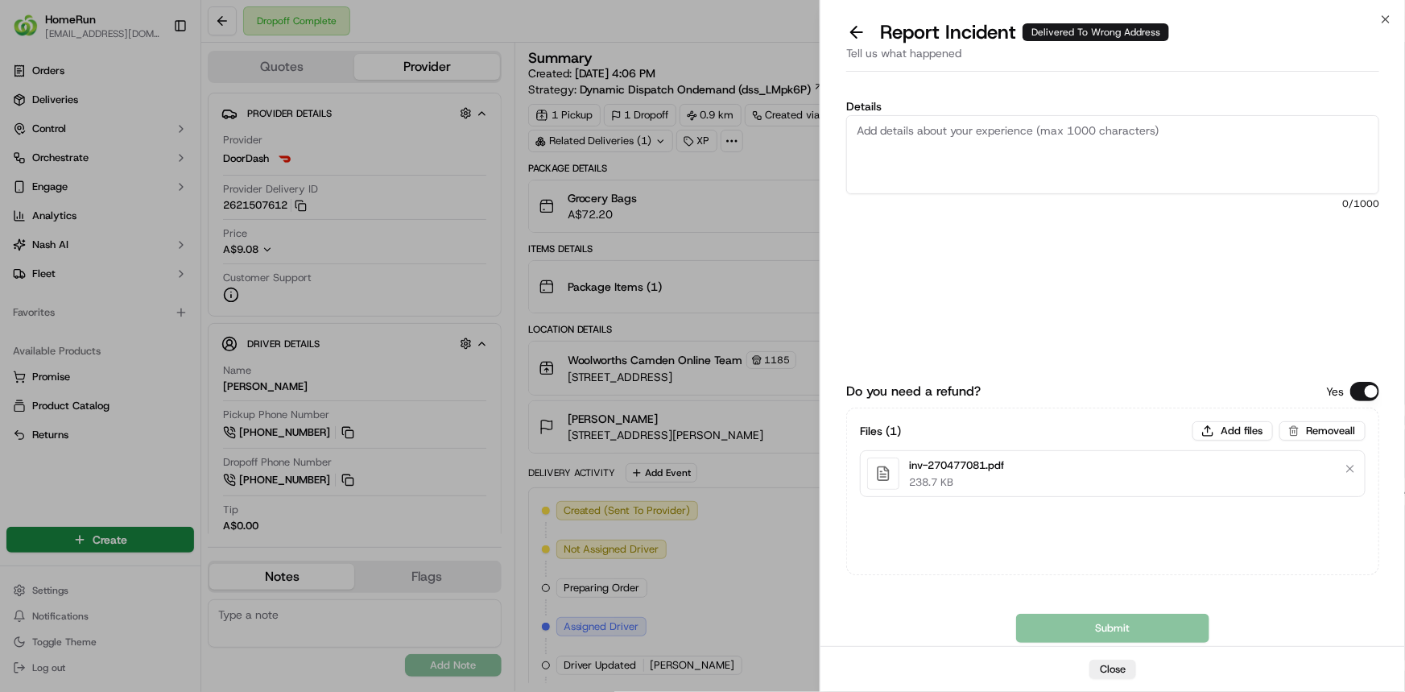
click at [948, 144] on textarea "Details" at bounding box center [1112, 154] width 533 height 79
click at [1118, 167] on textarea "Details" at bounding box center [1112, 154] width 533 height 79
click at [912, 134] on textarea "Details" at bounding box center [1112, 154] width 533 height 79
paste textarea "Delivered to incorrect address POD does not match previous ones."
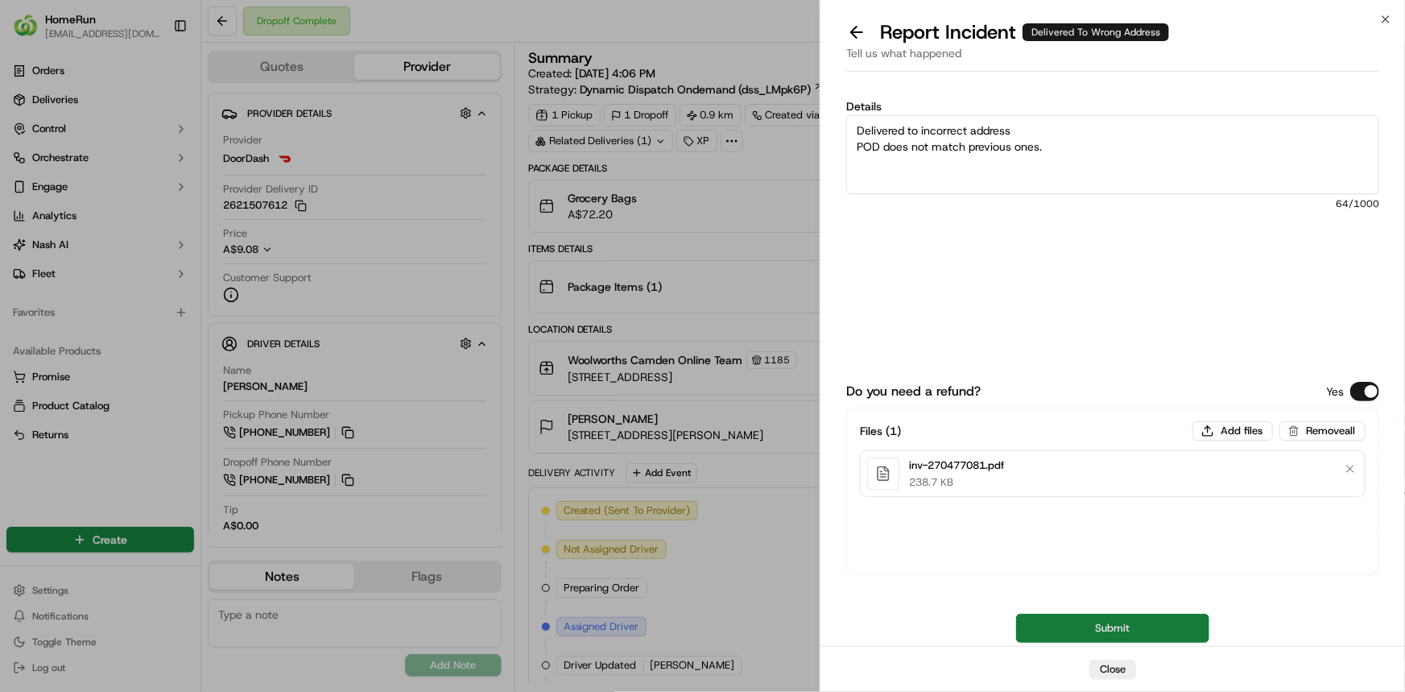
type textarea "Delivered to incorrect address POD does not match previous ones."
click at [1102, 635] on button "Submit" at bounding box center [1112, 627] width 193 height 29
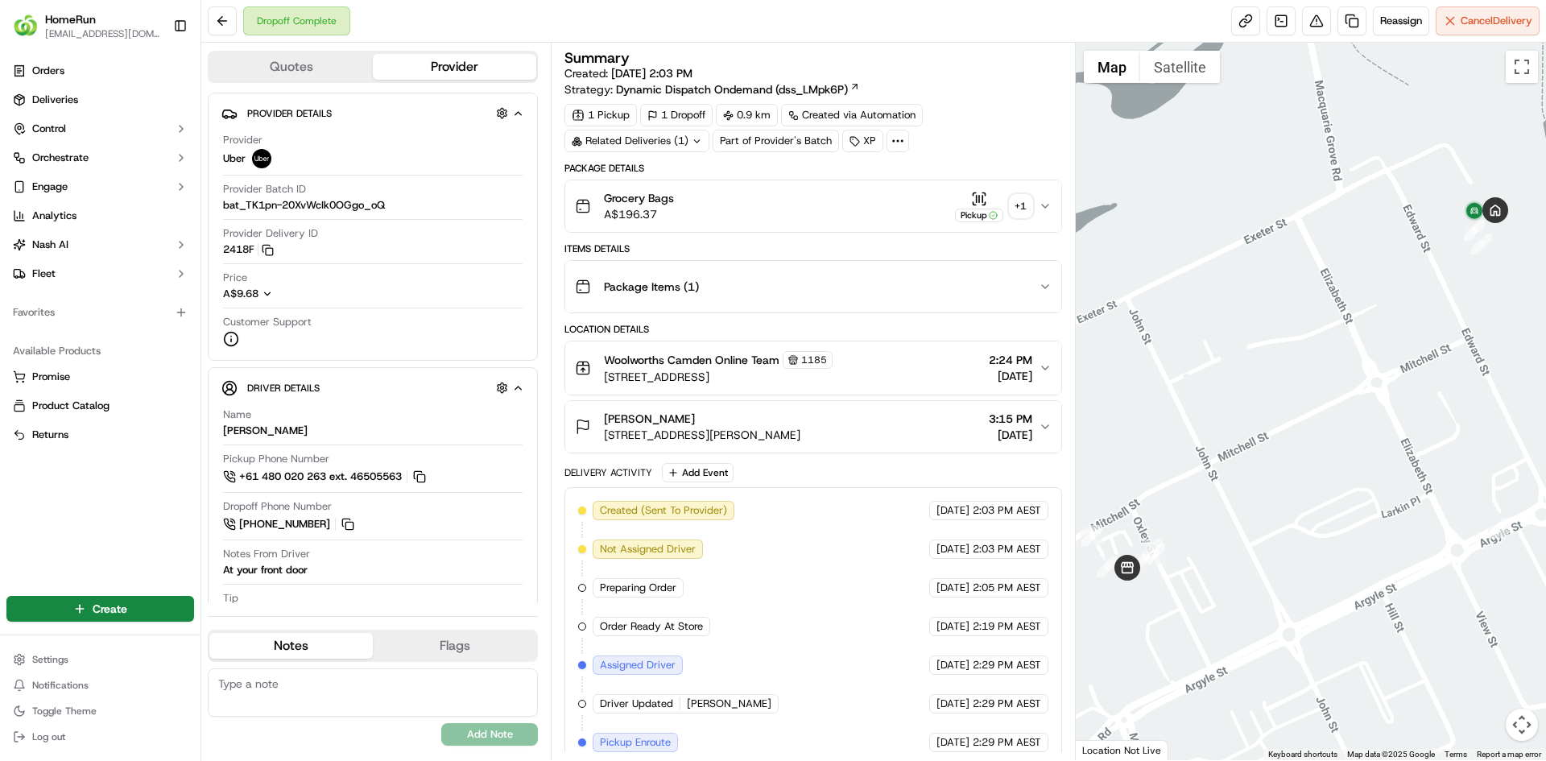
click at [1018, 210] on div "+ 1" at bounding box center [1021, 206] width 23 height 23
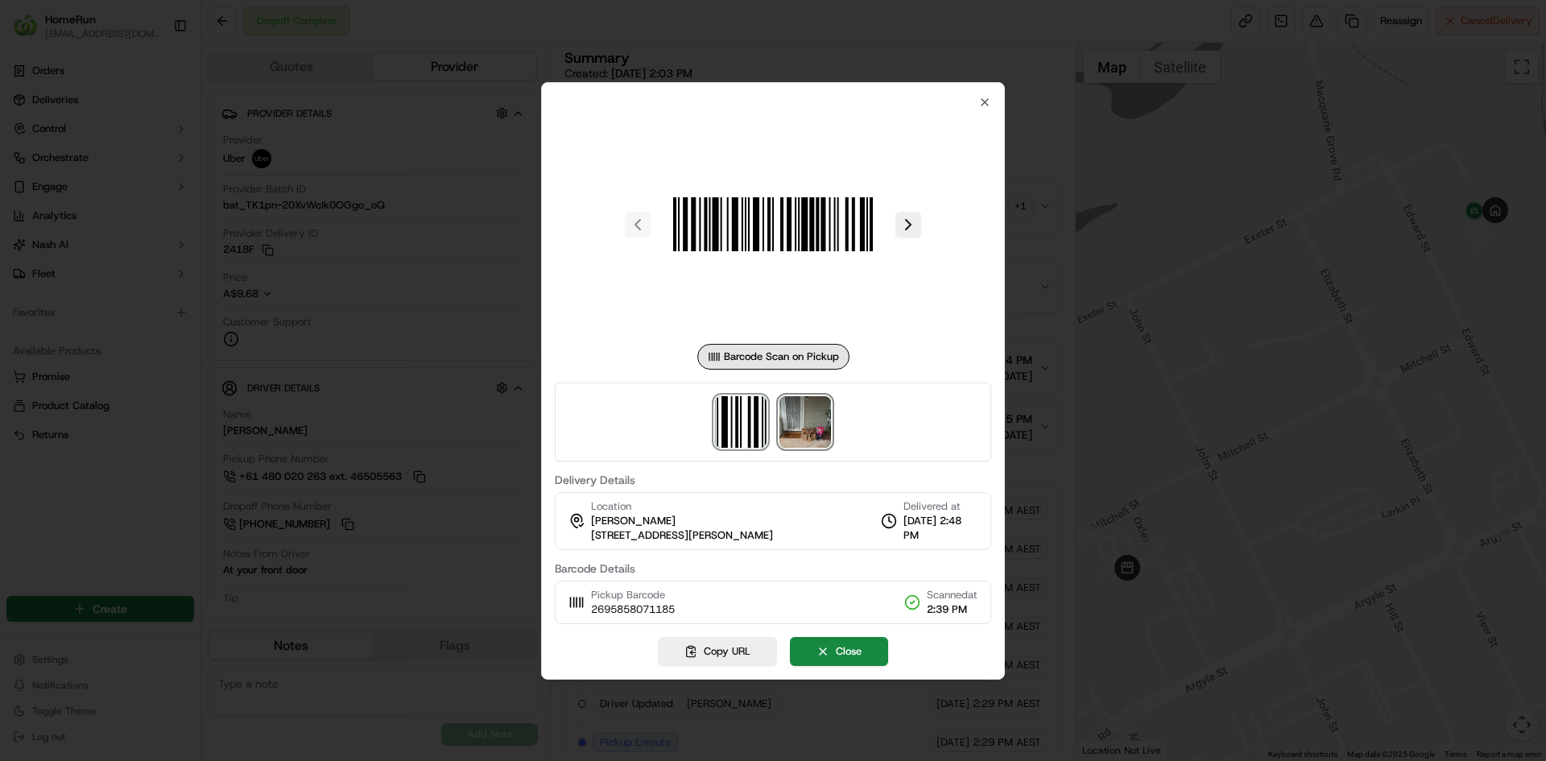
click at [805, 419] on img at bounding box center [805, 422] width 52 height 52
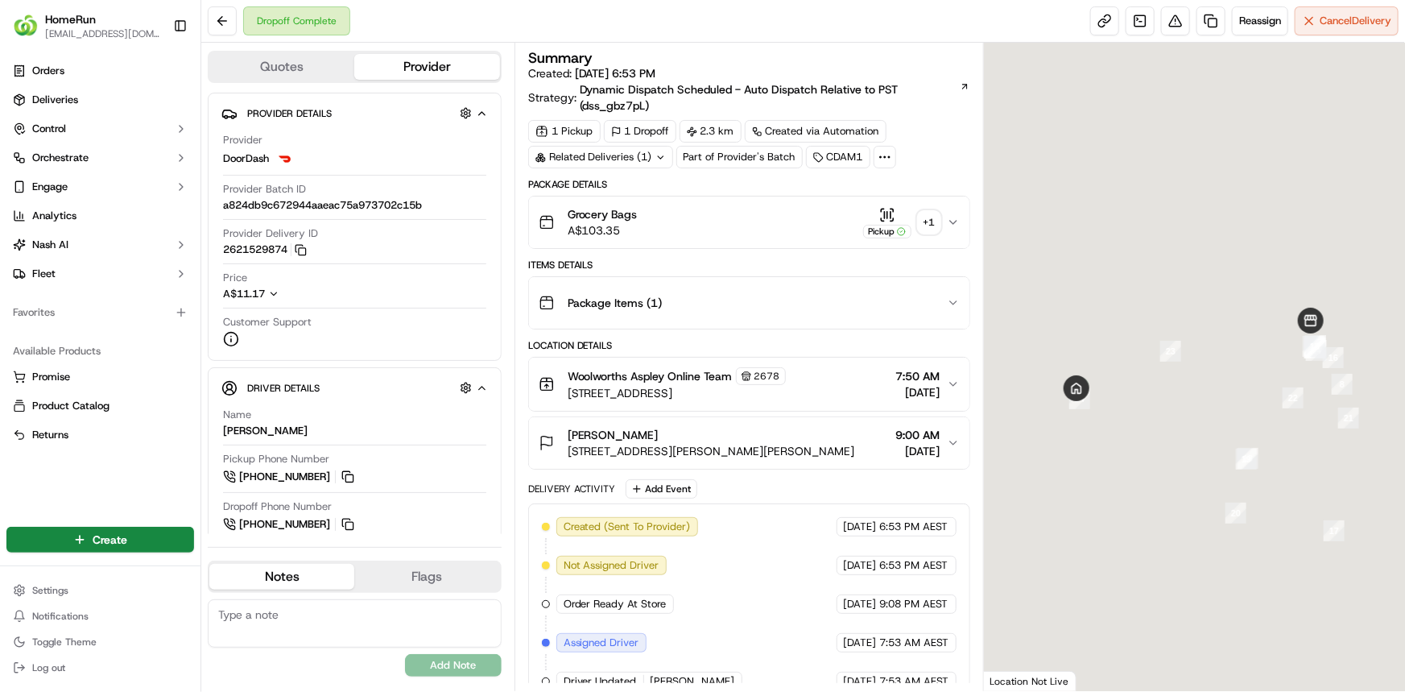
click at [923, 229] on div "+ 1" at bounding box center [929, 222] width 23 height 23
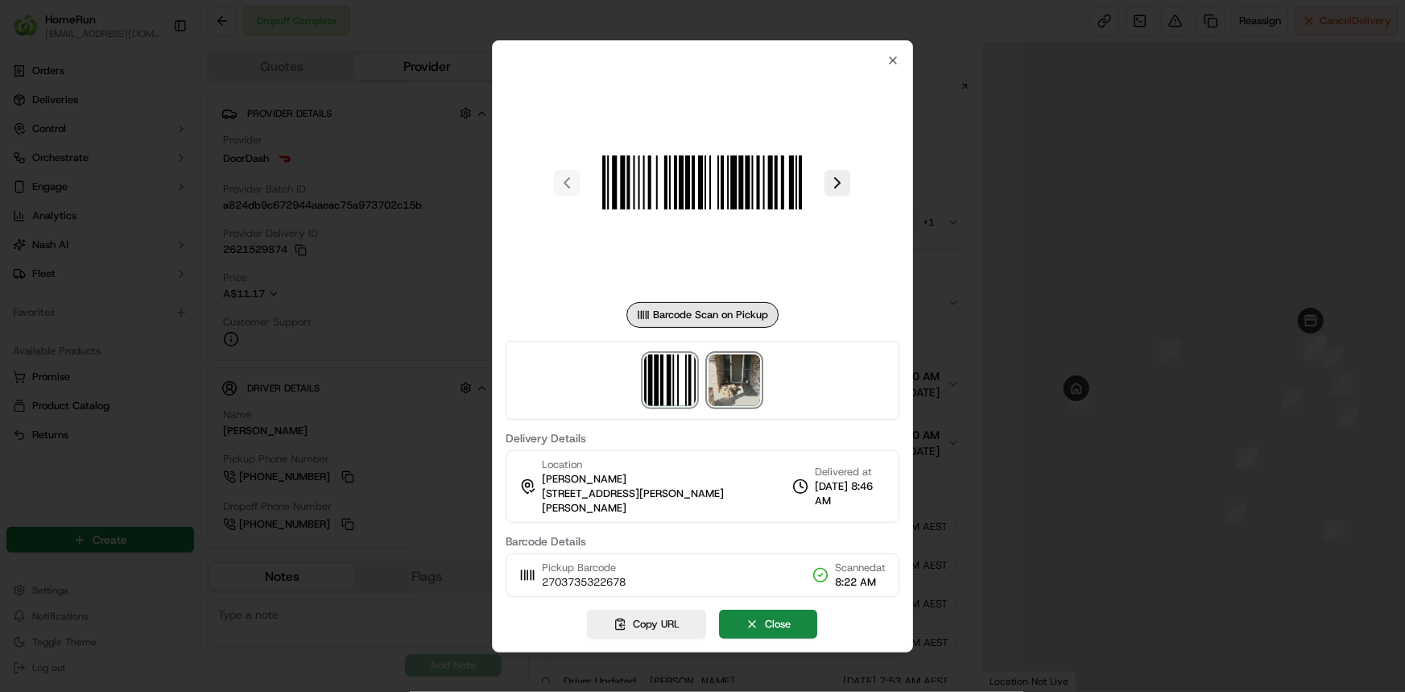
click at [746, 386] on img at bounding box center [735, 380] width 52 height 52
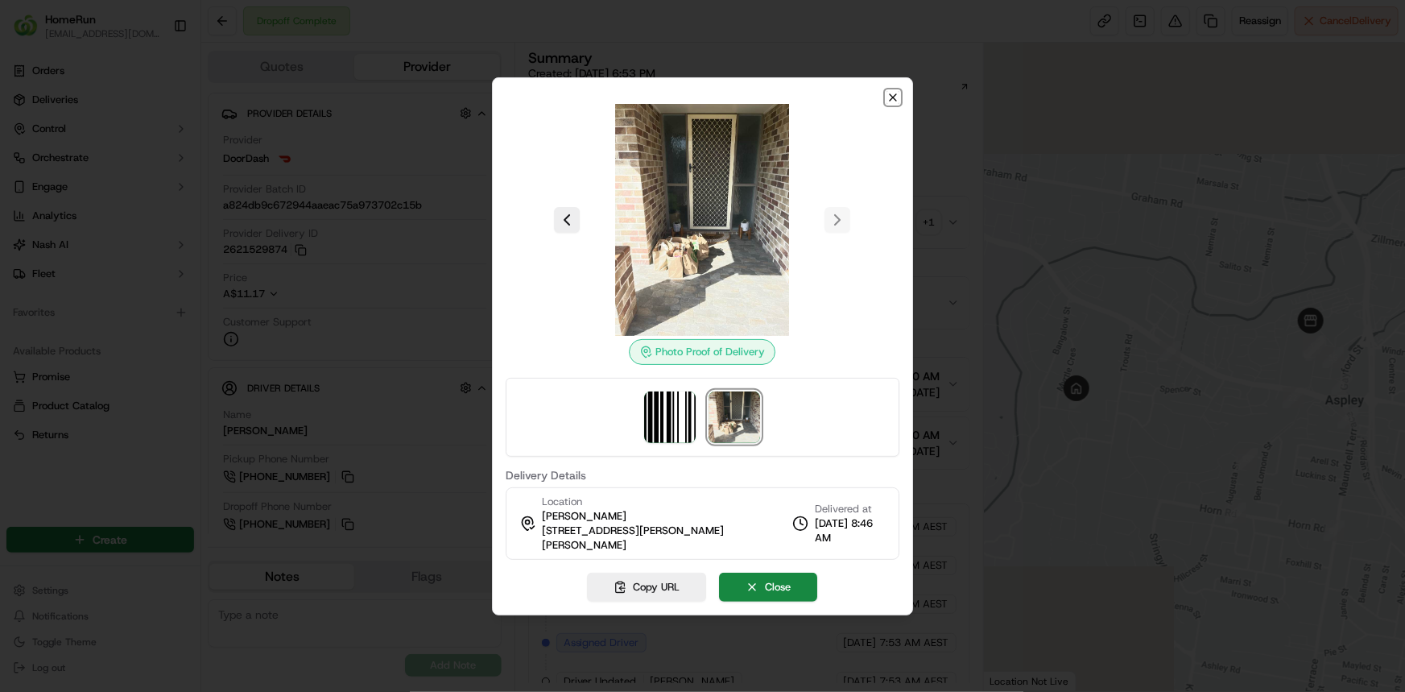
click at [894, 104] on icon "button" at bounding box center [892, 97] width 13 height 13
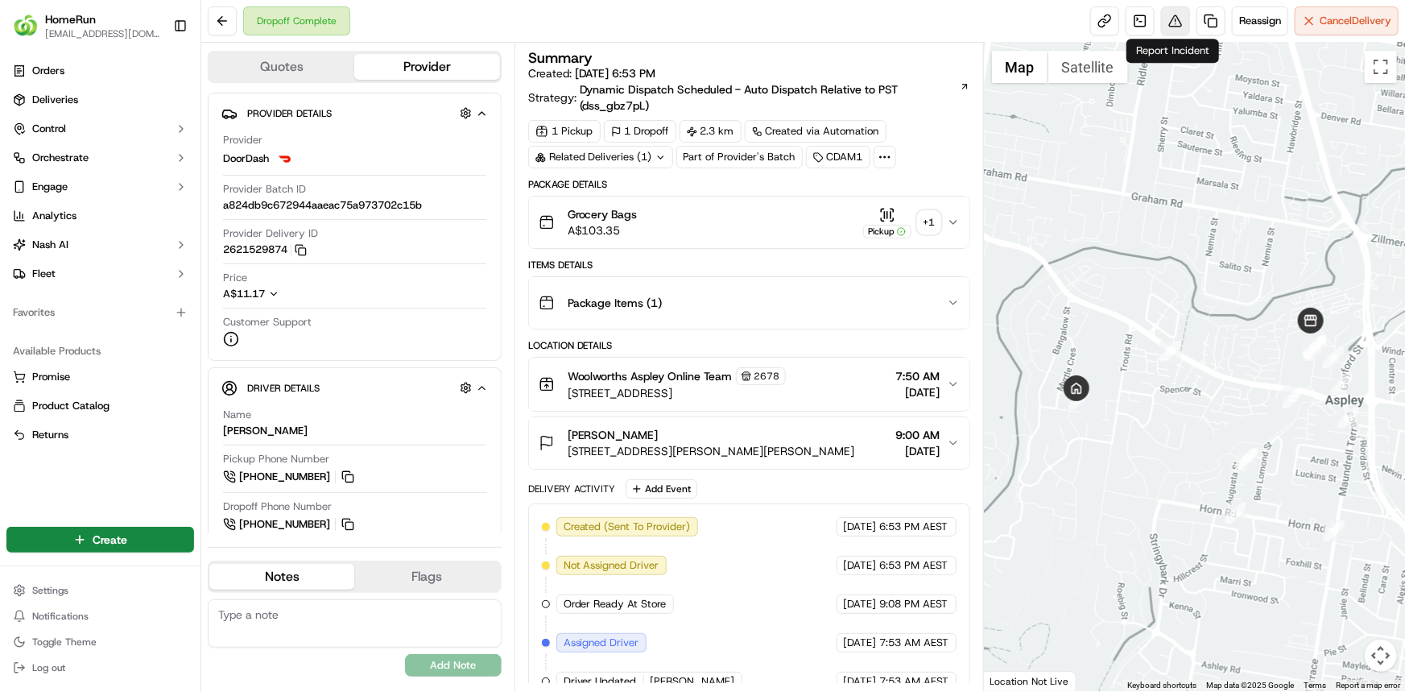
click at [1172, 27] on button at bounding box center [1175, 20] width 29 height 29
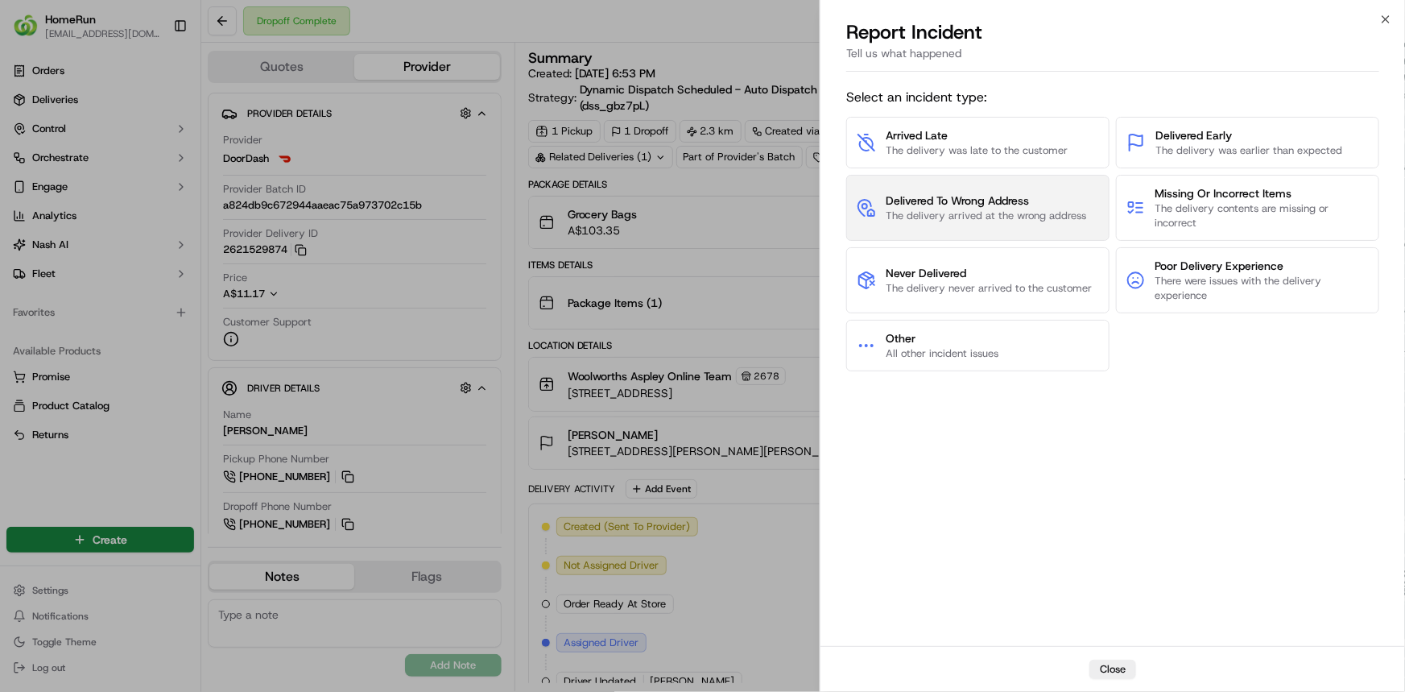
click at [1040, 217] on span "The delivery arrived at the wrong address" at bounding box center [986, 216] width 200 height 14
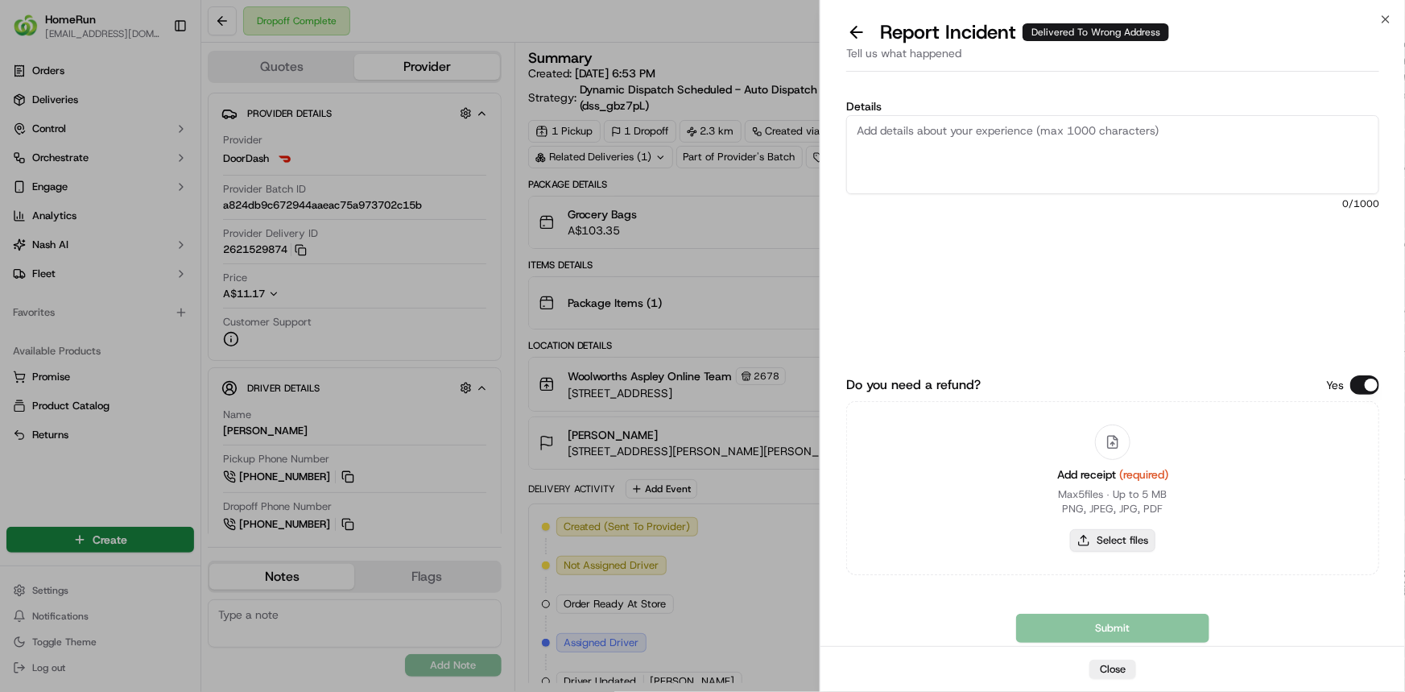
click at [1112, 539] on button "Select files" at bounding box center [1112, 540] width 85 height 23
type input "C:\fakepath\inv-270373532.pdf"
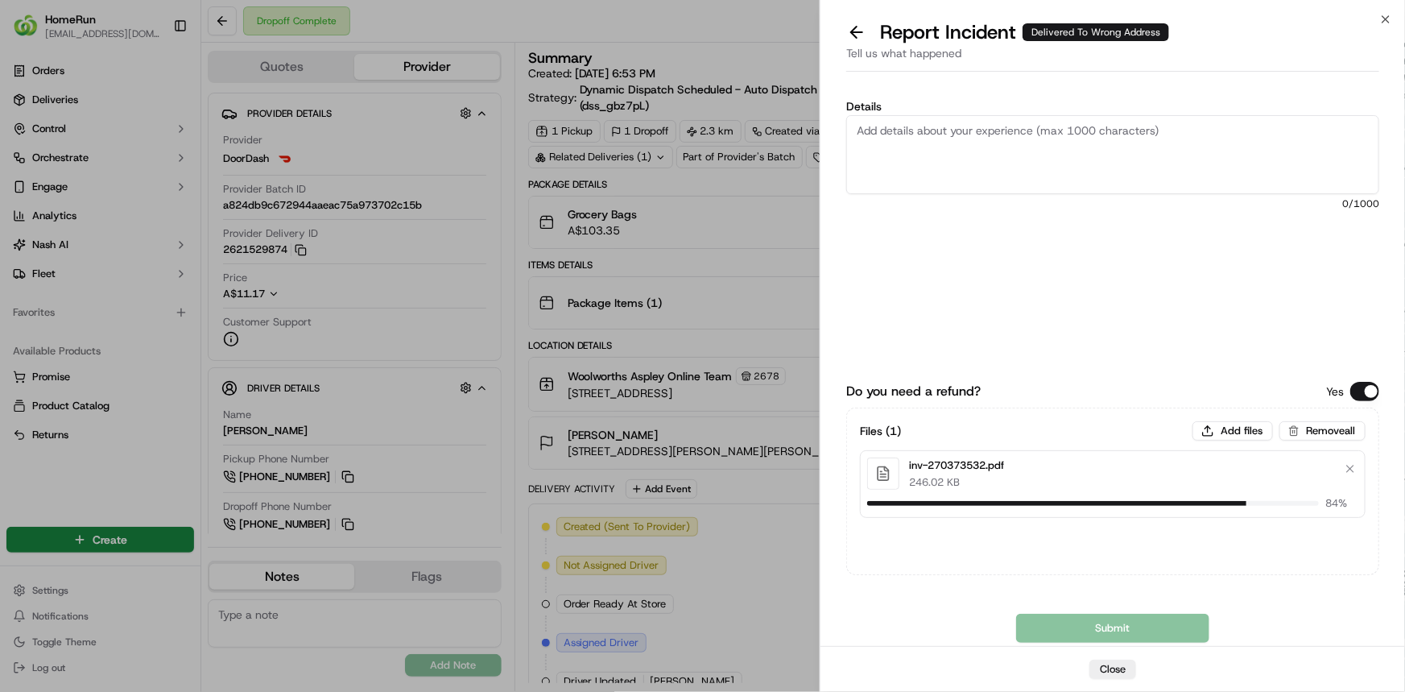
click at [898, 130] on textarea "Details" at bounding box center [1112, 154] width 533 height 79
paste textarea "Delivered to incorrect address POD does not match previous ones."
click at [1118, 155] on textarea "Delivered to incorrect address POD does not match previous ones." at bounding box center [1112, 154] width 533 height 79
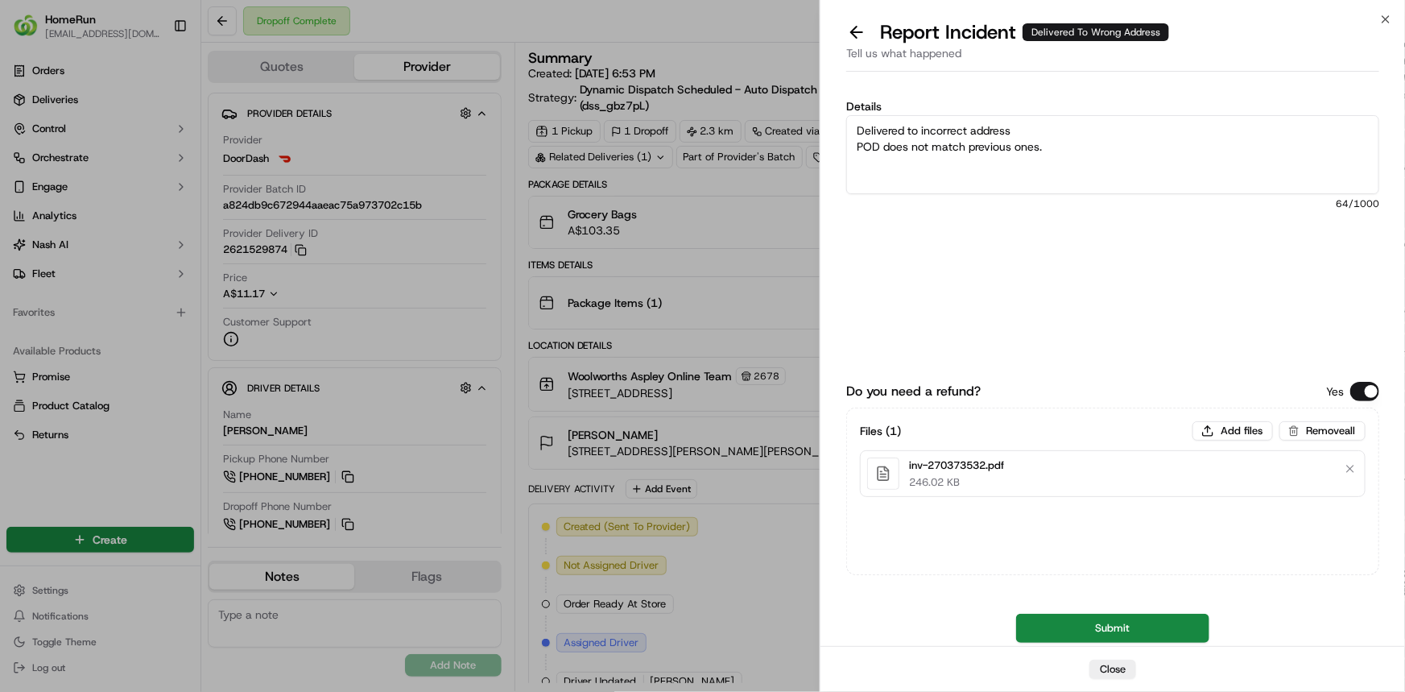
type textarea "Delivered to incorrect address POD does not match previous ones."
click at [1173, 630] on button "Submit" at bounding box center [1112, 627] width 193 height 29
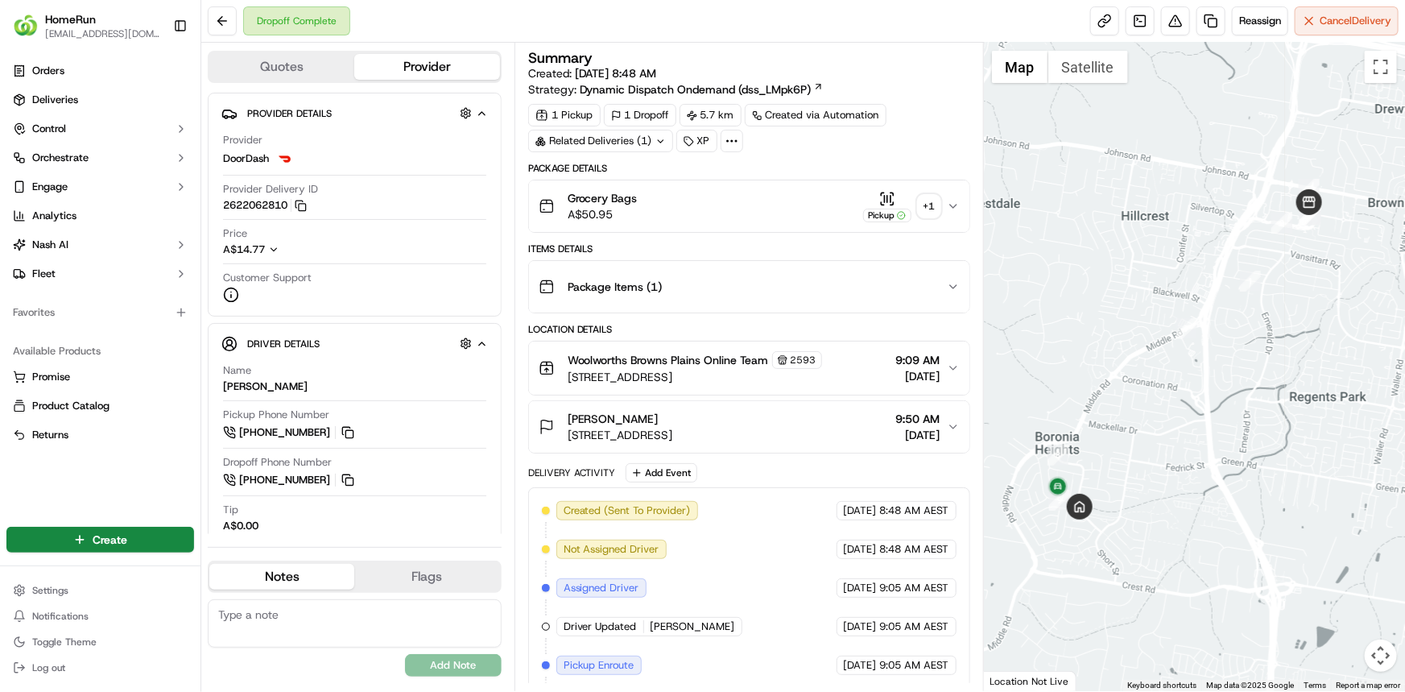
click at [655, 142] on icon at bounding box center [660, 141] width 10 height 10
click at [870, 22] on div "Dropoff Complete Reassign Cancel Delivery" at bounding box center [803, 21] width 1204 height 43
click at [1174, 22] on button at bounding box center [1175, 20] width 29 height 29
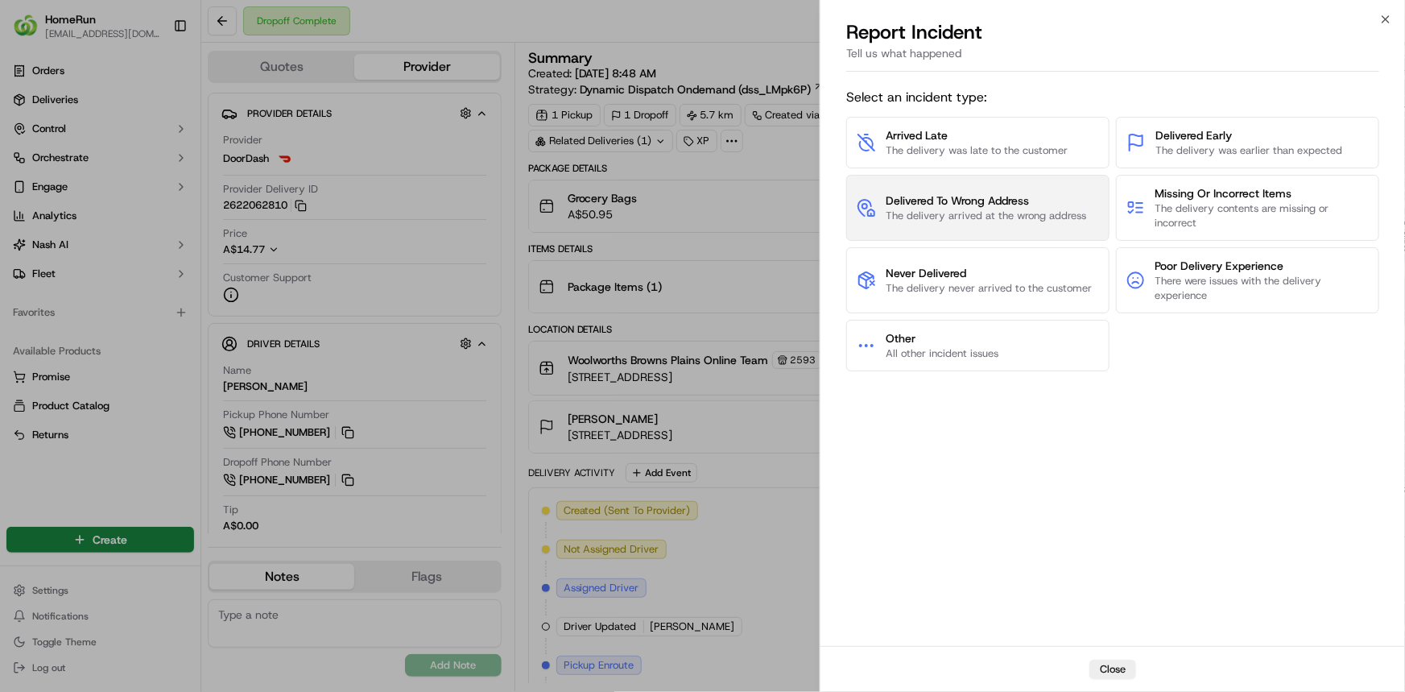
click at [1010, 209] on span "The delivery arrived at the wrong address" at bounding box center [986, 216] width 200 height 14
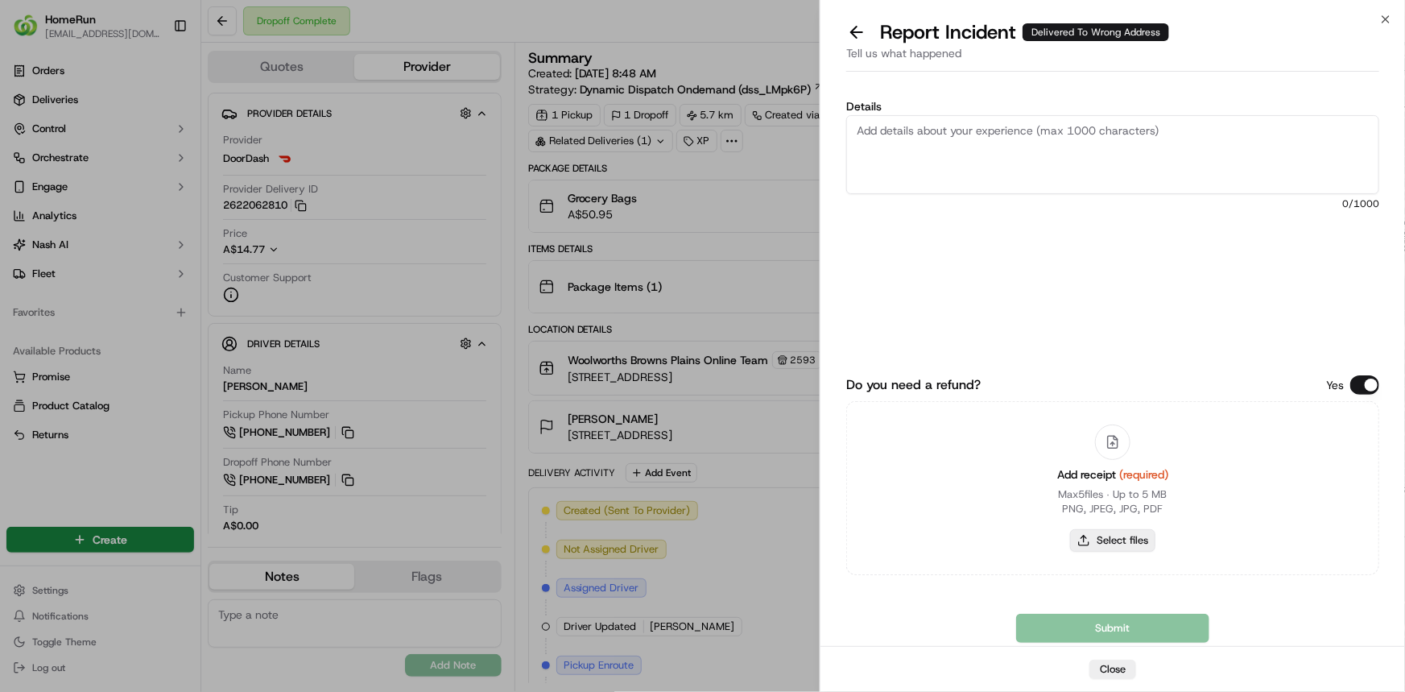
click at [1127, 539] on button "Select files" at bounding box center [1112, 540] width 85 height 23
type input "C:\fakepath\inv-236565690.pdf"
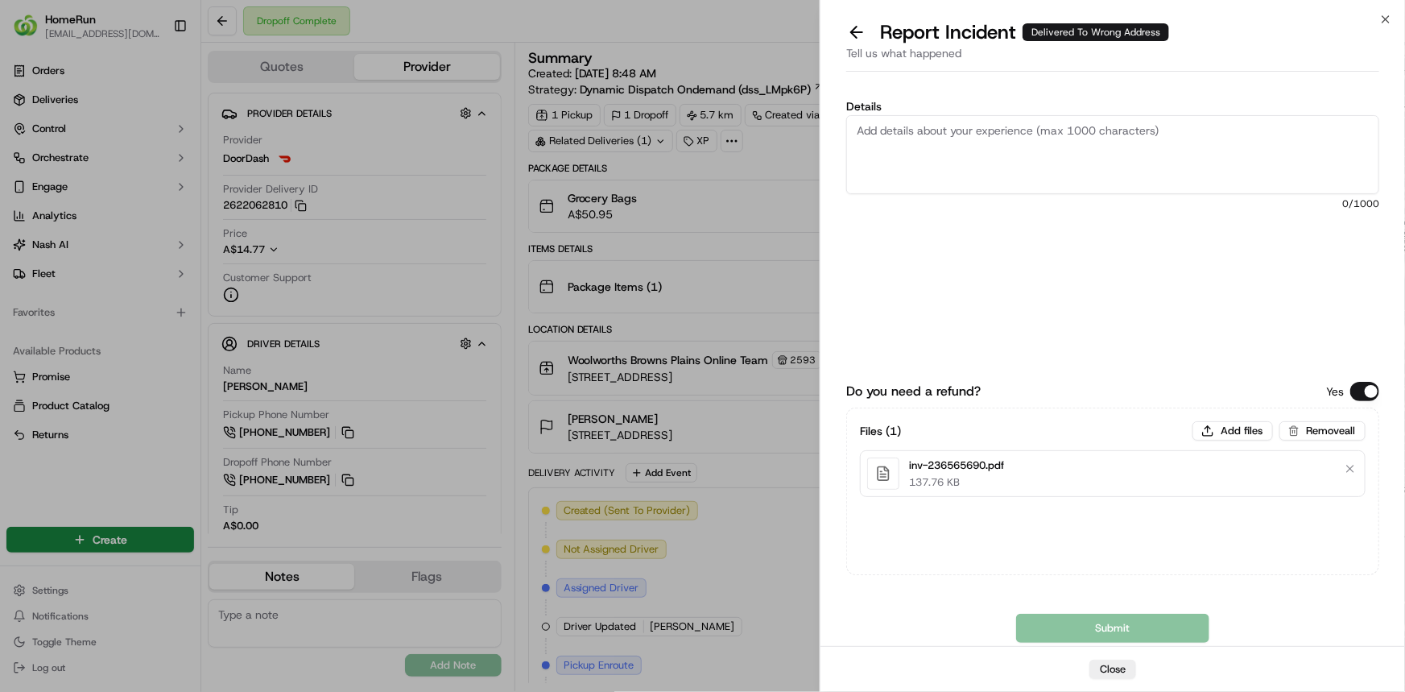
click at [958, 160] on textarea "Details" at bounding box center [1112, 154] width 533 height 79
paste textarea "Delivered to incorrect address POD is not helpful."
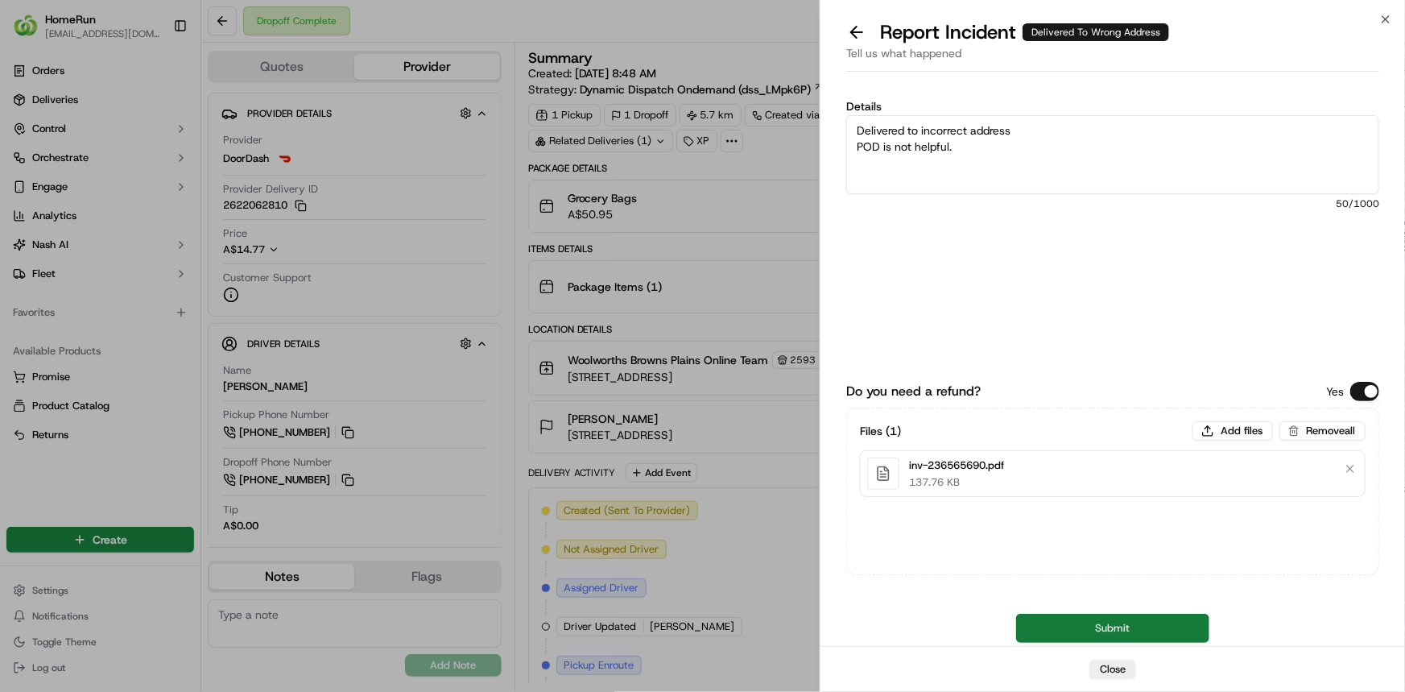
type textarea "Delivered to incorrect address POD is not helpful."
click at [1058, 623] on button "Submit" at bounding box center [1112, 627] width 193 height 29
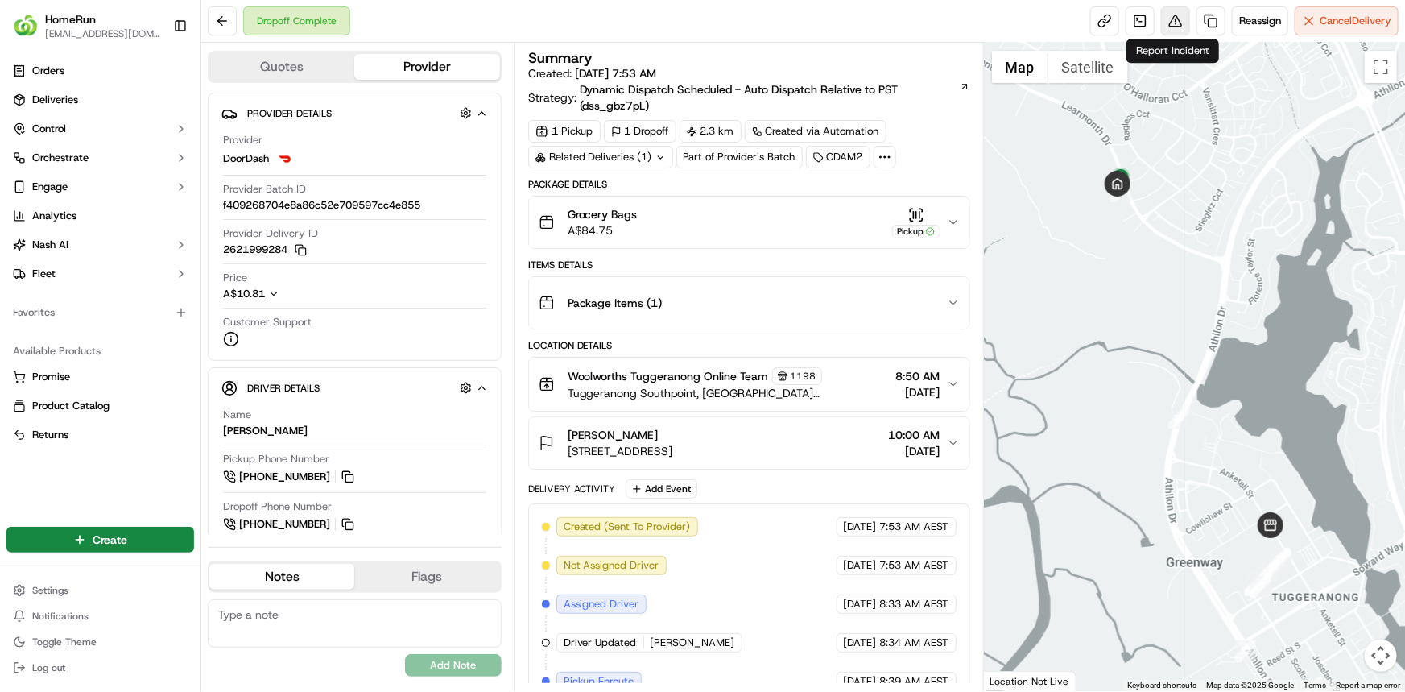
click at [1172, 25] on button at bounding box center [1175, 20] width 29 height 29
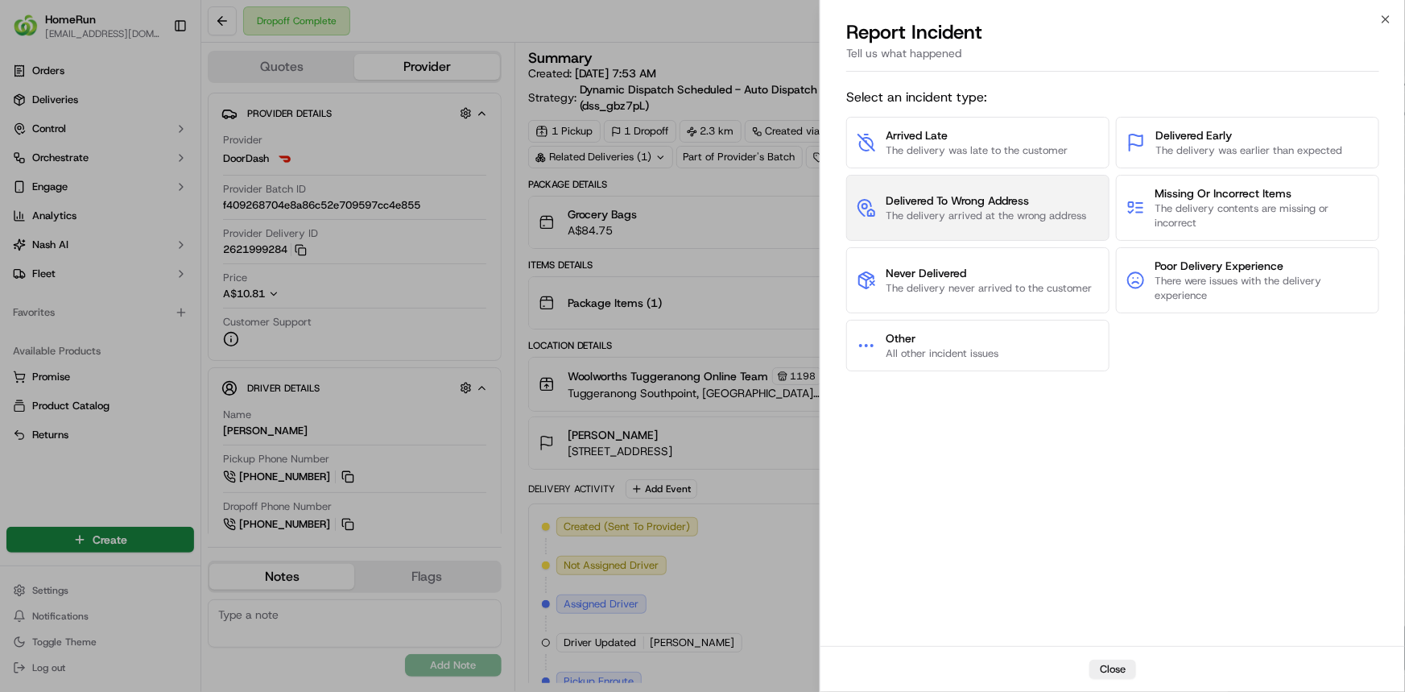
click at [1035, 203] on span "Delivered To Wrong Address" at bounding box center [986, 200] width 200 height 16
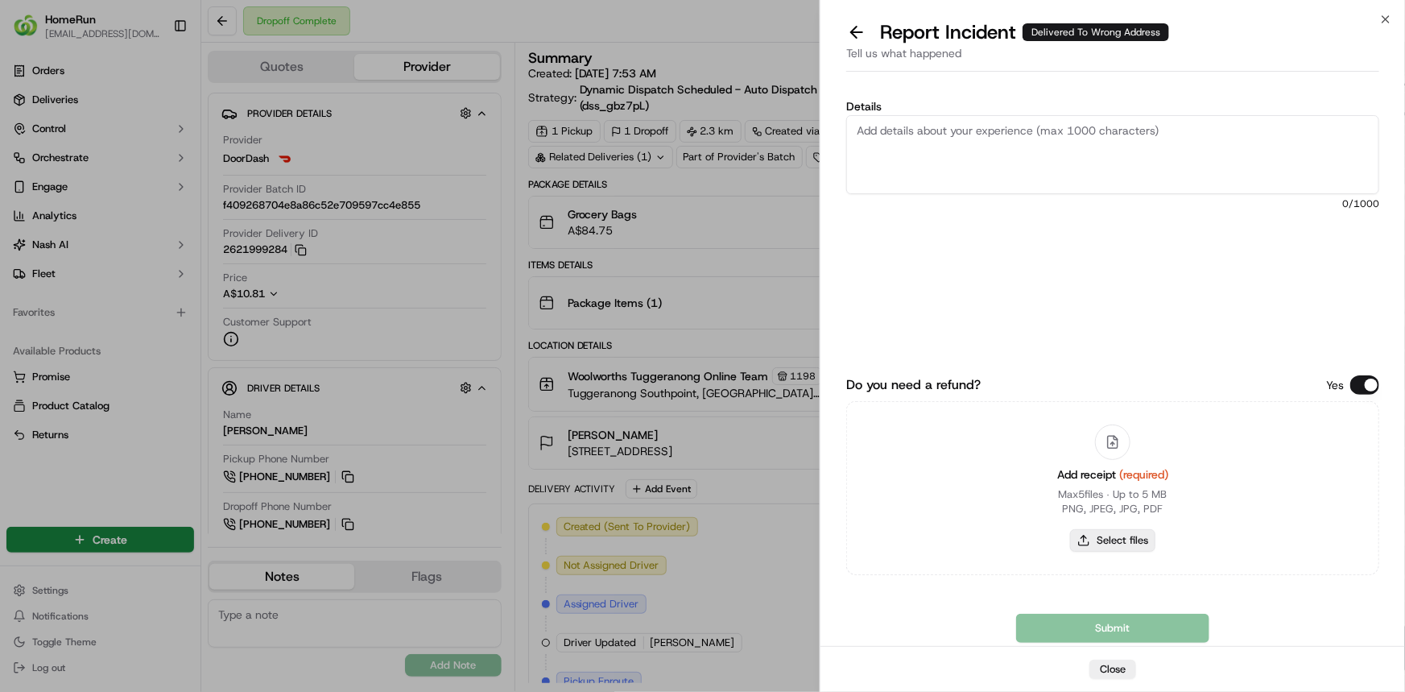
click at [1119, 534] on button "Select files" at bounding box center [1112, 540] width 85 height 23
type input "C:\fakepath\inv-269509852.pdf"
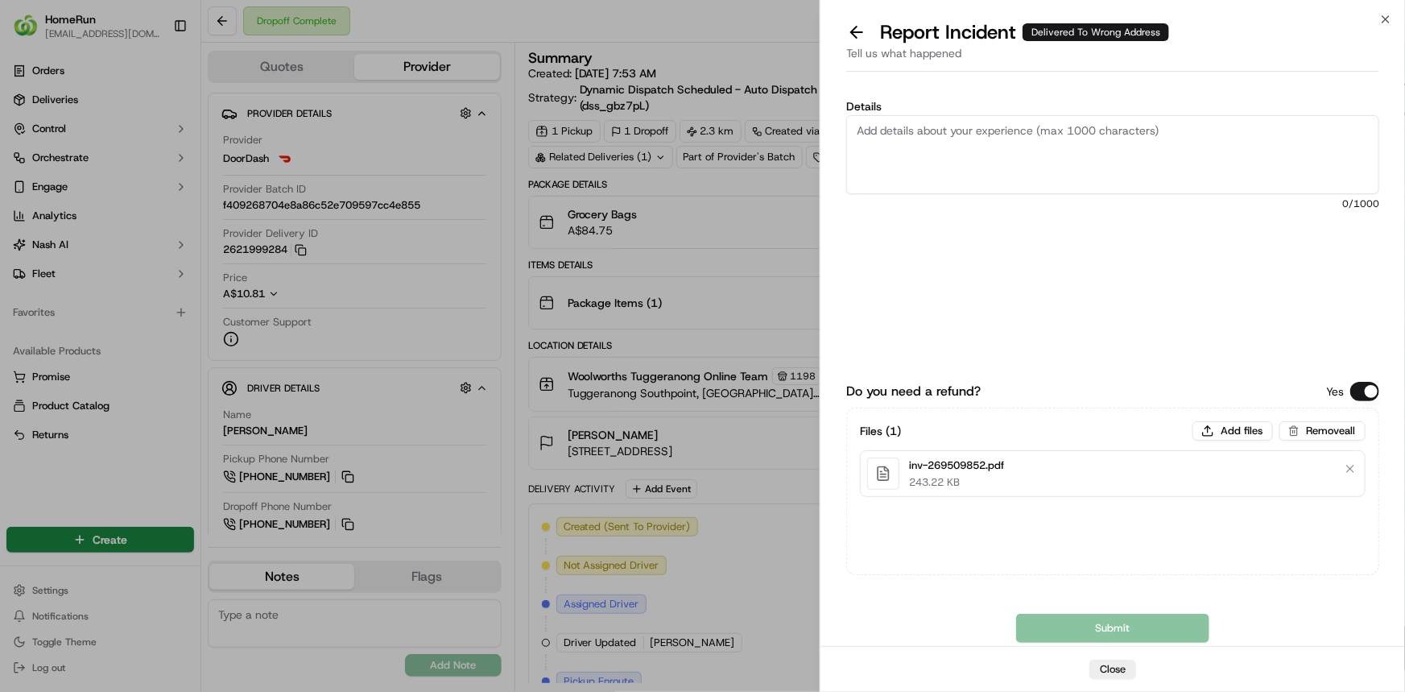
click at [936, 129] on textarea "Details" at bounding box center [1112, 154] width 533 height 79
paste textarea "Delivered to incorrect address No POD provided"
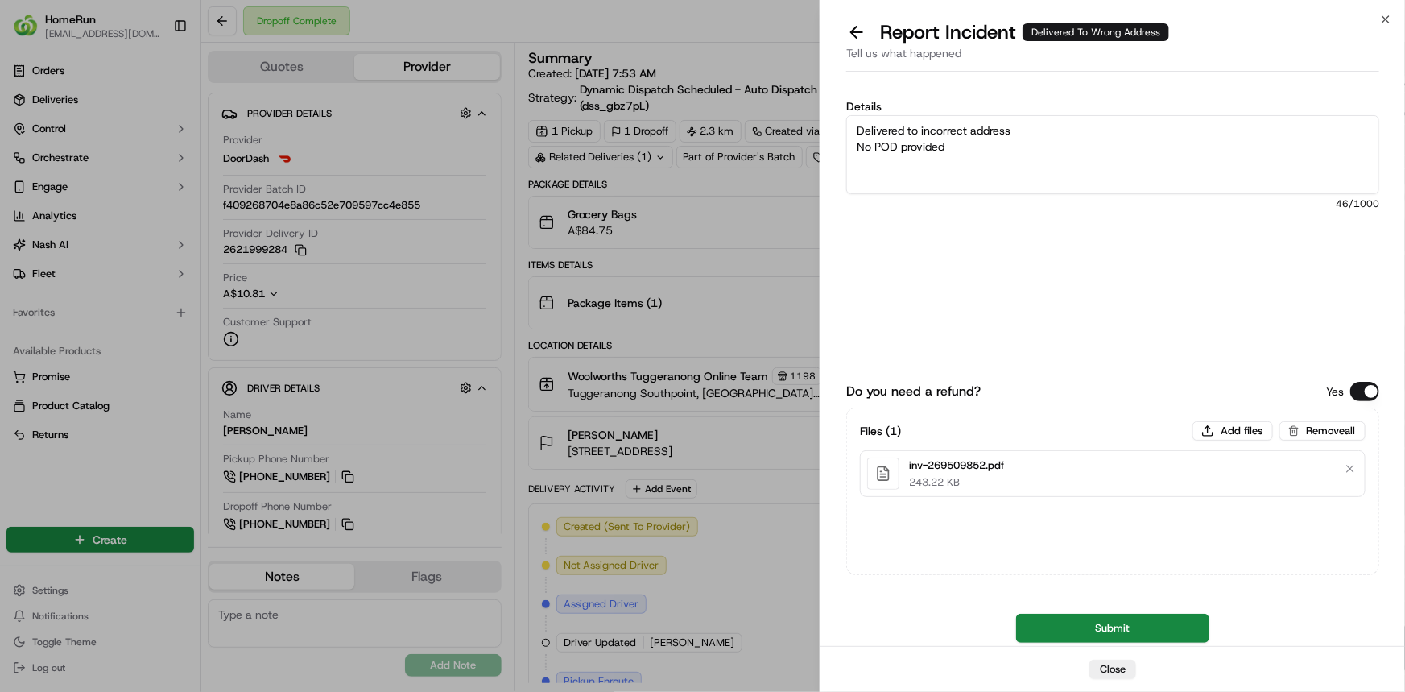
type textarea "Delivered to incorrect address No POD provided"
click at [1188, 542] on div "Files ( 1 ) Add files Remove all inv-269509852.pdf 243.22 KB" at bounding box center [1112, 490] width 533 height 167
click at [1192, 623] on button "Submit" at bounding box center [1112, 627] width 193 height 29
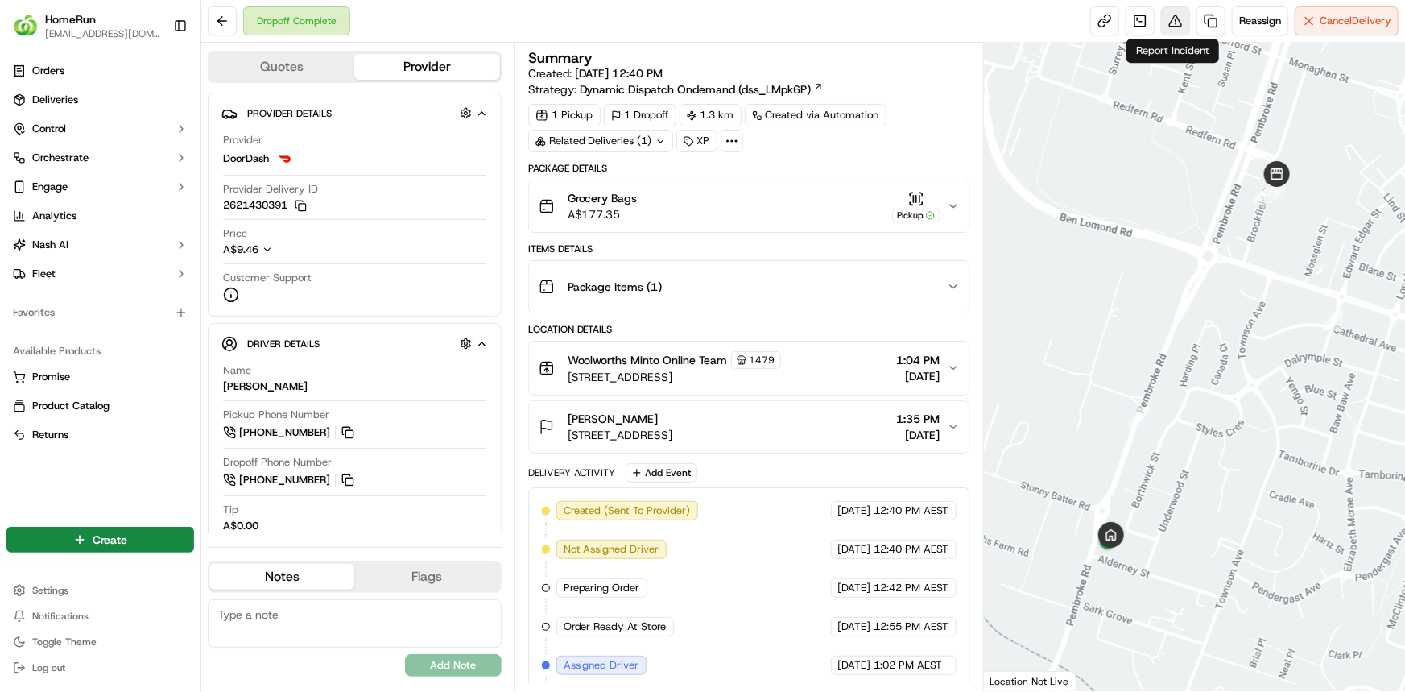
click at [1168, 30] on button at bounding box center [1175, 20] width 29 height 29
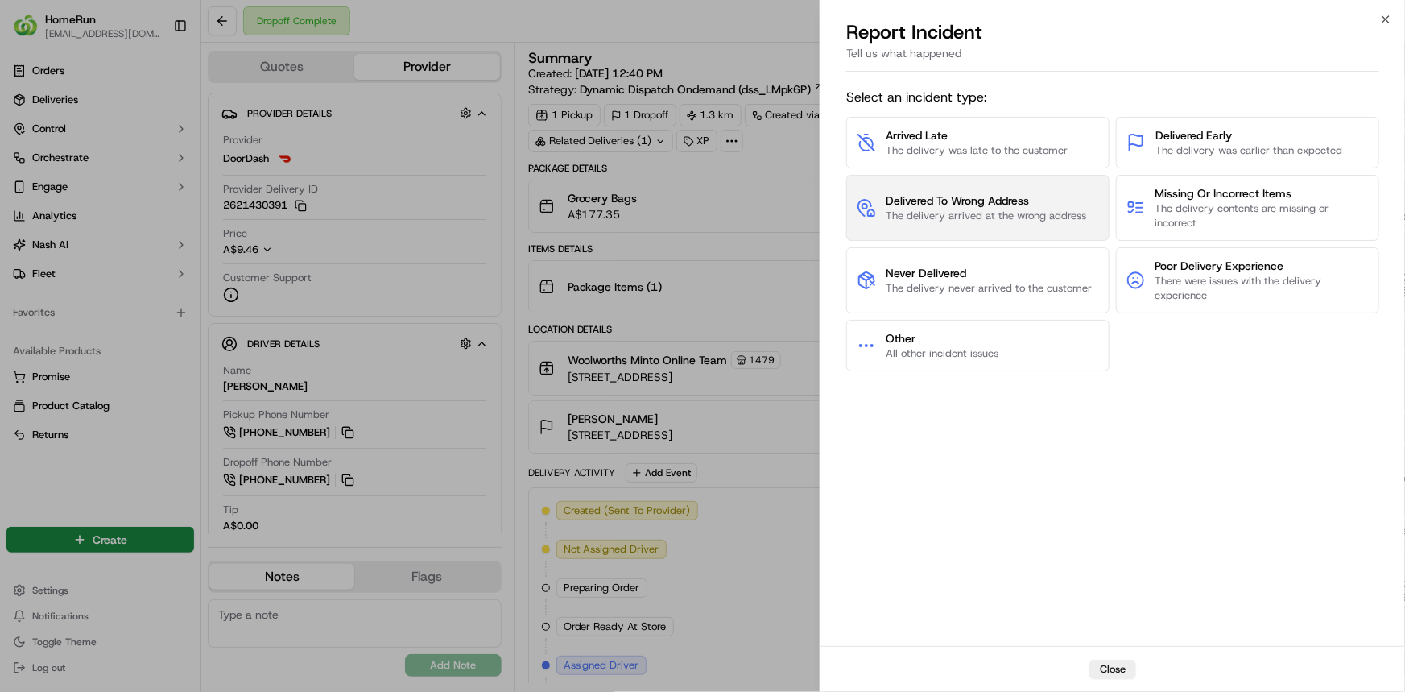
click at [1030, 210] on span "The delivery arrived at the wrong address" at bounding box center [986, 216] width 200 height 14
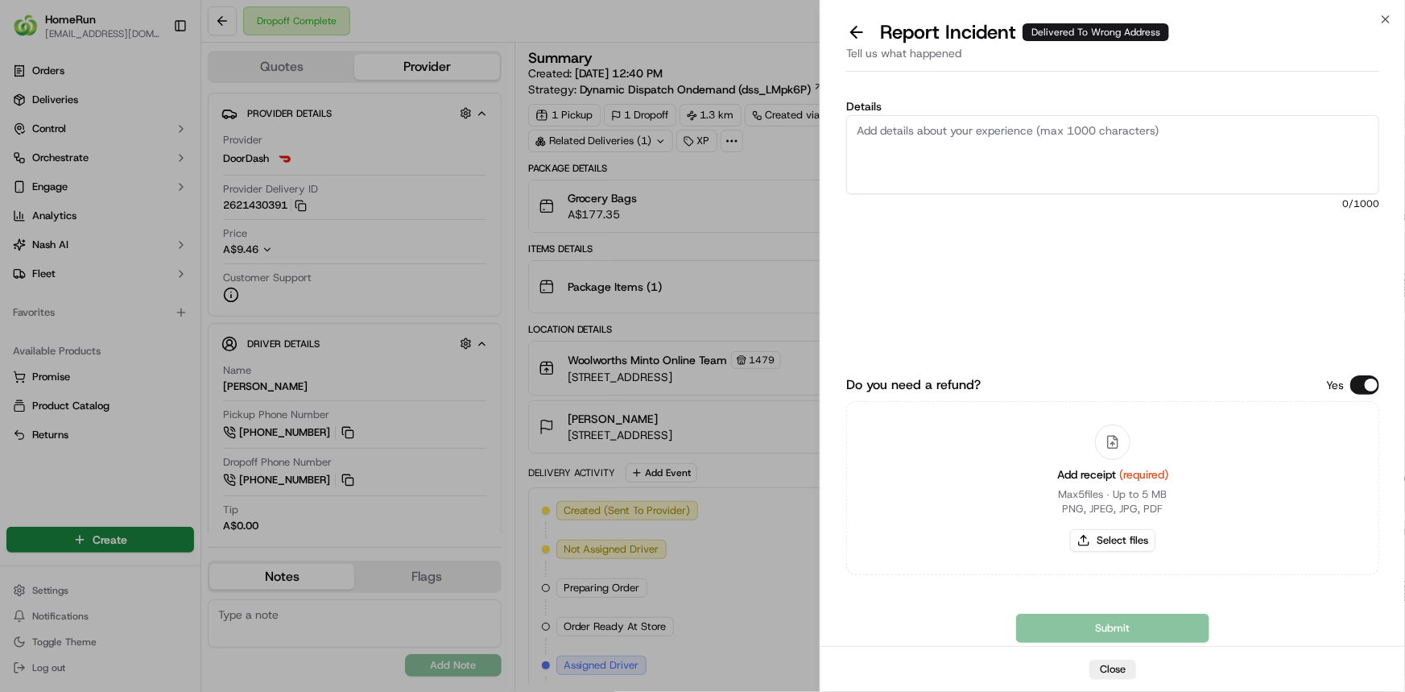
click at [1006, 147] on textarea "Details" at bounding box center [1112, 154] width 533 height 79
paste textarea "Delivered to incorrect address No POD provided"
type textarea "Delivered to incorrect address No POD provided"
click at [1110, 534] on button "Select files" at bounding box center [1112, 540] width 85 height 23
type input "C:\fakepath\inv--270438245.pdf"
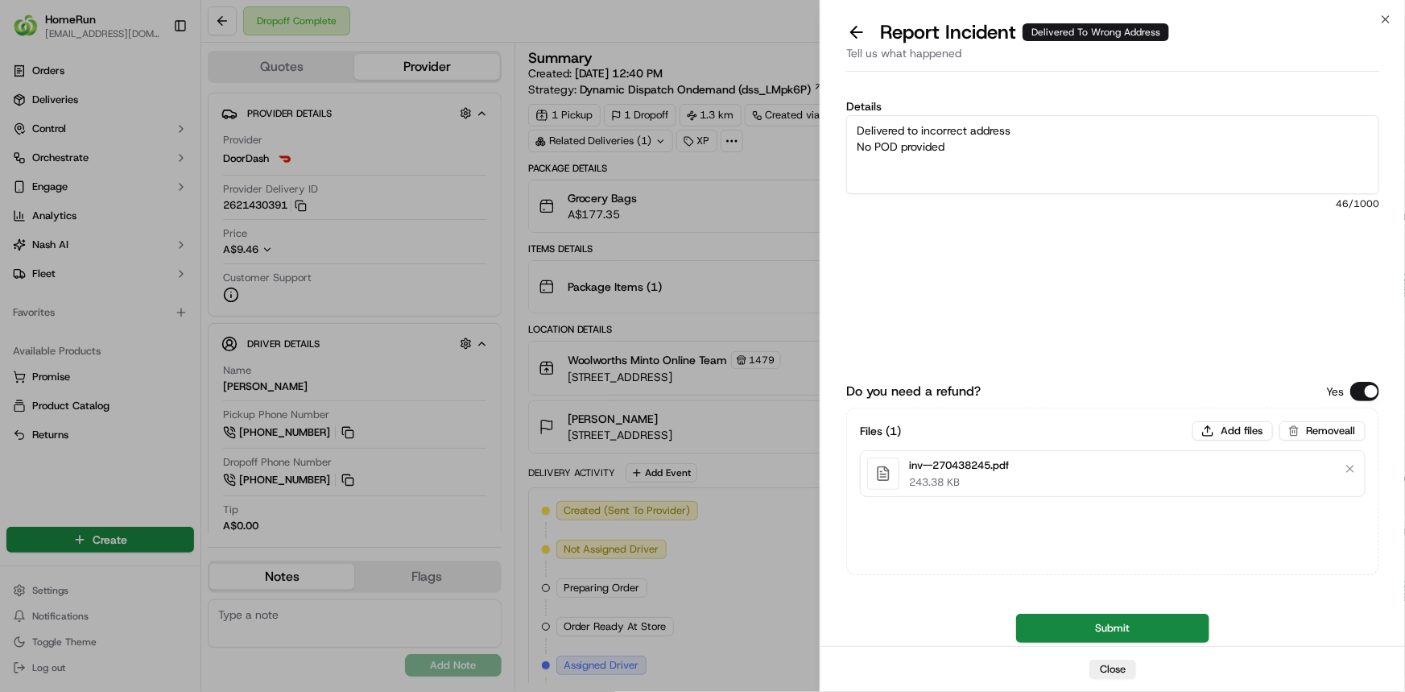
drag, startPoint x: 1167, startPoint y: 613, endPoint x: 1240, endPoint y: 586, distance: 77.5
click at [1167, 614] on button "Submit" at bounding box center [1112, 627] width 193 height 29
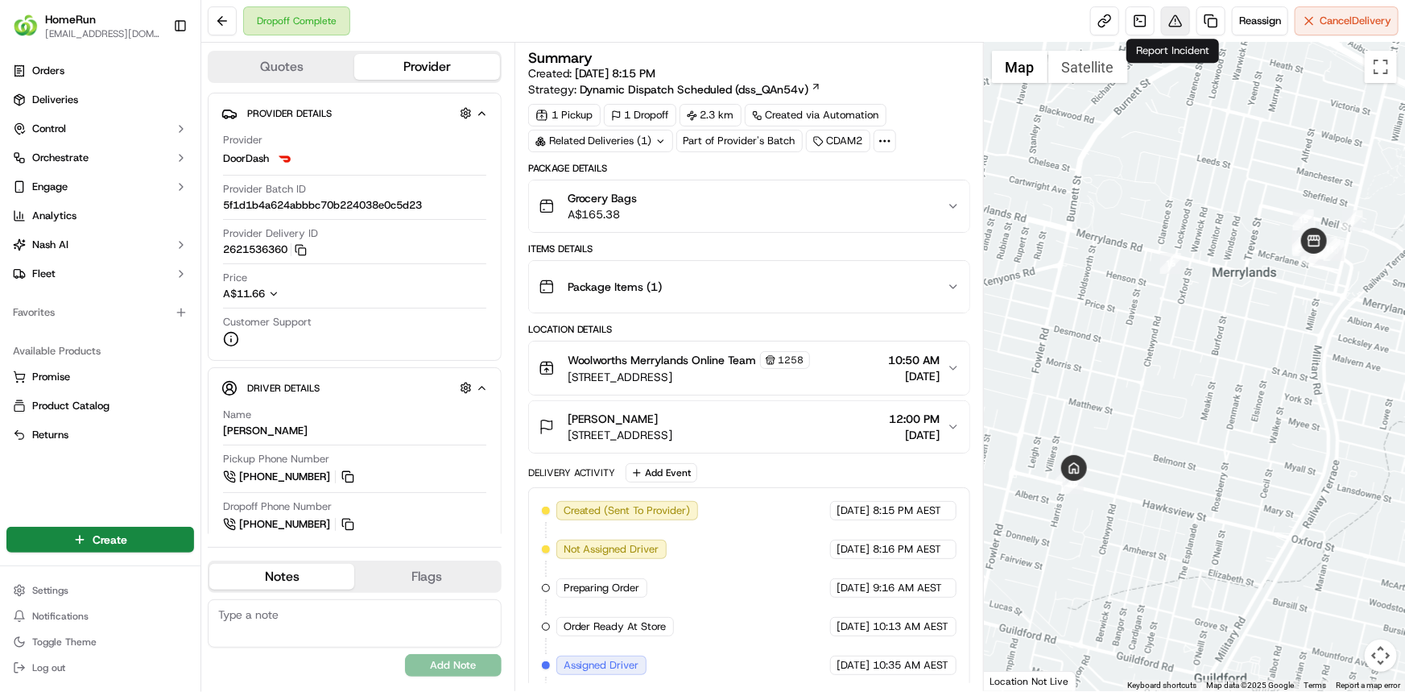
click at [1175, 18] on button at bounding box center [1175, 20] width 29 height 29
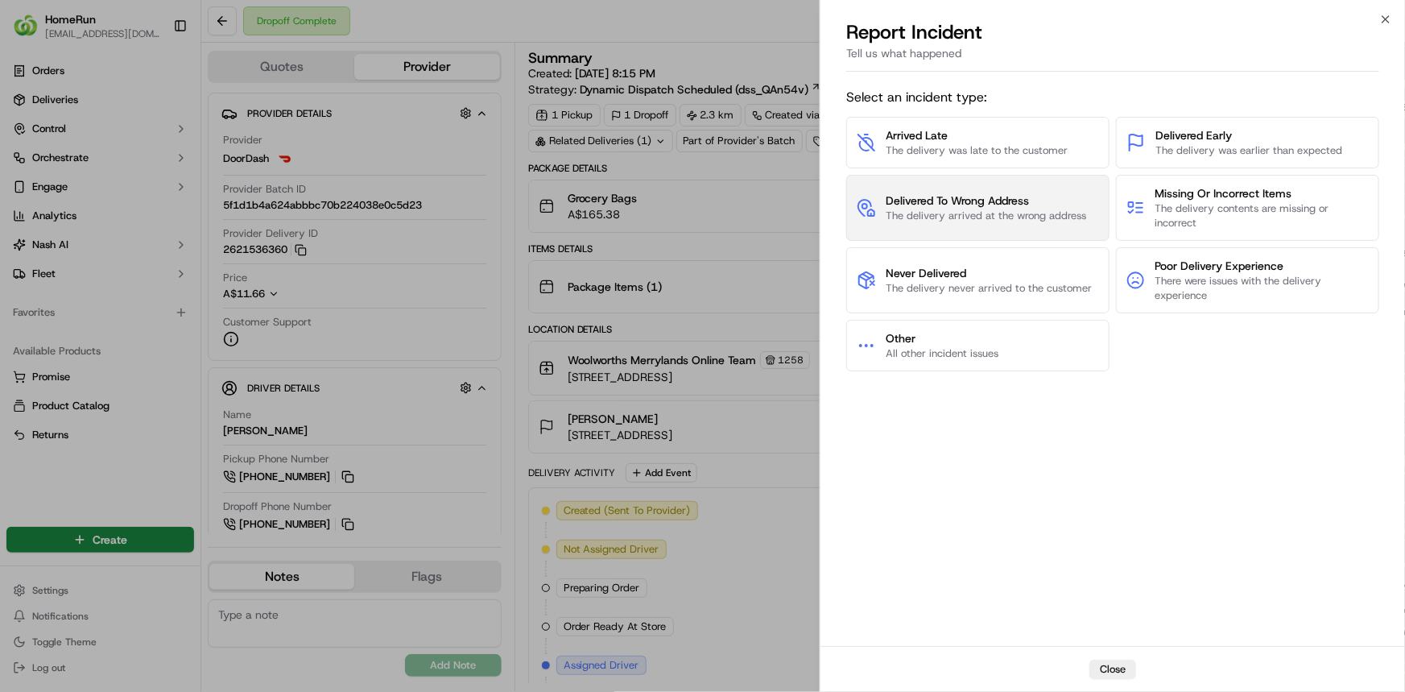
click at [1045, 217] on span "The delivery arrived at the wrong address" at bounding box center [986, 216] width 200 height 14
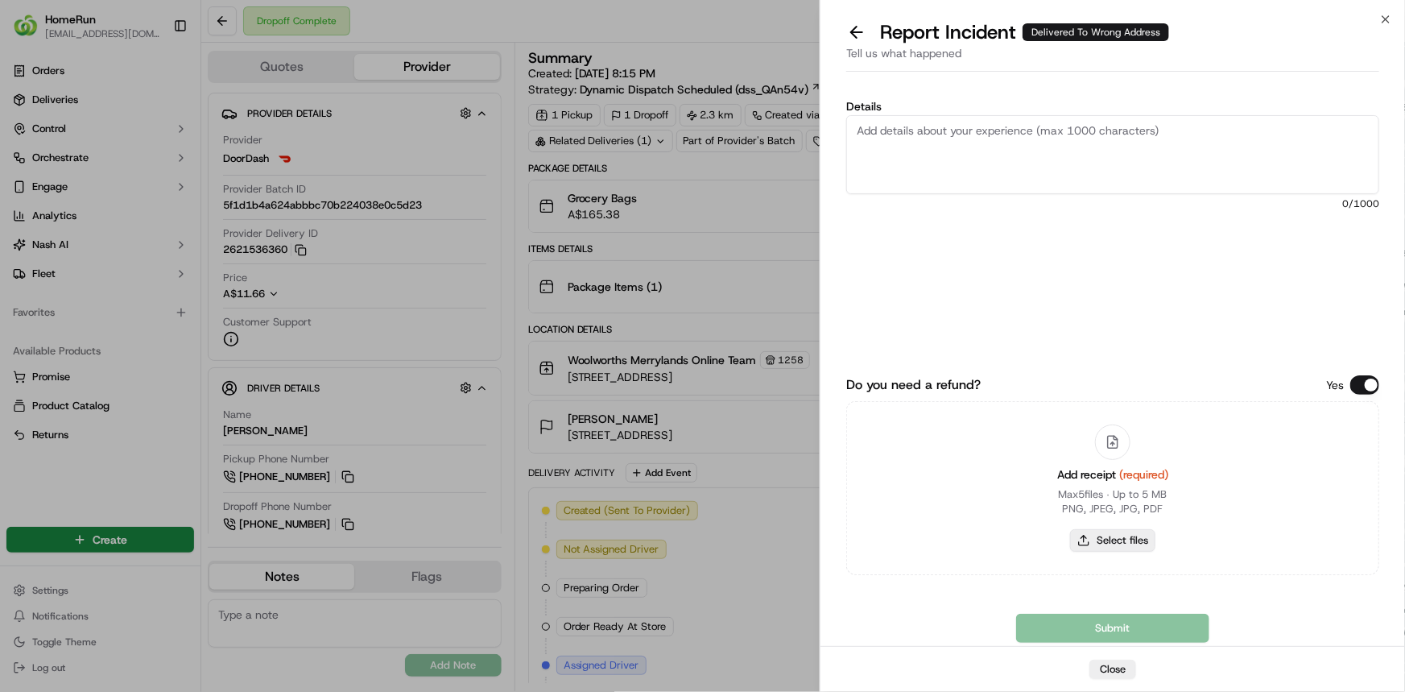
click at [1103, 544] on button "Select files" at bounding box center [1112, 540] width 85 height 23
type input "C:\fakepath\inv-270409560.pdf"
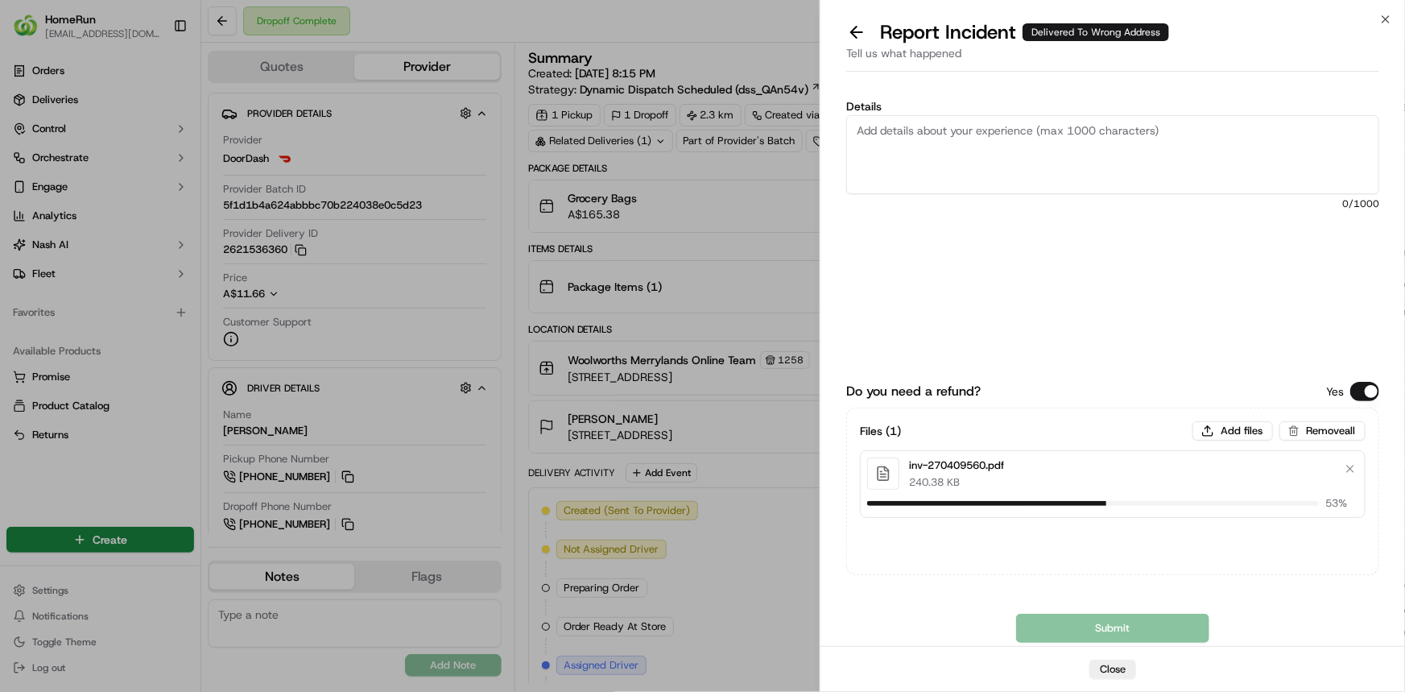
click at [1047, 123] on textarea "Details" at bounding box center [1112, 154] width 533 height 79
paste textarea "Delivered to incorrect address No POD provided"
type textarea "Delivered to incorrect address No POD provided"
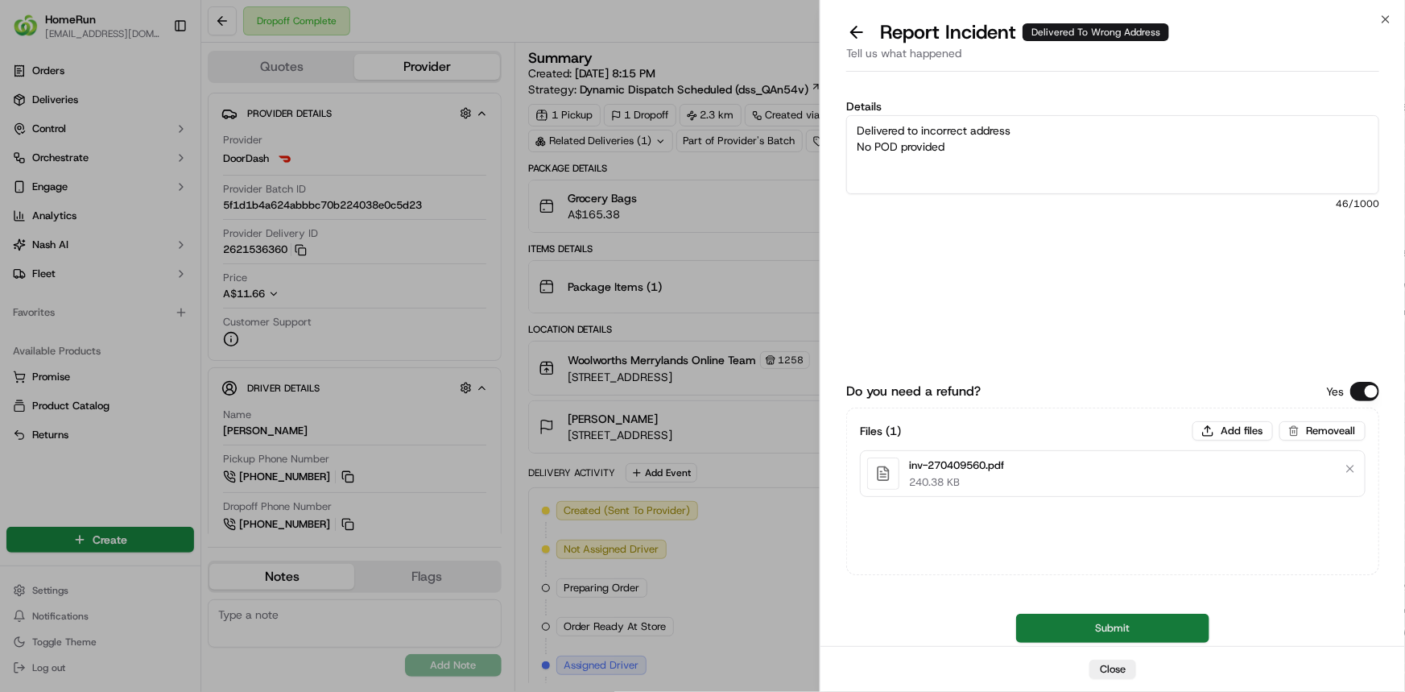
click at [1150, 621] on button "Submit" at bounding box center [1112, 627] width 193 height 29
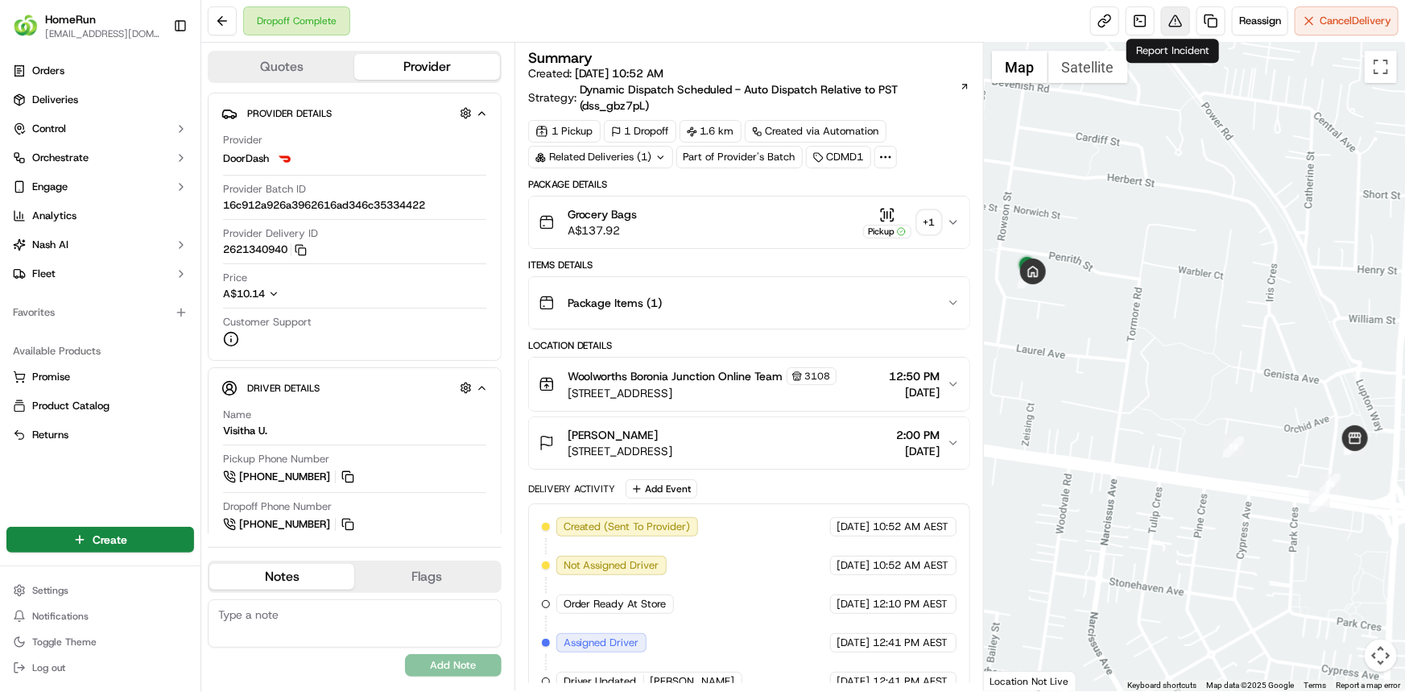
click at [1175, 27] on button at bounding box center [1175, 20] width 29 height 29
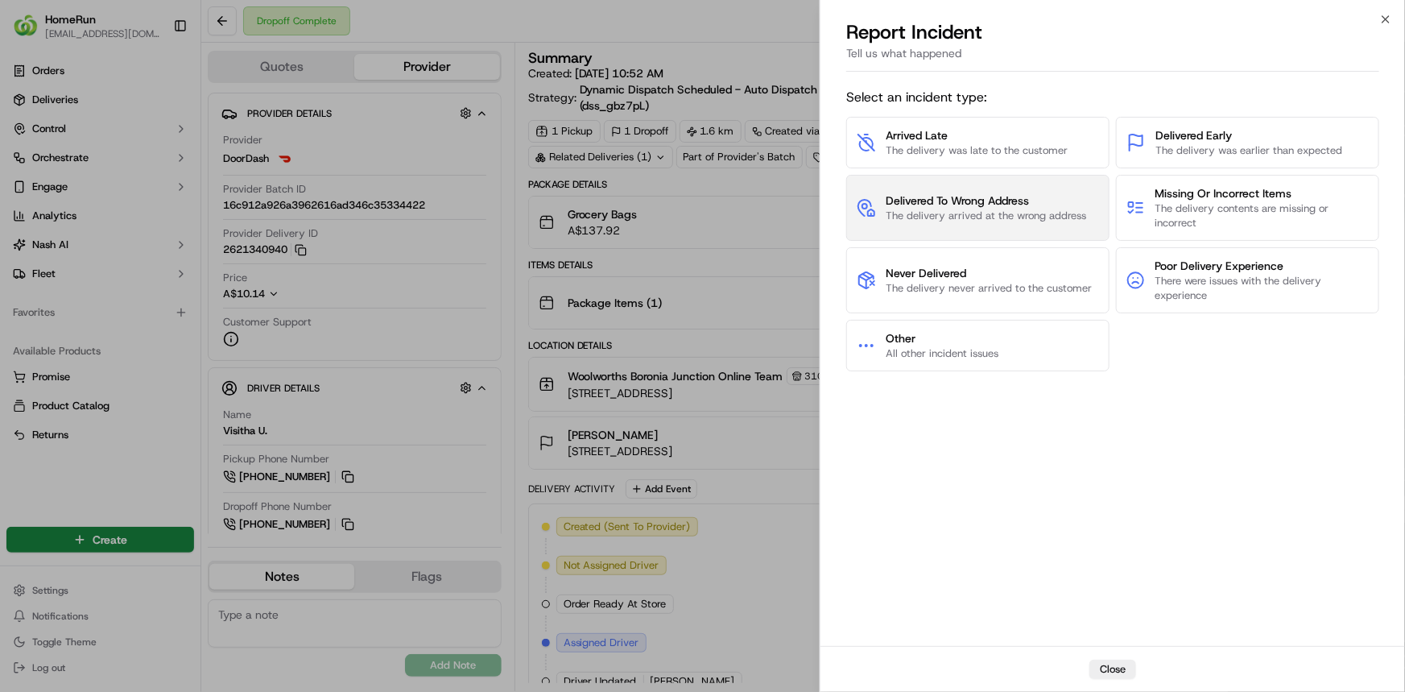
click at [1023, 199] on span "Delivered To Wrong Address" at bounding box center [986, 200] width 200 height 16
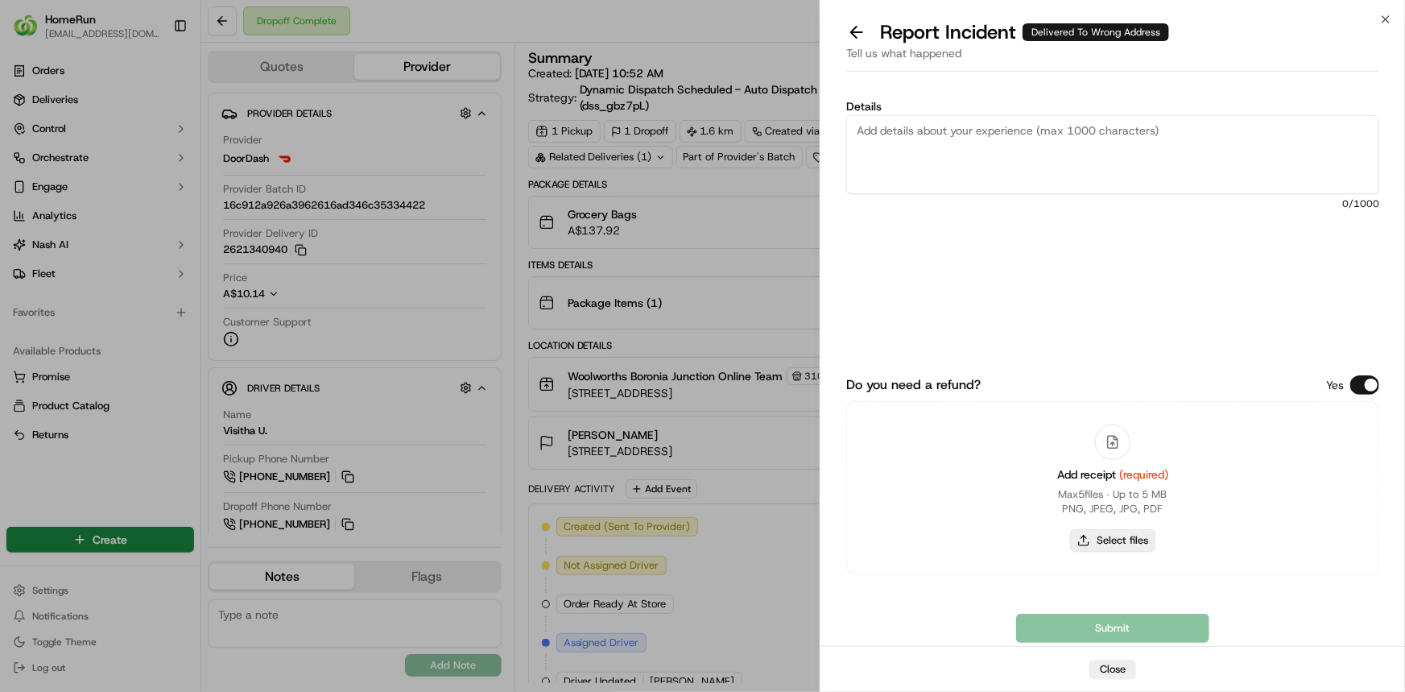
click at [1132, 547] on button "Select files" at bounding box center [1112, 540] width 85 height 23
type input "C:\fakepath\inv-270344875.pdf"
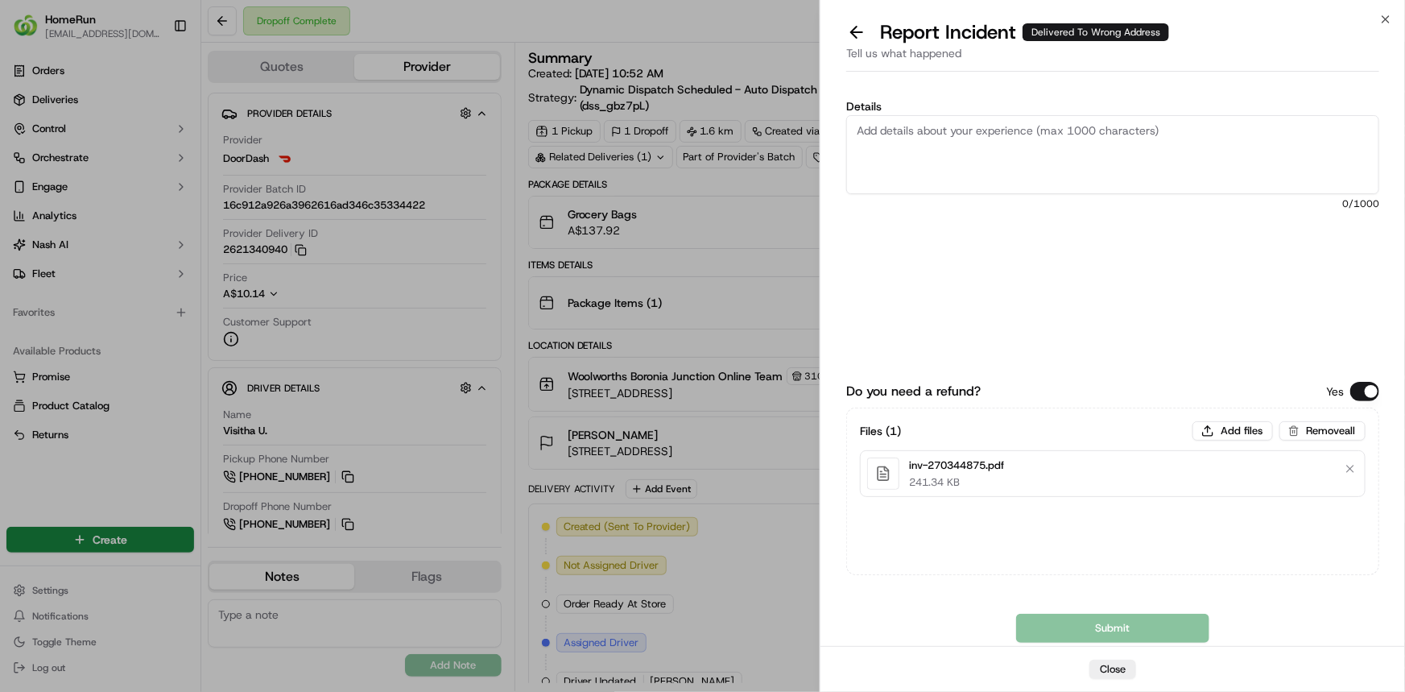
click at [1095, 164] on textarea "Details" at bounding box center [1112, 154] width 533 height 79
paste textarea "Delivered to incorrect address POD does not match previous ones."
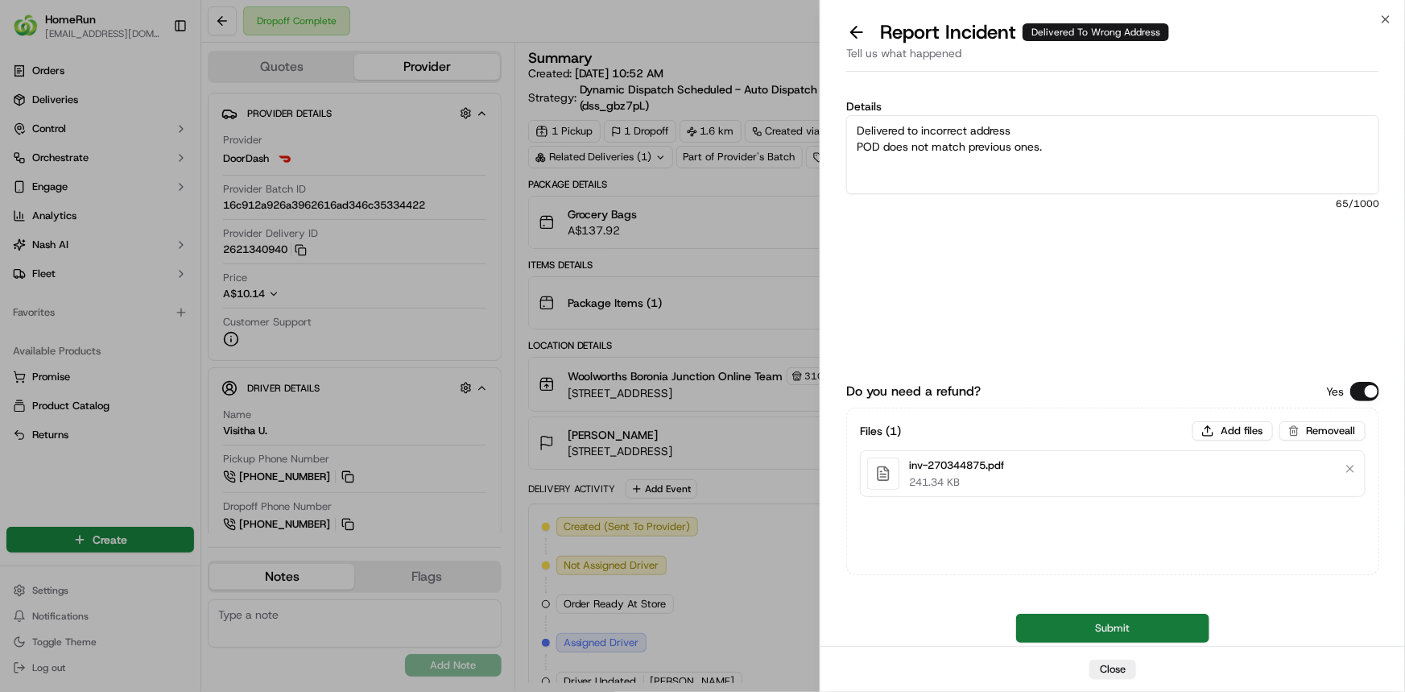
type textarea "Delivered to incorrect address POD does not match previous ones."
drag, startPoint x: 1035, startPoint y: 633, endPoint x: 1031, endPoint y: 621, distance: 13.0
click at [1035, 634] on button "Submit" at bounding box center [1112, 627] width 193 height 29
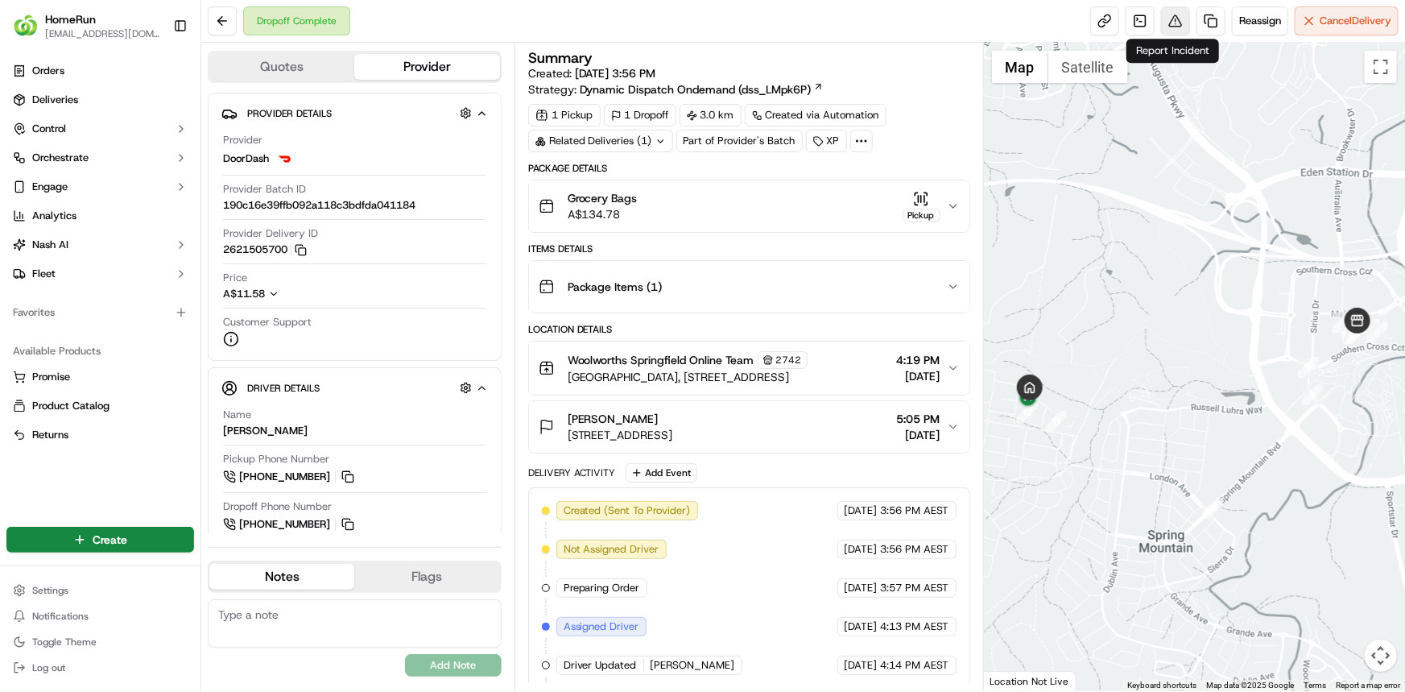
click at [1173, 25] on button at bounding box center [1175, 20] width 29 height 29
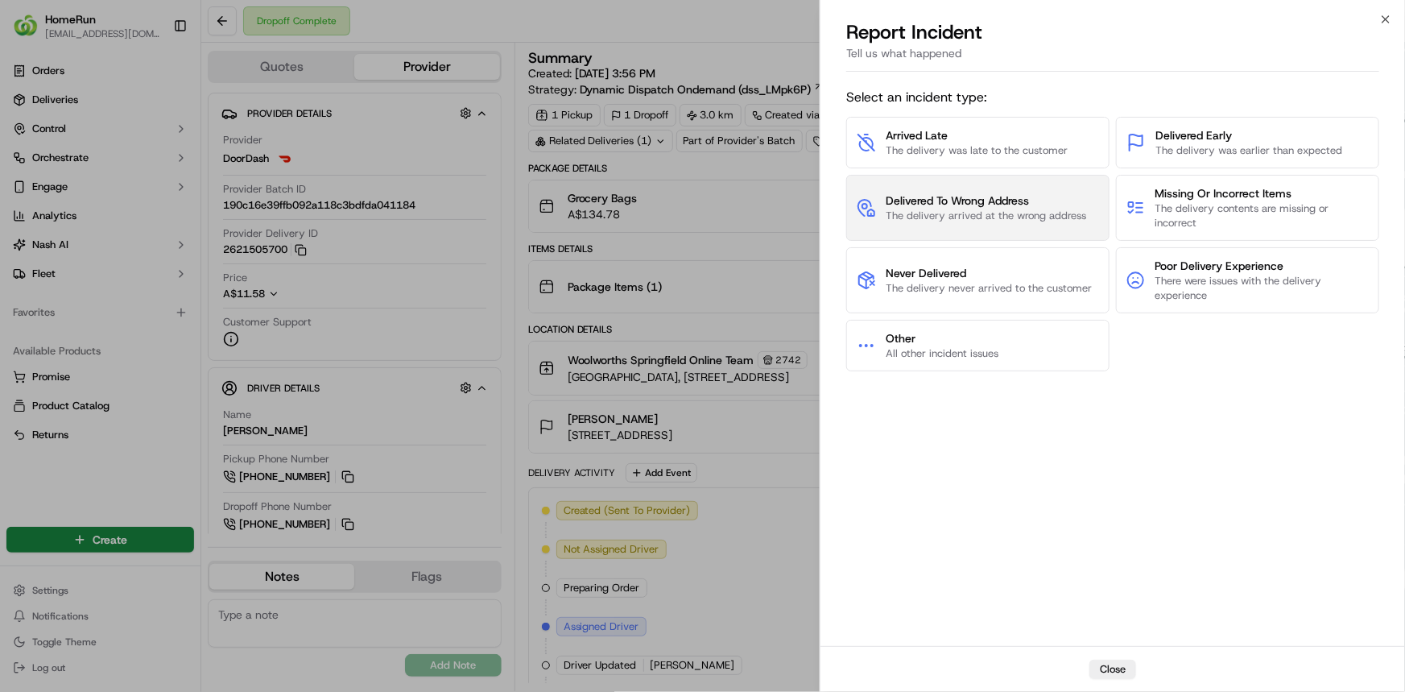
click at [1038, 180] on button "Delivered To Wrong Address The delivery arrived at the wrong address" at bounding box center [977, 208] width 263 height 66
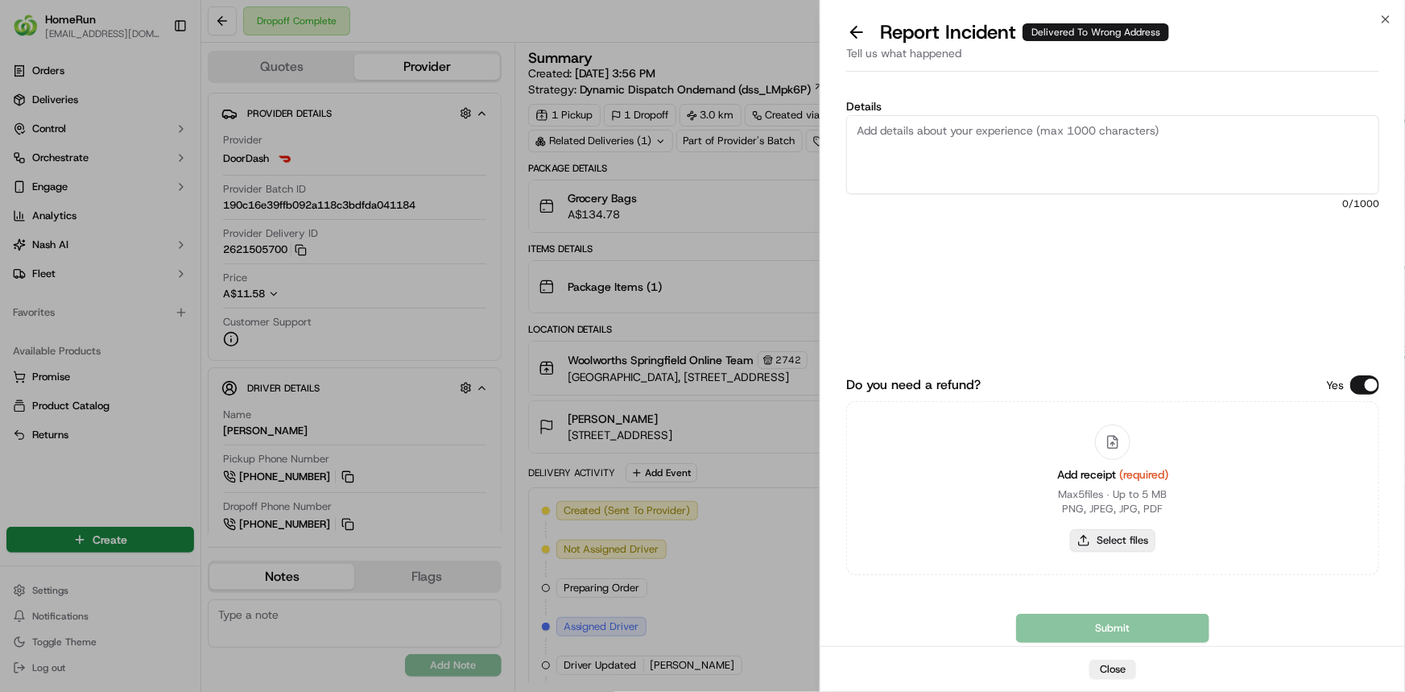
click at [1123, 544] on button "Select files" at bounding box center [1112, 540] width 85 height 23
type input "C:\fakepath\inv-270475484.pdf"
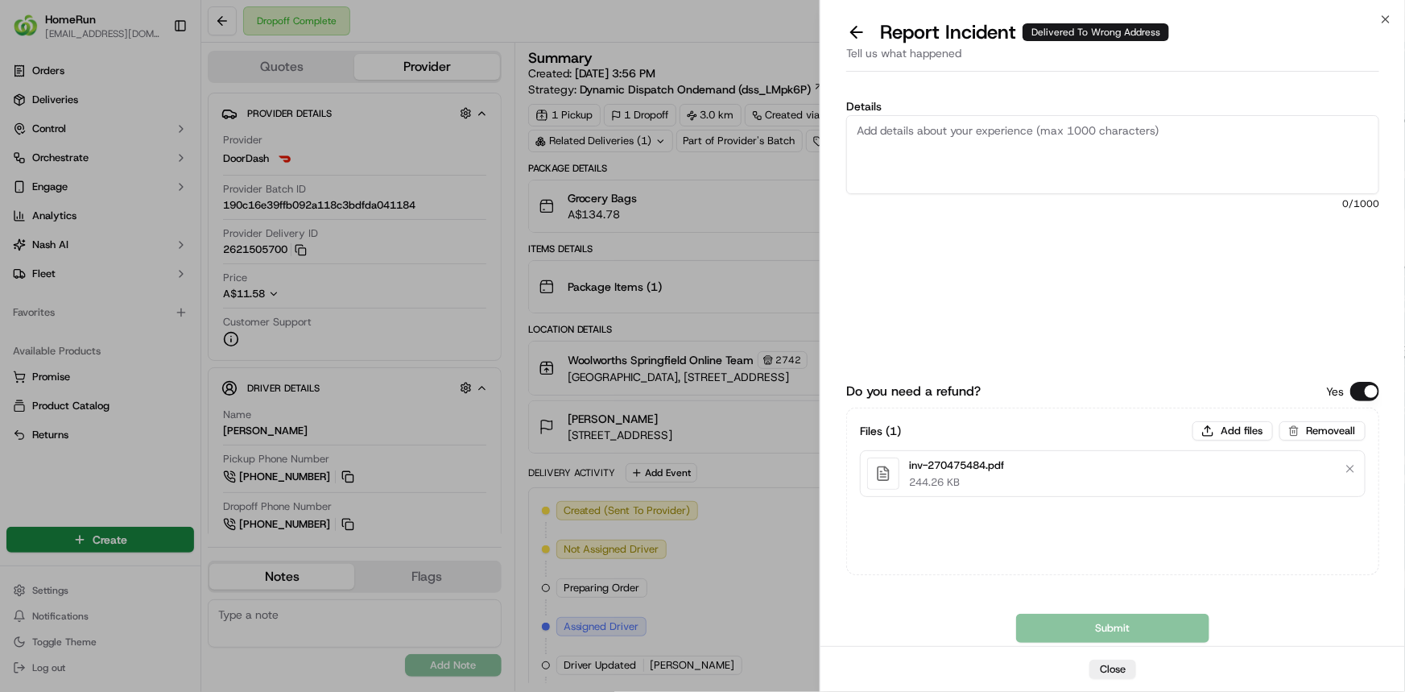
click at [927, 162] on textarea "Details" at bounding box center [1112, 154] width 533 height 79
paste textarea "Delivered to incorrect address No POD provided"
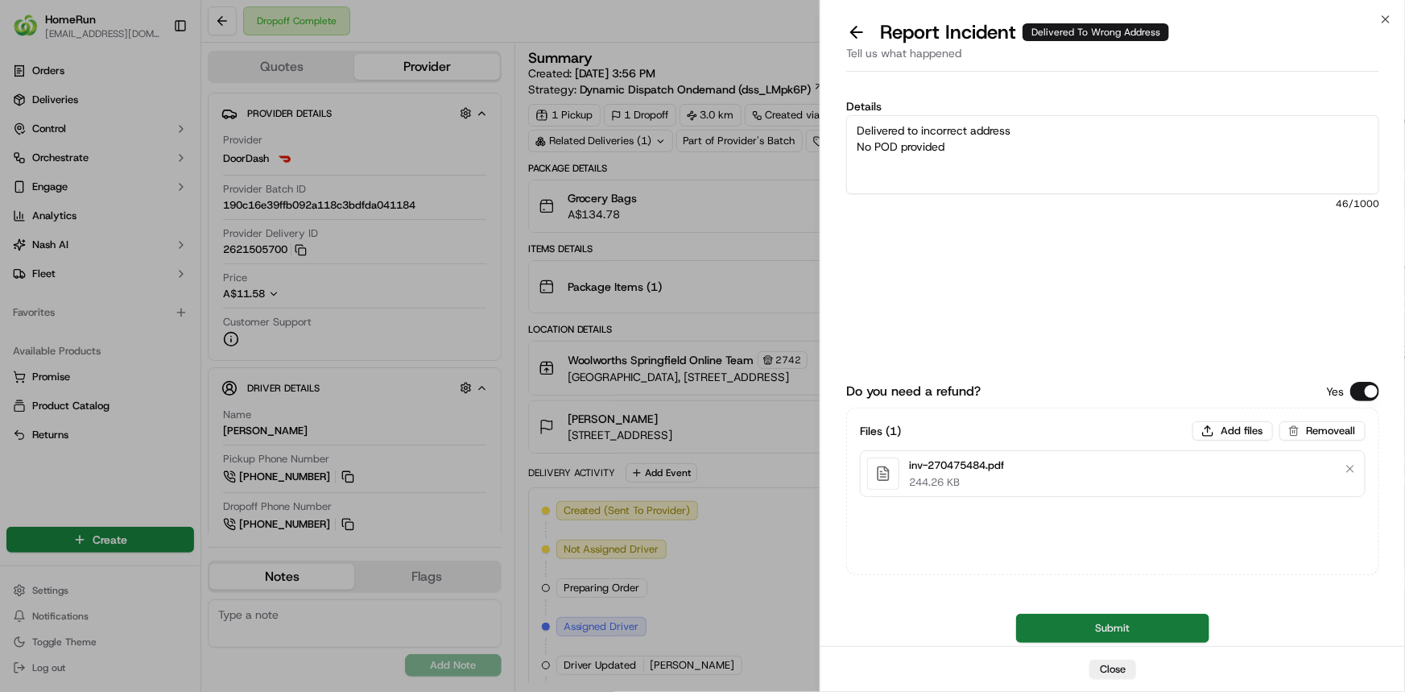
type textarea "Delivered to incorrect address No POD provided"
click at [1063, 634] on button "Submit" at bounding box center [1112, 627] width 193 height 29
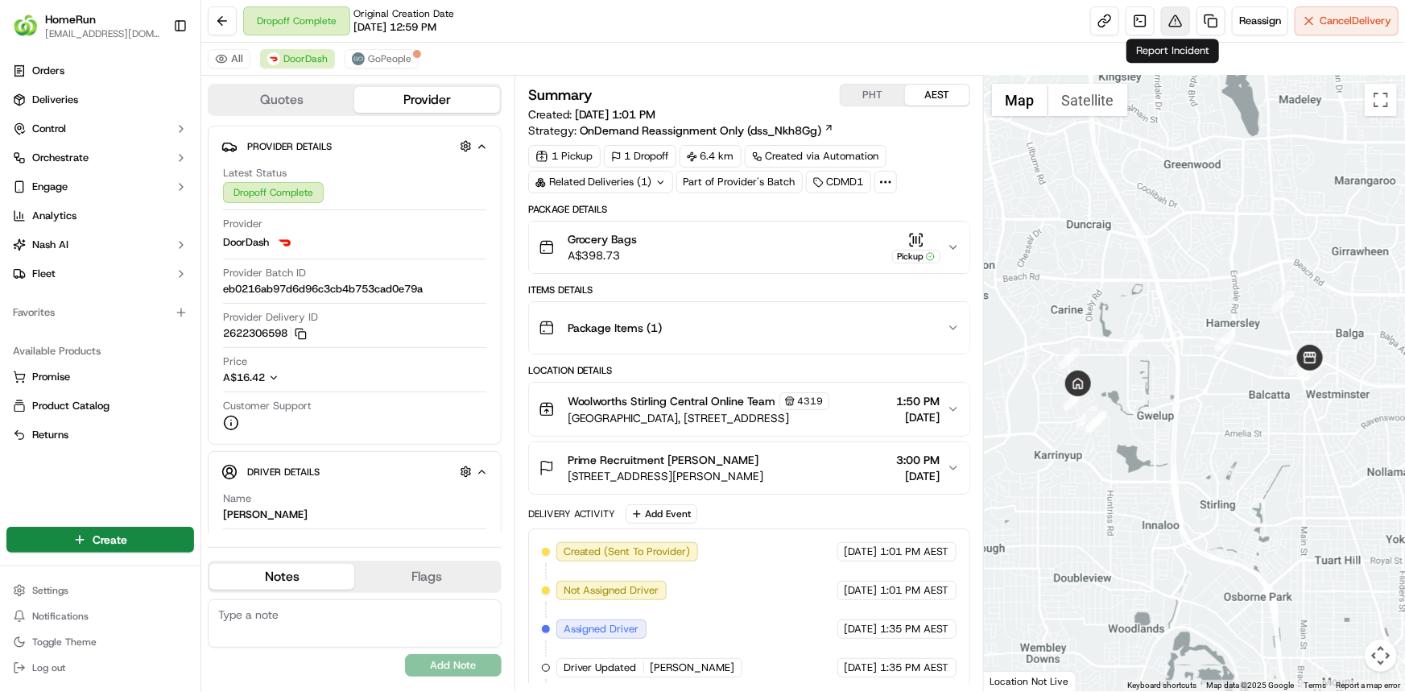
click at [1178, 15] on button at bounding box center [1175, 20] width 29 height 29
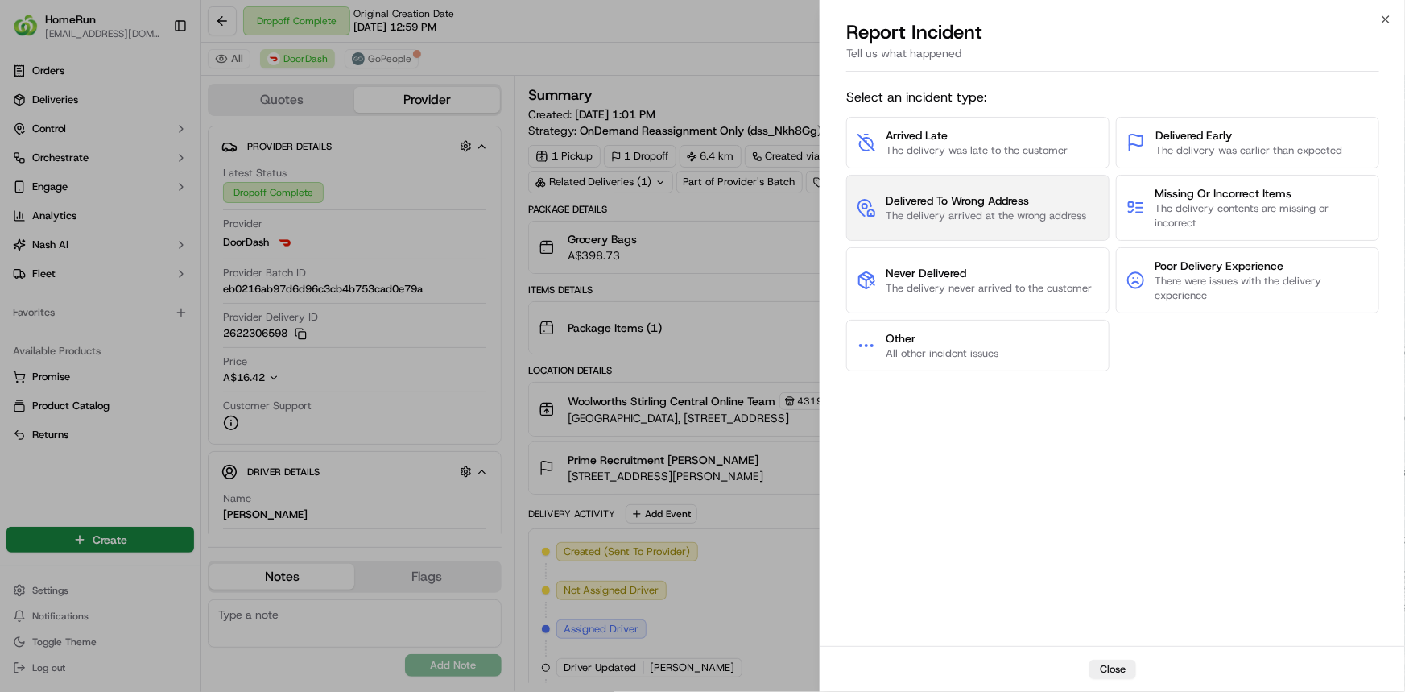
click at [995, 204] on span "Delivered To Wrong Address" at bounding box center [986, 200] width 200 height 16
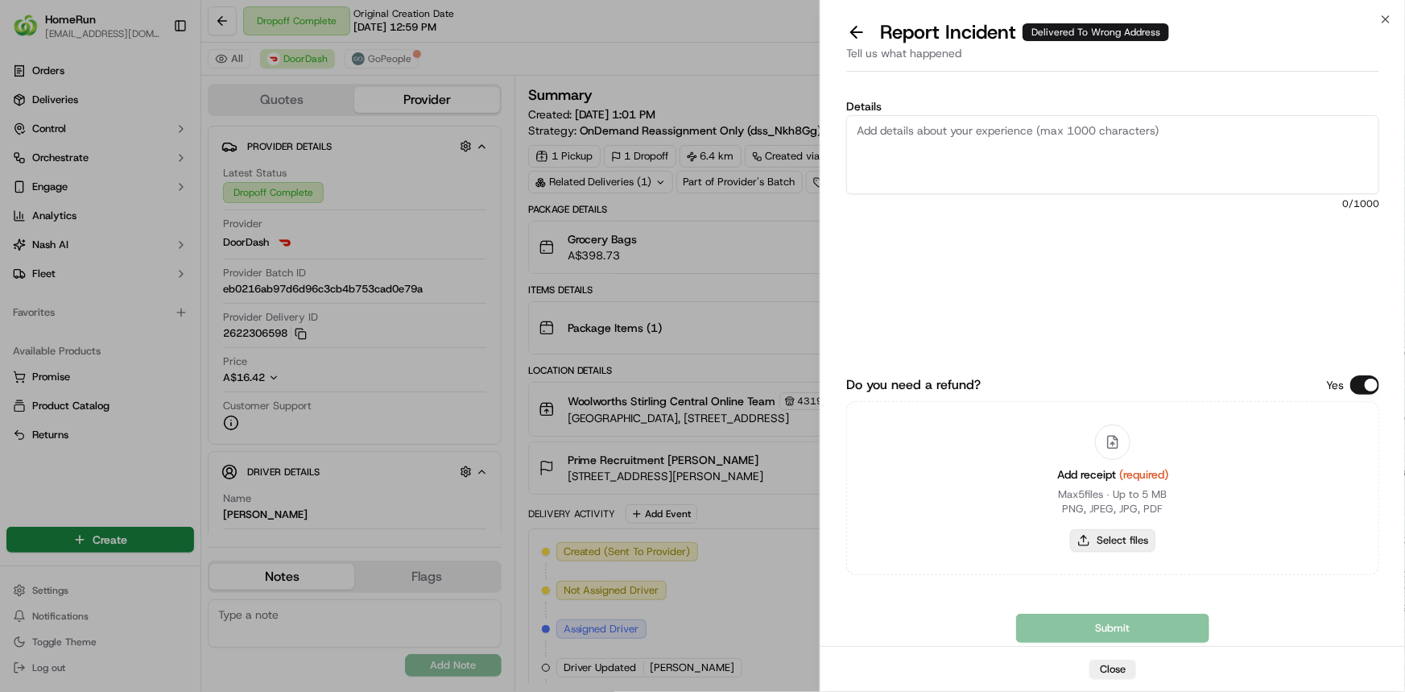
click at [1122, 542] on button "Select files" at bounding box center [1112, 540] width 85 height 23
type input "C:\fakepath\inv-270580244.pdf"
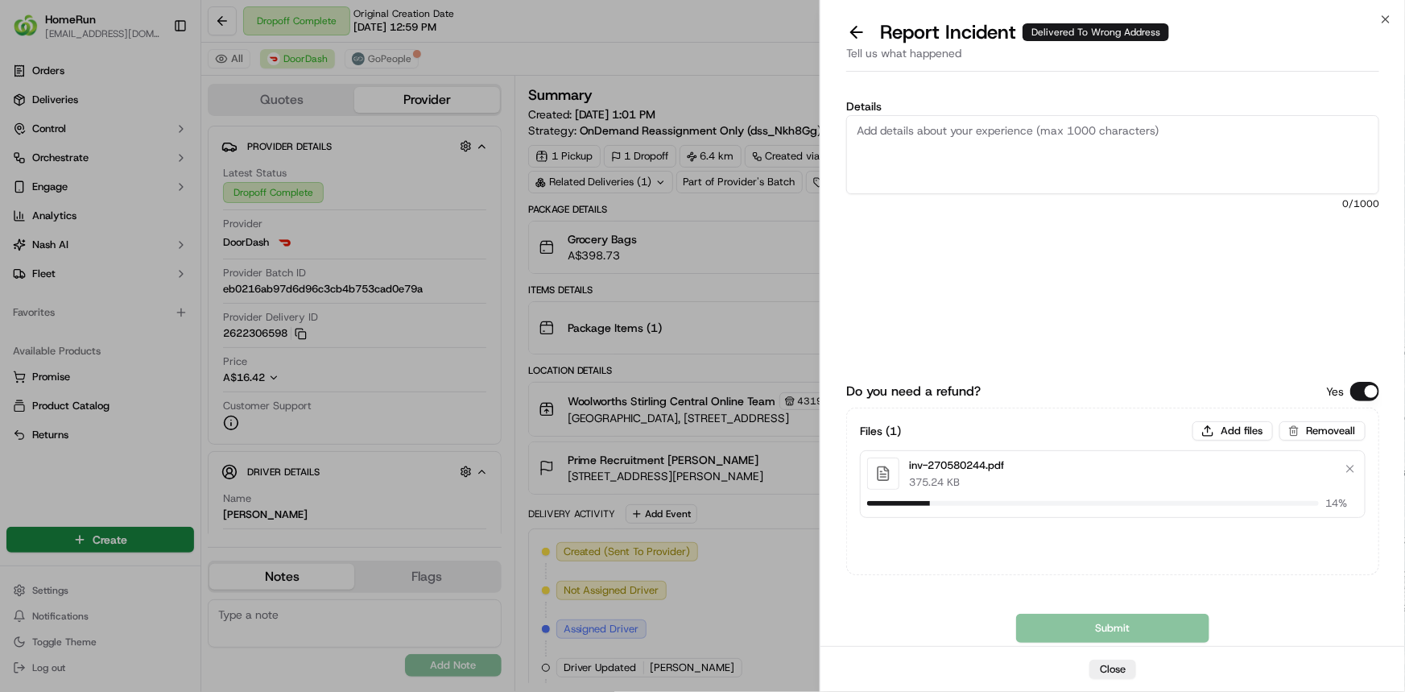
click at [946, 130] on textarea "Details" at bounding box center [1112, 154] width 533 height 79
paste textarea "Delivered to incorrect address No POD provided"
type textarea "Delivered to incorrect address No POD provided"
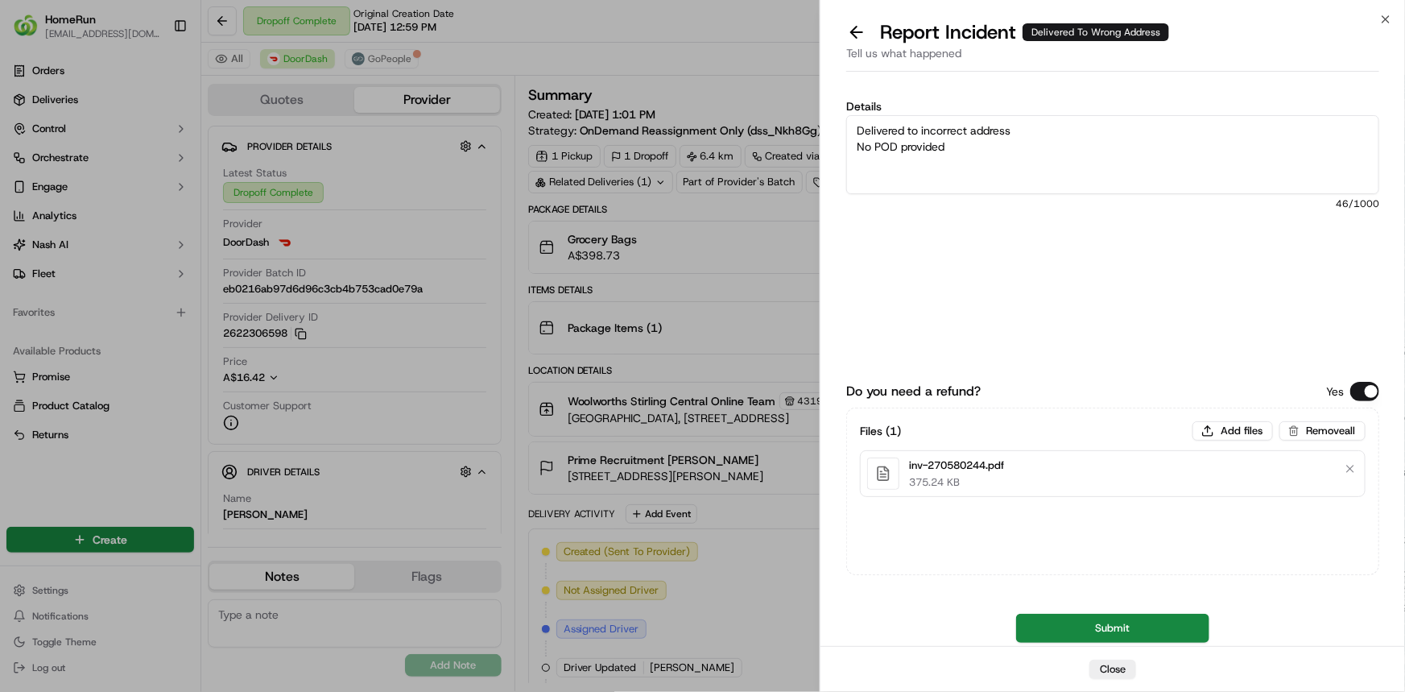
drag, startPoint x: 1171, startPoint y: 617, endPoint x: 1183, endPoint y: 618, distance: 13.0
click at [1172, 618] on button "Submit" at bounding box center [1112, 627] width 193 height 29
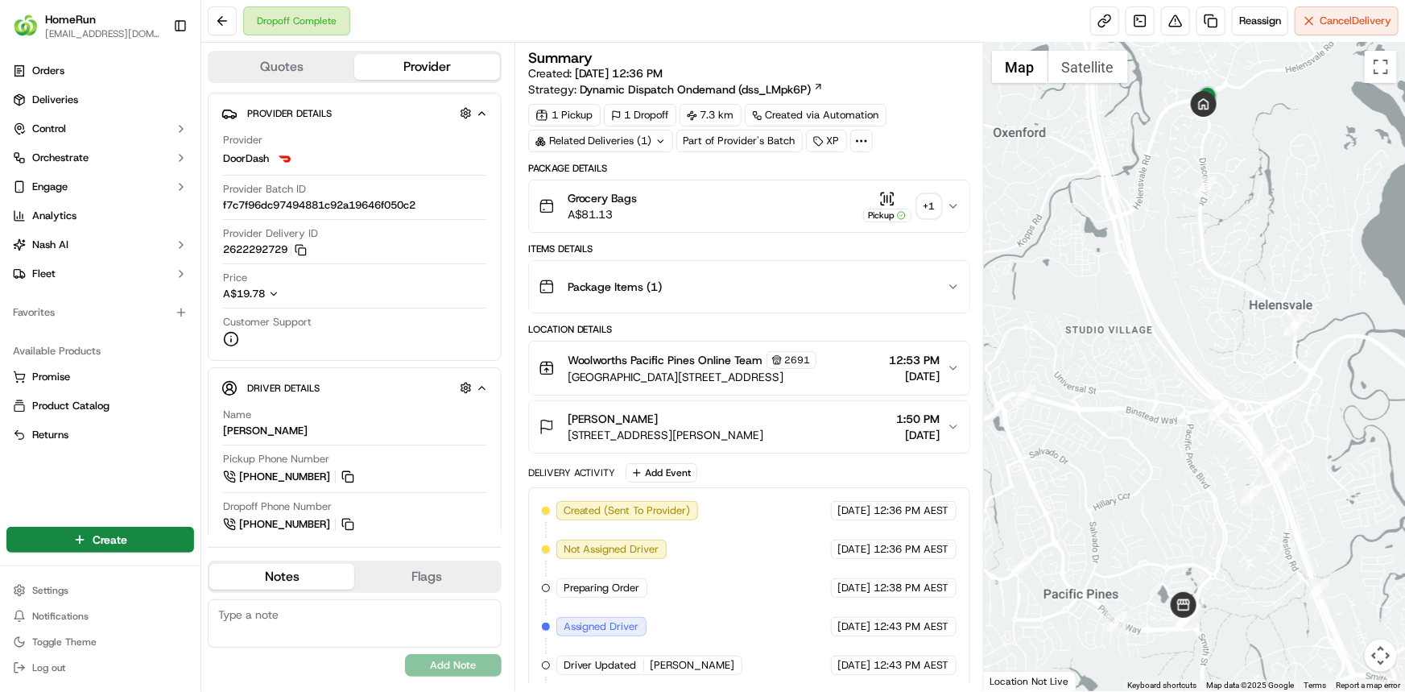
click at [932, 203] on div "+ 1" at bounding box center [929, 206] width 23 height 23
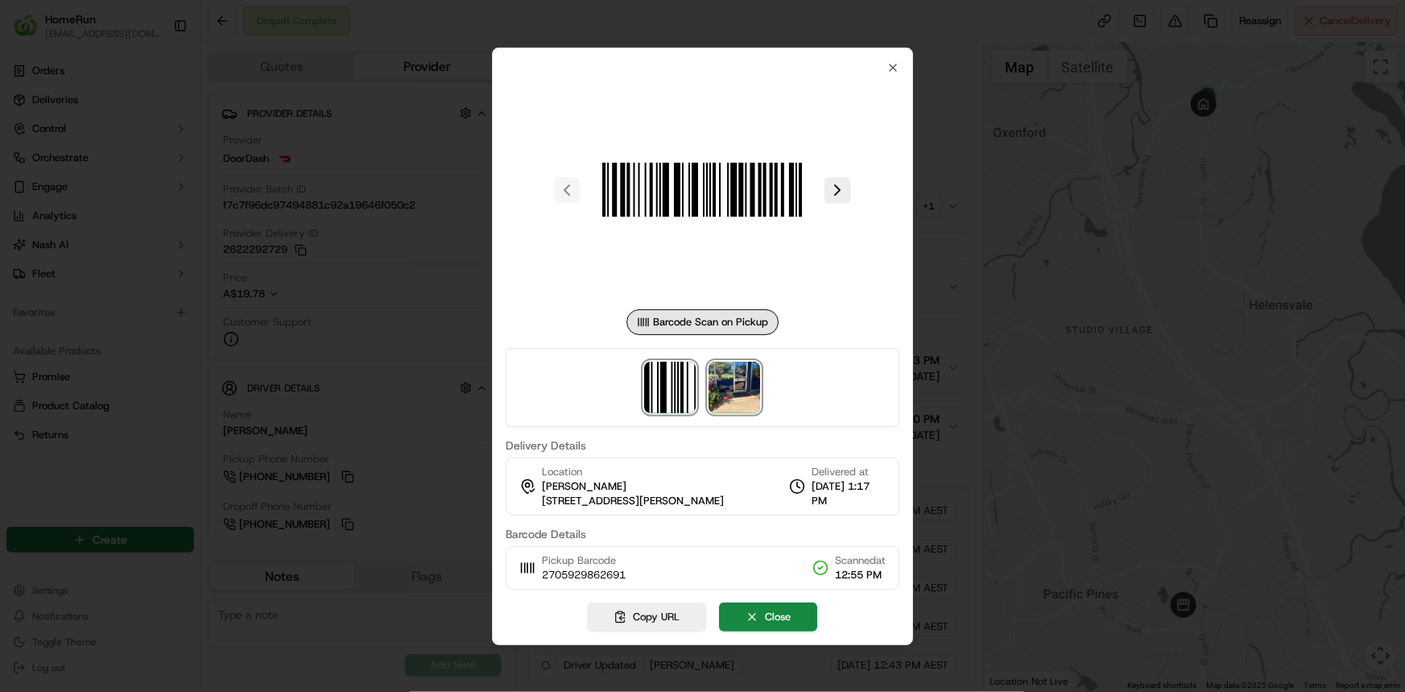
click at [730, 382] on img at bounding box center [735, 387] width 52 height 52
click at [816, 27] on div at bounding box center [702, 346] width 1405 height 692
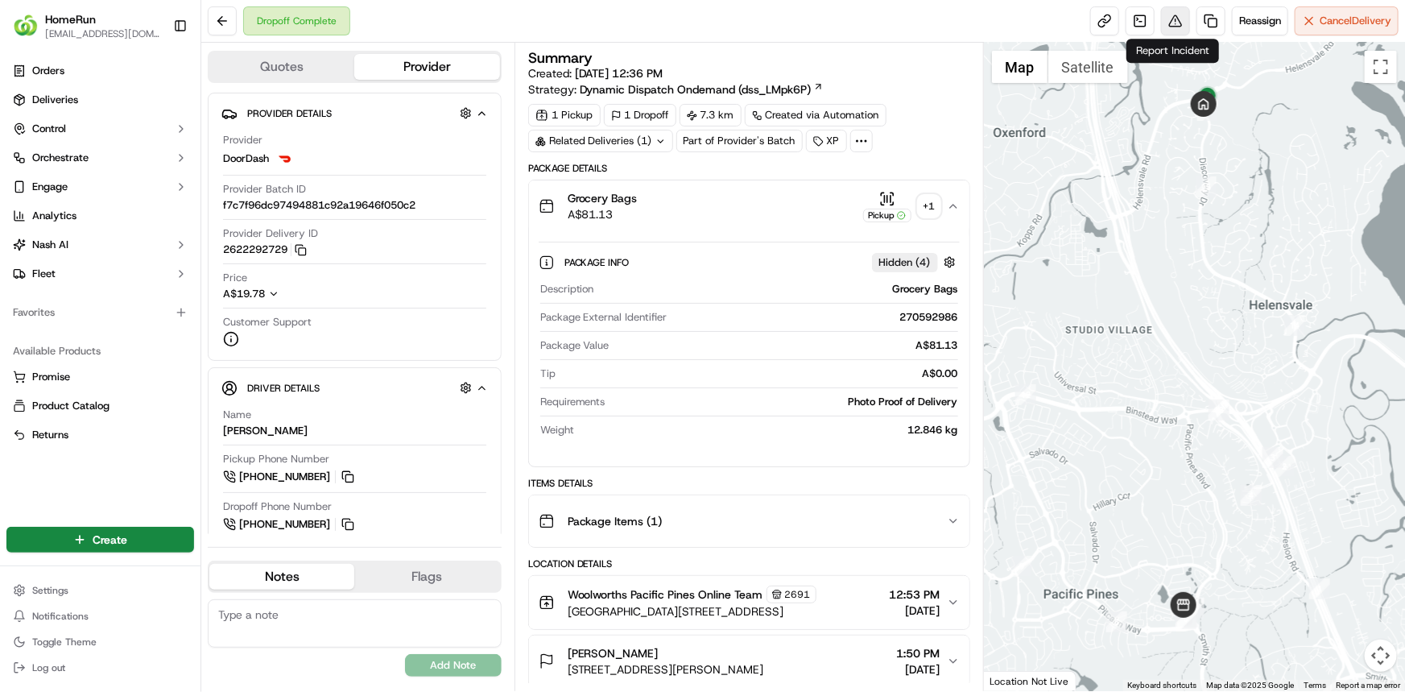
click at [1168, 29] on button at bounding box center [1175, 20] width 29 height 29
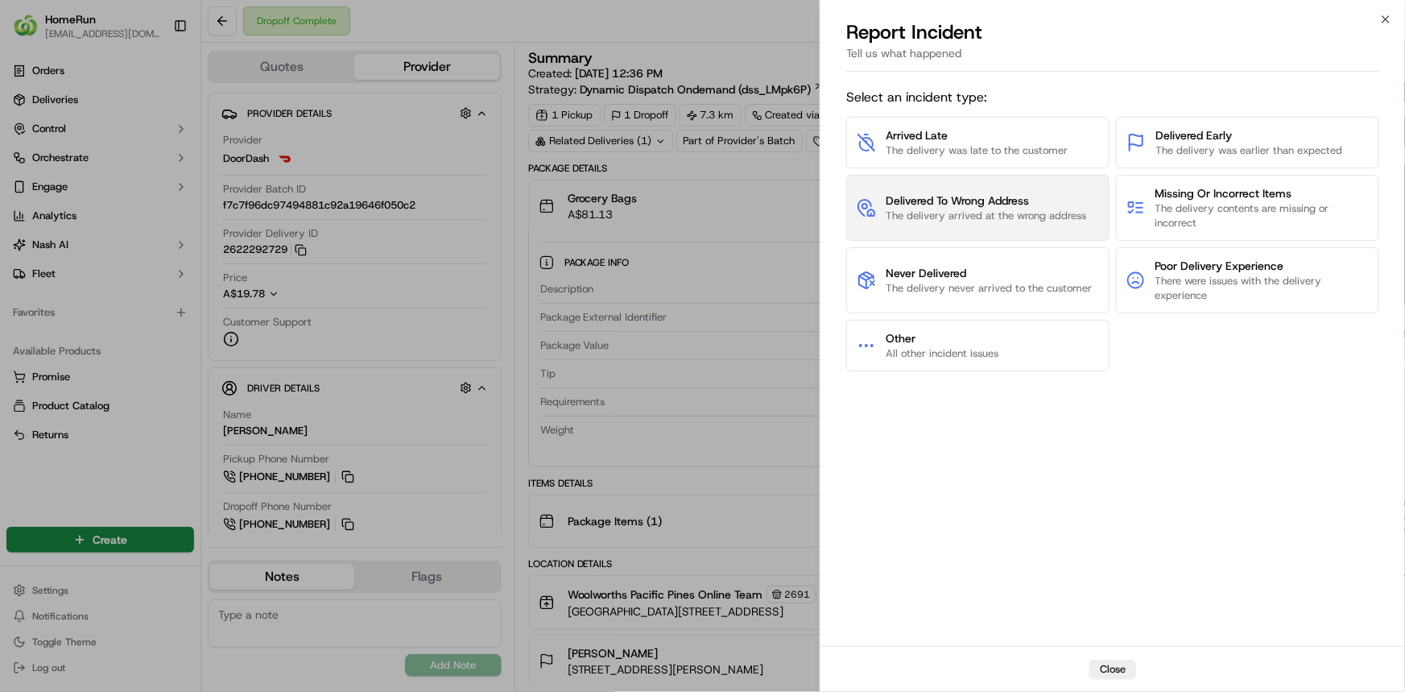
click at [1082, 217] on span "The delivery arrived at the wrong address" at bounding box center [986, 216] width 200 height 14
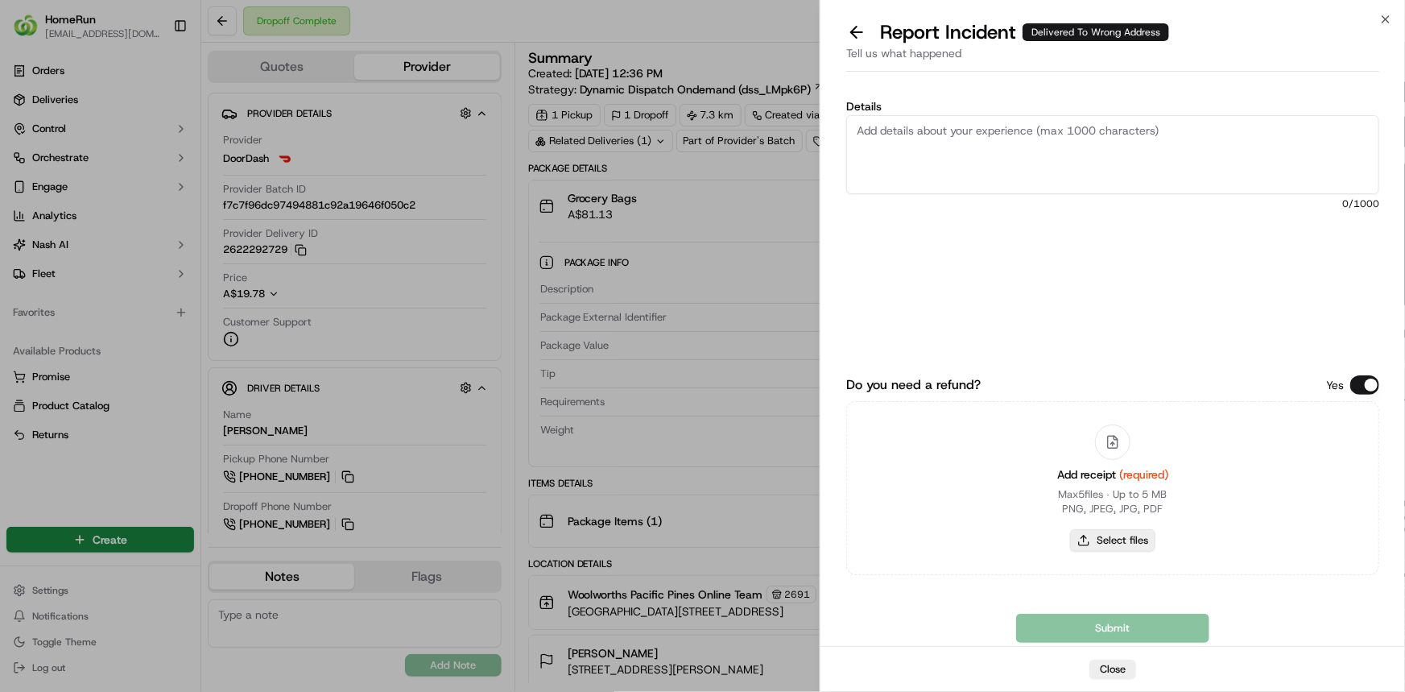
click at [1132, 537] on button "Select files" at bounding box center [1112, 540] width 85 height 23
type input "C:\fakepath\inv-270592986.pdf"
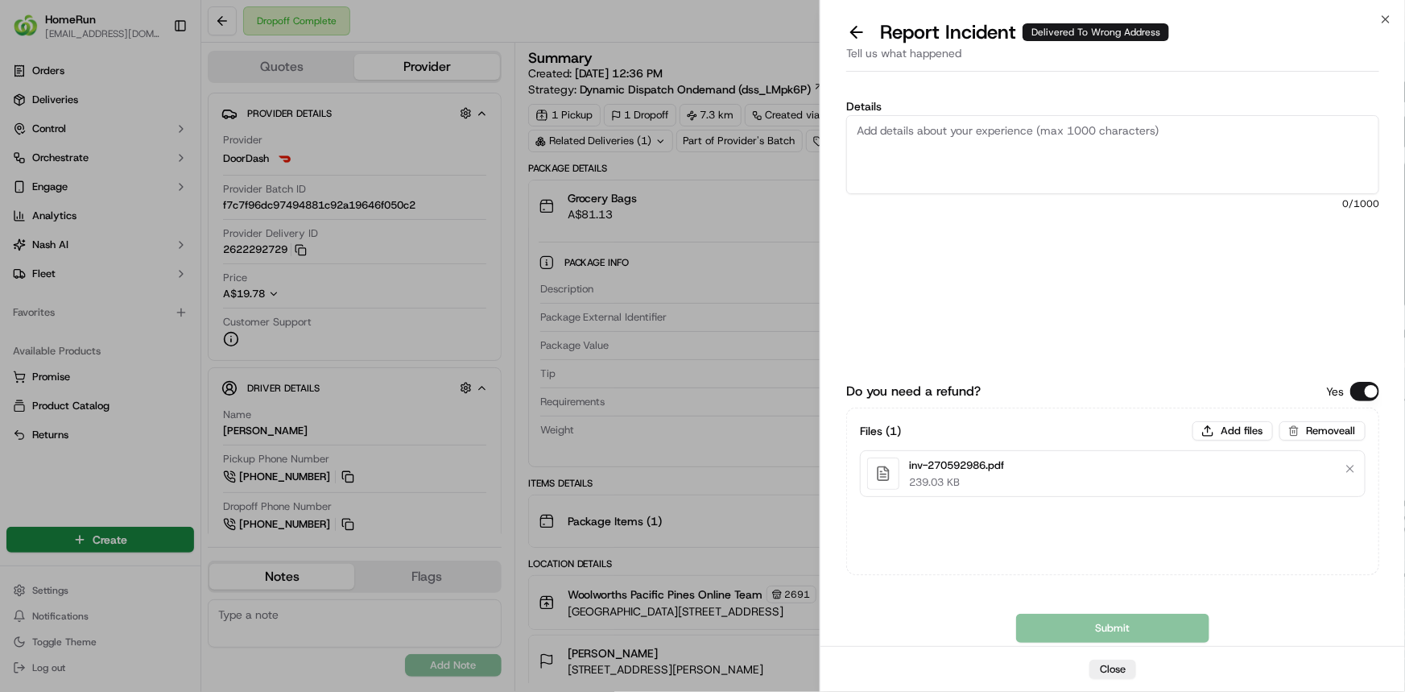
drag, startPoint x: 1290, startPoint y: 116, endPoint x: 1295, endPoint y: 127, distance: 12.3
click at [1293, 125] on textarea "Details" at bounding box center [1112, 154] width 533 height 79
paste textarea "Delivered to incorrect address POD does not match previous ones."
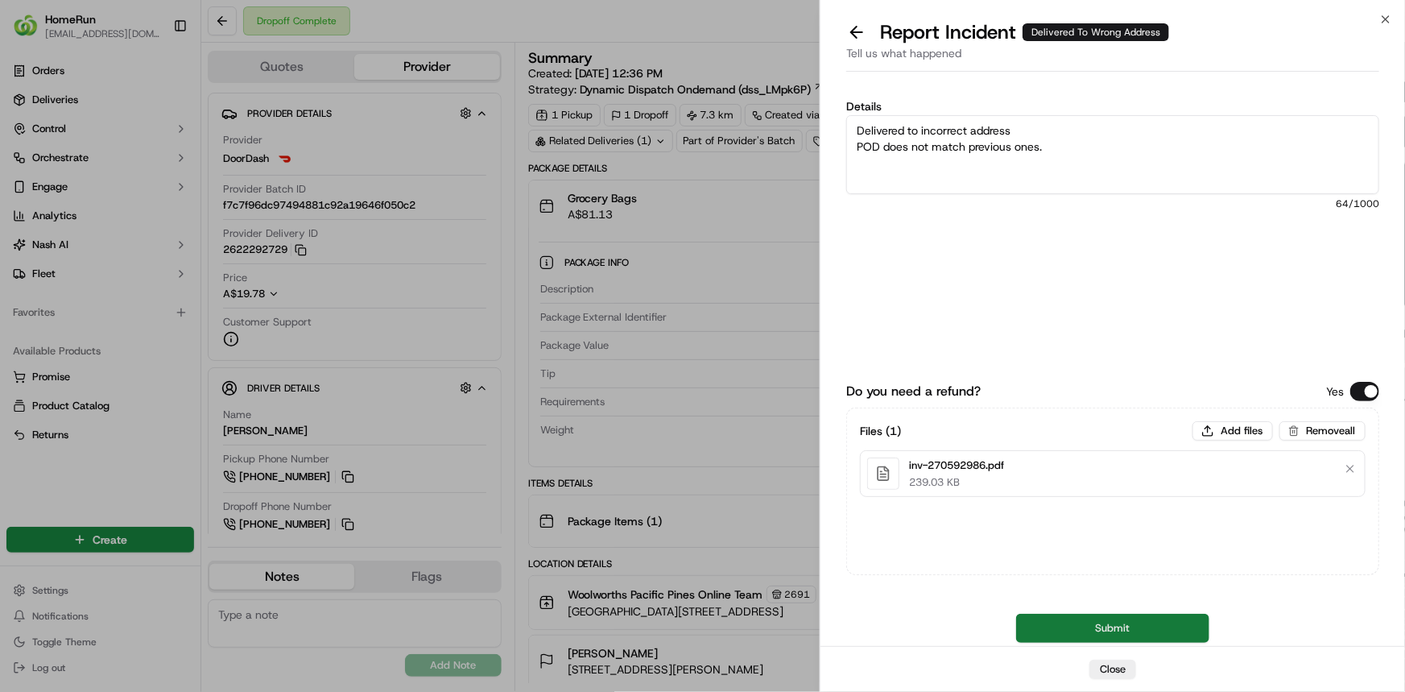
type textarea "Delivered to incorrect address POD does not match previous ones."
click at [1068, 620] on button "Submit" at bounding box center [1112, 627] width 193 height 29
